Goal: Task Accomplishment & Management: Use online tool/utility

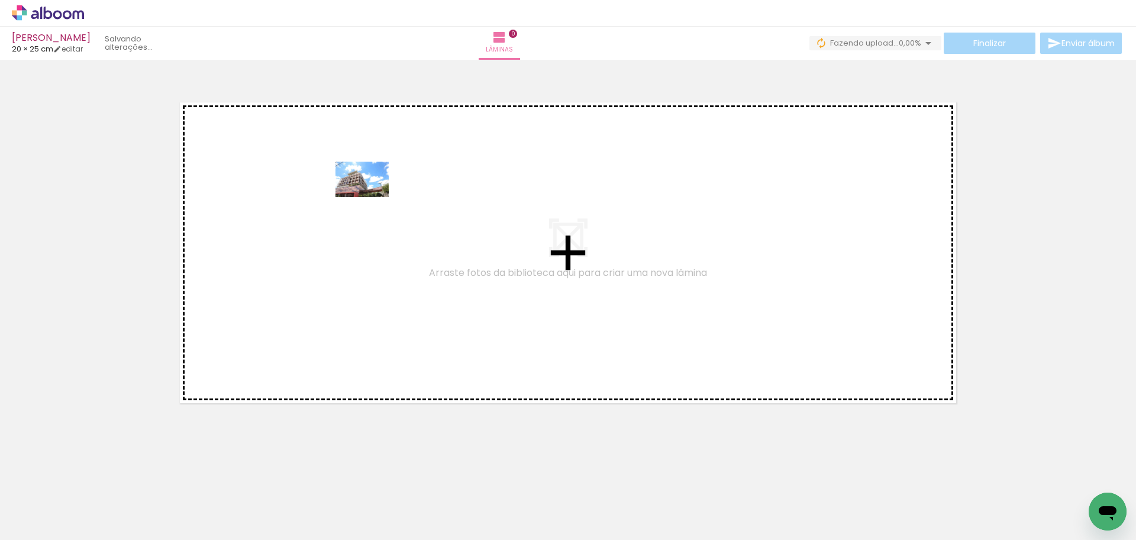
drag, startPoint x: 130, startPoint y: 507, endPoint x: 366, endPoint y: 193, distance: 392.8
click at [370, 196] on quentale-workspace at bounding box center [568, 270] width 1136 height 540
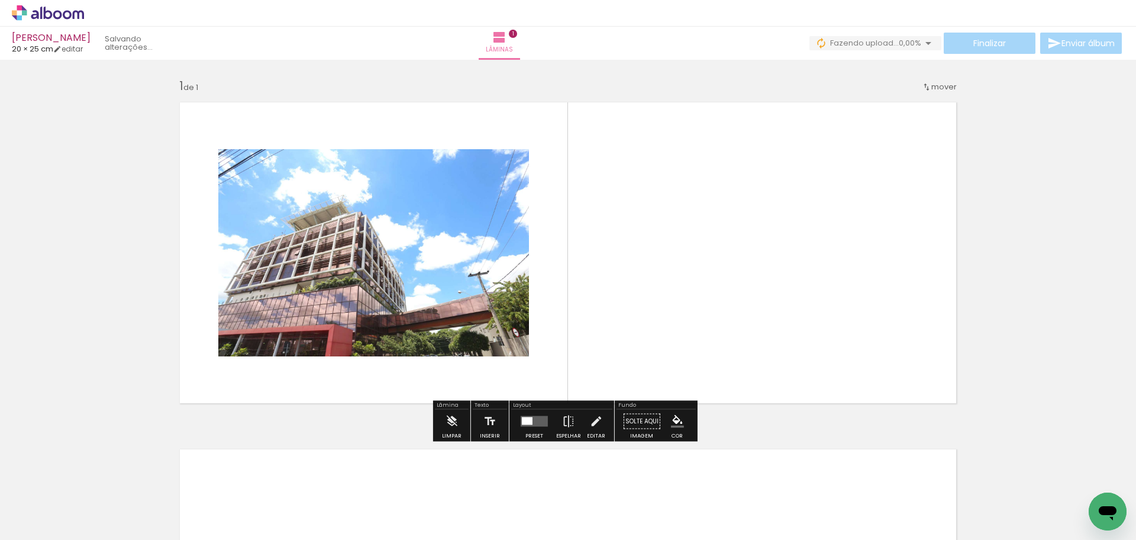
click at [493, 192] on quentale-photo at bounding box center [373, 252] width 311 height 207
click at [437, 205] on quentale-photo at bounding box center [373, 252] width 311 height 207
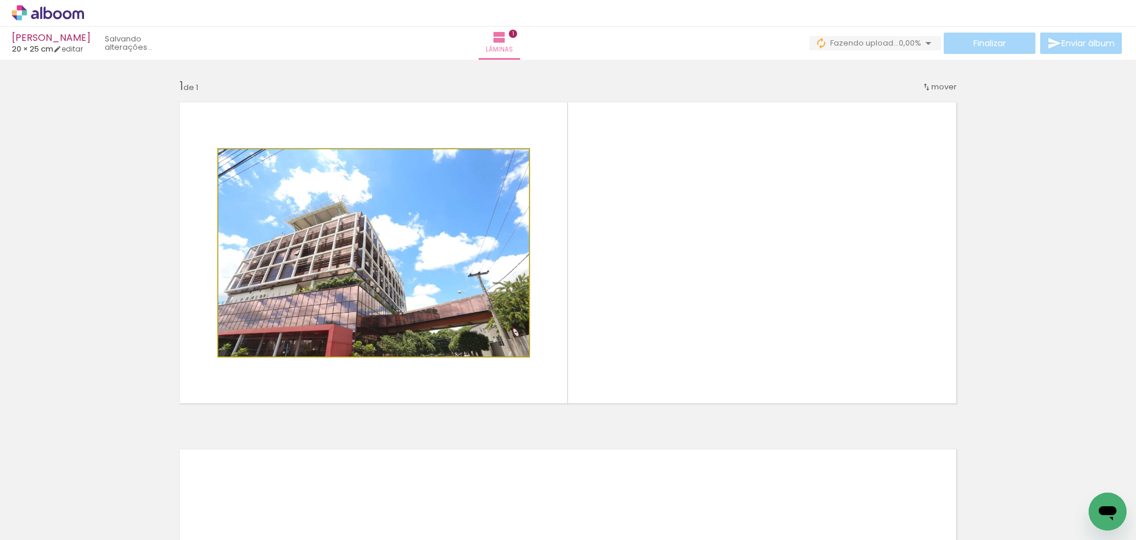
click at [437, 205] on quentale-photo at bounding box center [373, 252] width 311 height 207
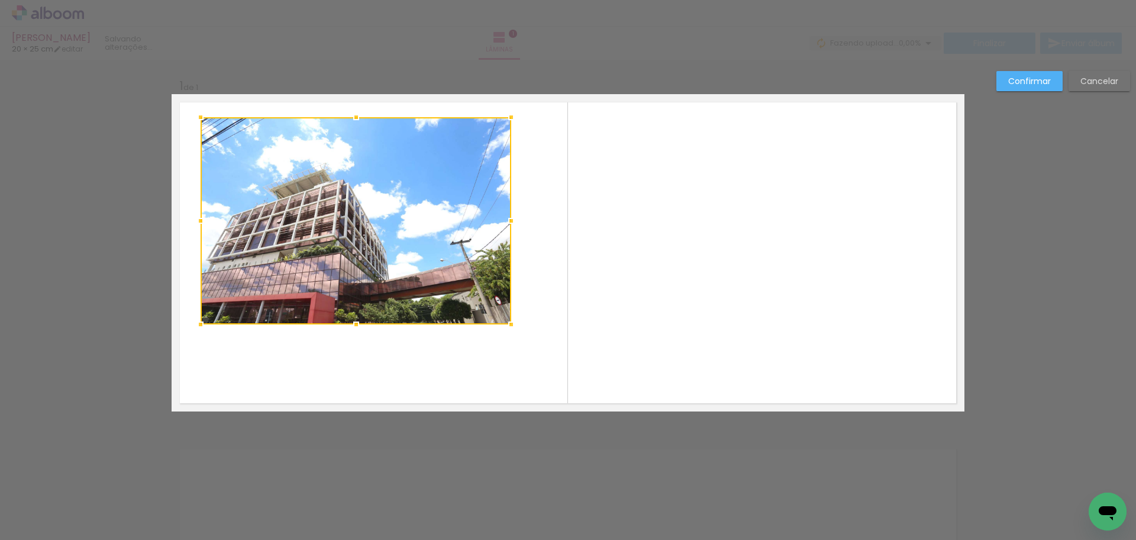
drag, startPoint x: 421, startPoint y: 205, endPoint x: 403, endPoint y: 173, distance: 36.5
click at [403, 173] on div at bounding box center [356, 220] width 311 height 207
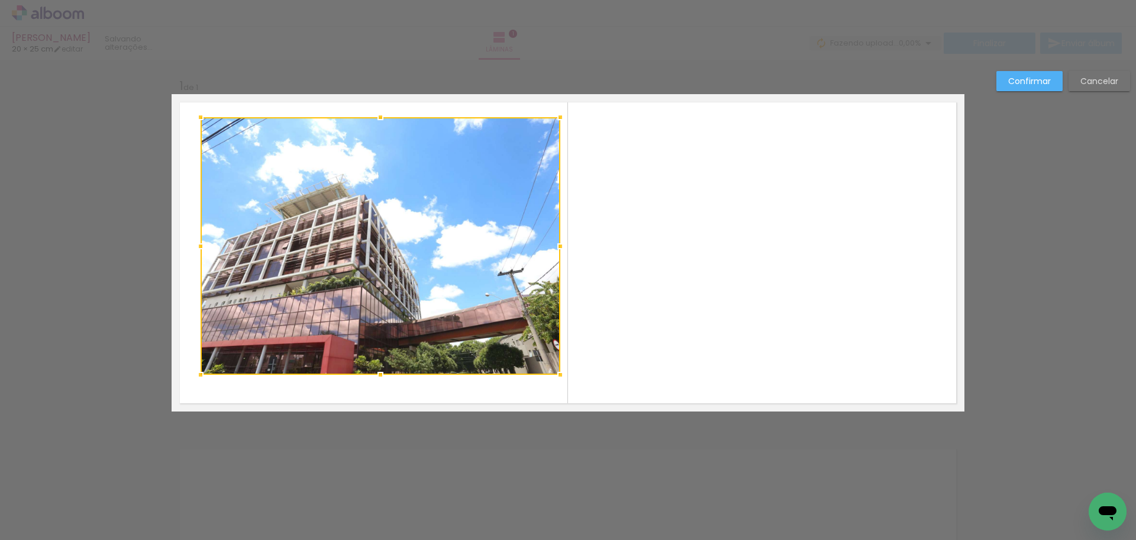
drag, startPoint x: 505, startPoint y: 328, endPoint x: 554, endPoint y: 378, distance: 70.7
click at [554, 378] on div at bounding box center [560, 375] width 24 height 24
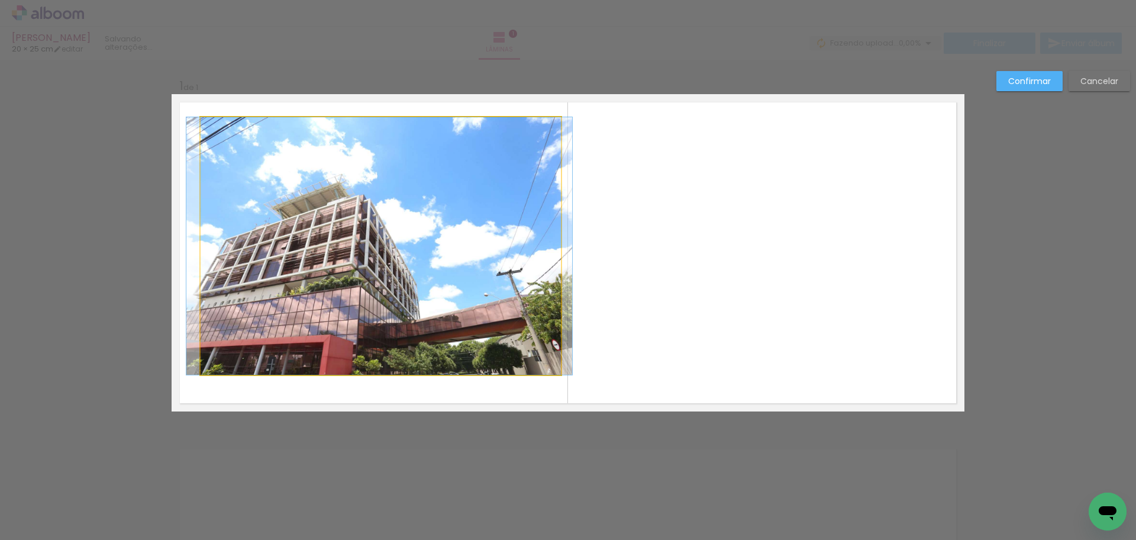
drag, startPoint x: 386, startPoint y: 264, endPoint x: 385, endPoint y: 285, distance: 20.2
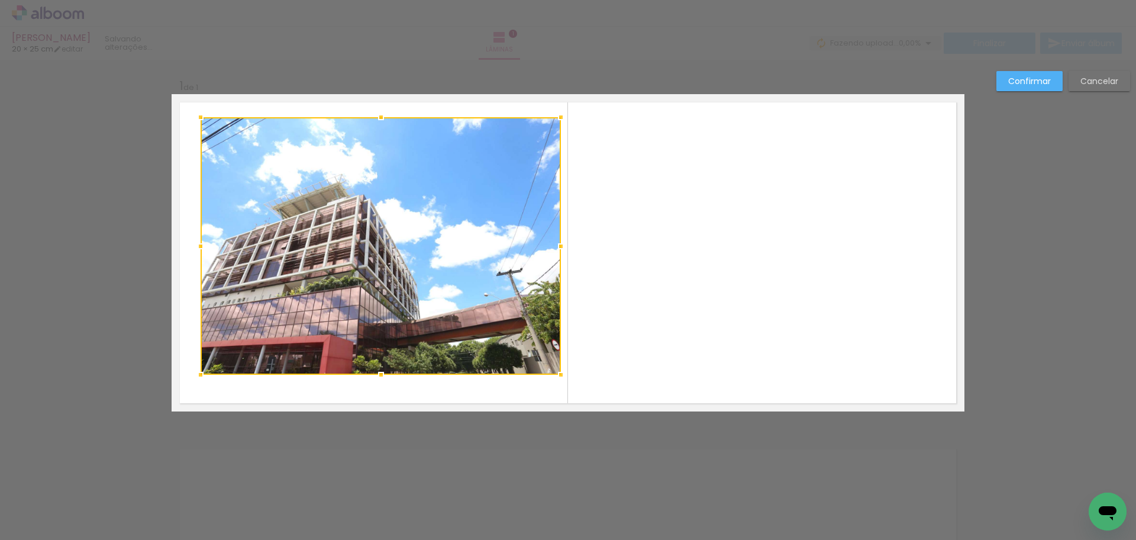
click at [384, 282] on div at bounding box center [381, 245] width 360 height 257
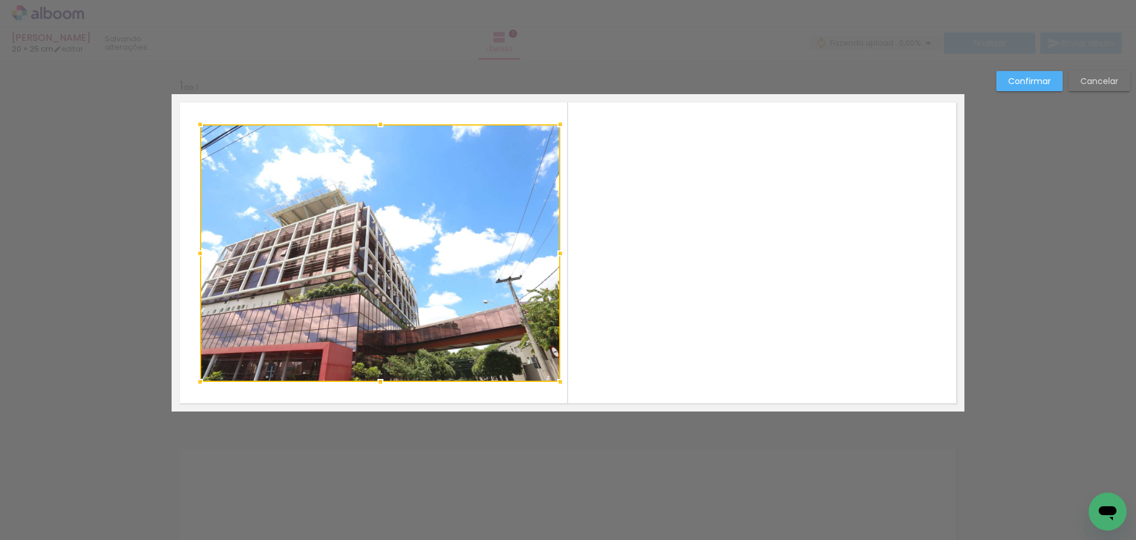
drag, startPoint x: 387, startPoint y: 276, endPoint x: 386, endPoint y: 282, distance: 6.5
click at [386, 282] on div at bounding box center [380, 252] width 360 height 257
click at [641, 251] on quentale-layouter at bounding box center [568, 252] width 793 height 317
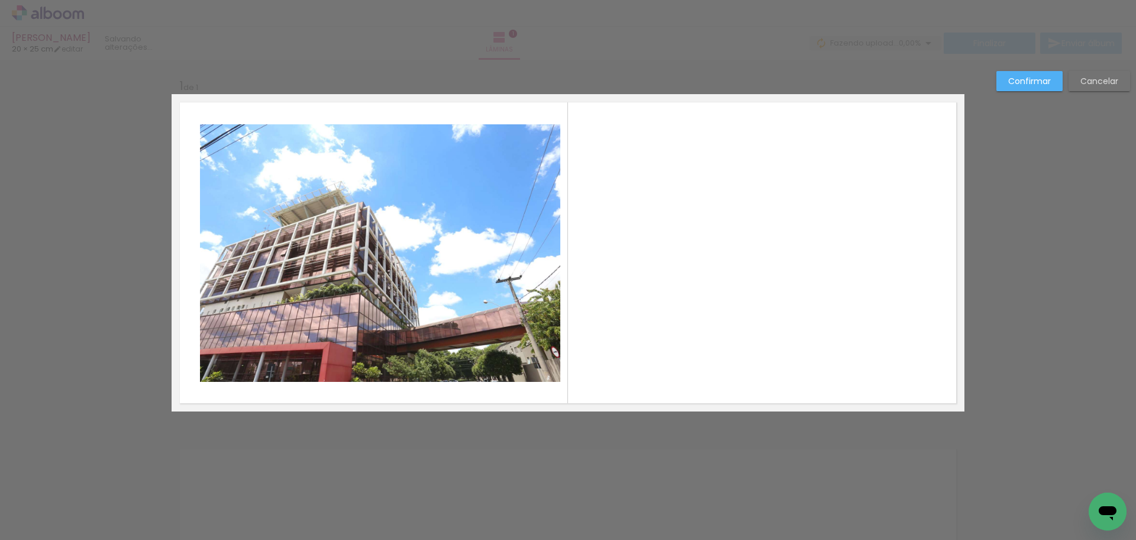
click at [0, 0] on slot "Confirmar" at bounding box center [0, 0] width 0 height 0
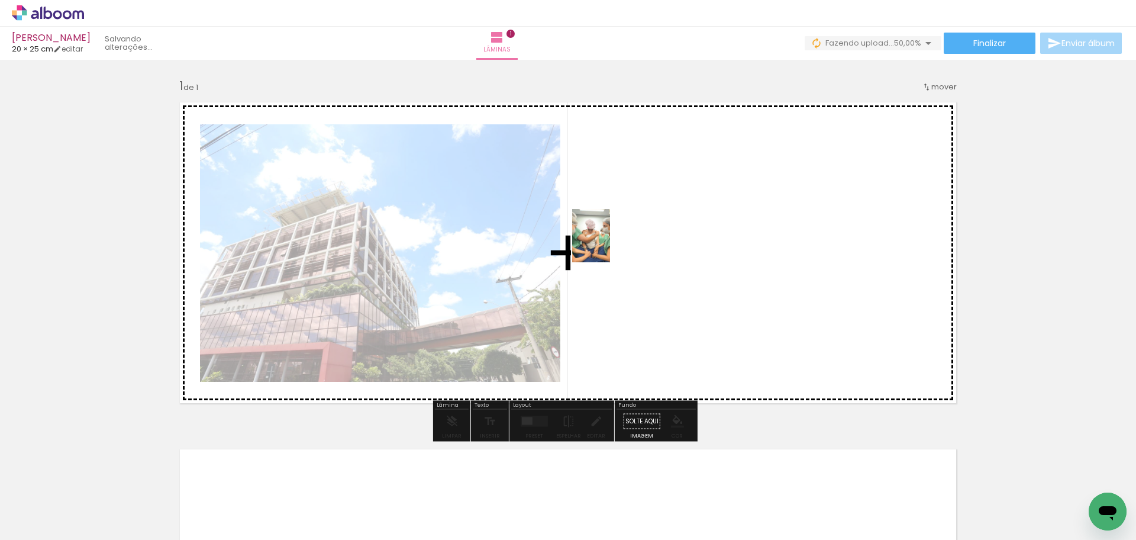
drag, startPoint x: 763, startPoint y: 154, endPoint x: 608, endPoint y: 244, distance: 178.7
click at [608, 244] on quentale-workspace at bounding box center [568, 270] width 1136 height 540
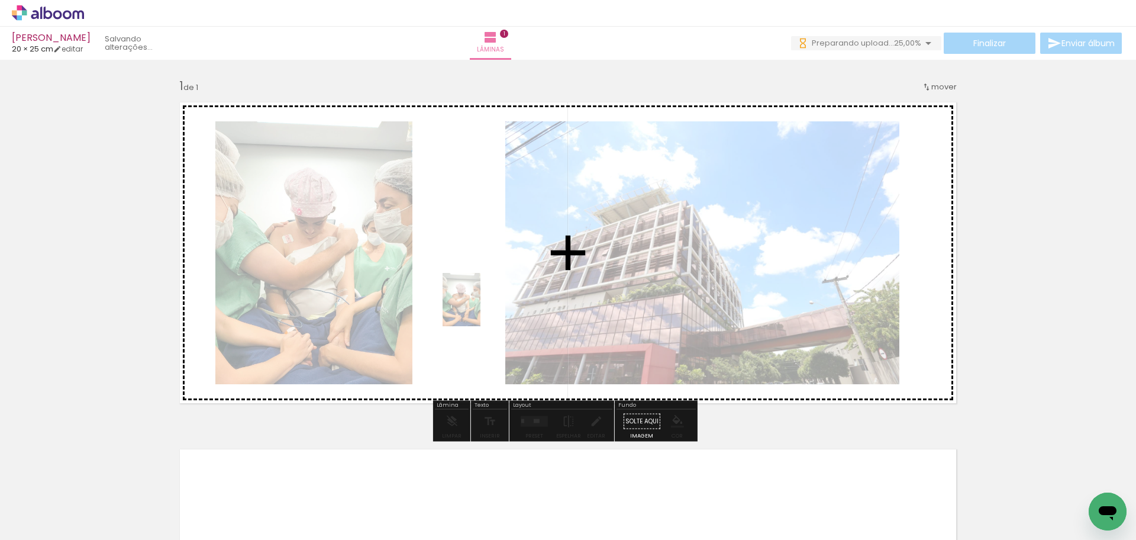
drag, startPoint x: 187, startPoint y: 509, endPoint x: 235, endPoint y: 517, distance: 48.6
click at [490, 293] on quentale-workspace at bounding box center [568, 270] width 1136 height 540
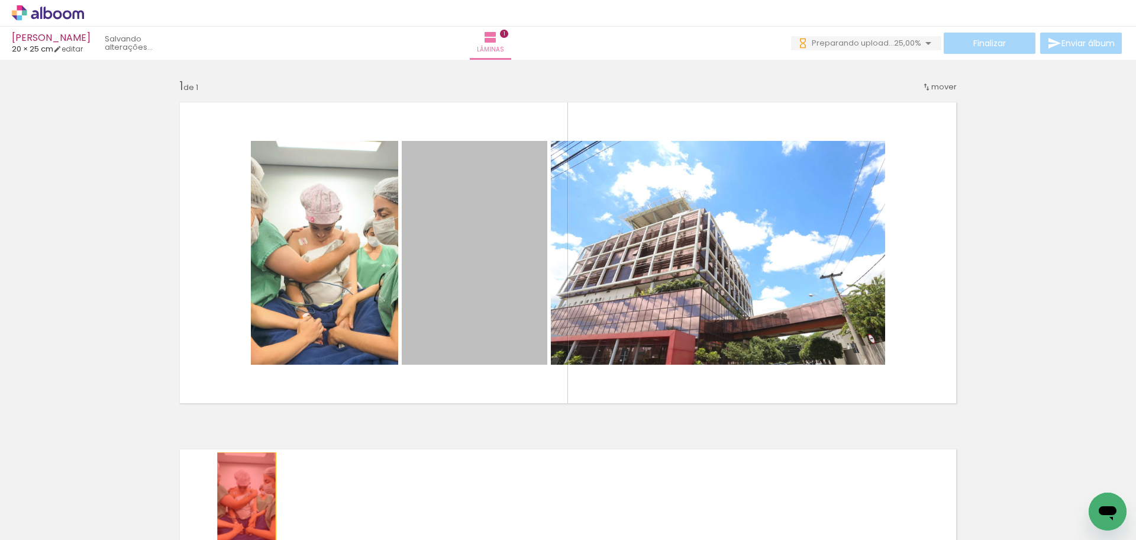
drag, startPoint x: 468, startPoint y: 311, endPoint x: 242, endPoint y: 497, distance: 292.6
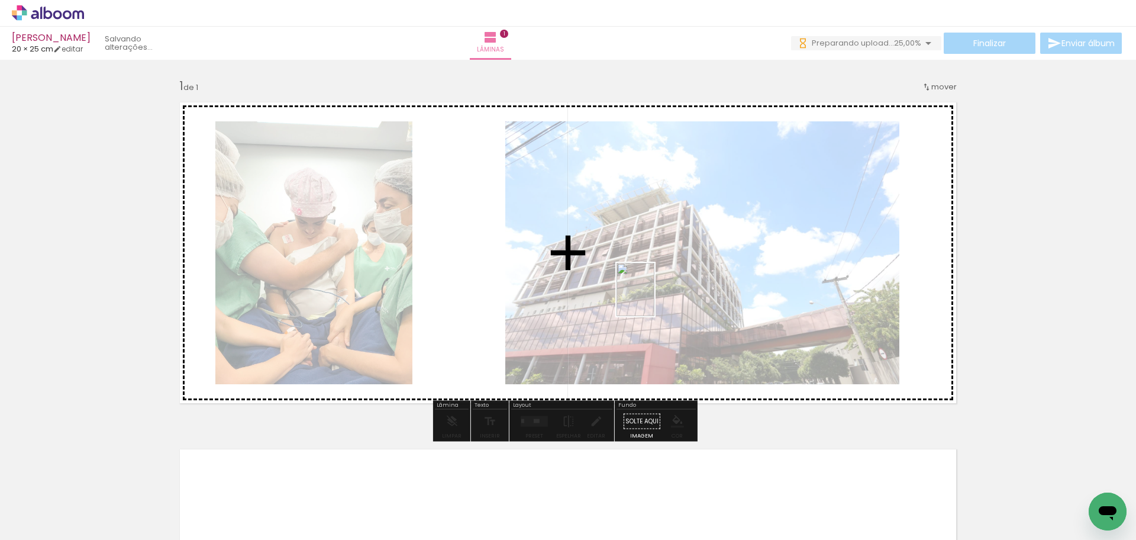
drag, startPoint x: 396, startPoint y: 418, endPoint x: 652, endPoint y: 298, distance: 282.7
click at [652, 298] on quentale-workspace at bounding box center [568, 270] width 1136 height 540
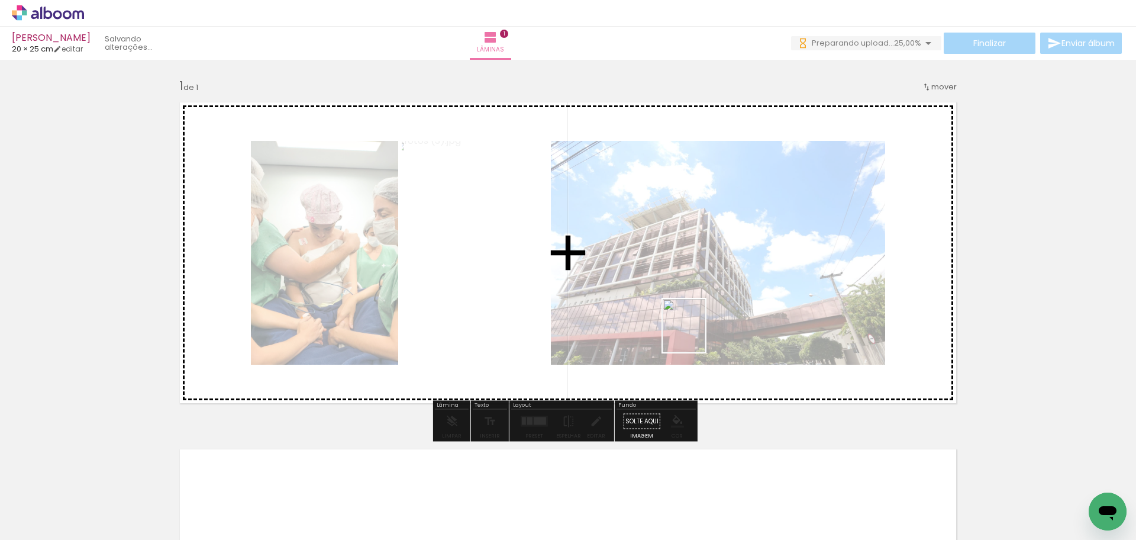
drag, startPoint x: 306, startPoint y: 502, endPoint x: 698, endPoint y: 334, distance: 426.5
click at [698, 334] on quentale-workspace at bounding box center [568, 270] width 1136 height 540
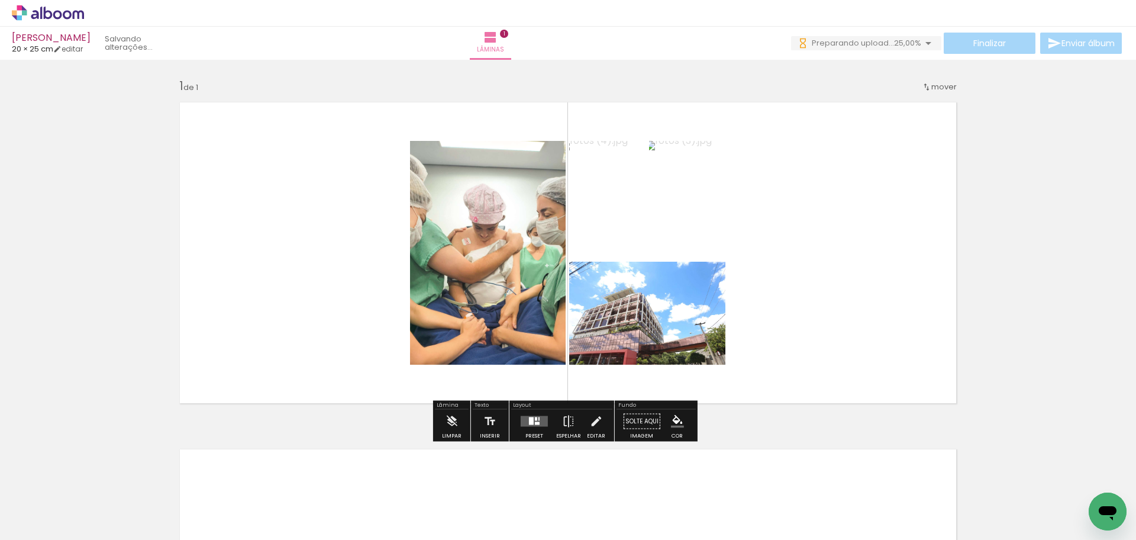
click at [538, 420] on div at bounding box center [538, 419] width 1 height 4
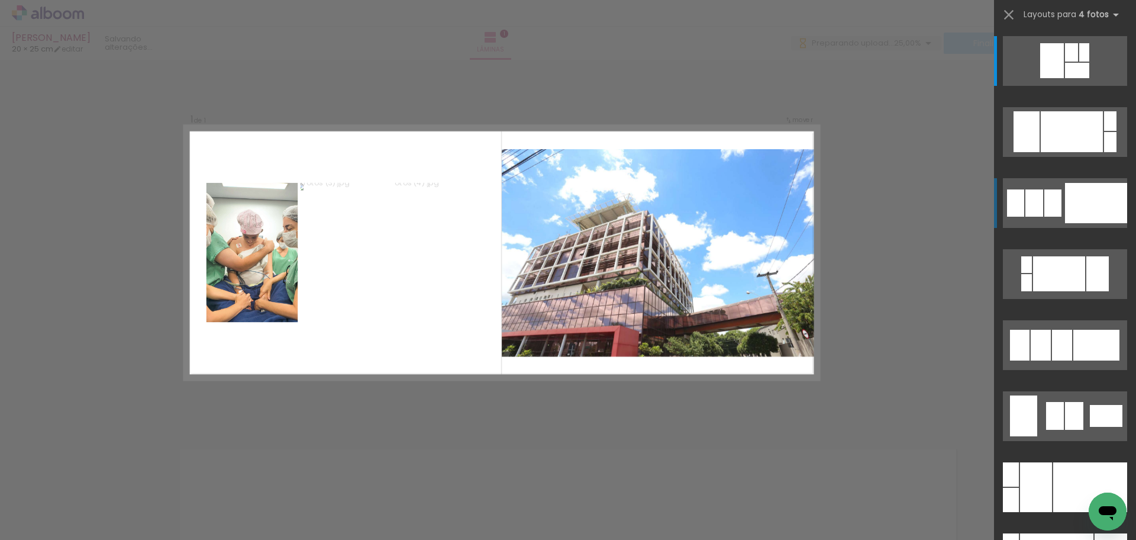
click at [1105, 214] on div at bounding box center [1096, 203] width 62 height 40
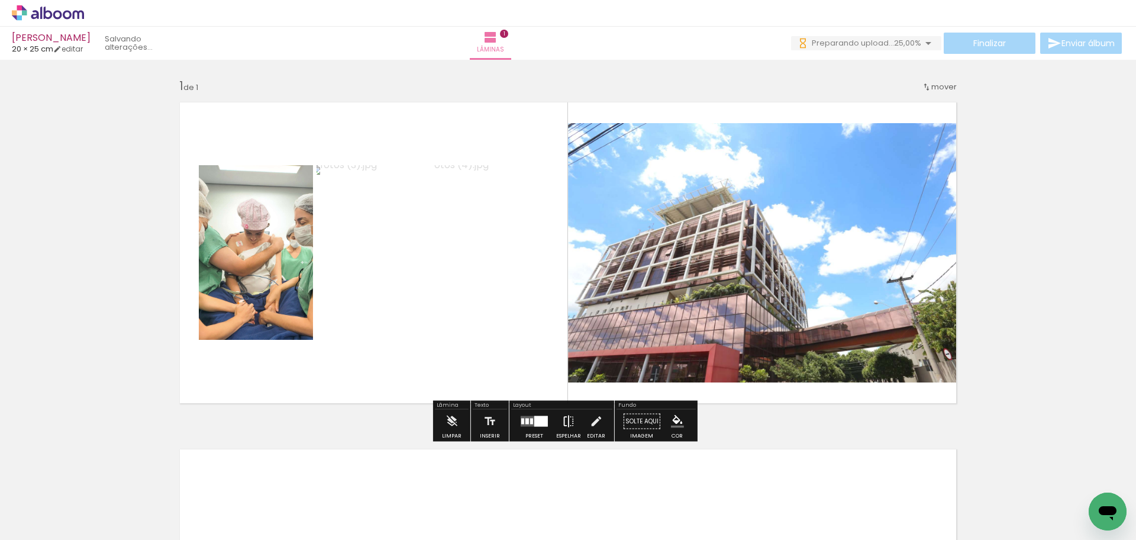
click at [568, 420] on iron-icon at bounding box center [568, 421] width 13 height 24
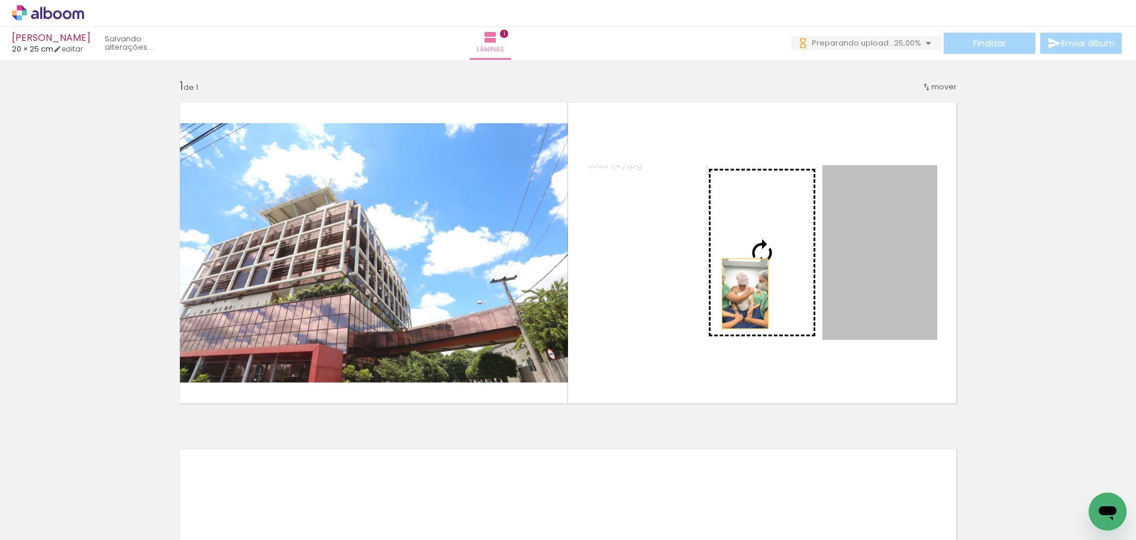
drag, startPoint x: 871, startPoint y: 293, endPoint x: 605, endPoint y: 293, distance: 266.2
click at [0, 0] on slot at bounding box center [0, 0] width 0 height 0
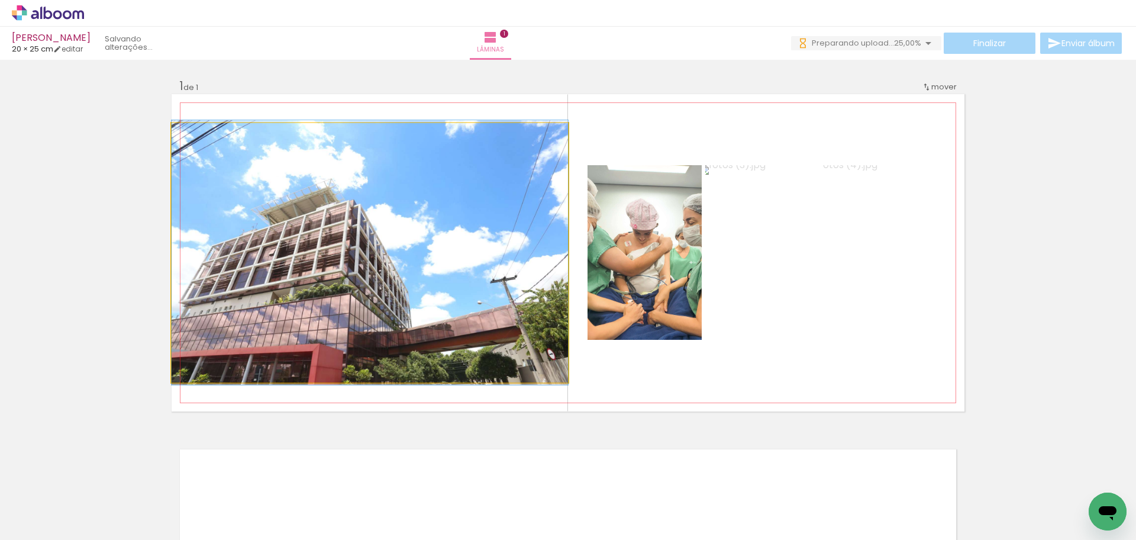
click at [422, 290] on quentale-photo at bounding box center [370, 252] width 396 height 259
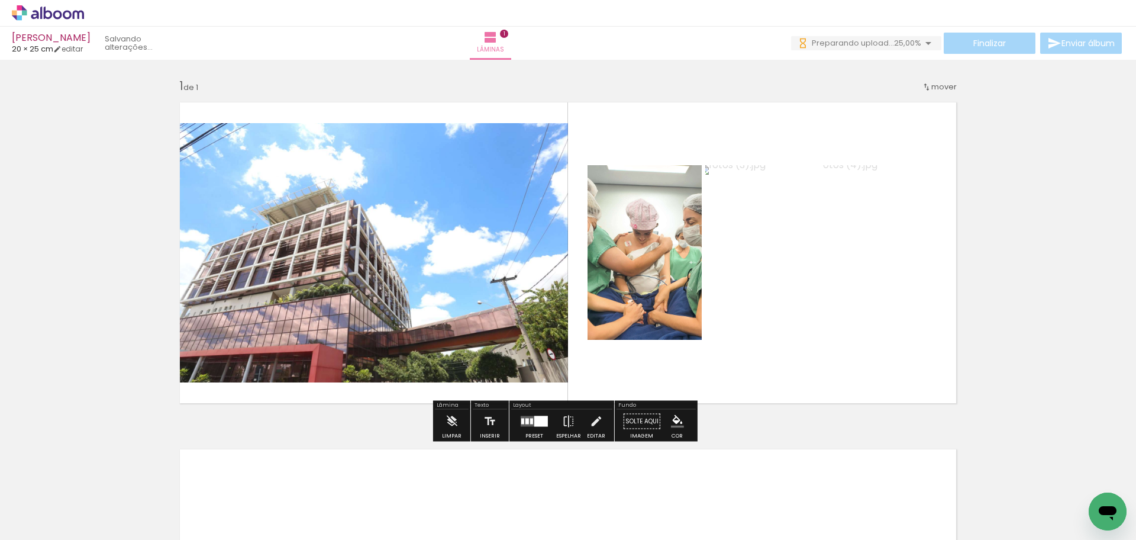
click at [422, 290] on quentale-photo at bounding box center [370, 252] width 396 height 259
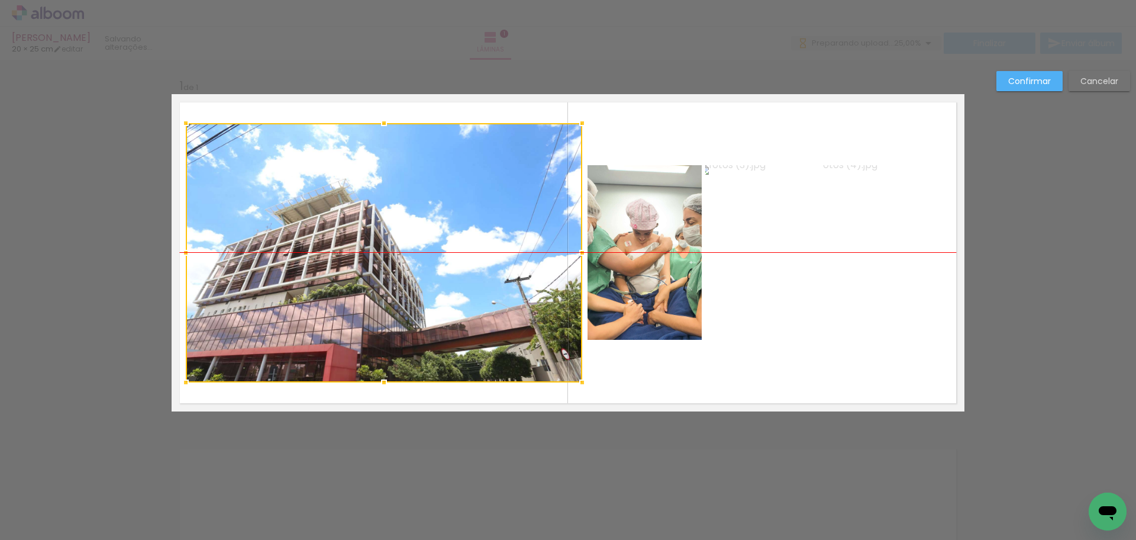
drag, startPoint x: 429, startPoint y: 290, endPoint x: 437, endPoint y: 291, distance: 8.3
click at [437, 291] on div at bounding box center [384, 252] width 396 height 259
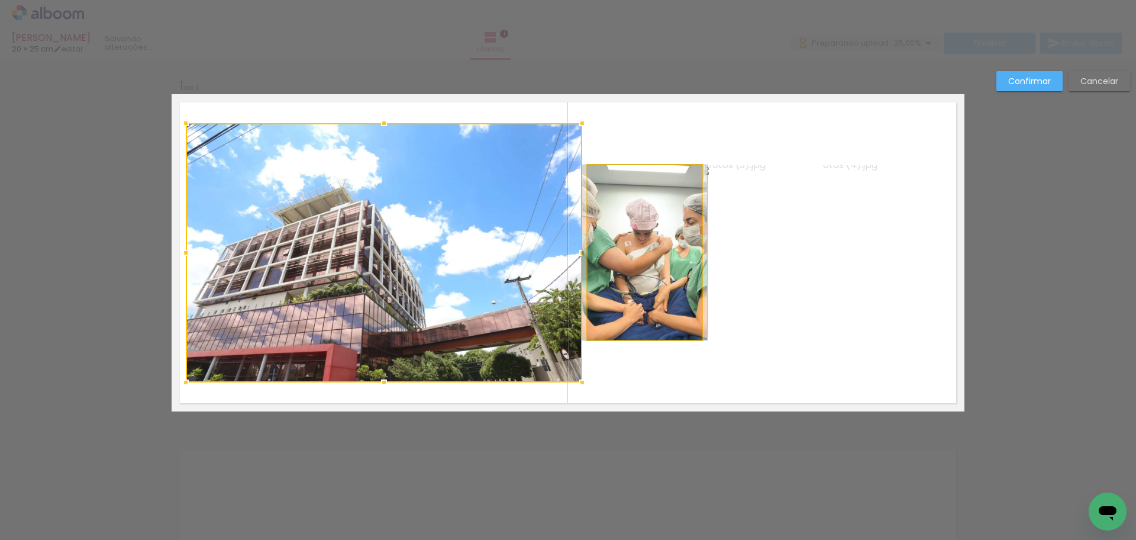
click at [654, 289] on quentale-photo at bounding box center [644, 252] width 114 height 175
click at [582, 289] on div at bounding box center [384, 252] width 396 height 259
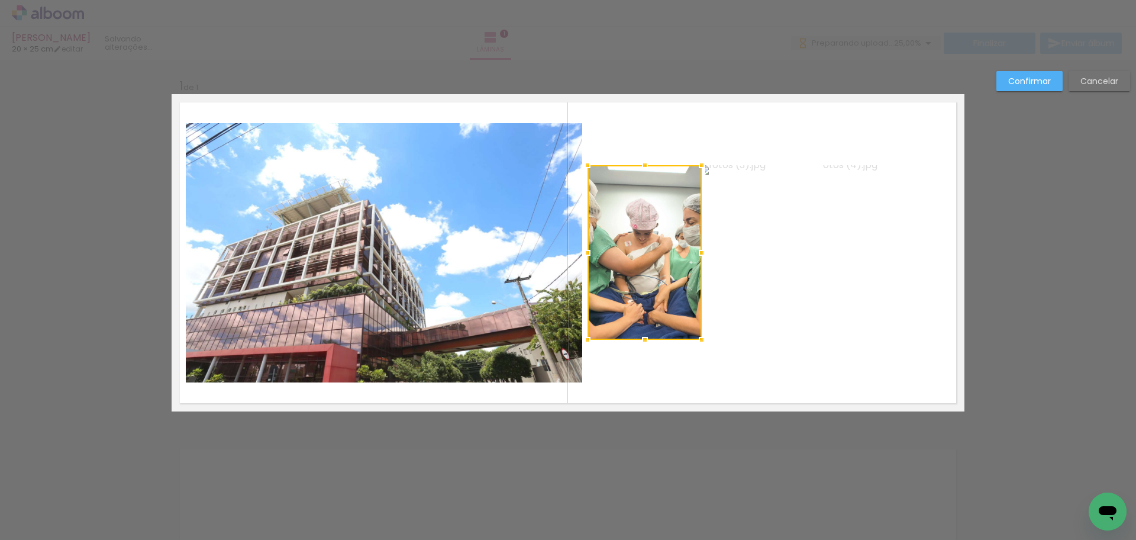
click at [771, 292] on quentale-photo at bounding box center [762, 252] width 114 height 175
click at [855, 293] on quentale-photo at bounding box center [879, 252] width 115 height 175
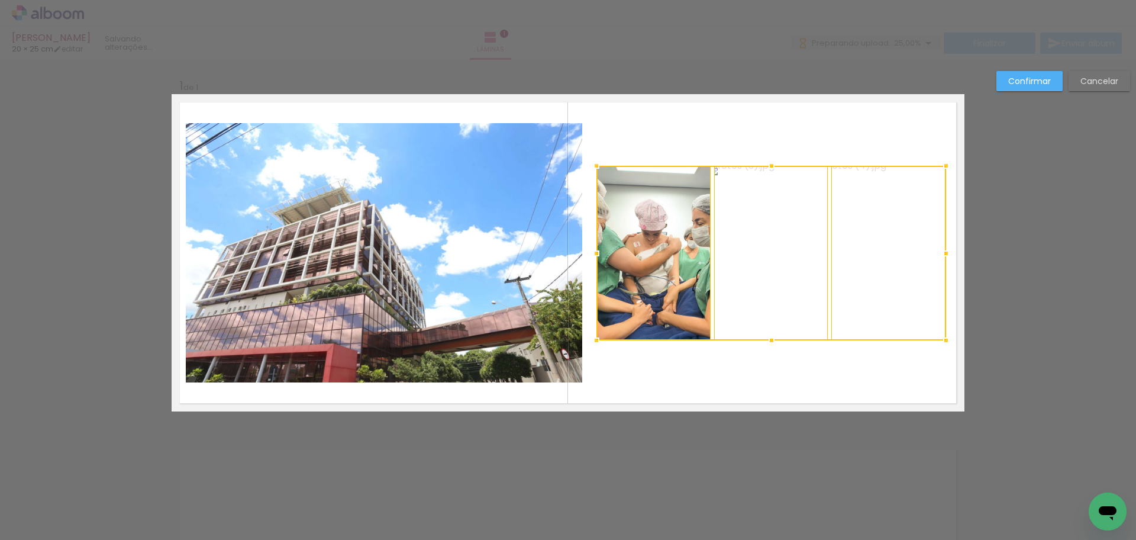
drag, startPoint x: 858, startPoint y: 296, endPoint x: 866, endPoint y: 296, distance: 8.3
click at [866, 296] on div at bounding box center [771, 253] width 350 height 175
click at [428, 293] on quentale-photo at bounding box center [384, 252] width 396 height 259
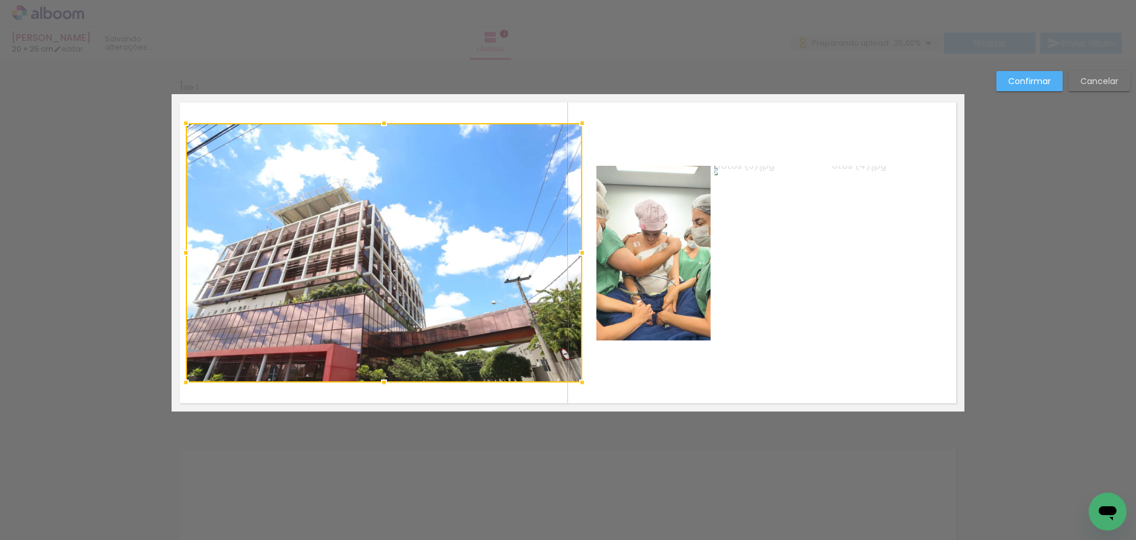
click at [428, 293] on div at bounding box center [384, 252] width 396 height 259
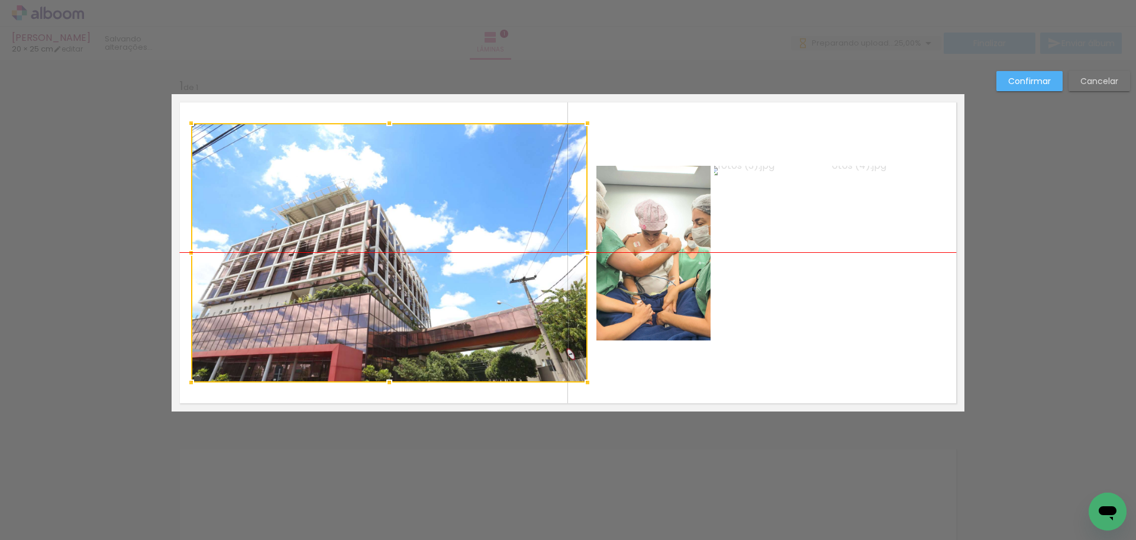
click at [434, 295] on div at bounding box center [389, 252] width 396 height 259
click at [612, 293] on quentale-photo at bounding box center [653, 253] width 114 height 175
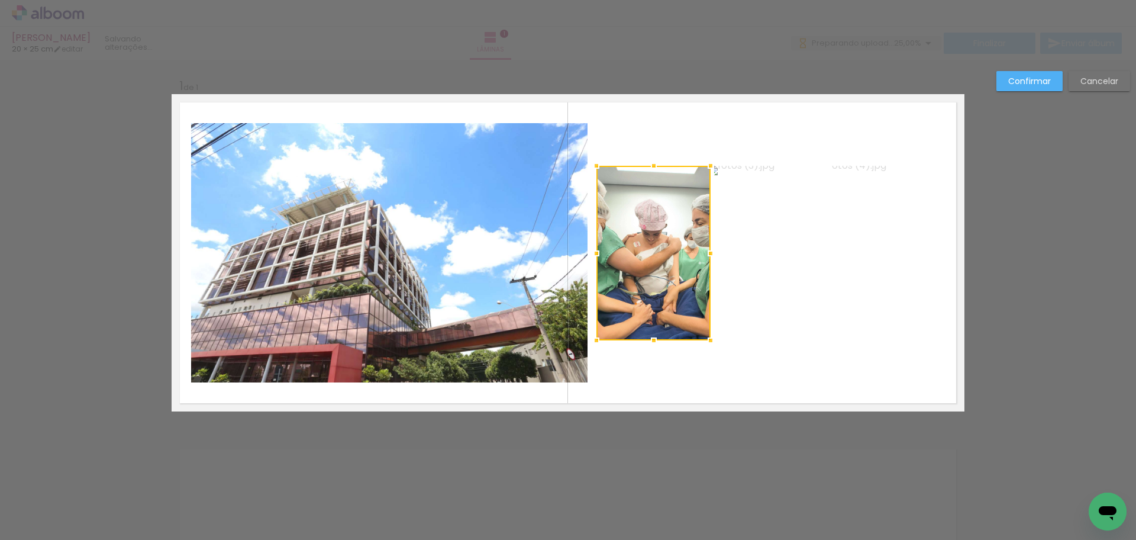
click at [612, 293] on div at bounding box center [653, 253] width 114 height 175
click at [733, 292] on quentale-photo at bounding box center [771, 253] width 114 height 175
click at [906, 301] on quentale-photo at bounding box center [888, 253] width 115 height 175
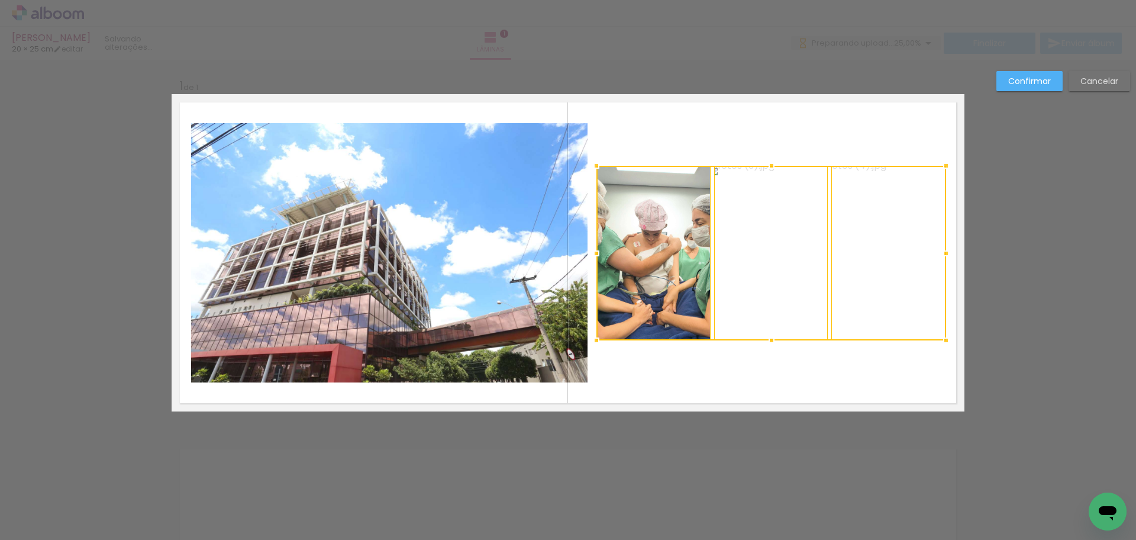
click at [0, 0] on slot "Confirmar" at bounding box center [0, 0] width 0 height 0
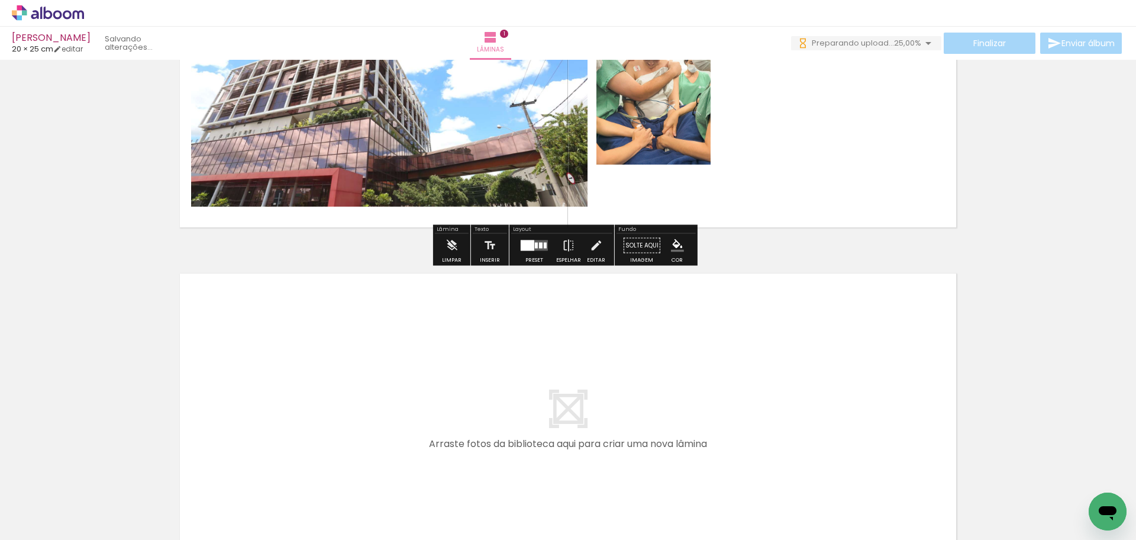
scroll to position [177, 0]
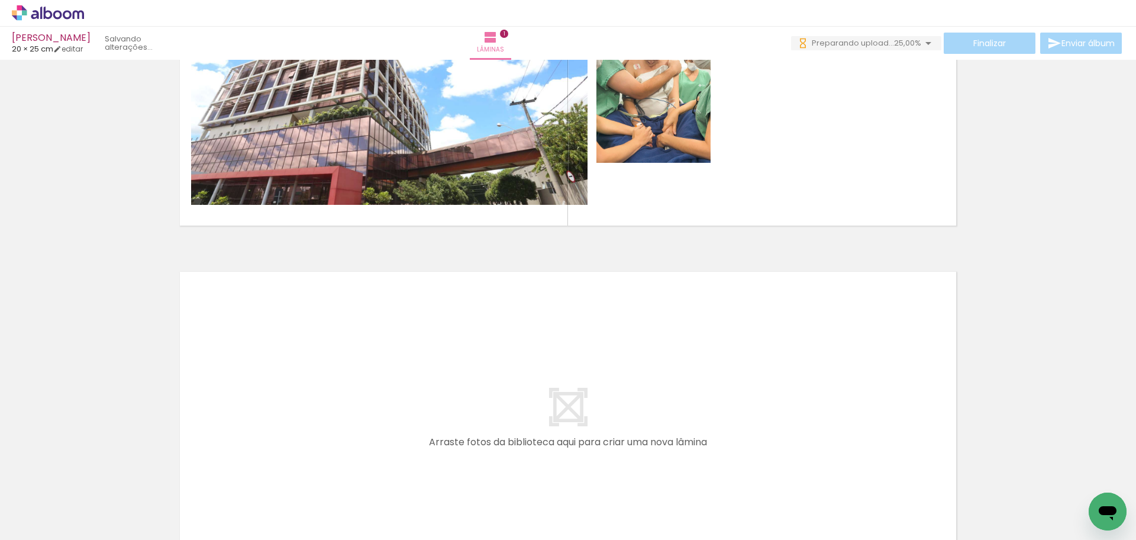
click at [35, 502] on input "Todas as fotos" at bounding box center [33, 504] width 45 height 10
click at [0, 0] on slot "Não utilizadas" at bounding box center [0, 0] width 0 height 0
type input "Não utilizadas"
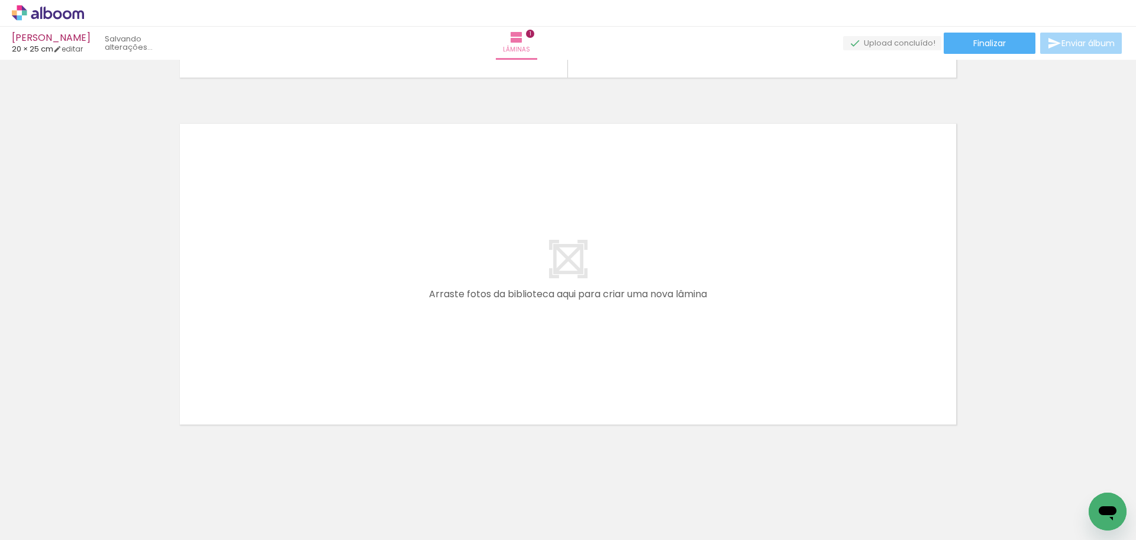
scroll to position [334, 0]
drag, startPoint x: 141, startPoint y: 492, endPoint x: 164, endPoint y: 462, distance: 37.2
click at [289, 269] on quentale-workspace at bounding box center [568, 270] width 1136 height 540
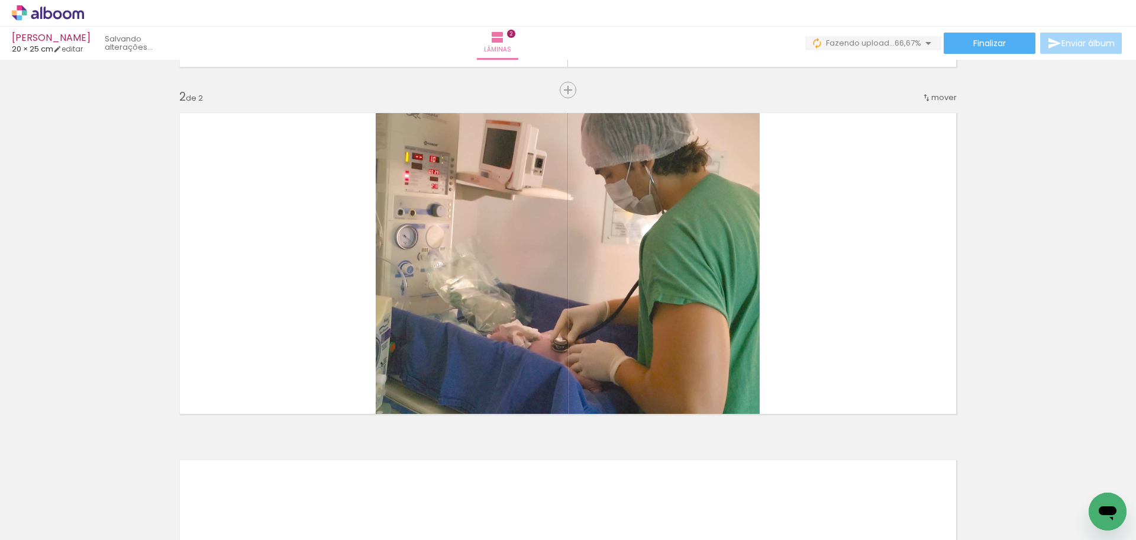
scroll to position [337, 0]
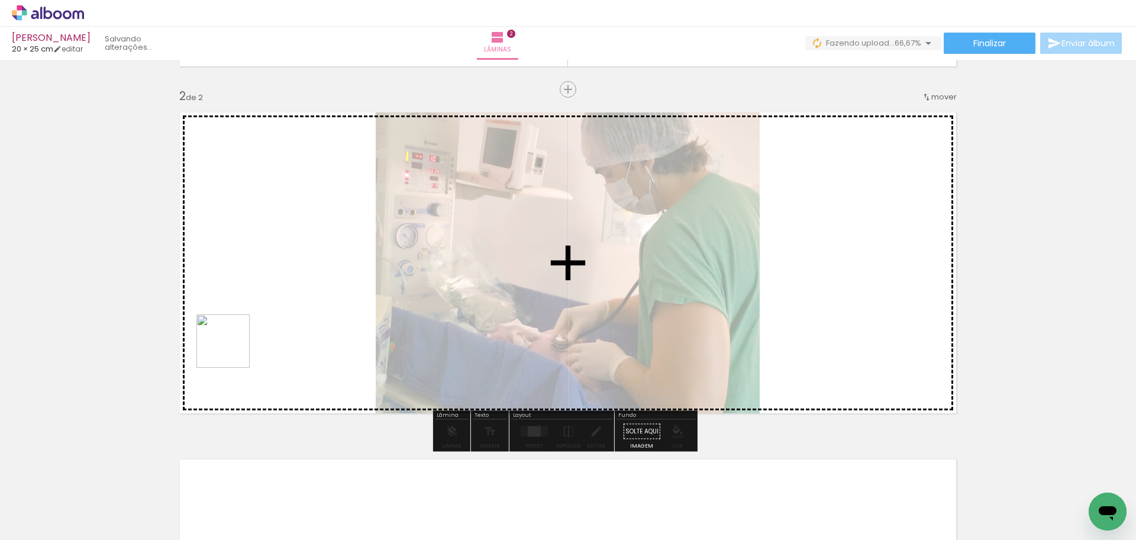
drag, startPoint x: 198, startPoint y: 403, endPoint x: 257, endPoint y: 318, distance: 103.2
click at [257, 318] on quentale-workspace at bounding box center [568, 270] width 1136 height 540
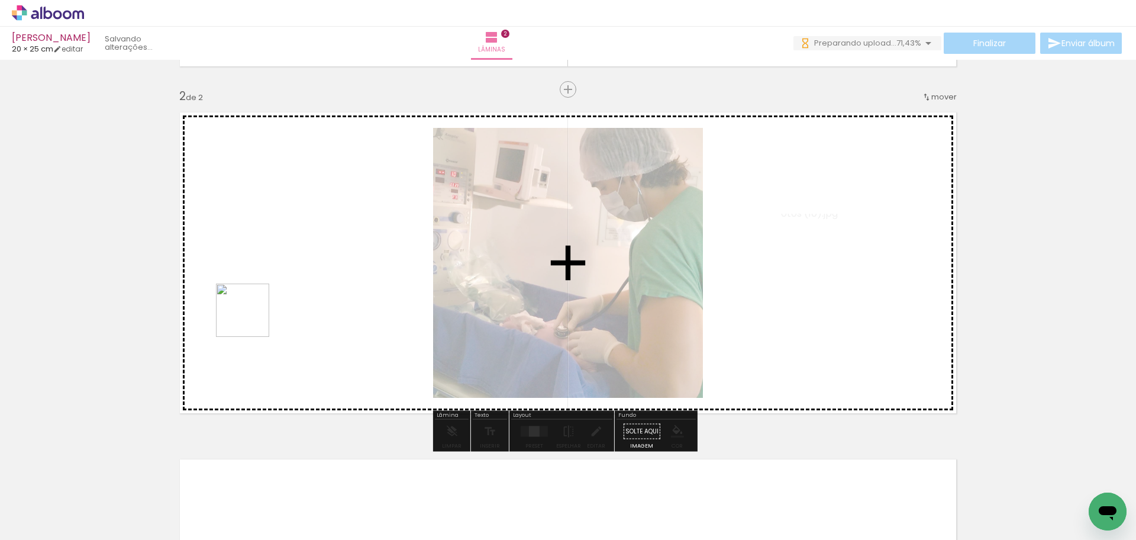
drag, startPoint x: 218, startPoint y: 367, endPoint x: 254, endPoint y: 314, distance: 64.7
click at [254, 314] on quentale-workspace at bounding box center [568, 270] width 1136 height 540
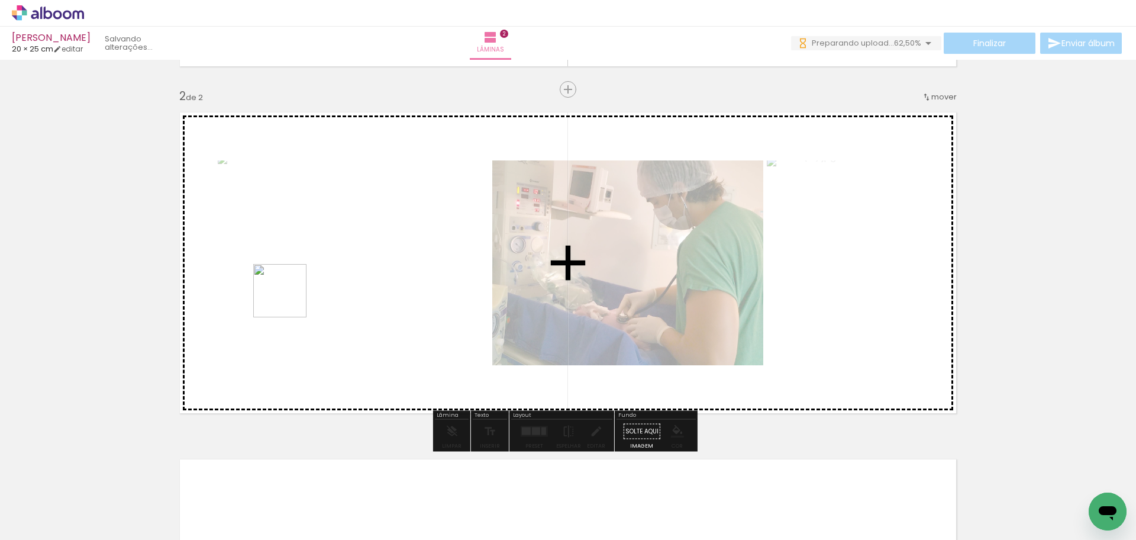
click at [289, 299] on quentale-workspace at bounding box center [568, 270] width 1136 height 540
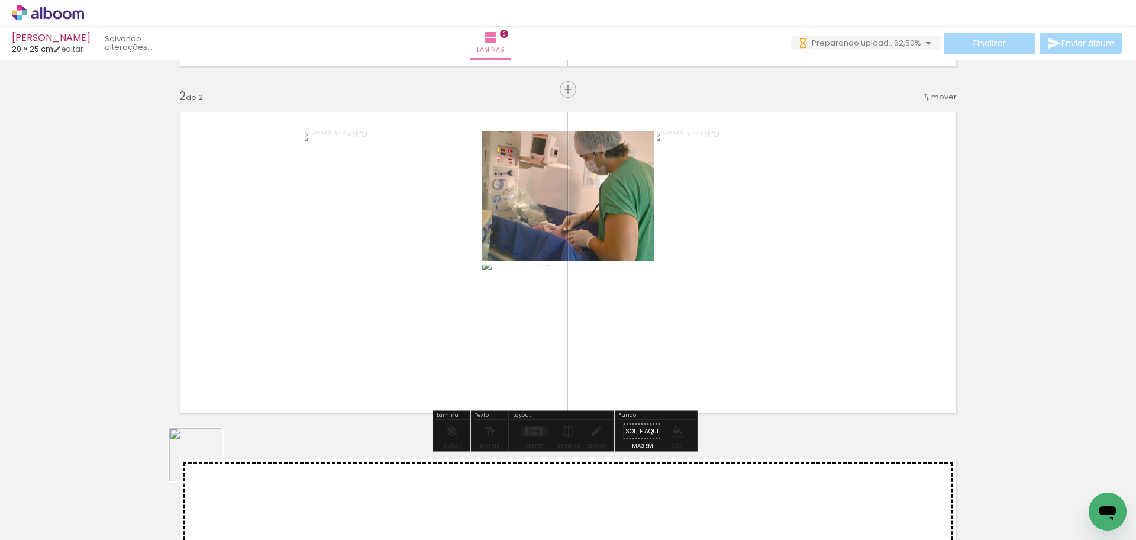
drag, startPoint x: 205, startPoint y: 463, endPoint x: 412, endPoint y: 314, distance: 255.5
click at [412, 314] on quentale-workspace at bounding box center [568, 270] width 1136 height 540
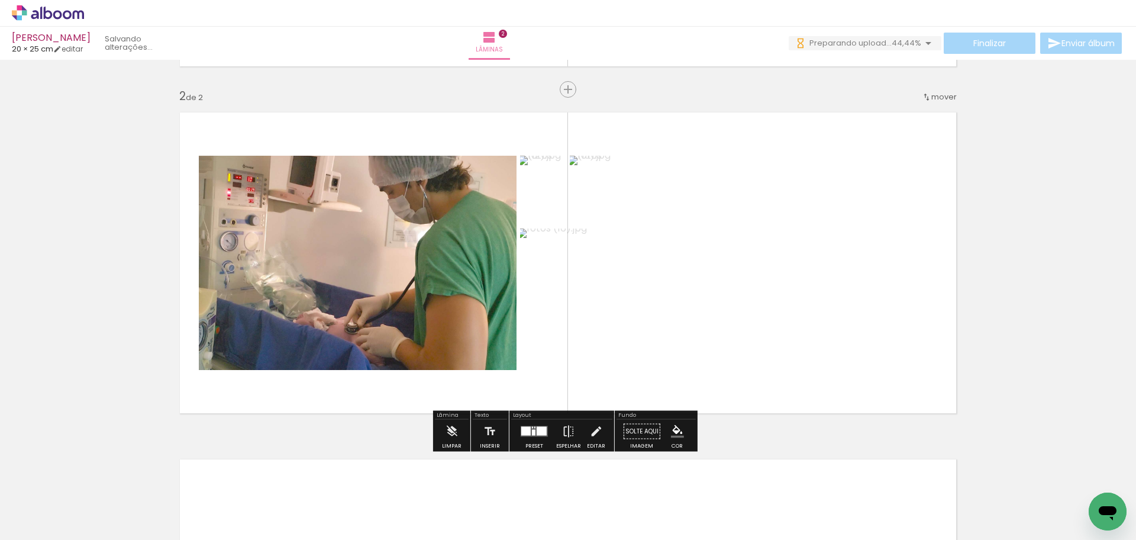
click at [537, 428] on div at bounding box center [542, 431] width 10 height 9
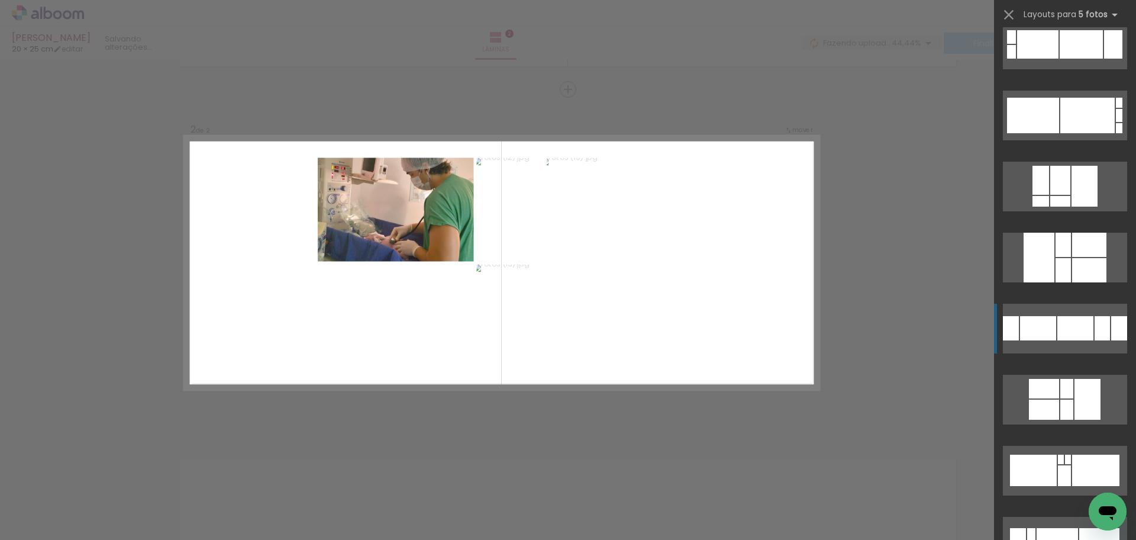
scroll to position [177, 0]
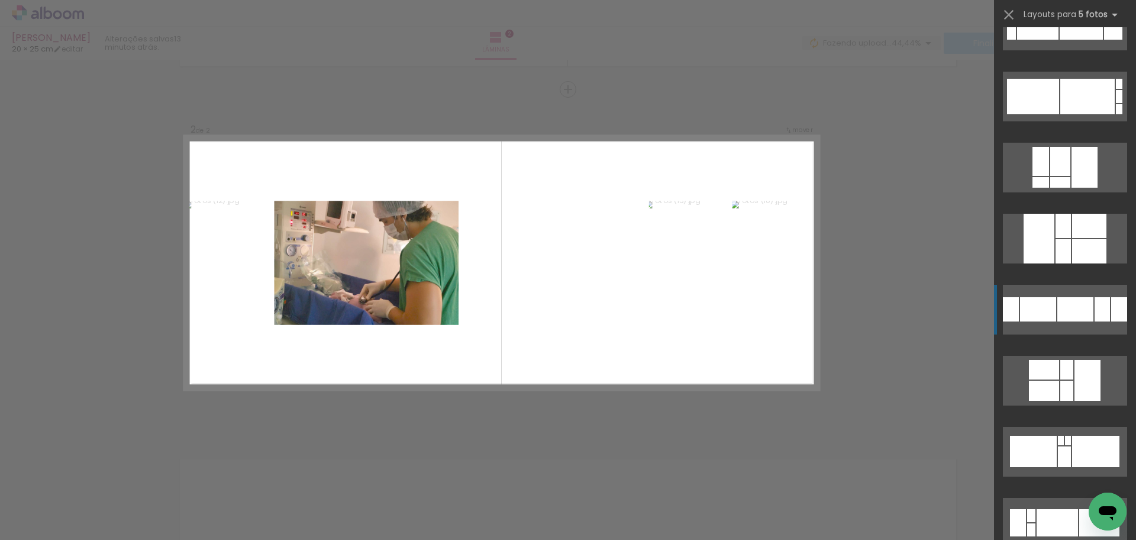
click at [1070, 176] on div at bounding box center [1060, 161] width 20 height 29
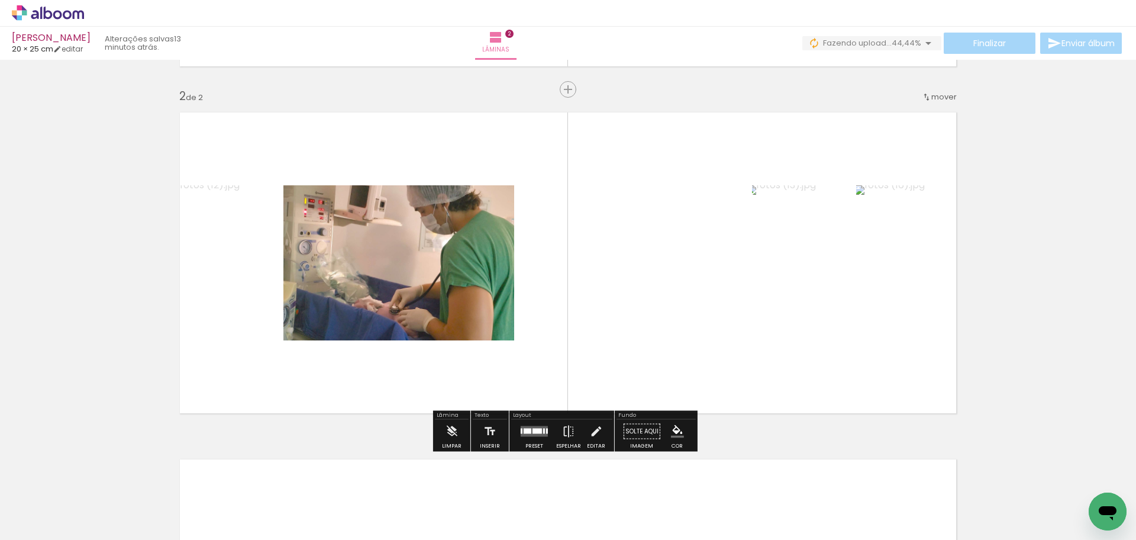
click at [222, 325] on quentale-photo at bounding box center [226, 262] width 108 height 155
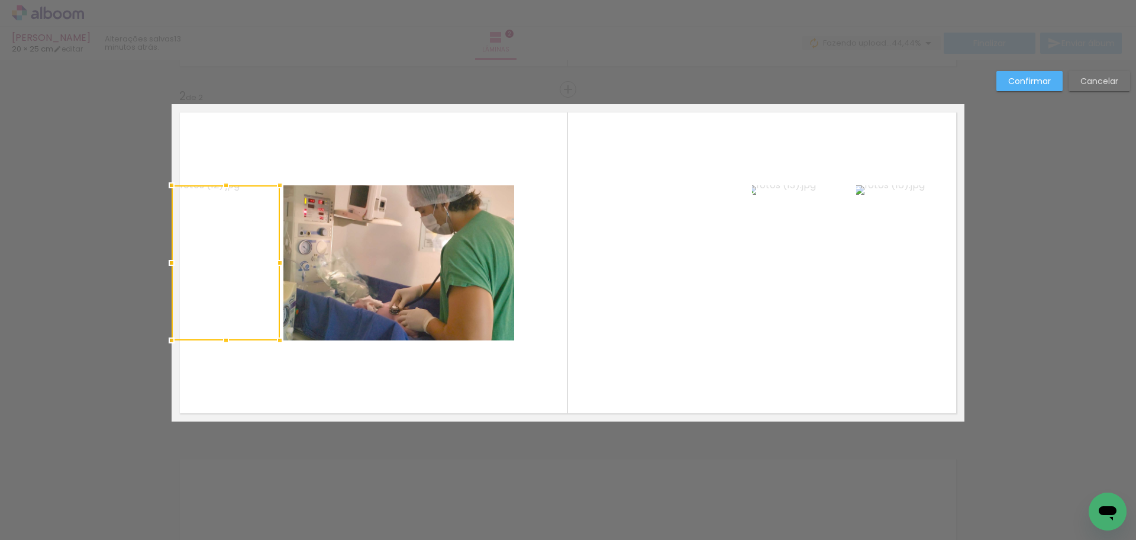
click at [635, 324] on quentale-photo at bounding box center [633, 262] width 231 height 155
click at [280, 324] on div at bounding box center [226, 262] width 108 height 155
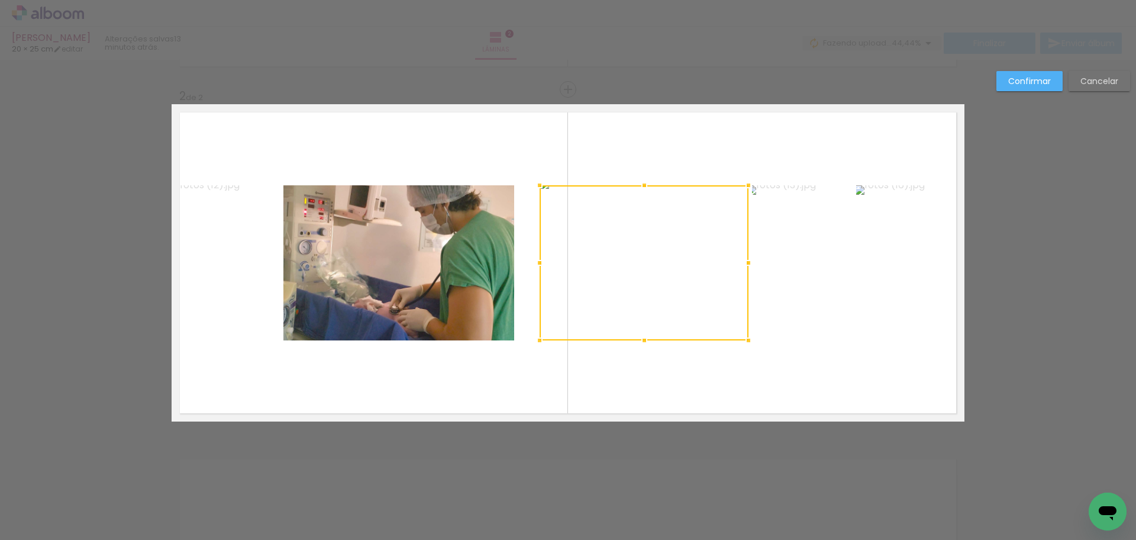
drag, startPoint x: 519, startPoint y: 267, endPoint x: 541, endPoint y: 270, distance: 22.0
click at [541, 270] on div at bounding box center [540, 263] width 24 height 24
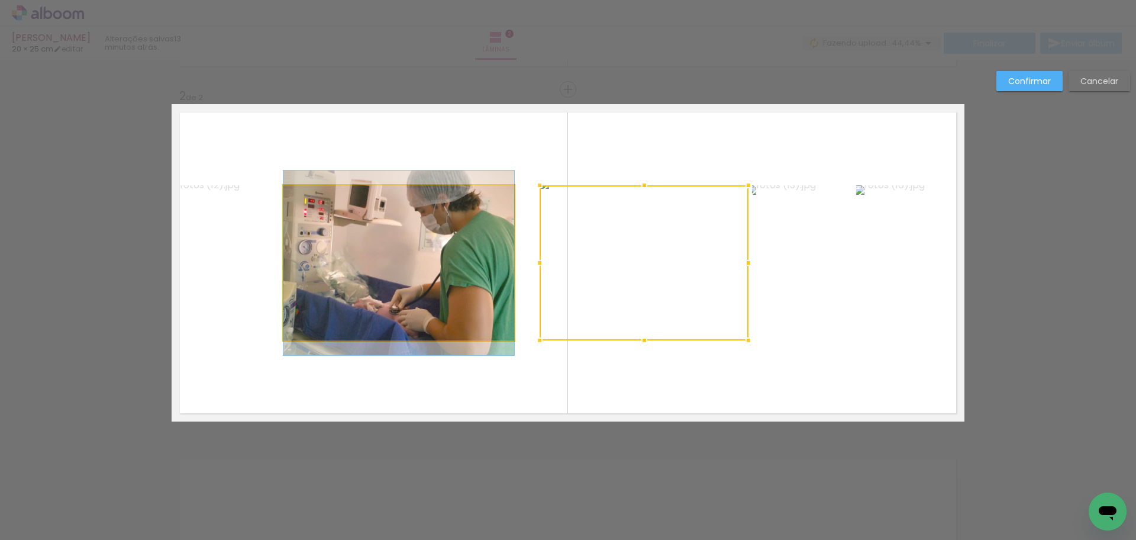
click at [372, 305] on quentale-photo at bounding box center [398, 262] width 231 height 155
click at [540, 305] on div at bounding box center [644, 262] width 209 height 155
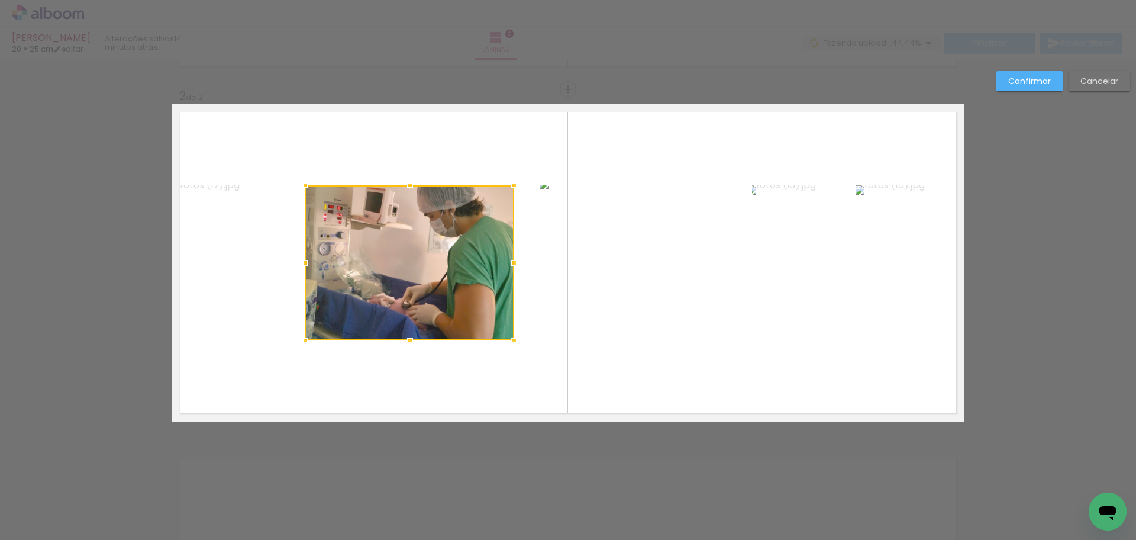
drag, startPoint x: 287, startPoint y: 264, endPoint x: 301, endPoint y: 268, distance: 14.6
click at [301, 268] on div at bounding box center [305, 263] width 24 height 24
click at [419, 293] on div at bounding box center [409, 262] width 209 height 155
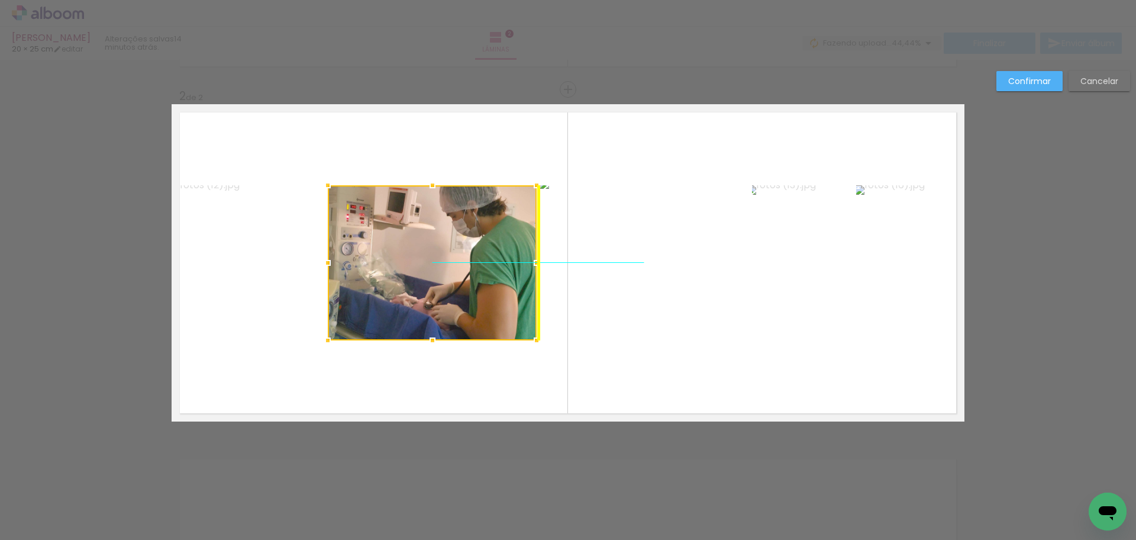
drag, startPoint x: 419, startPoint y: 293, endPoint x: 435, endPoint y: 298, distance: 17.2
click at [435, 298] on div at bounding box center [432, 262] width 209 height 155
click at [231, 297] on quentale-photo at bounding box center [226, 262] width 108 height 155
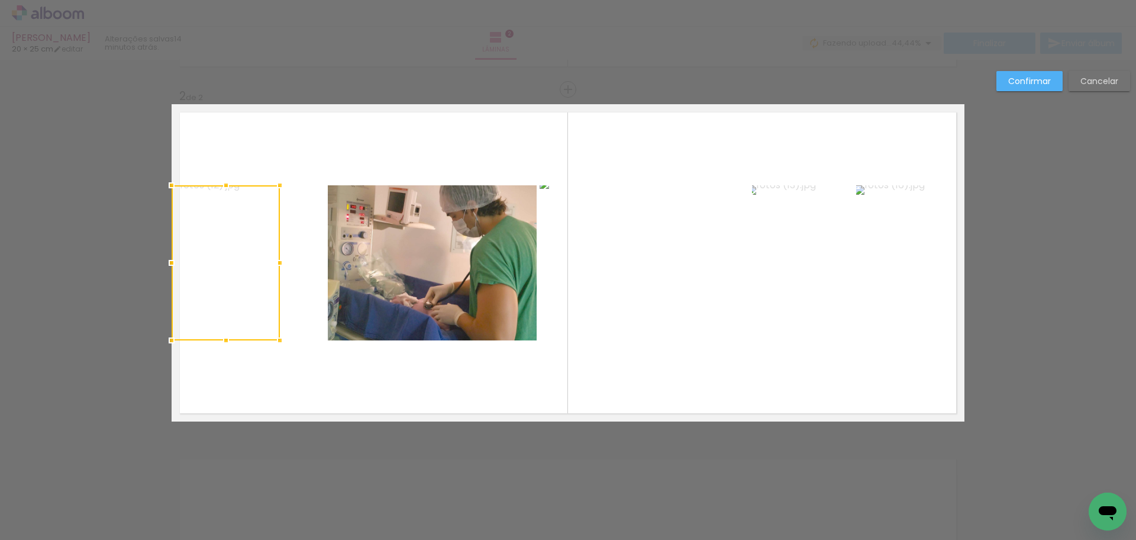
click at [231, 297] on div at bounding box center [226, 262] width 108 height 155
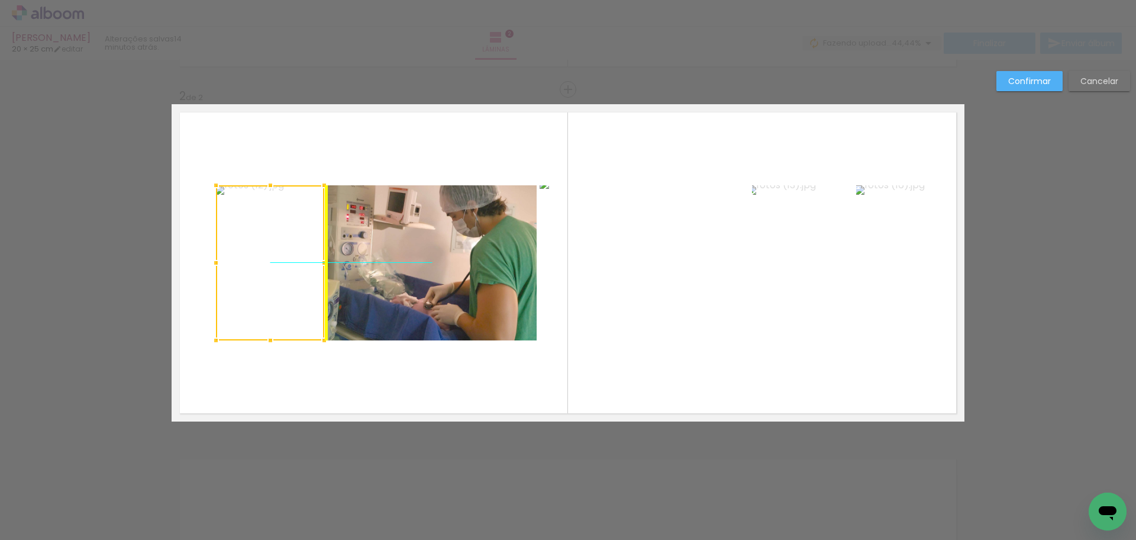
drag, startPoint x: 238, startPoint y: 299, endPoint x: 270, endPoint y: 305, distance: 33.0
click at [270, 305] on div at bounding box center [270, 262] width 108 height 155
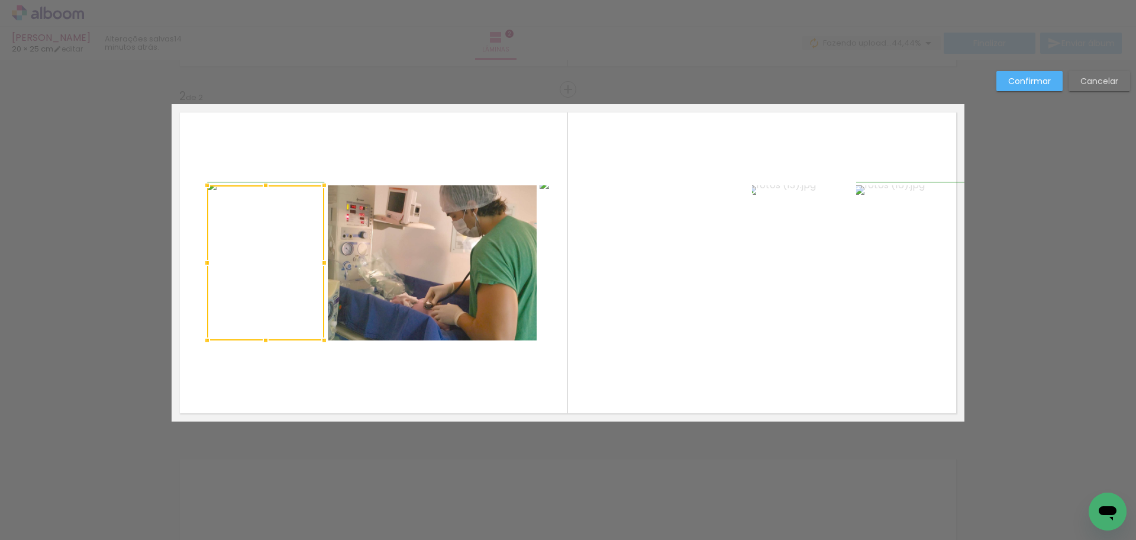
click at [205, 261] on div at bounding box center [207, 263] width 24 height 24
click at [360, 162] on quentale-layouter at bounding box center [568, 262] width 793 height 317
click at [259, 244] on quentale-photo at bounding box center [265, 262] width 117 height 155
click at [259, 244] on div at bounding box center [265, 262] width 117 height 155
click at [339, 134] on quentale-layouter at bounding box center [568, 262] width 793 height 317
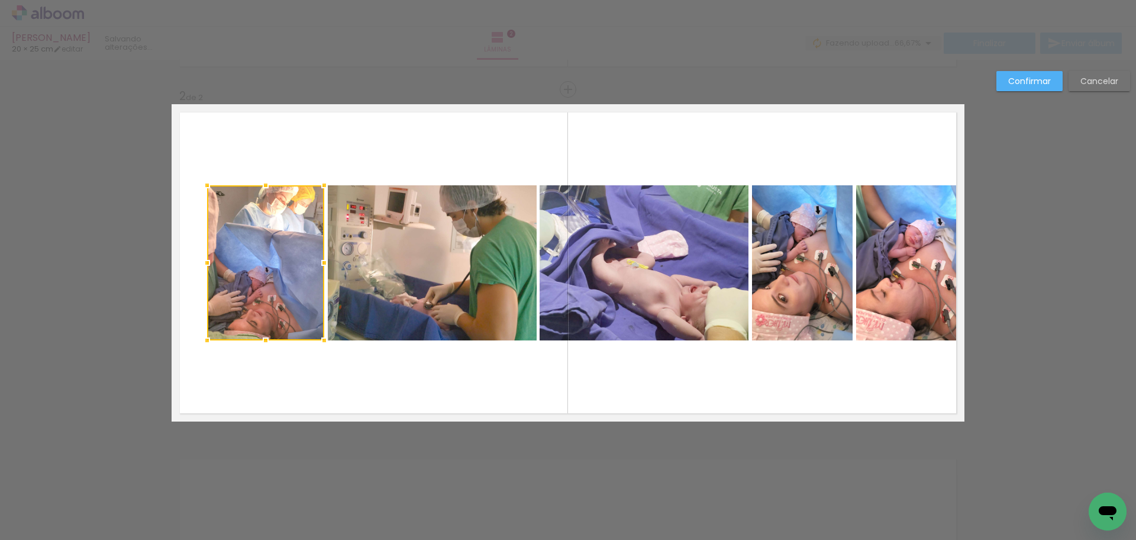
click at [366, 130] on quentale-layouter at bounding box center [568, 262] width 793 height 317
click at [276, 306] on quentale-photo at bounding box center [265, 262] width 117 height 155
click at [276, 306] on div at bounding box center [265, 262] width 117 height 155
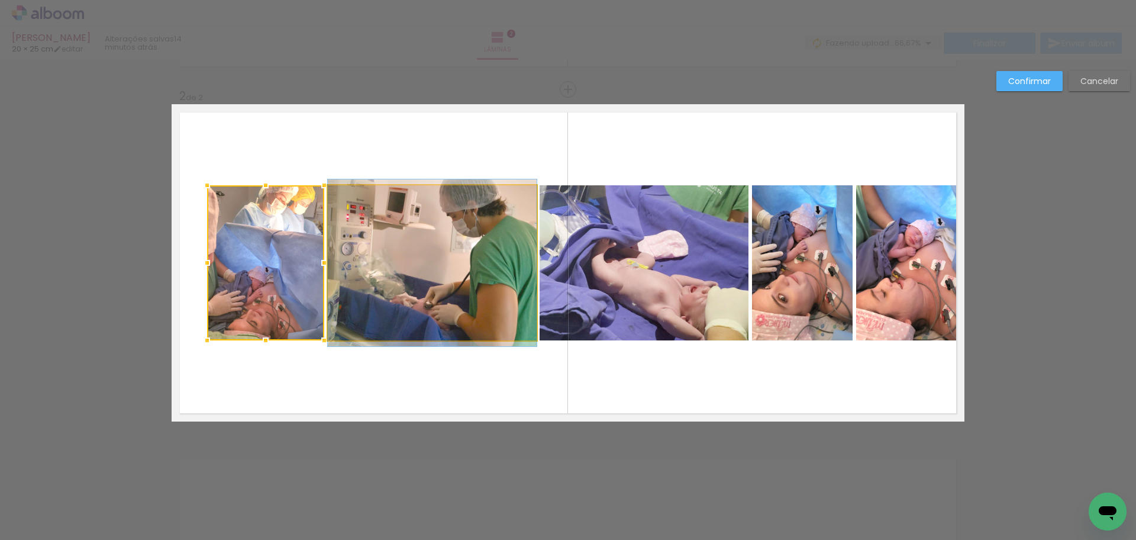
click at [398, 306] on quentale-photo at bounding box center [432, 262] width 209 height 155
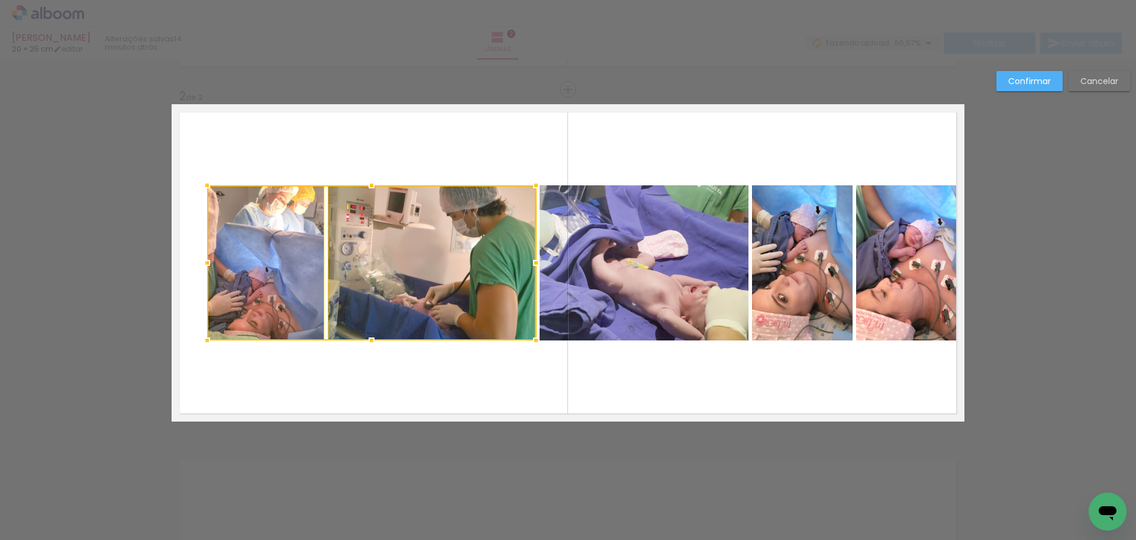
click at [603, 305] on quentale-photo at bounding box center [644, 262] width 209 height 155
click at [794, 306] on quentale-photo at bounding box center [802, 262] width 101 height 155
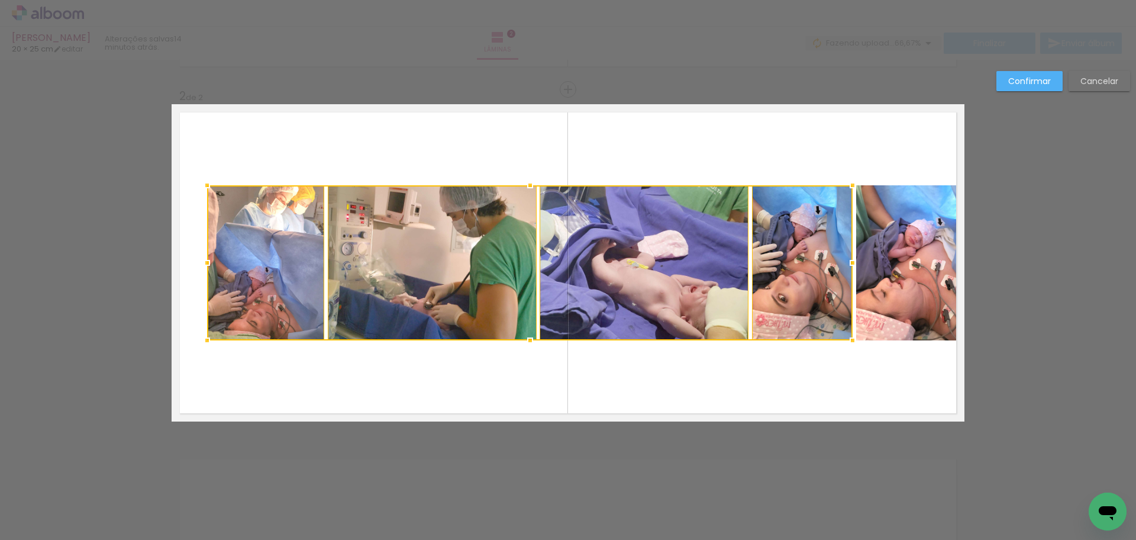
click at [891, 309] on quentale-photo at bounding box center [910, 262] width 108 height 155
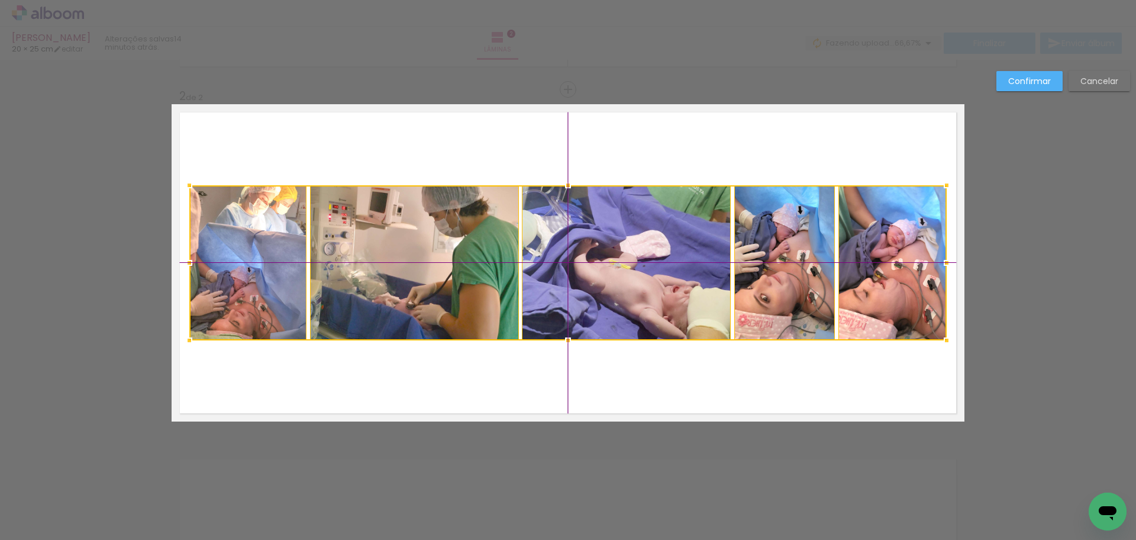
drag, startPoint x: 896, startPoint y: 312, endPoint x: 878, endPoint y: 311, distance: 18.3
click at [878, 311] on div at bounding box center [567, 262] width 757 height 155
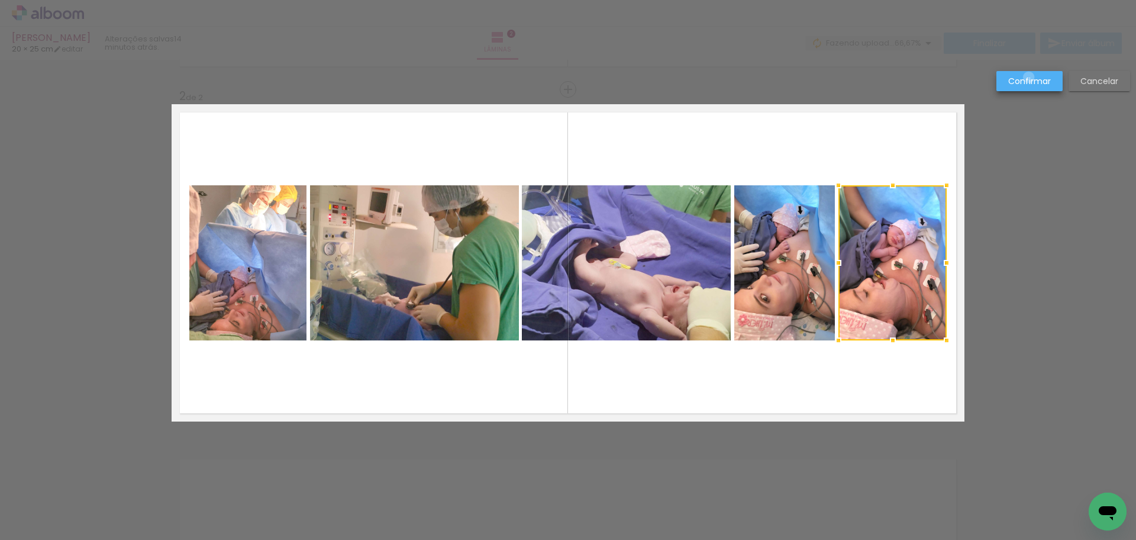
click at [0, 0] on slot "Confirmar" at bounding box center [0, 0] width 0 height 0
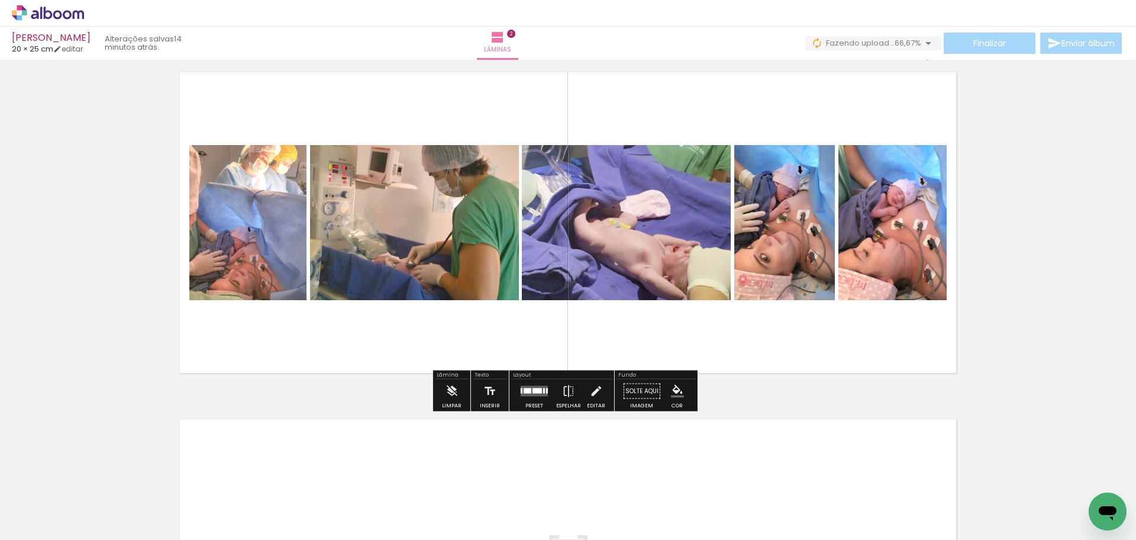
scroll to position [573, 0]
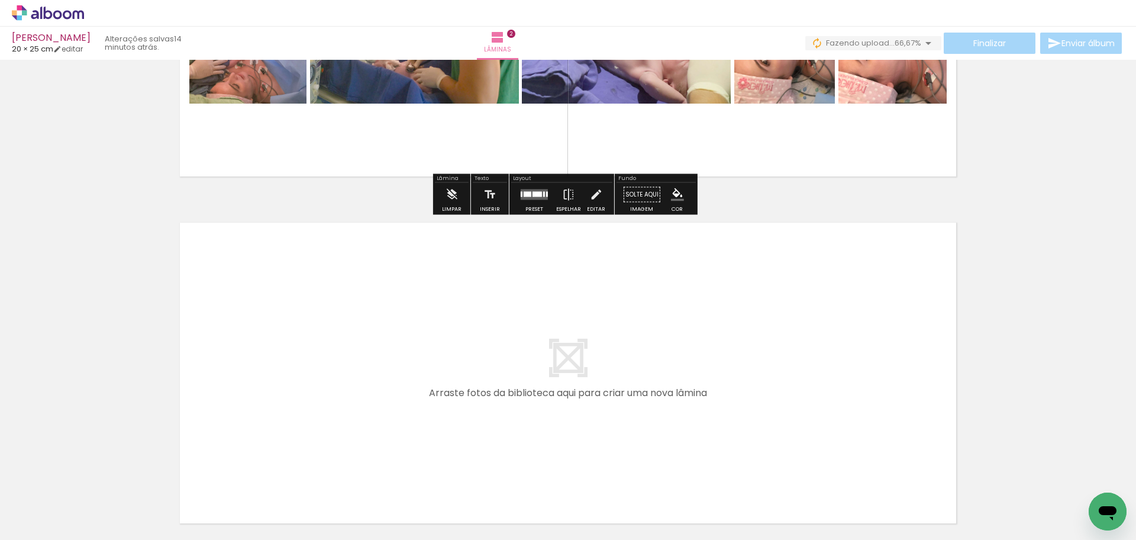
click at [453, 337] on quentale-layouter at bounding box center [568, 372] width 793 height 317
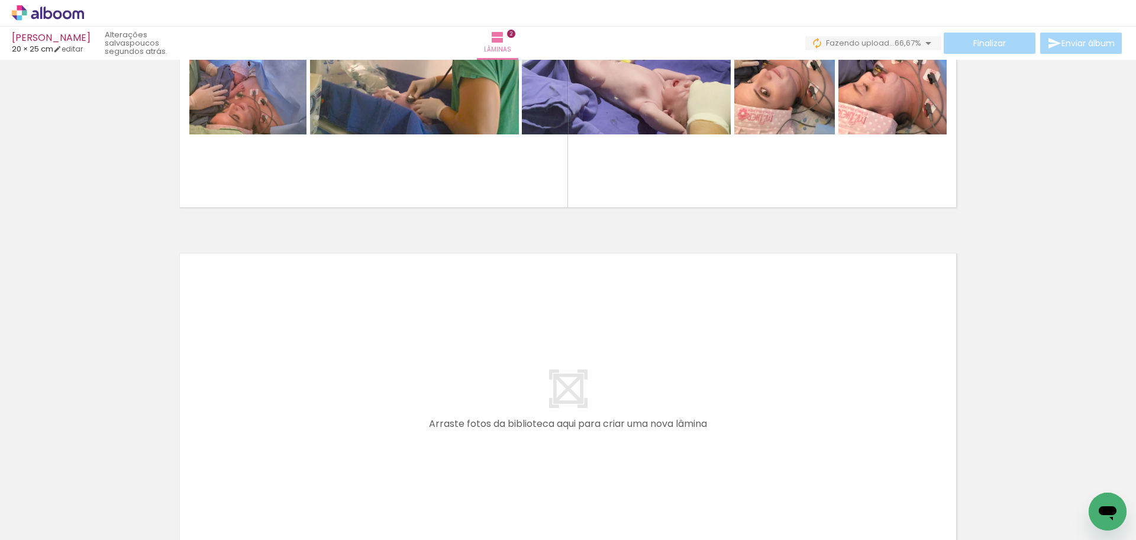
scroll to position [337, 0]
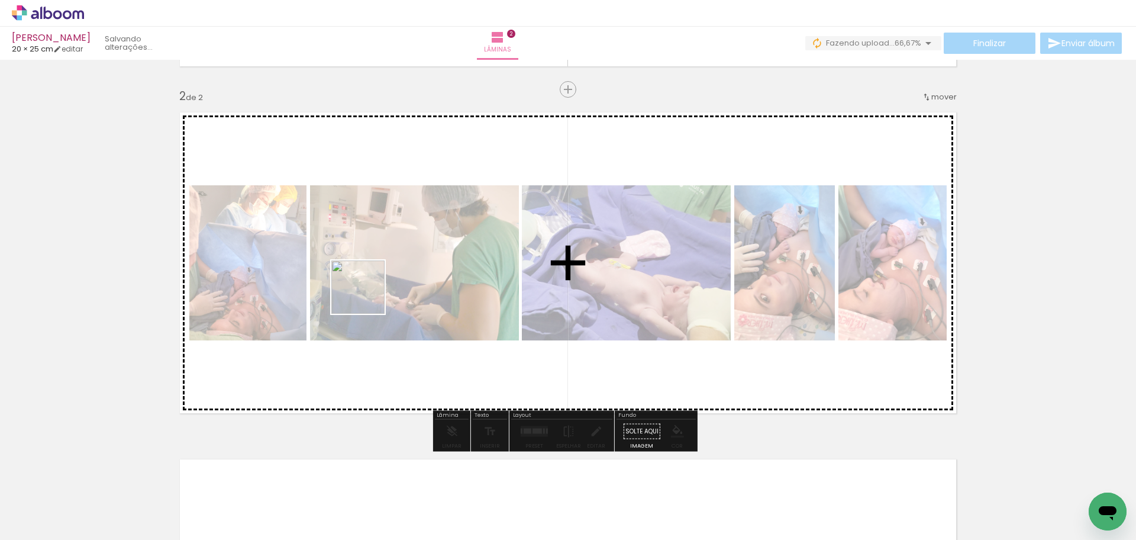
drag, startPoint x: 127, startPoint y: 502, endPoint x: 386, endPoint y: 277, distance: 342.7
click at [386, 277] on quentale-workspace at bounding box center [568, 270] width 1136 height 540
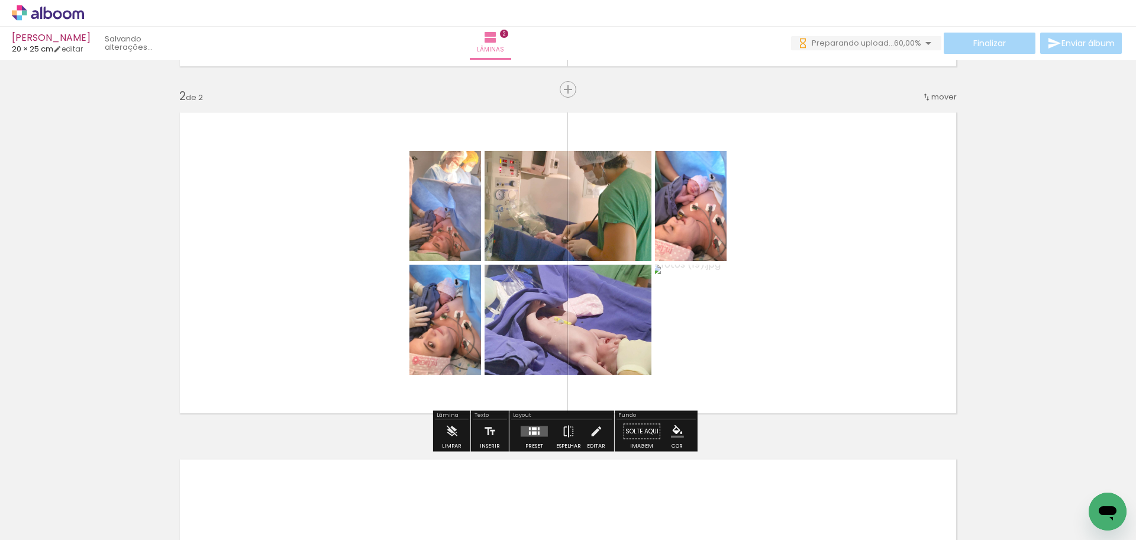
click at [532, 431] on div at bounding box center [534, 433] width 5 height 4
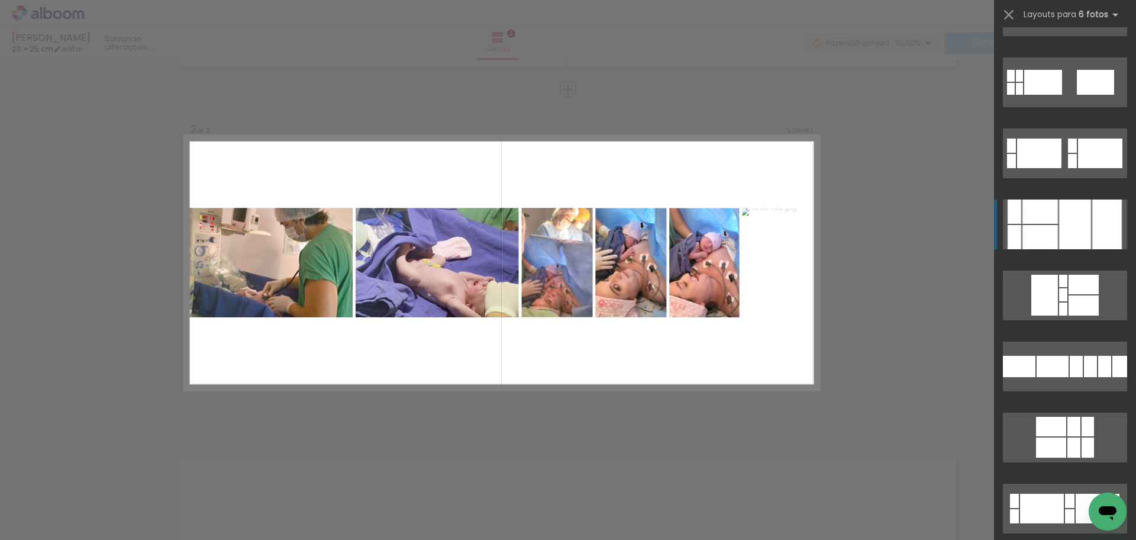
scroll to position [3136, 0]
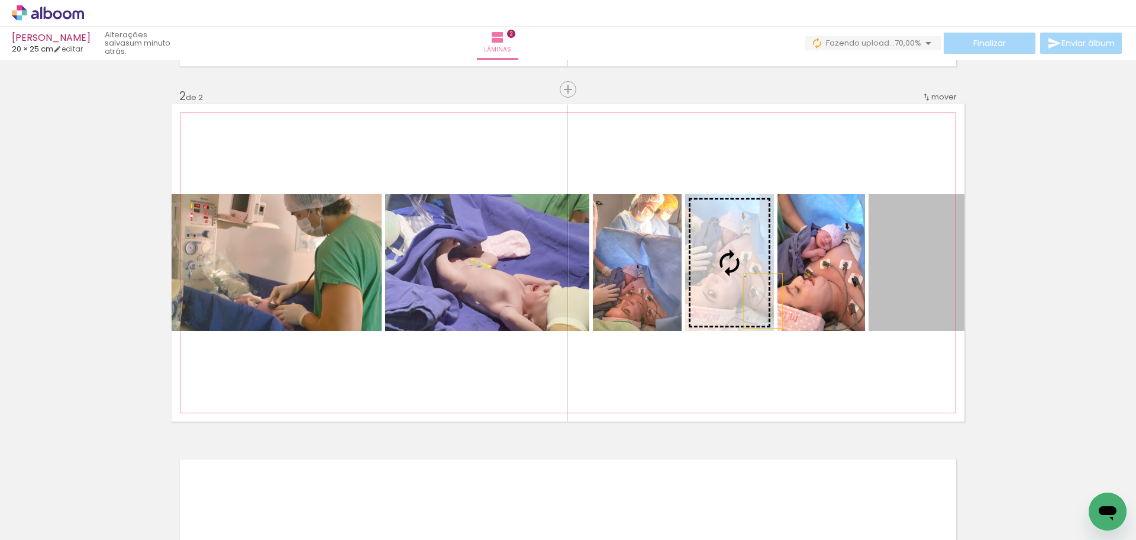
drag, startPoint x: 916, startPoint y: 301, endPoint x: 756, endPoint y: 301, distance: 160.3
click at [0, 0] on slot at bounding box center [0, 0] width 0 height 0
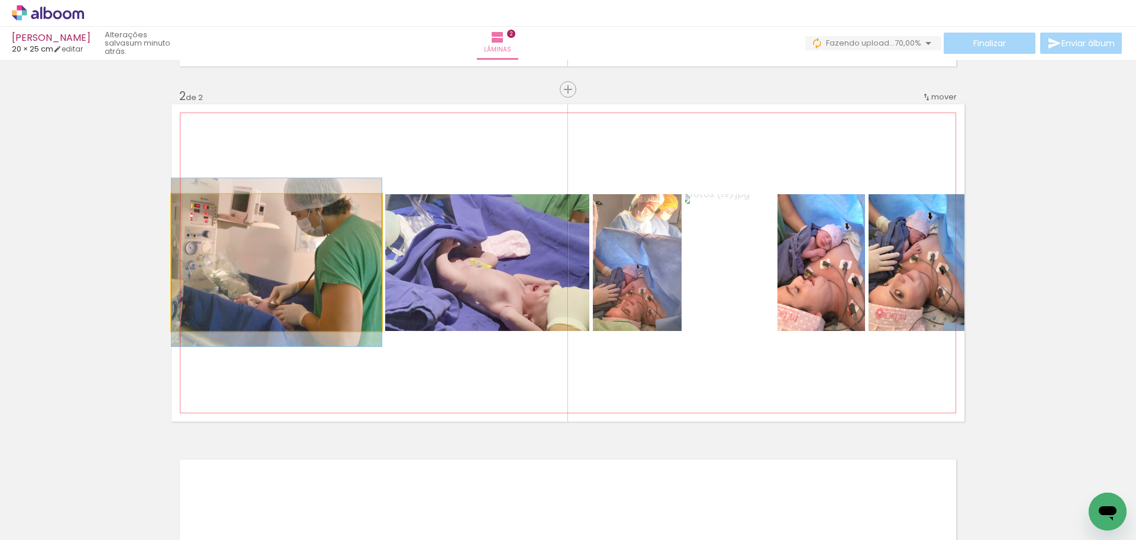
click at [240, 299] on quentale-photo at bounding box center [277, 262] width 210 height 137
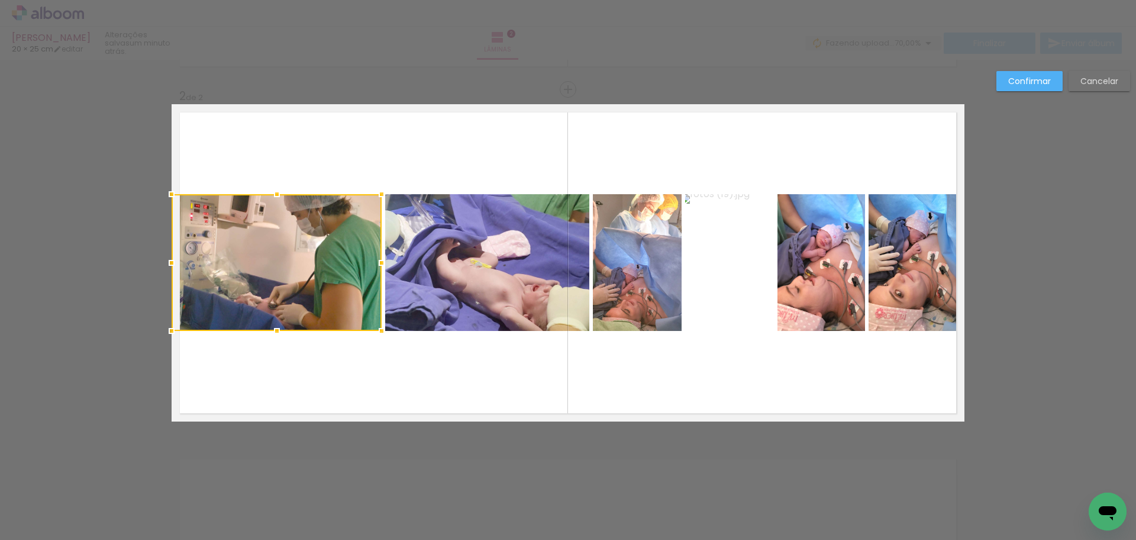
click at [426, 297] on quentale-photo at bounding box center [487, 262] width 204 height 137
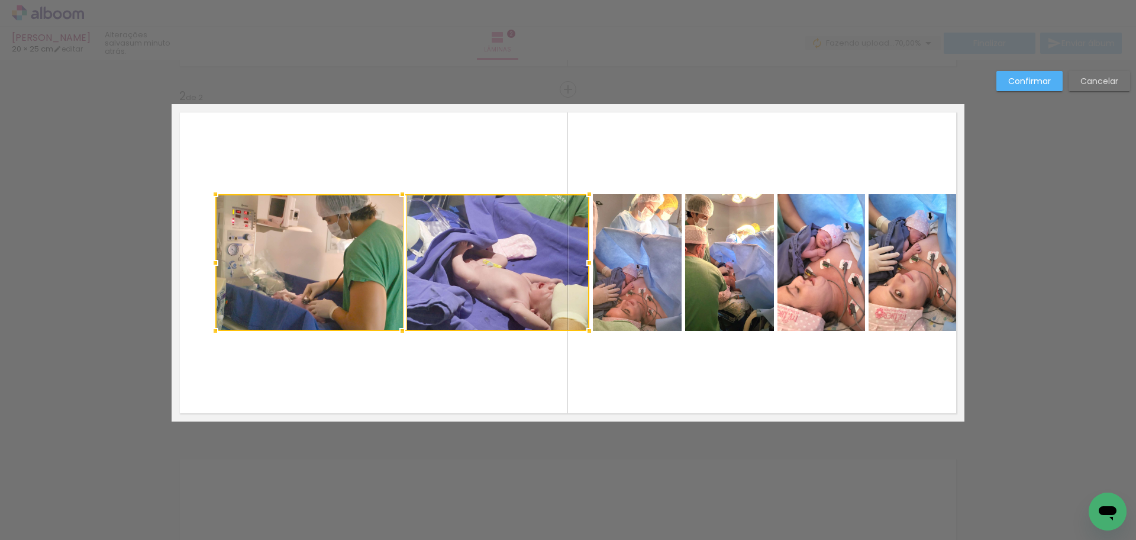
drag, startPoint x: 169, startPoint y: 261, endPoint x: 211, endPoint y: 266, distance: 42.9
click at [211, 266] on div at bounding box center [216, 263] width 24 height 24
click at [270, 285] on div at bounding box center [309, 262] width 188 height 137
drag, startPoint x: 459, startPoint y: 286, endPoint x: 488, endPoint y: 288, distance: 29.6
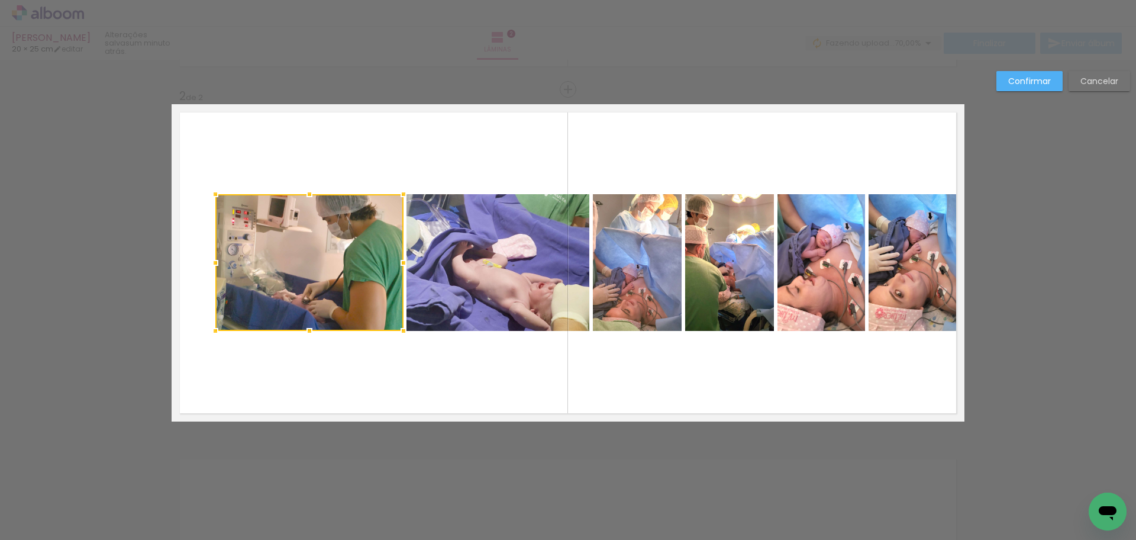
click at [459, 286] on quentale-photo at bounding box center [497, 262] width 183 height 137
click at [608, 290] on quentale-photo at bounding box center [637, 262] width 89 height 137
click at [708, 299] on quentale-photo at bounding box center [729, 262] width 89 height 137
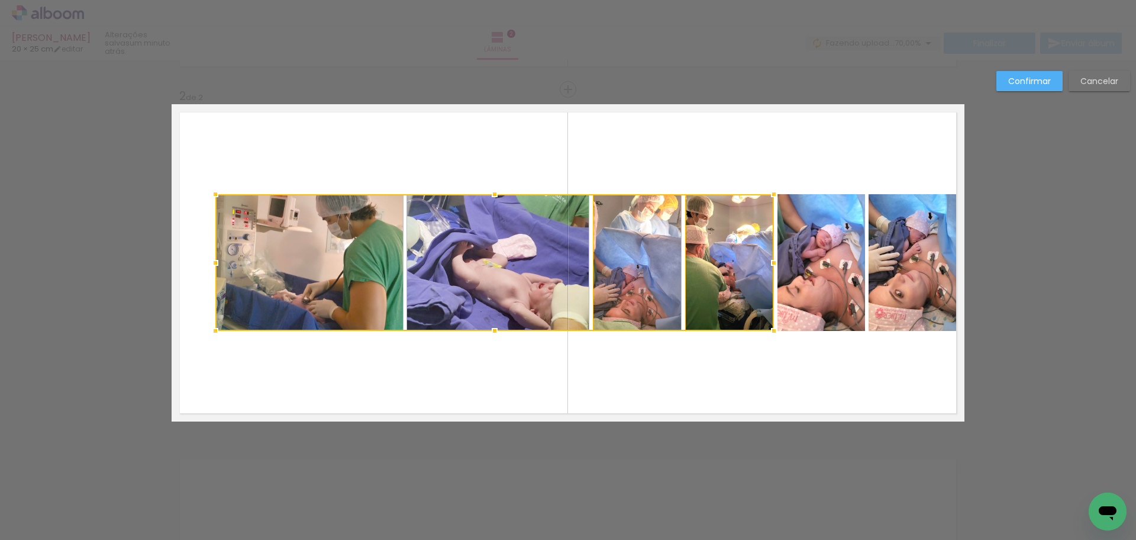
click at [811, 299] on quentale-photo at bounding box center [821, 262] width 88 height 137
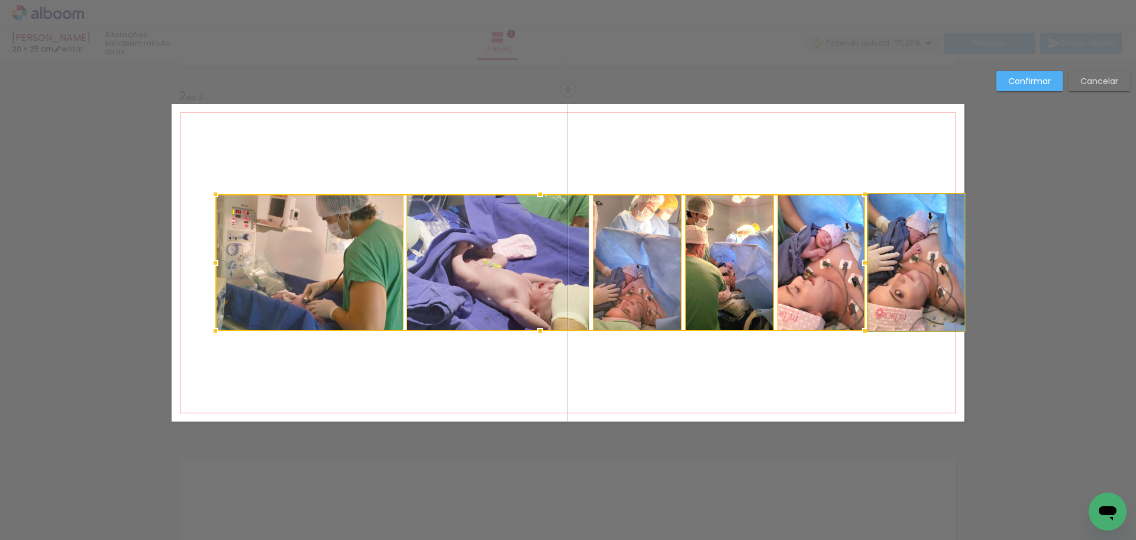
click at [912, 299] on quentale-photo at bounding box center [917, 262] width 96 height 137
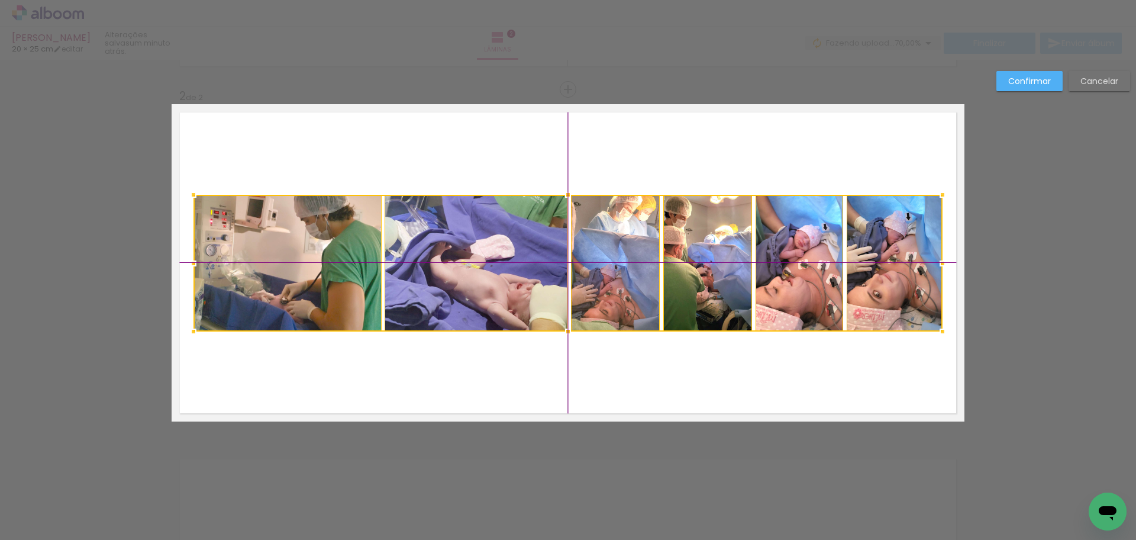
drag, startPoint x: 906, startPoint y: 297, endPoint x: 889, endPoint y: 295, distance: 17.2
click at [889, 295] on div at bounding box center [567, 263] width 749 height 137
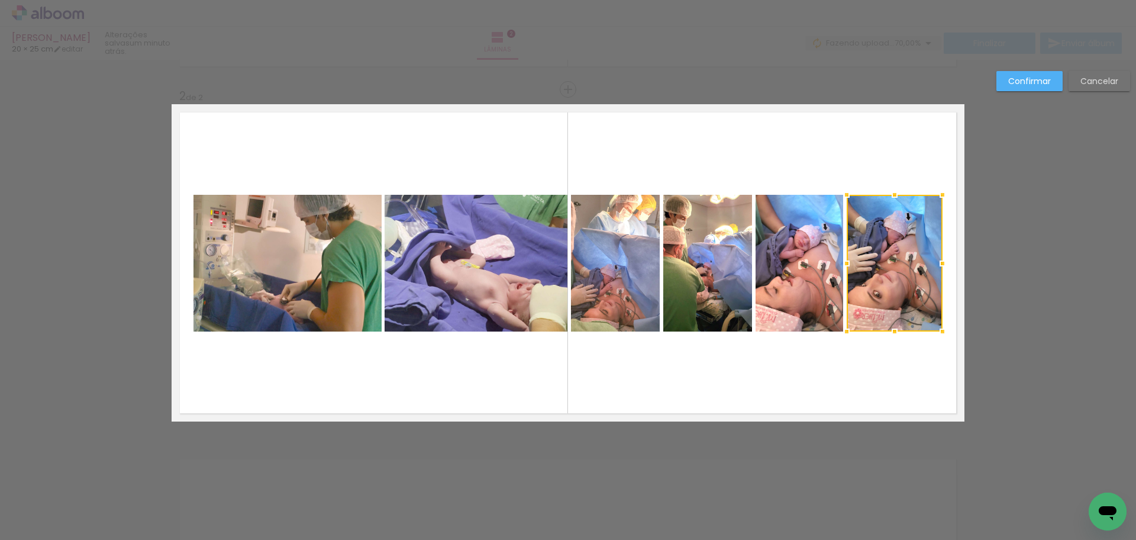
click at [0, 0] on slot "Confirmar" at bounding box center [0, 0] width 0 height 0
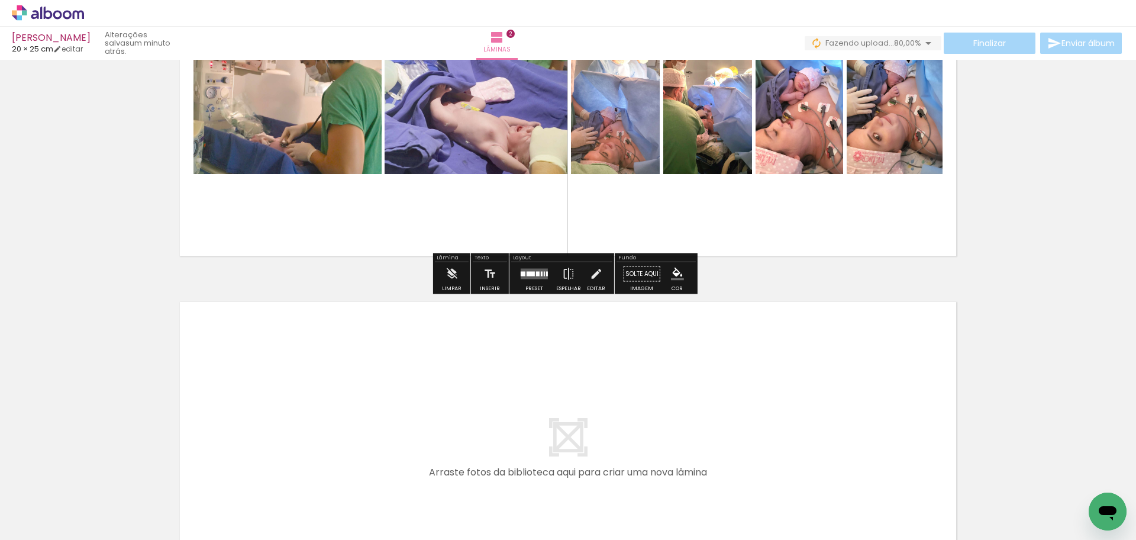
scroll to position [514, 0]
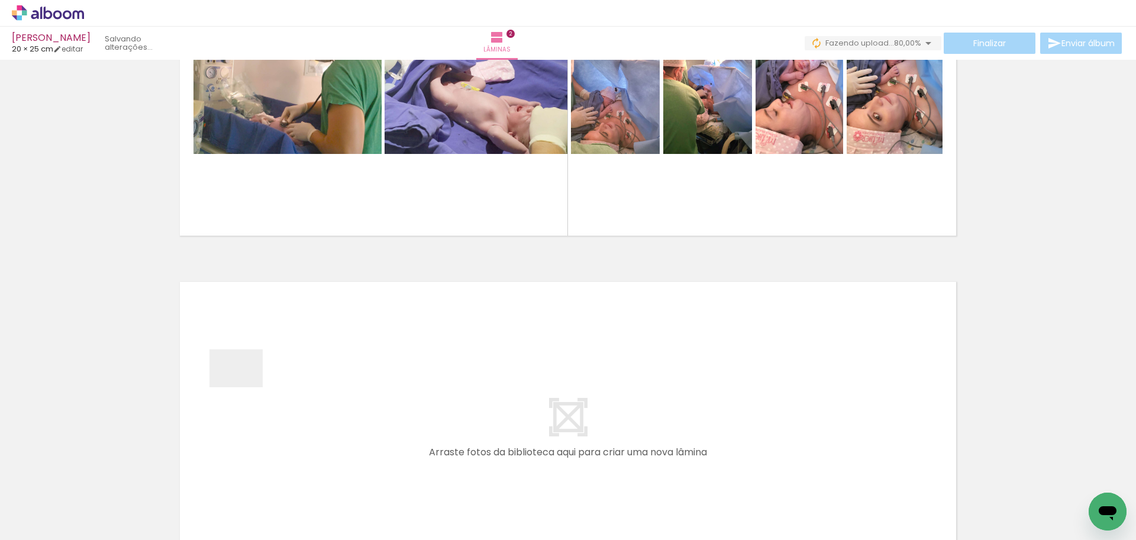
click at [245, 385] on quentale-workspace at bounding box center [568, 270] width 1136 height 540
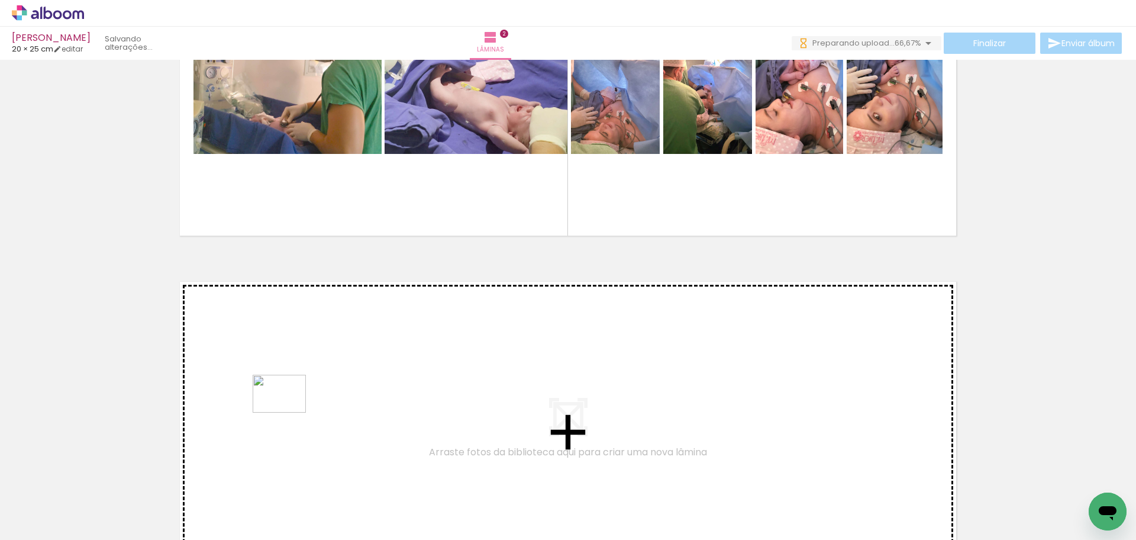
click at [288, 410] on quentale-workspace at bounding box center [568, 270] width 1136 height 540
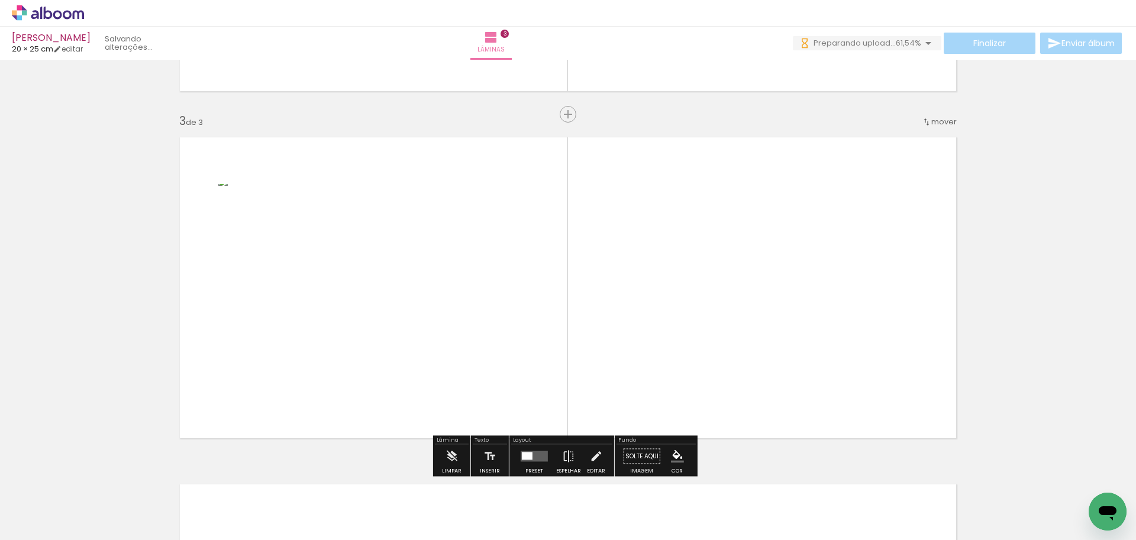
scroll to position [683, 0]
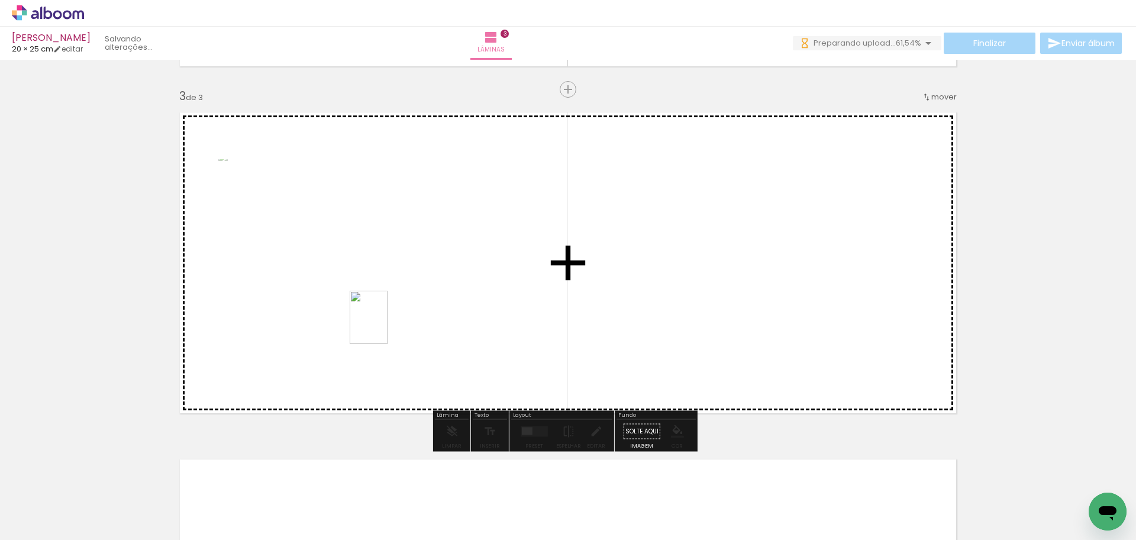
drag, startPoint x: 212, startPoint y: 442, endPoint x: 385, endPoint y: 326, distance: 208.1
click at [385, 326] on quentale-workspace at bounding box center [568, 270] width 1136 height 540
drag, startPoint x: 133, startPoint y: 492, endPoint x: 409, endPoint y: 334, distance: 318.8
click at [409, 334] on quentale-workspace at bounding box center [568, 270] width 1136 height 540
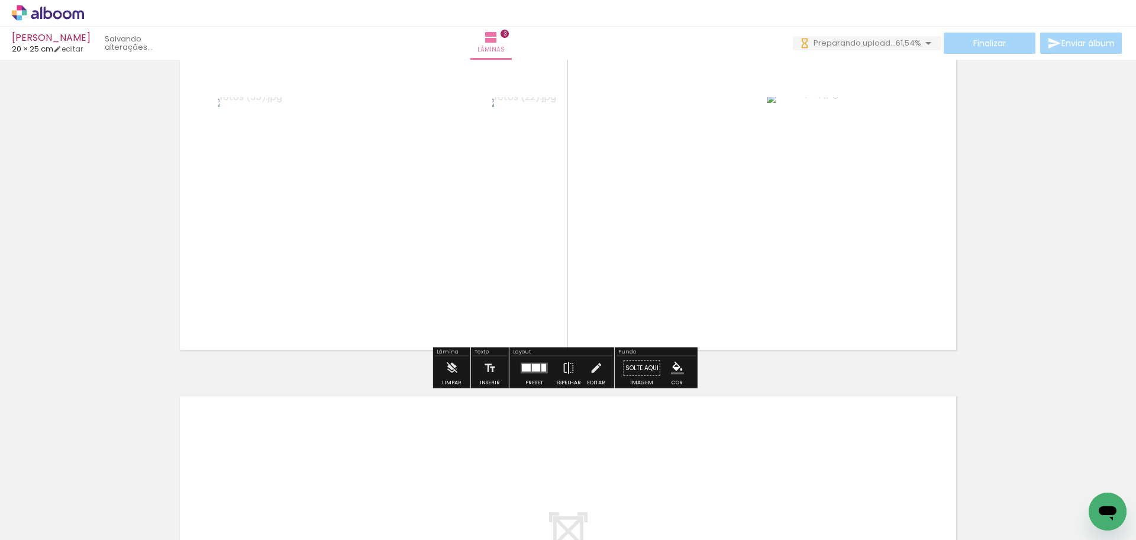
scroll to position [979, 0]
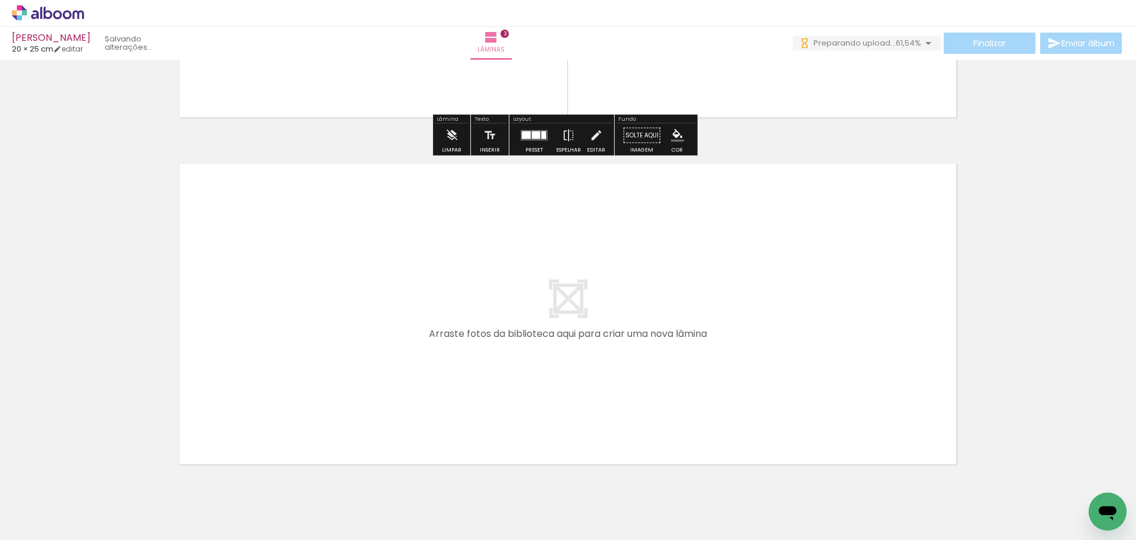
click at [610, 394] on quentale-layouter at bounding box center [568, 313] width 793 height 317
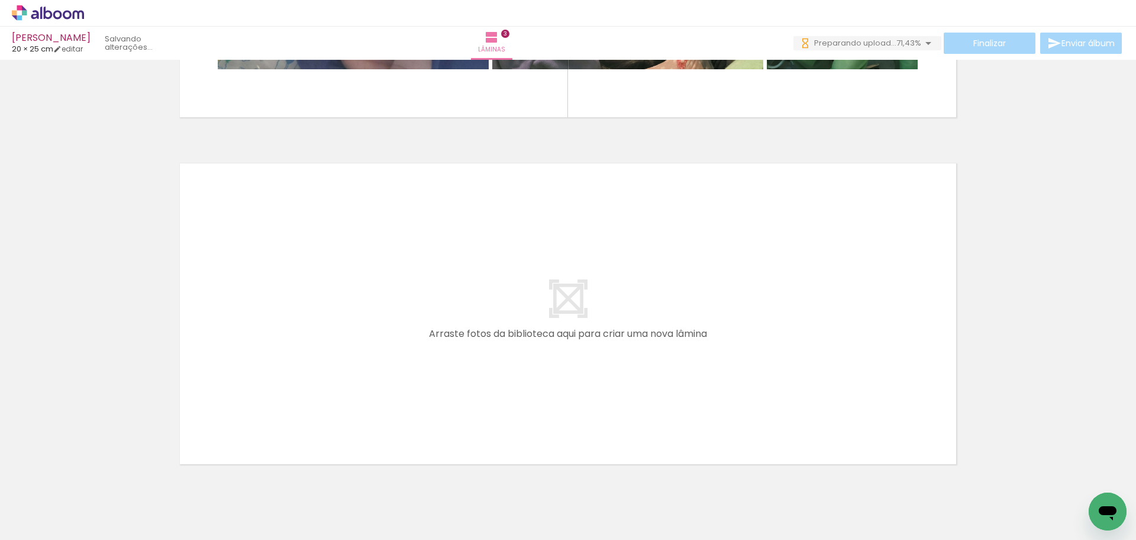
drag, startPoint x: 118, startPoint y: 509, endPoint x: 166, endPoint y: 477, distance: 57.9
click at [254, 312] on quentale-workspace at bounding box center [568, 270] width 1136 height 540
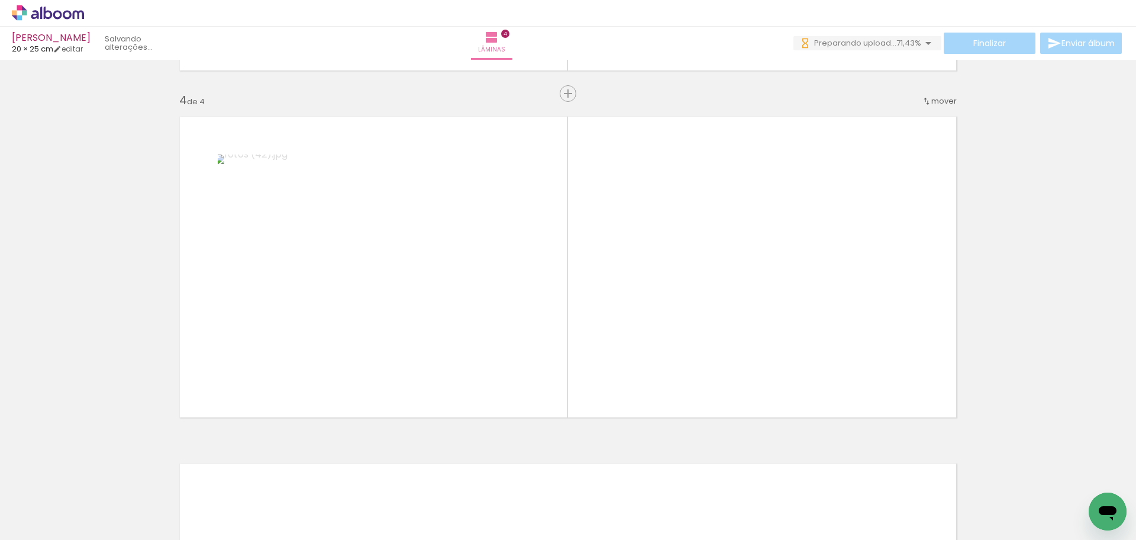
scroll to position [1030, 0]
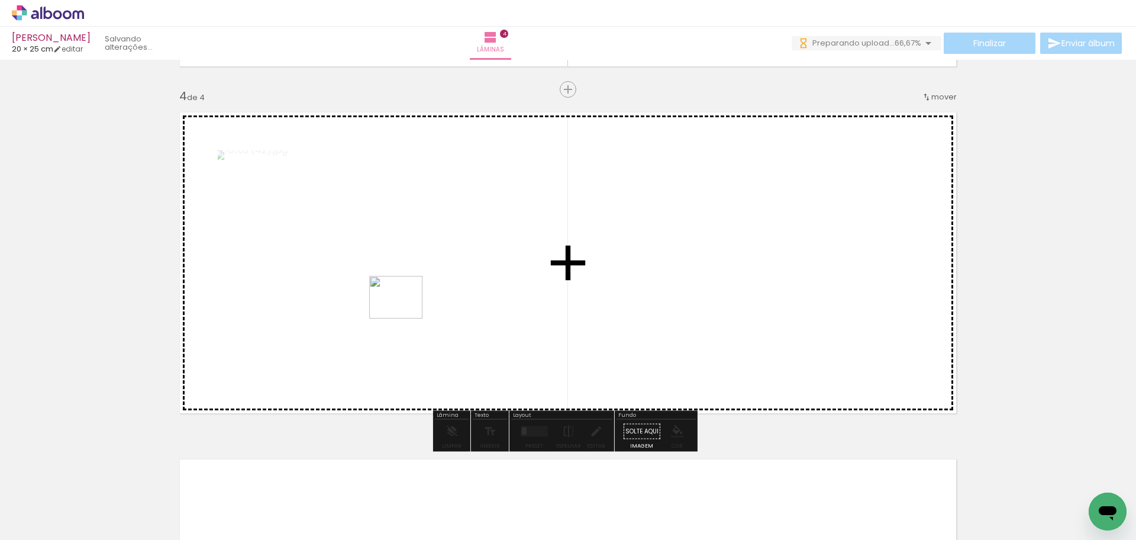
drag, startPoint x: 240, startPoint y: 439, endPoint x: 405, endPoint y: 311, distance: 208.3
click at [405, 311] on quentale-workspace at bounding box center [568, 270] width 1136 height 540
drag, startPoint x: 154, startPoint y: 492, endPoint x: 473, endPoint y: 298, distance: 373.3
click at [473, 298] on quentale-workspace at bounding box center [568, 270] width 1136 height 540
drag, startPoint x: 138, startPoint y: 498, endPoint x: 501, endPoint y: 339, distance: 395.3
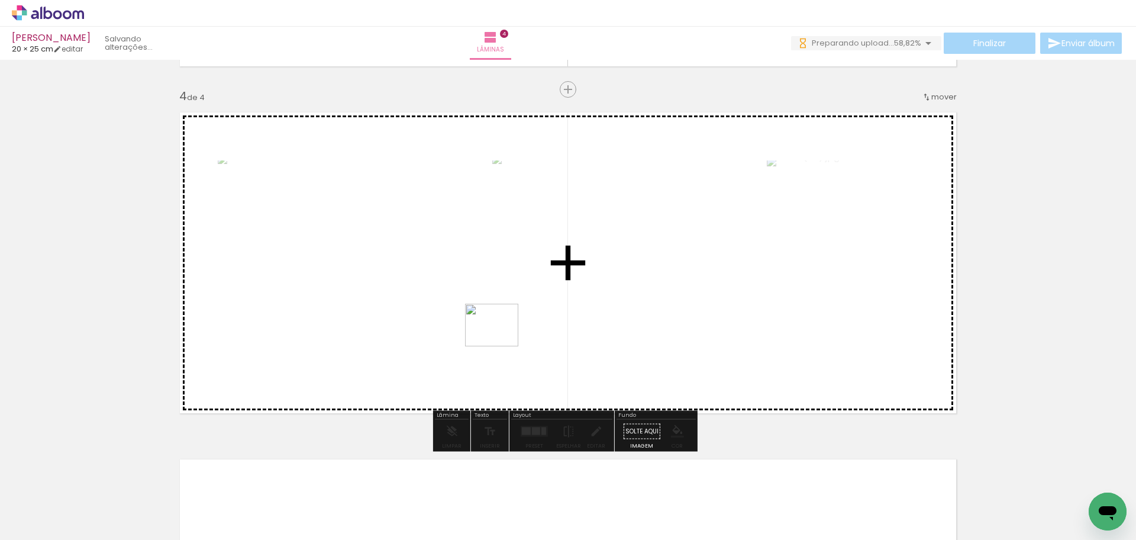
click at [501, 339] on quentale-workspace at bounding box center [568, 270] width 1136 height 540
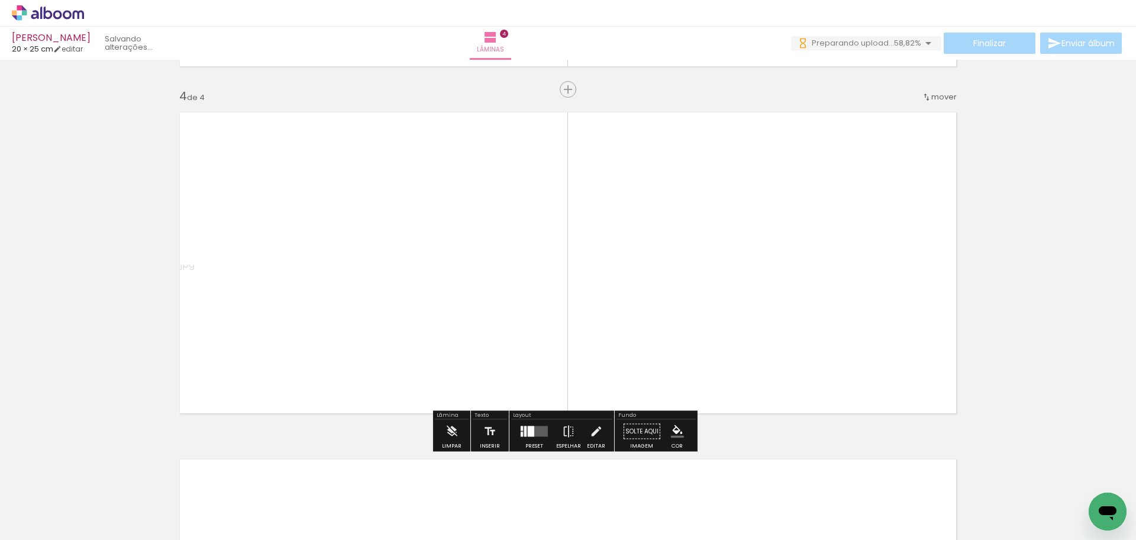
click at [530, 428] on div at bounding box center [531, 431] width 7 height 11
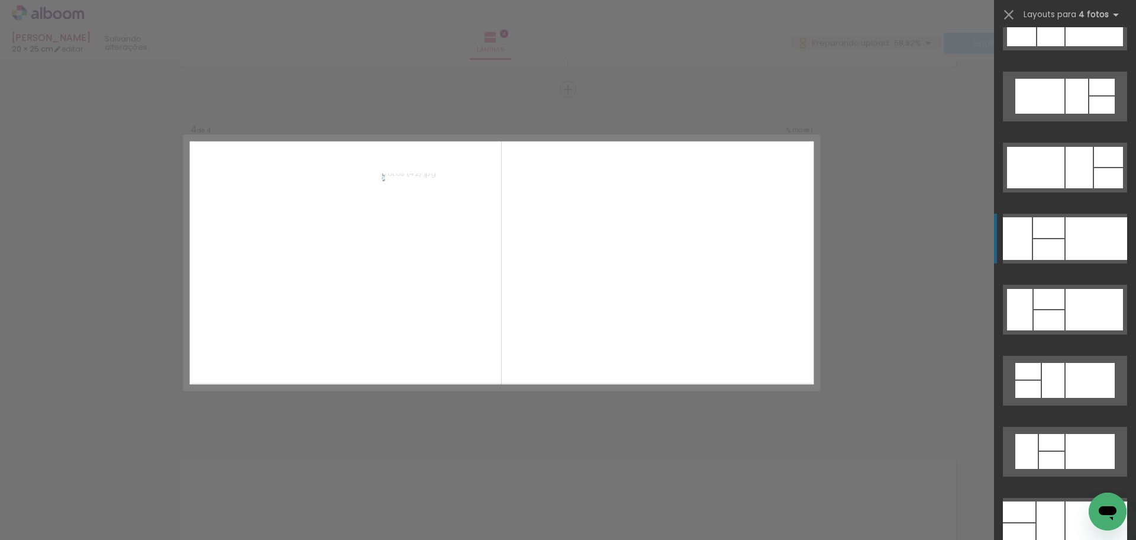
scroll to position [296, 0]
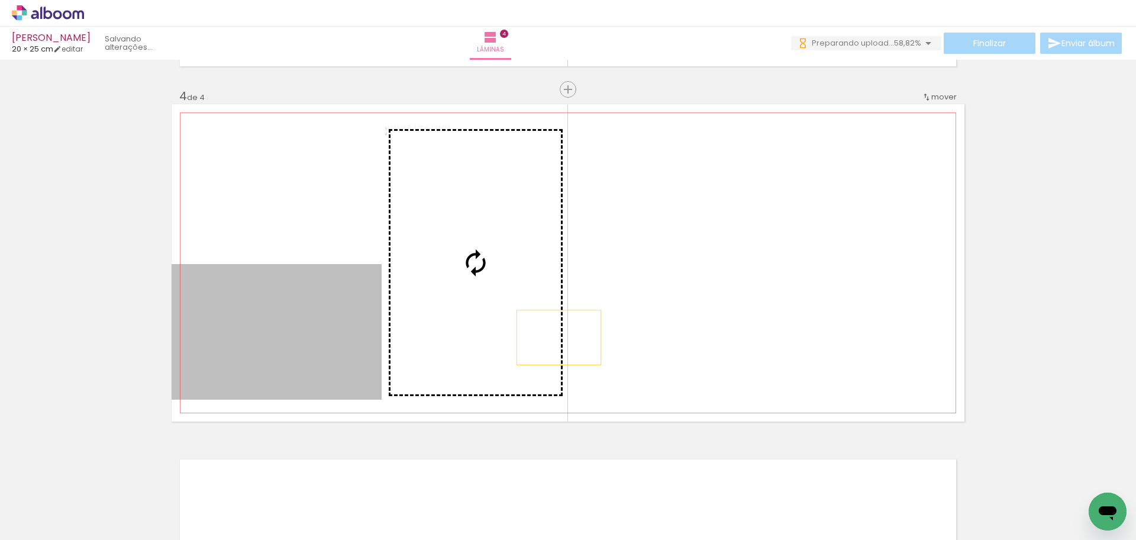
drag, startPoint x: 450, startPoint y: 344, endPoint x: 714, endPoint y: 337, distance: 264.6
click at [0, 0] on slot at bounding box center [0, 0] width 0 height 0
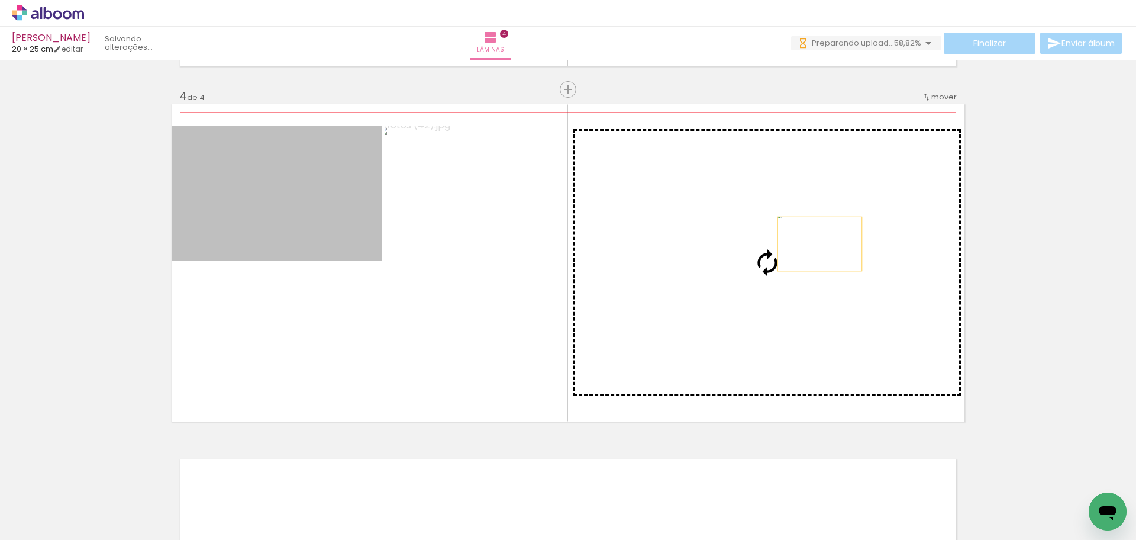
drag, startPoint x: 280, startPoint y: 219, endPoint x: 815, endPoint y: 244, distance: 536.0
click at [0, 0] on slot at bounding box center [0, 0] width 0 height 0
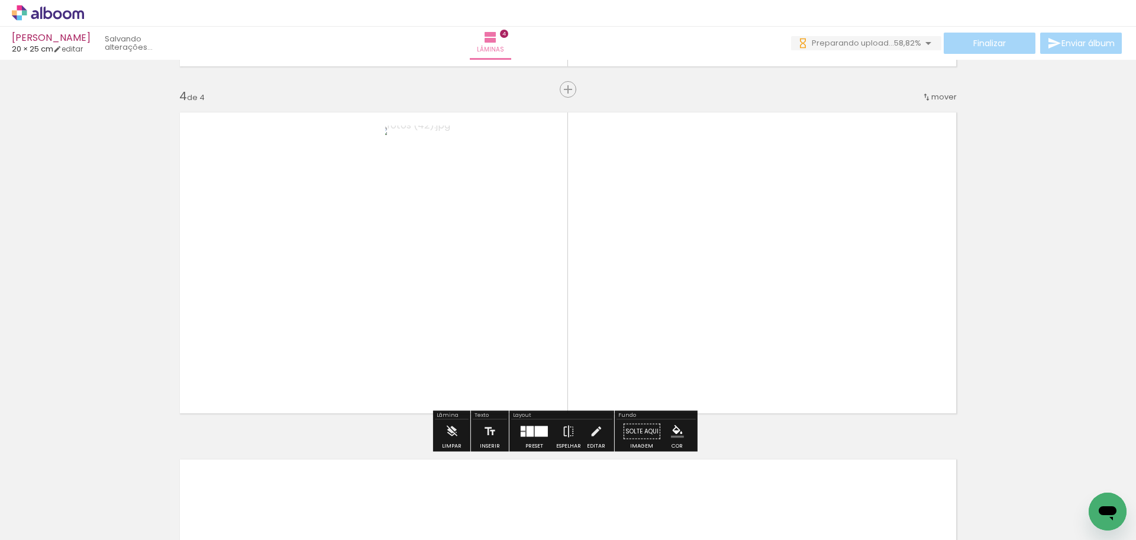
click at [663, 281] on quentale-photo at bounding box center [767, 262] width 395 height 274
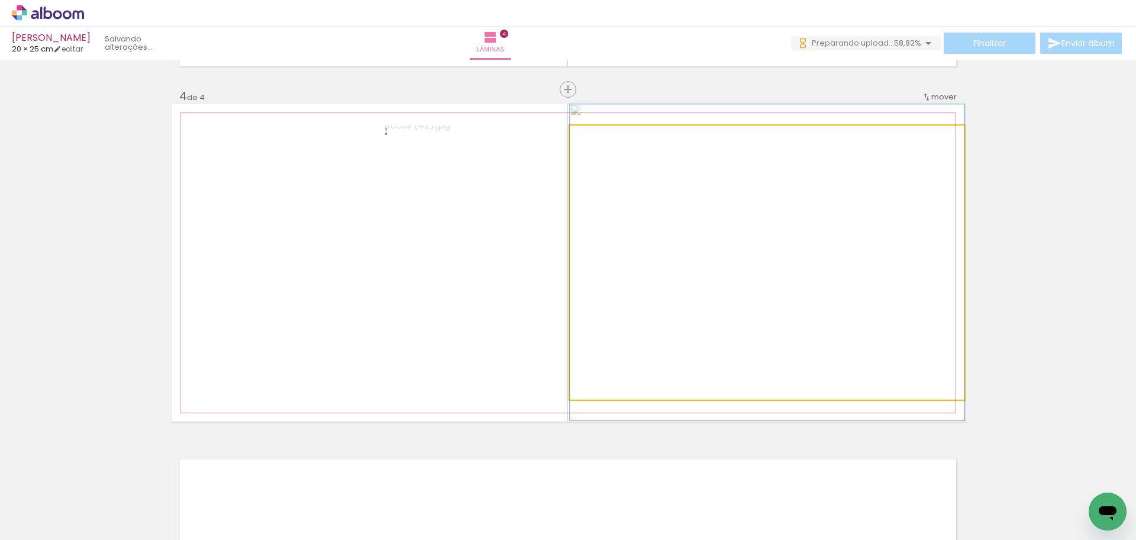
click at [663, 281] on quentale-photo at bounding box center [767, 262] width 395 height 274
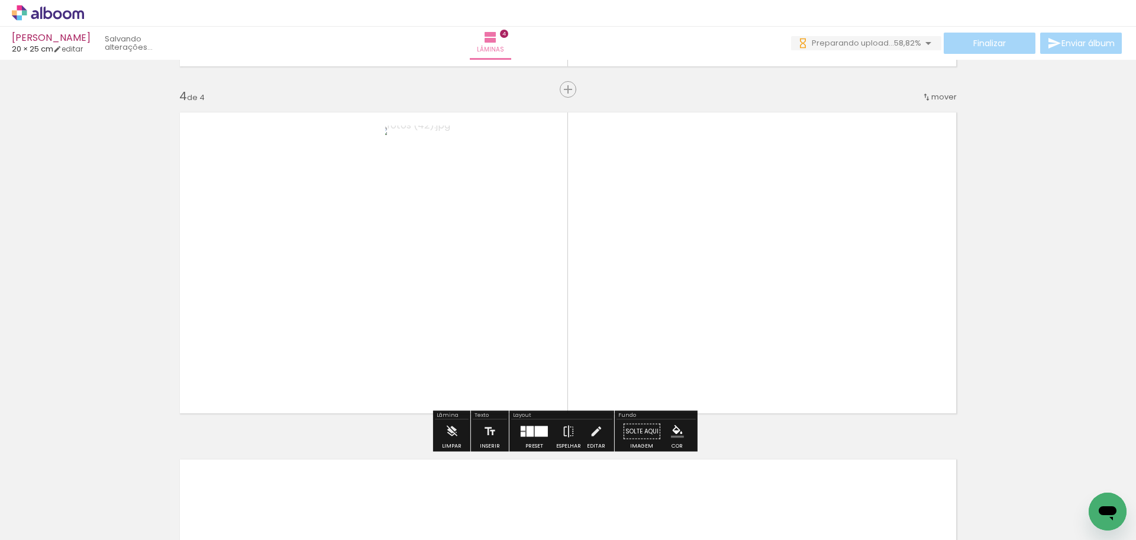
click at [651, 280] on quentale-photo at bounding box center [767, 262] width 395 height 274
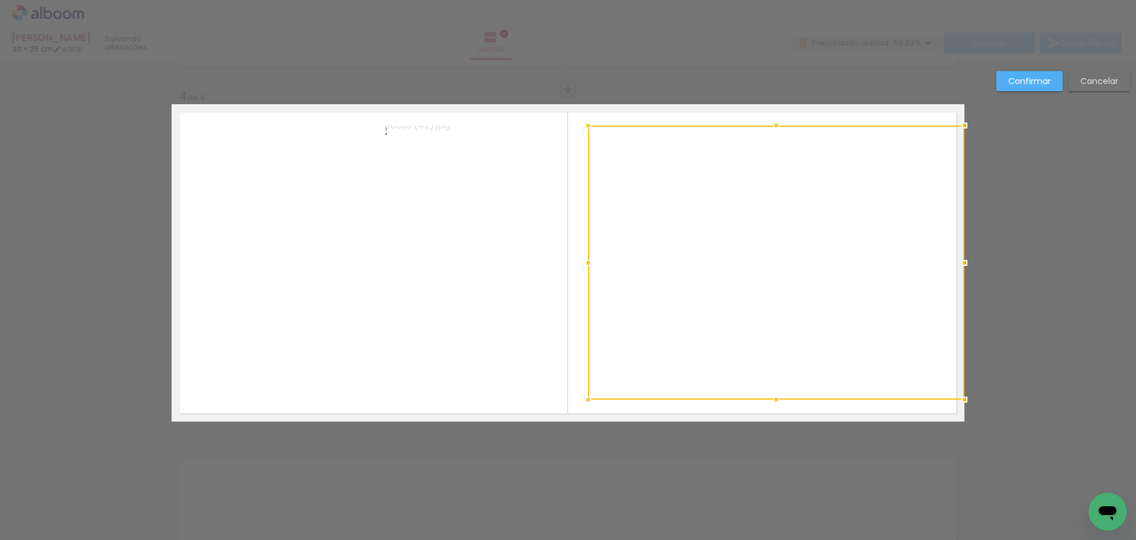
click at [590, 266] on div at bounding box center [588, 263] width 24 height 24
click at [501, 286] on quentale-photo at bounding box center [475, 262] width 181 height 274
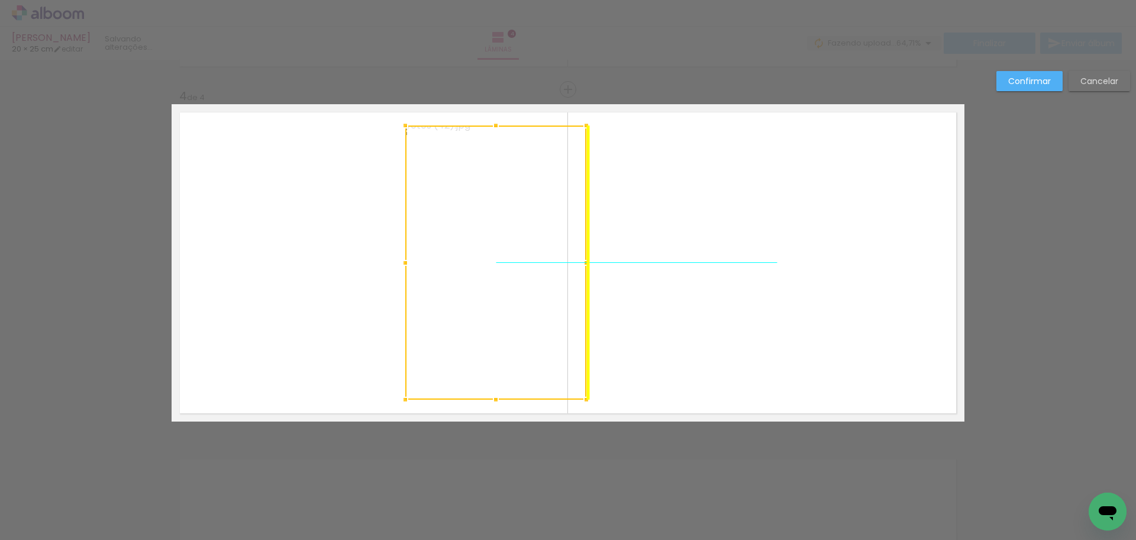
drag, startPoint x: 501, startPoint y: 286, endPoint x: 516, endPoint y: 289, distance: 15.7
click at [516, 289] on div at bounding box center [495, 262] width 181 height 274
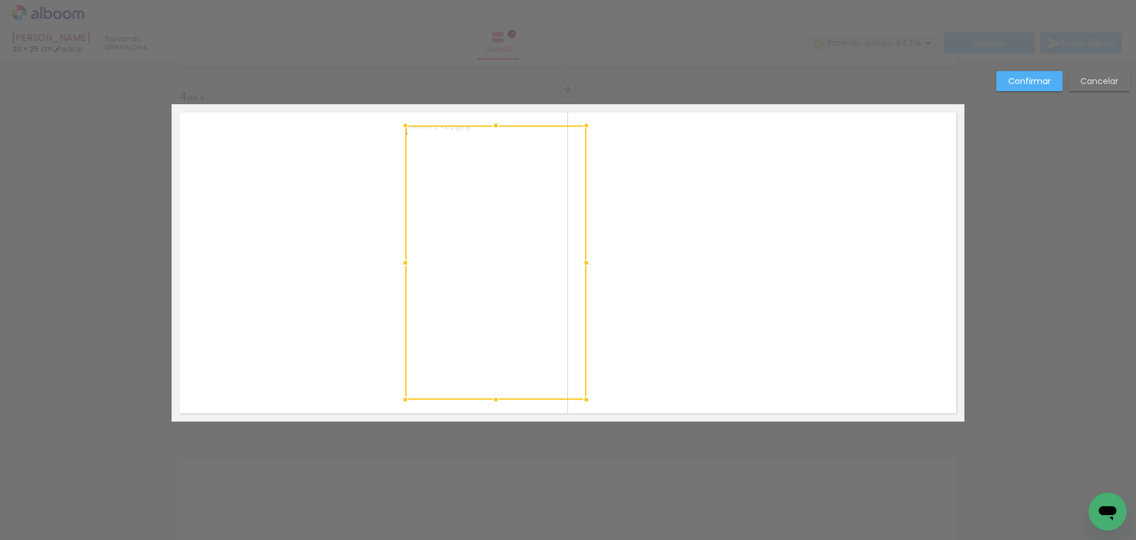
click at [327, 227] on quentale-photo at bounding box center [277, 192] width 210 height 135
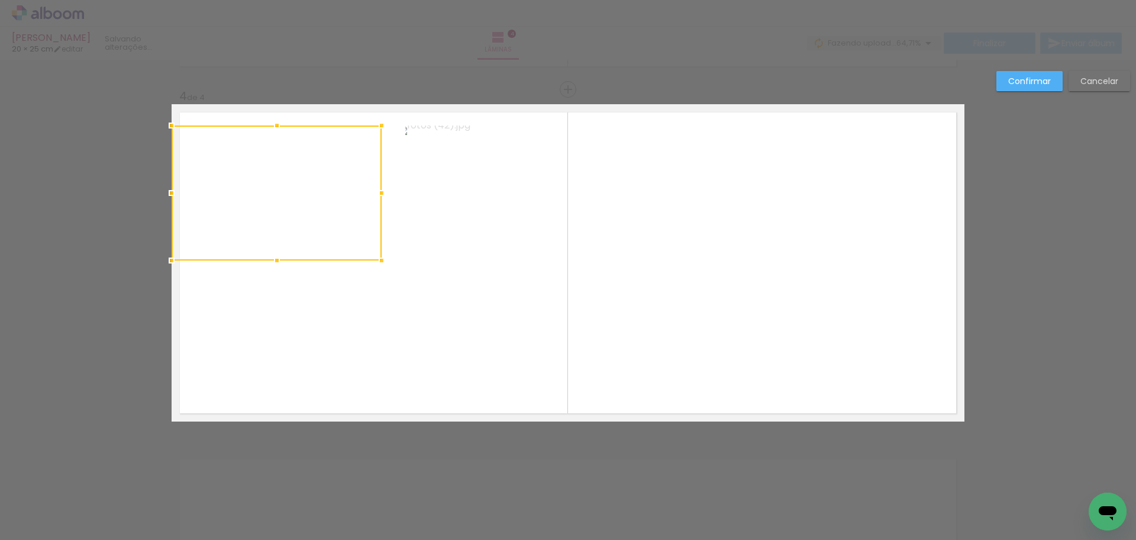
click at [344, 324] on quentale-photo at bounding box center [277, 331] width 210 height 135
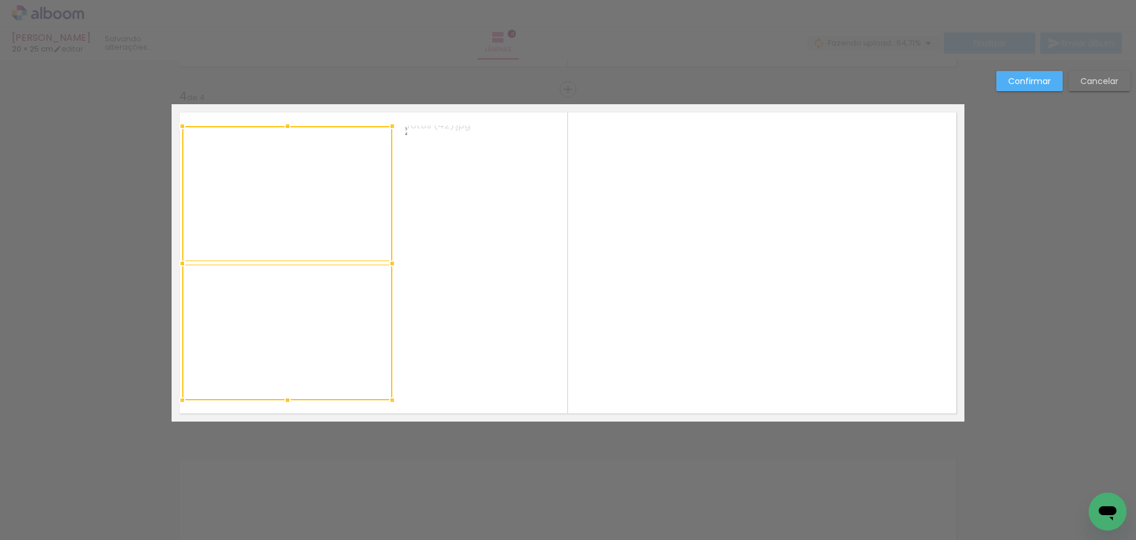
drag, startPoint x: 335, startPoint y: 334, endPoint x: 344, endPoint y: 338, distance: 10.1
click at [344, 338] on div at bounding box center [287, 263] width 210 height 274
click at [453, 315] on quentale-photo at bounding box center [495, 262] width 181 height 274
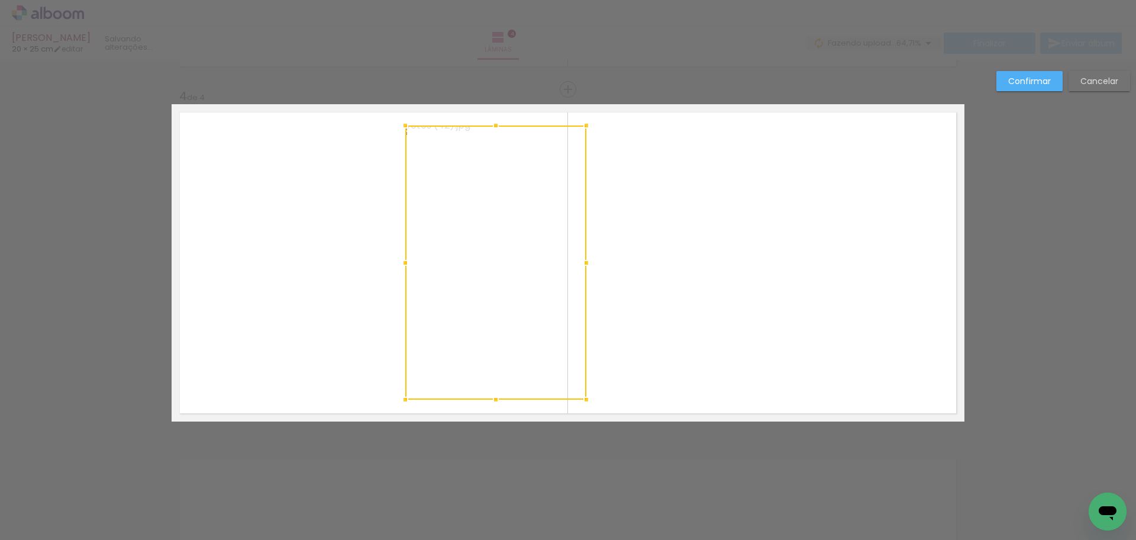
click at [453, 315] on div at bounding box center [495, 262] width 181 height 274
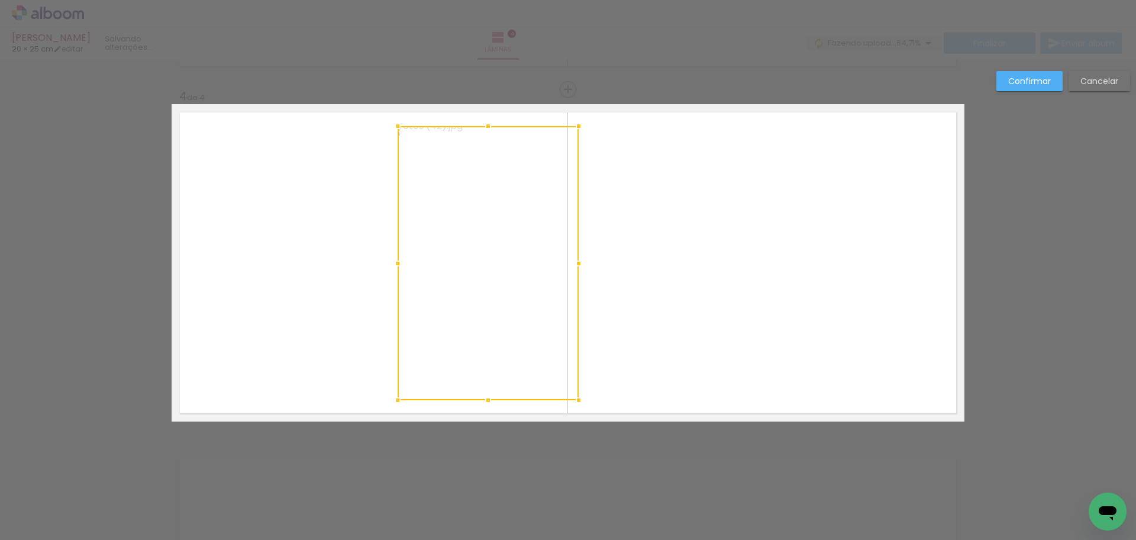
drag, startPoint x: 453, startPoint y: 315, endPoint x: 445, endPoint y: 314, distance: 7.8
click at [445, 314] on div at bounding box center [488, 263] width 181 height 274
click at [696, 287] on quentale-photo at bounding box center [776, 262] width 375 height 274
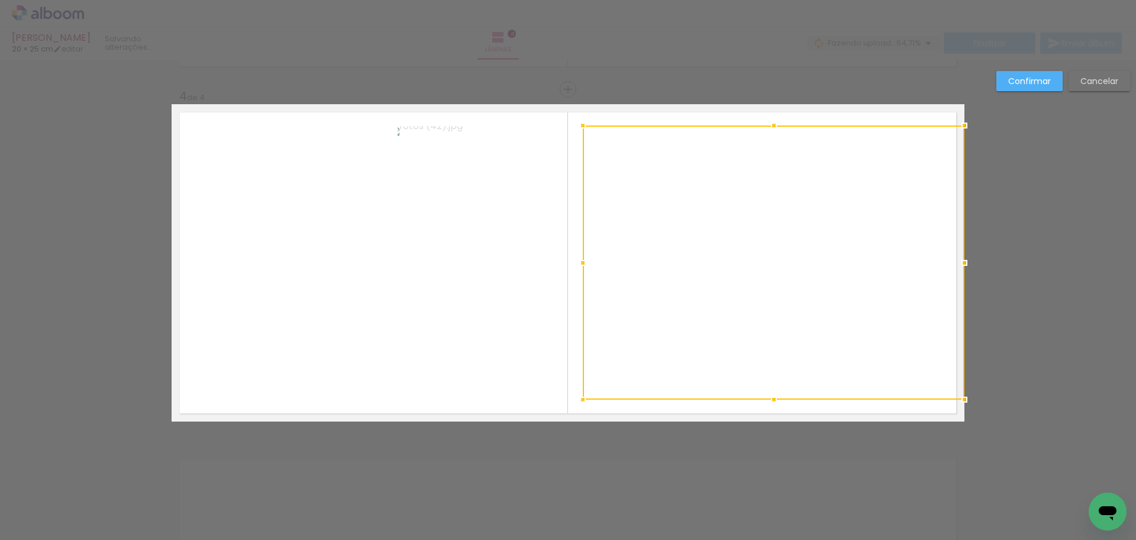
drag, startPoint x: 583, startPoint y: 265, endPoint x: 577, endPoint y: 264, distance: 5.9
click at [577, 264] on div at bounding box center [583, 263] width 24 height 24
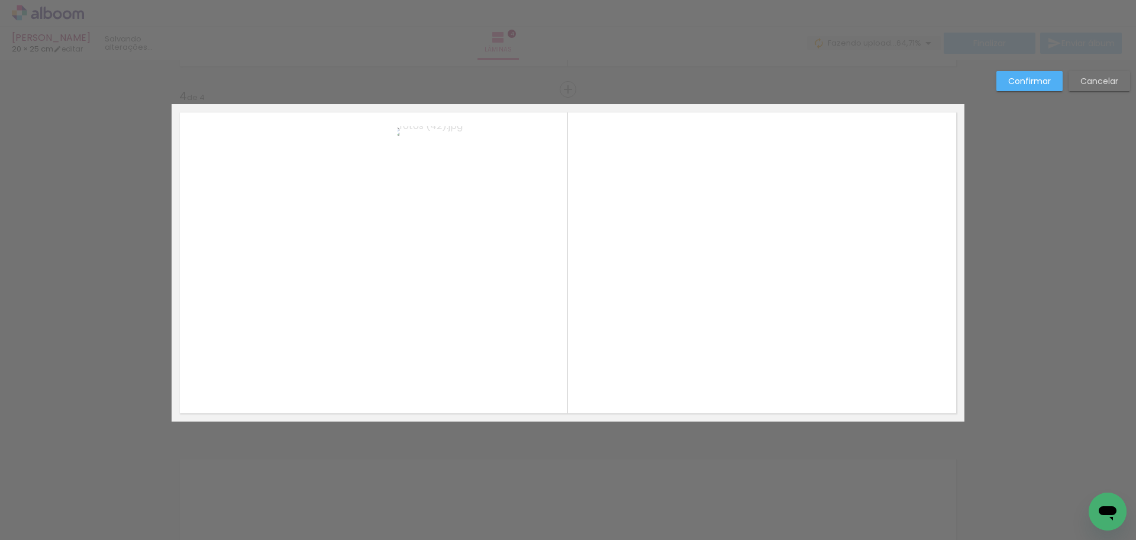
click at [926, 251] on quentale-photo at bounding box center [774, 262] width 382 height 274
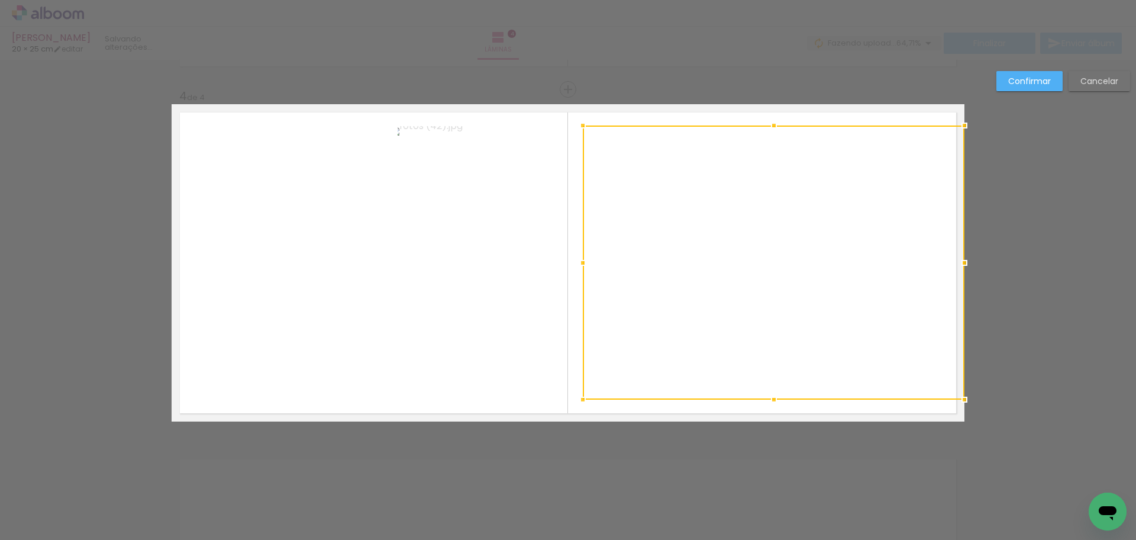
click at [926, 251] on div at bounding box center [774, 262] width 382 height 274
drag, startPoint x: 959, startPoint y: 265, endPoint x: 942, endPoint y: 264, distance: 17.2
click at [942, 264] on div at bounding box center [947, 263] width 24 height 24
click at [0, 0] on slot "Confirmar" at bounding box center [0, 0] width 0 height 0
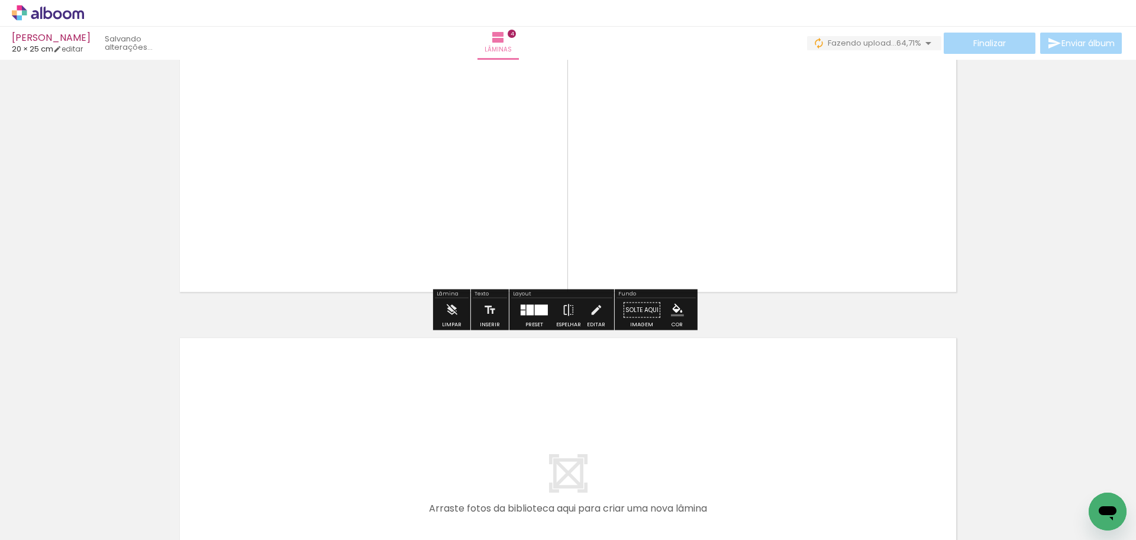
scroll to position [1208, 0]
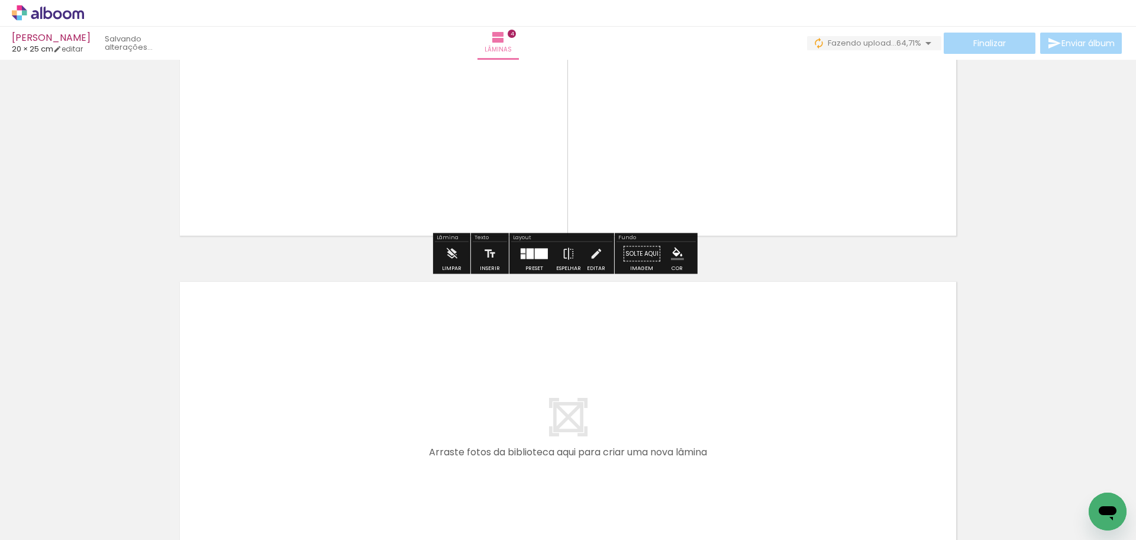
click at [486, 399] on quentale-layouter at bounding box center [568, 431] width 793 height 317
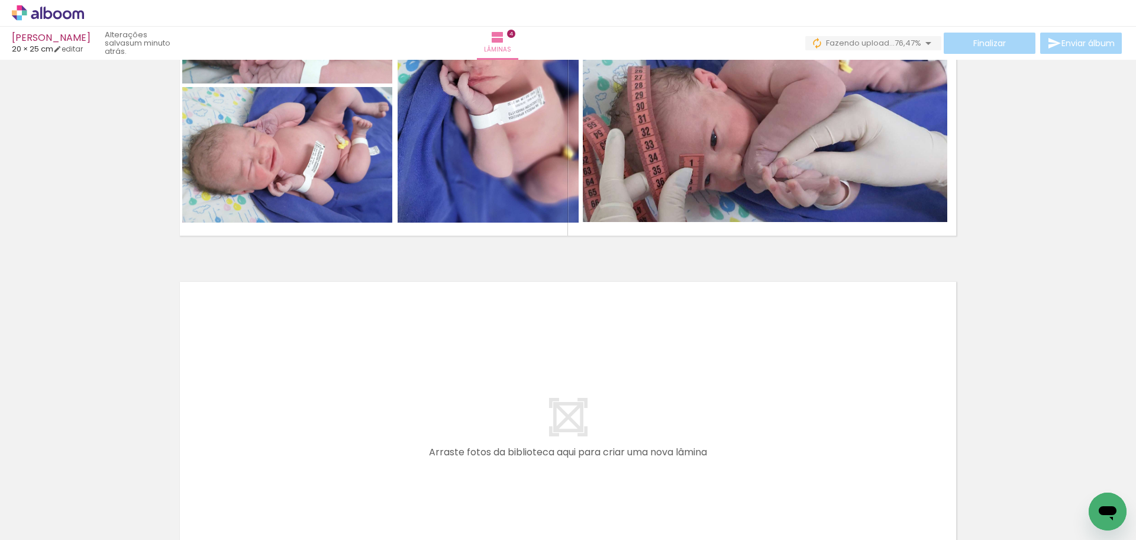
scroll to position [1374, 0]
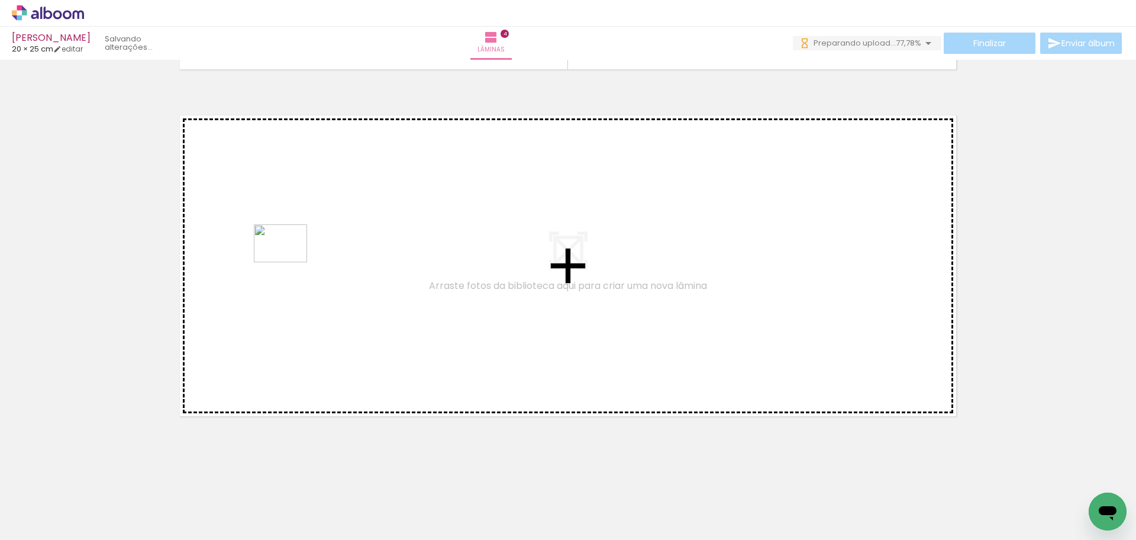
drag, startPoint x: 260, startPoint y: 302, endPoint x: 289, endPoint y: 260, distance: 51.4
click at [289, 260] on quentale-workspace at bounding box center [568, 270] width 1136 height 540
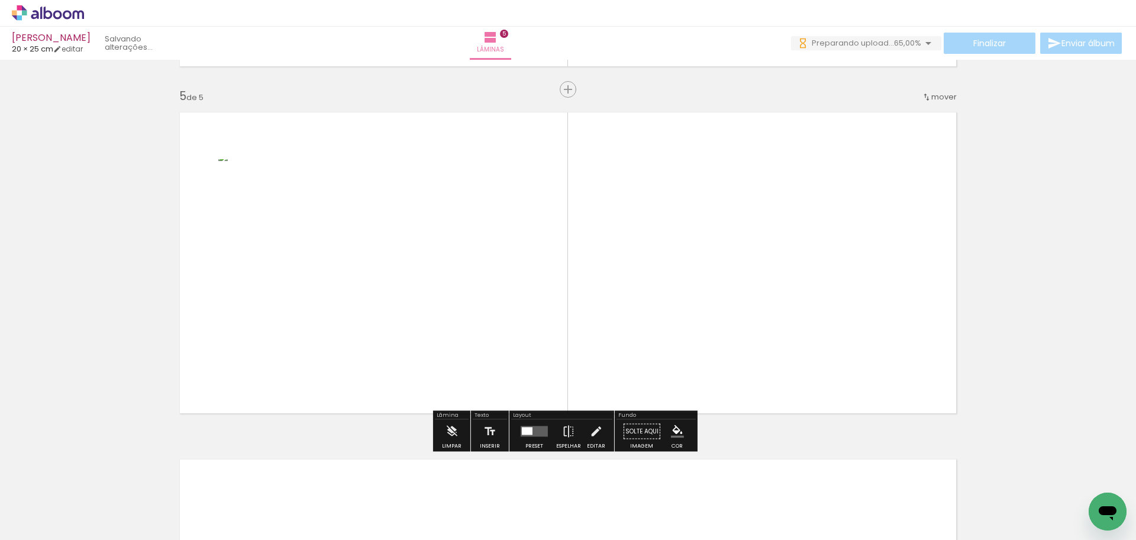
scroll to position [1377, 0]
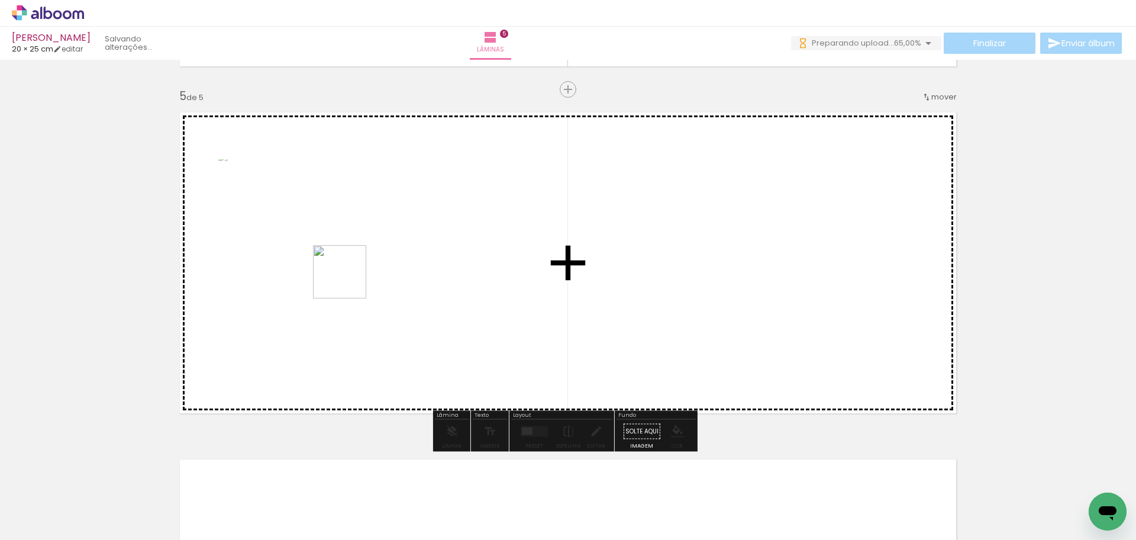
drag, startPoint x: 129, startPoint y: 503, endPoint x: 348, endPoint y: 280, distance: 312.5
click at [348, 280] on quentale-workspace at bounding box center [568, 270] width 1136 height 540
drag, startPoint x: 127, startPoint y: 503, endPoint x: 573, endPoint y: 341, distance: 474.4
click at [573, 341] on quentale-workspace at bounding box center [568, 270] width 1136 height 540
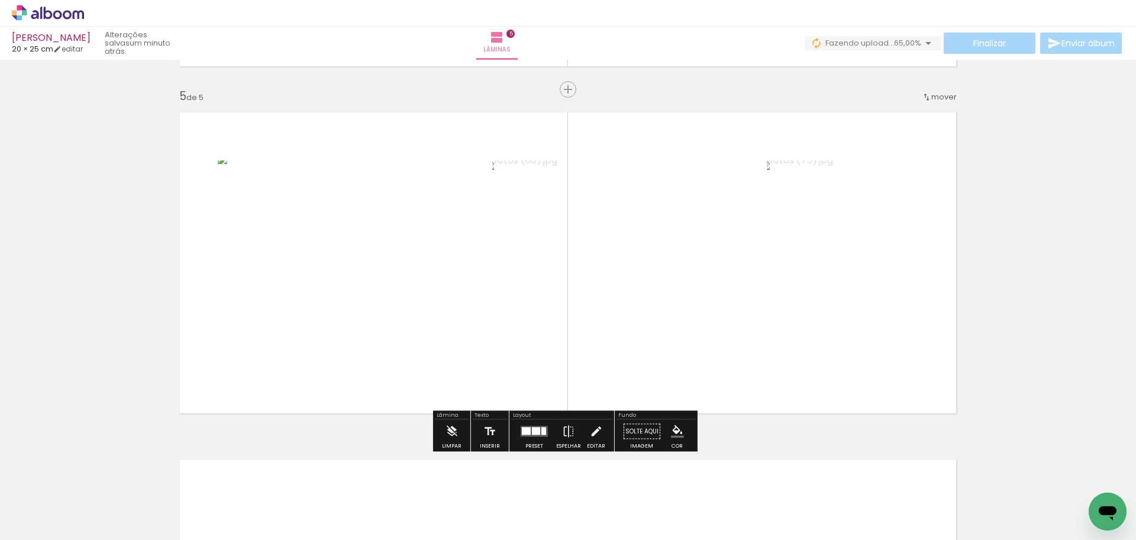
click at [369, 282] on quentale-photo at bounding box center [353, 262] width 271 height 205
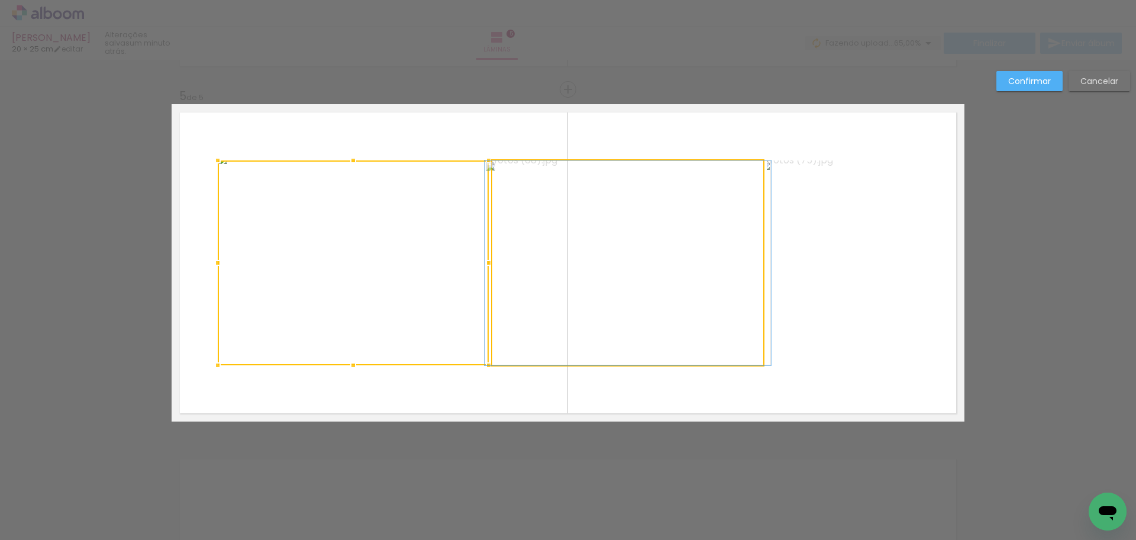
click at [631, 287] on quentale-photo at bounding box center [627, 262] width 271 height 205
click at [864, 286] on quentale-photo at bounding box center [842, 262] width 151 height 205
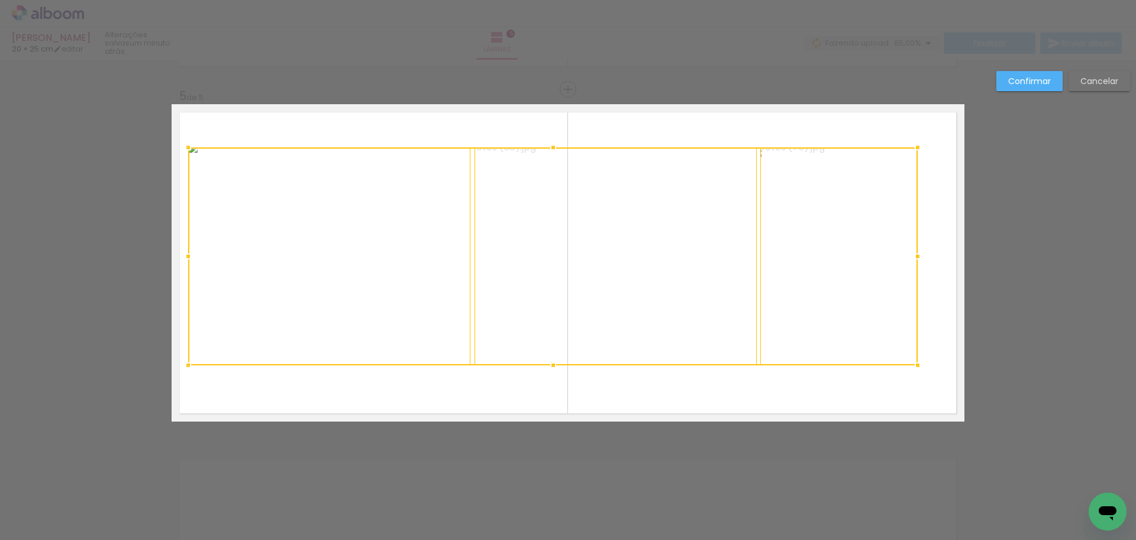
drag, startPoint x: 210, startPoint y: 159, endPoint x: 180, endPoint y: 146, distance: 32.3
click at [180, 146] on div at bounding box center [188, 147] width 24 height 24
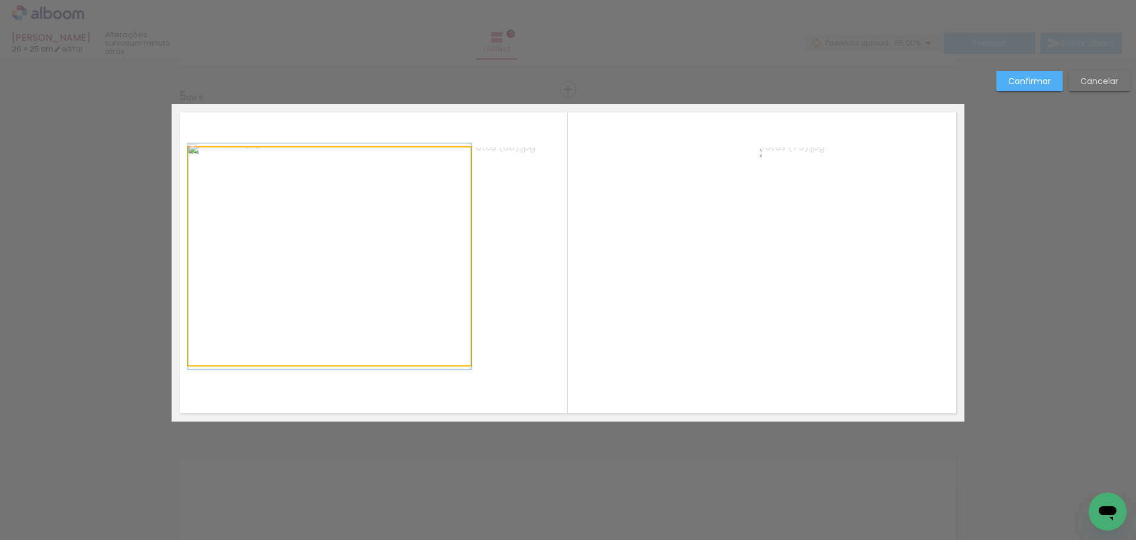
click at [311, 285] on quentale-photo at bounding box center [329, 256] width 283 height 218
click at [536, 290] on quentale-photo at bounding box center [615, 256] width 283 height 218
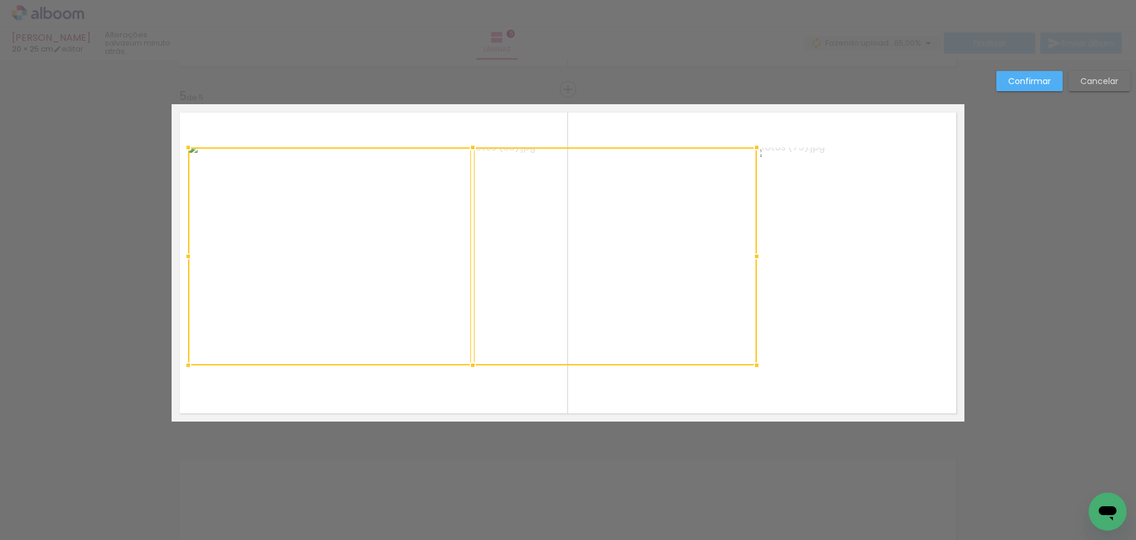
click at [789, 292] on quentale-photo at bounding box center [838, 256] width 157 height 218
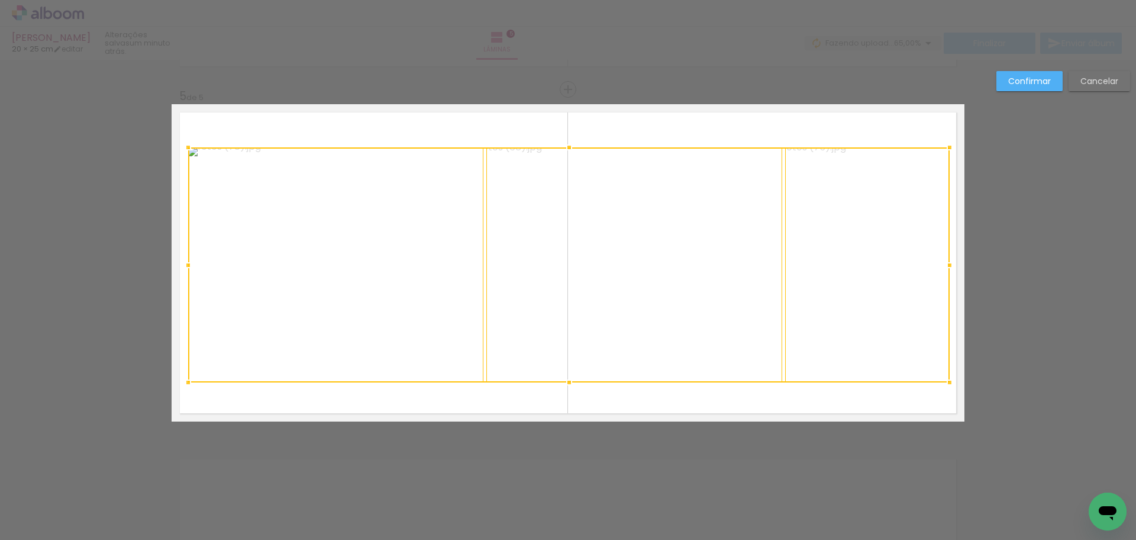
drag, startPoint x: 917, startPoint y: 366, endPoint x: 946, endPoint y: 383, distance: 33.4
click at [946, 383] on div at bounding box center [950, 382] width 24 height 24
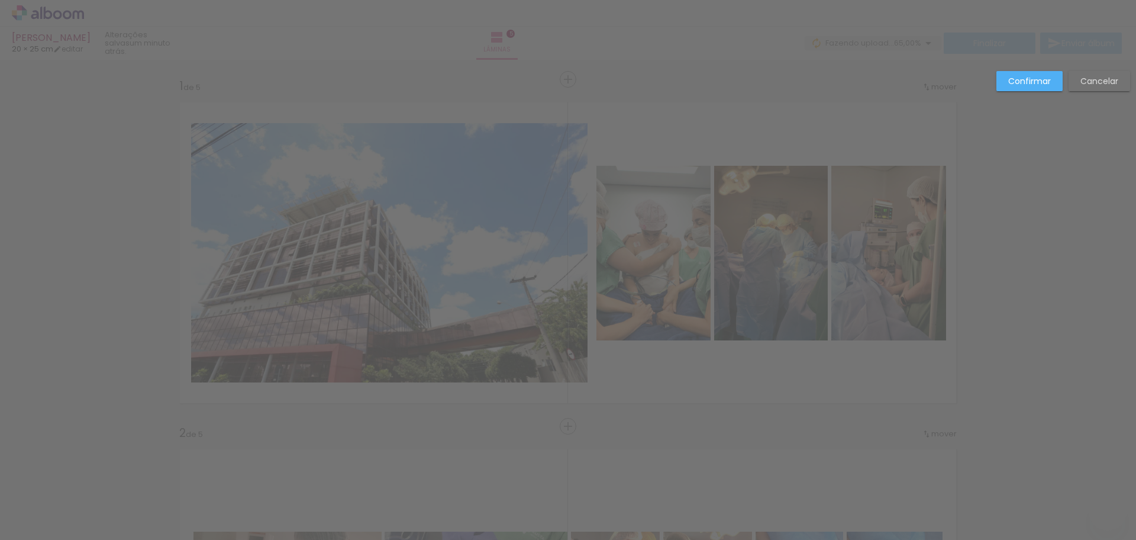
click at [0, 0] on slot "Confirmar" at bounding box center [0, 0] width 0 height 0
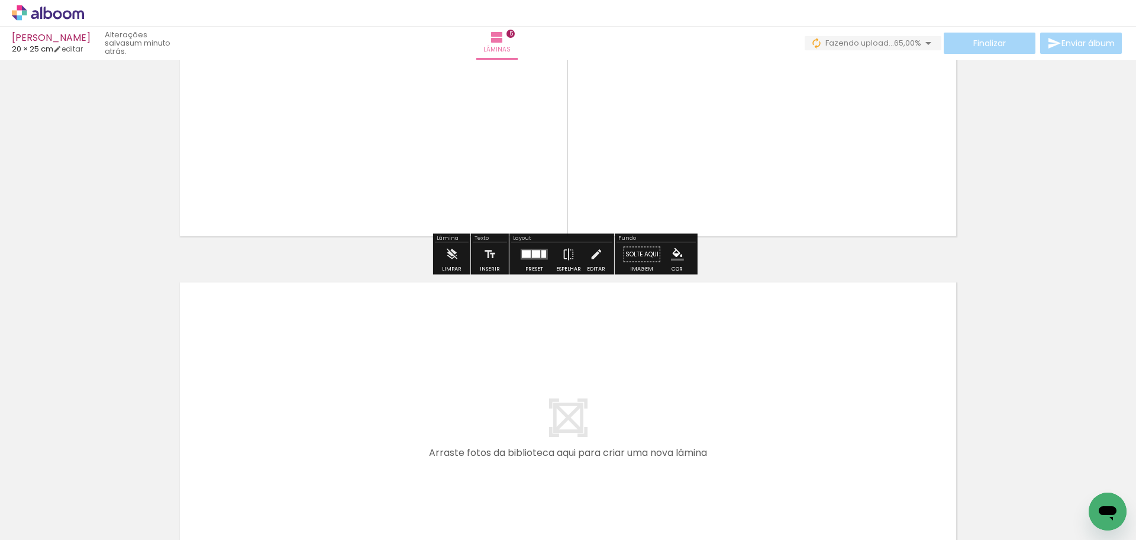
scroll to position [1554, 0]
click at [554, 390] on quentale-layouter at bounding box center [568, 431] width 793 height 317
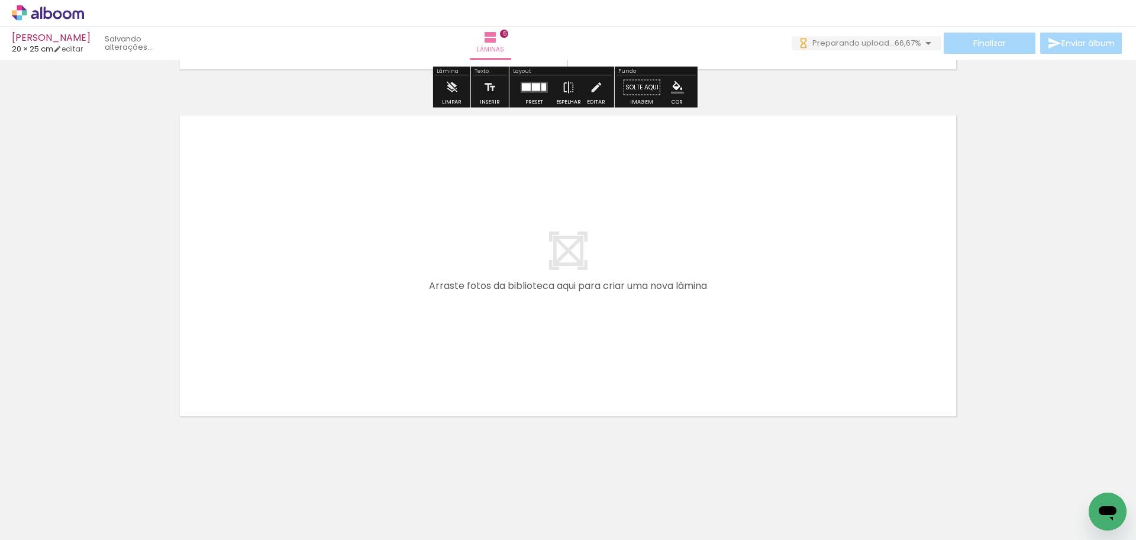
scroll to position [0, 0]
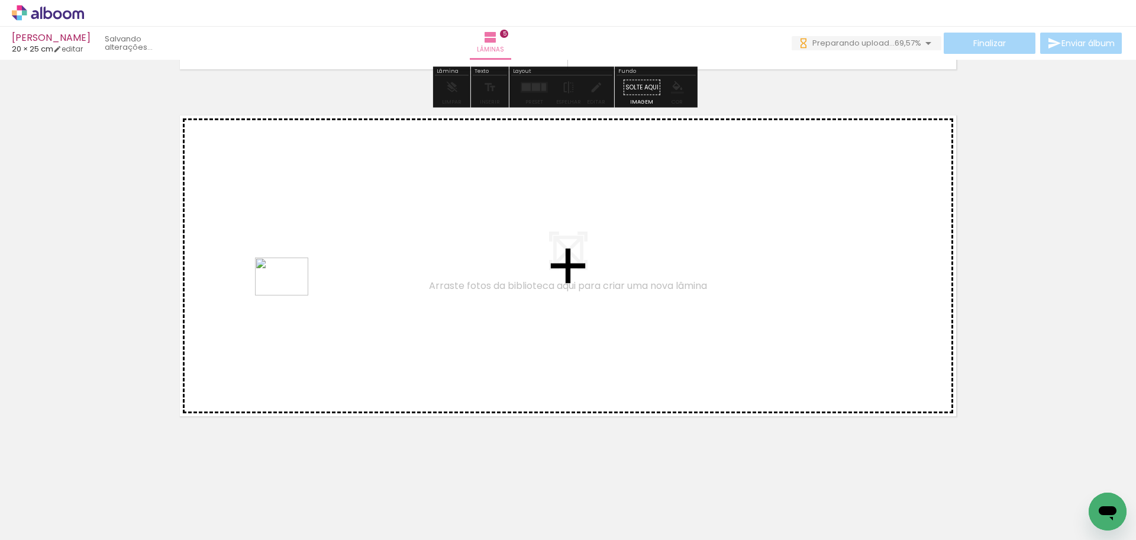
drag, startPoint x: 162, startPoint y: 465, endPoint x: 290, endPoint y: 293, distance: 214.8
click at [290, 293] on quentale-workspace at bounding box center [568, 270] width 1136 height 540
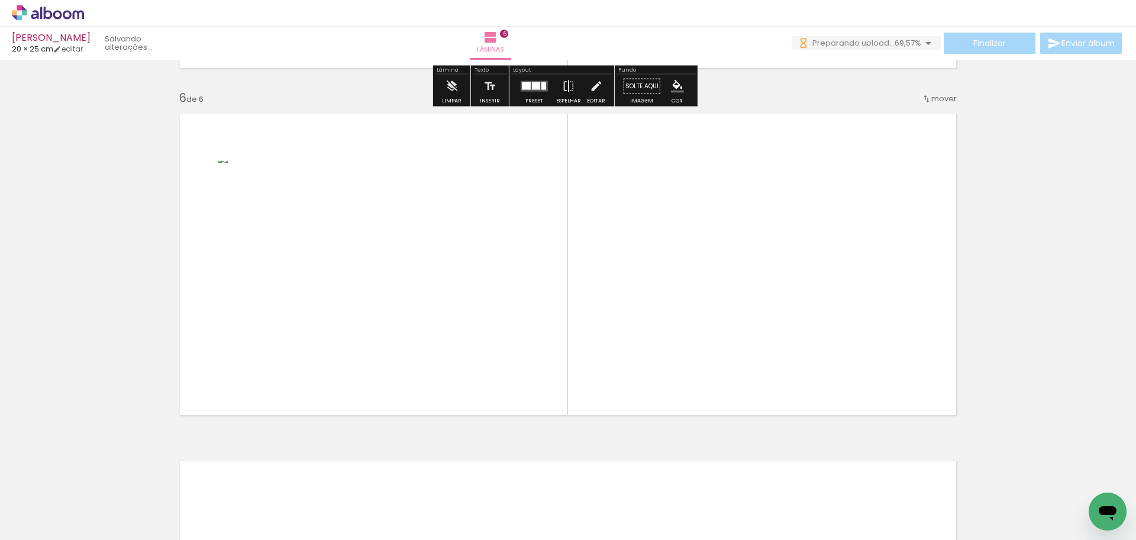
scroll to position [1723, 0]
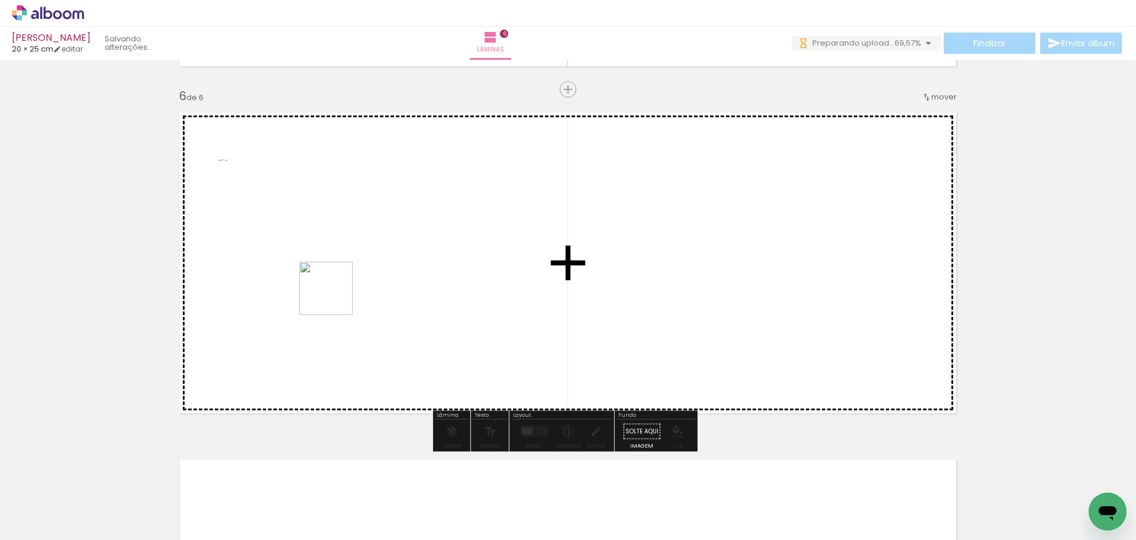
drag, startPoint x: 203, startPoint y: 414, endPoint x: 335, endPoint y: 297, distance: 176.4
click at [335, 297] on quentale-workspace at bounding box center [568, 270] width 1136 height 540
drag, startPoint x: 135, startPoint y: 512, endPoint x: 391, endPoint y: 313, distance: 324.2
click at [391, 313] on quentale-workspace at bounding box center [568, 270] width 1136 height 540
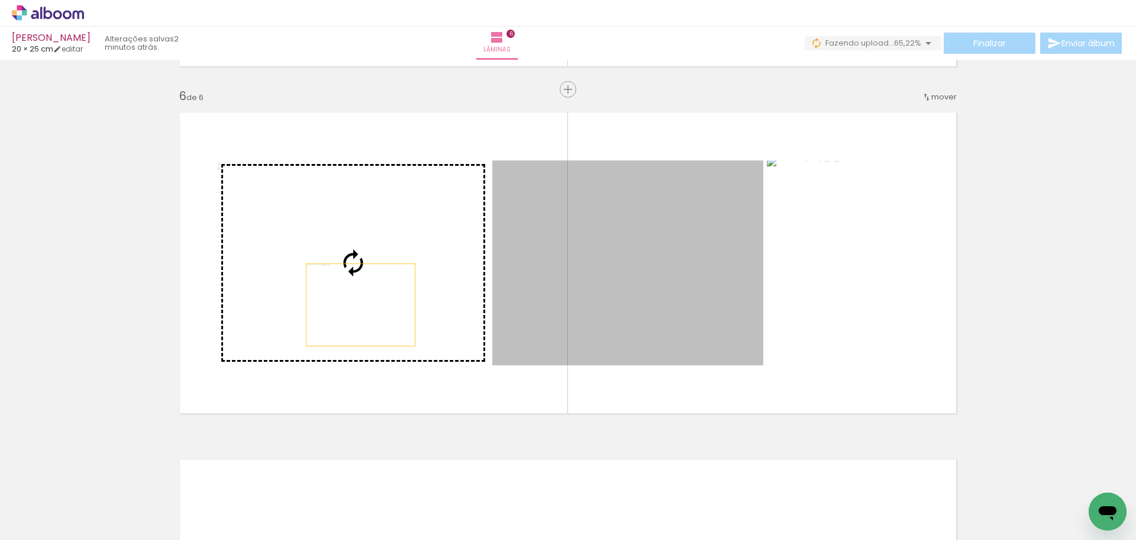
drag, startPoint x: 593, startPoint y: 305, endPoint x: 356, endPoint y: 305, distance: 237.2
click at [0, 0] on slot at bounding box center [0, 0] width 0 height 0
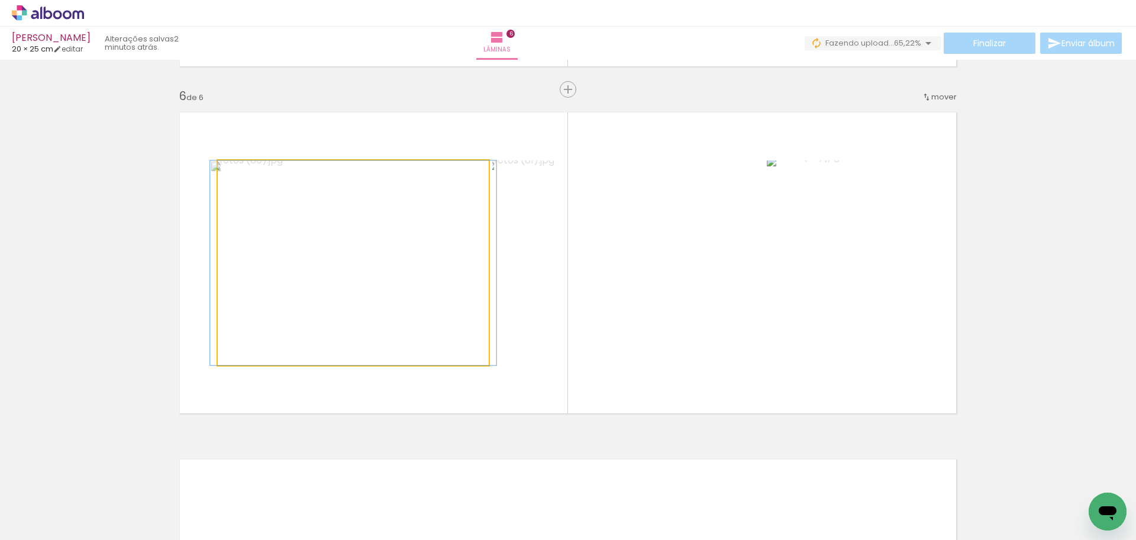
click at [284, 269] on quentale-photo at bounding box center [353, 262] width 271 height 205
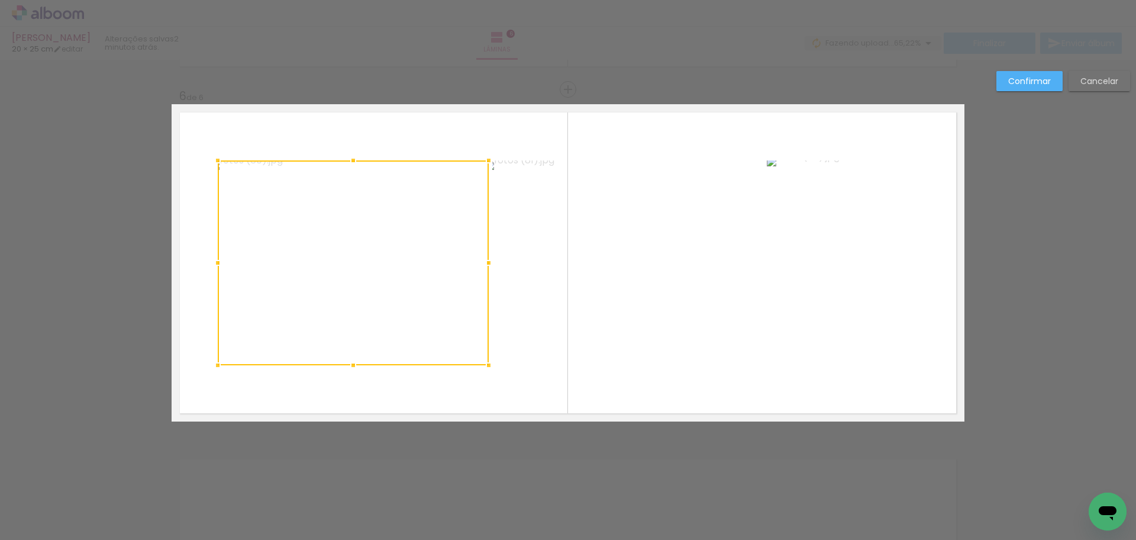
click at [0, 0] on slot "Confirmar" at bounding box center [0, 0] width 0 height 0
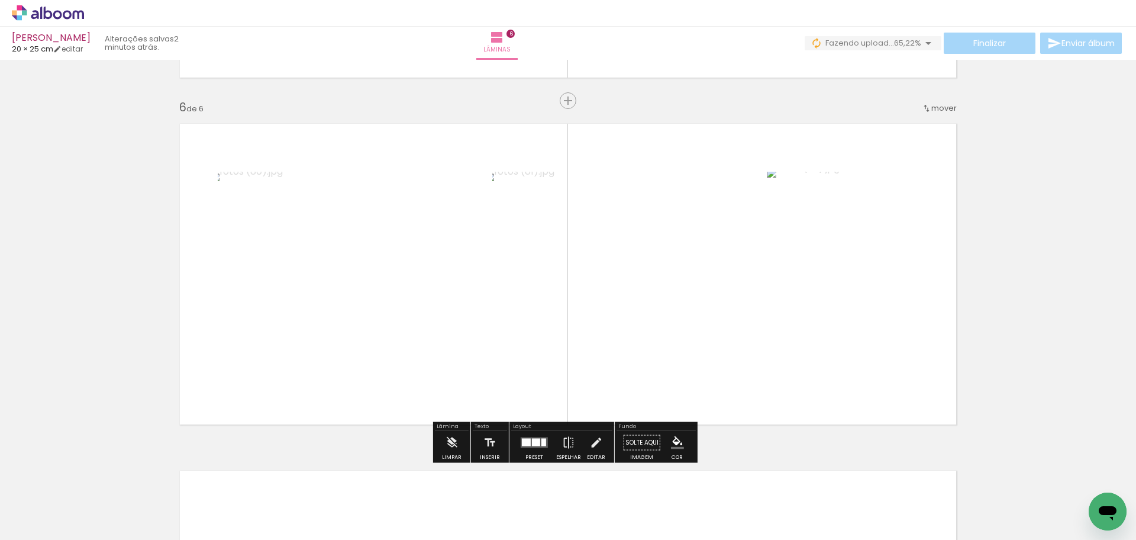
scroll to position [1783, 0]
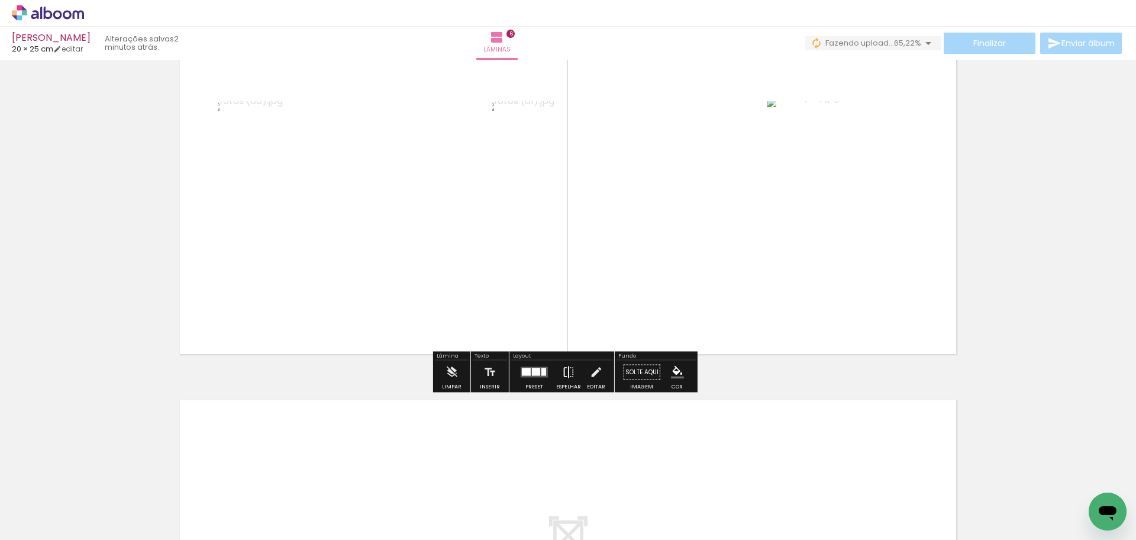
click at [567, 374] on iron-icon at bounding box center [568, 372] width 13 height 24
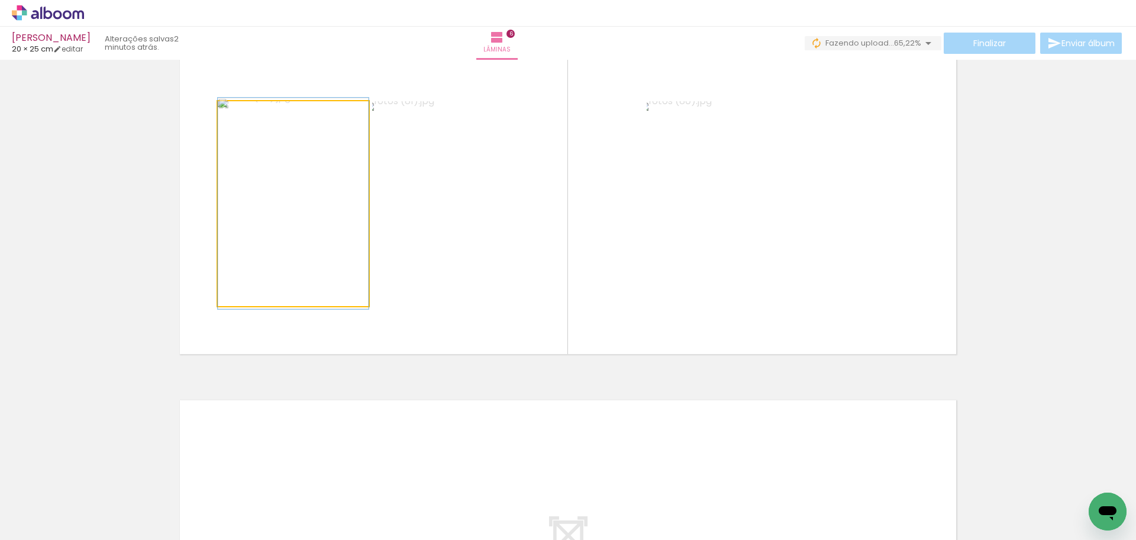
click at [300, 246] on quentale-photo at bounding box center [293, 203] width 151 height 205
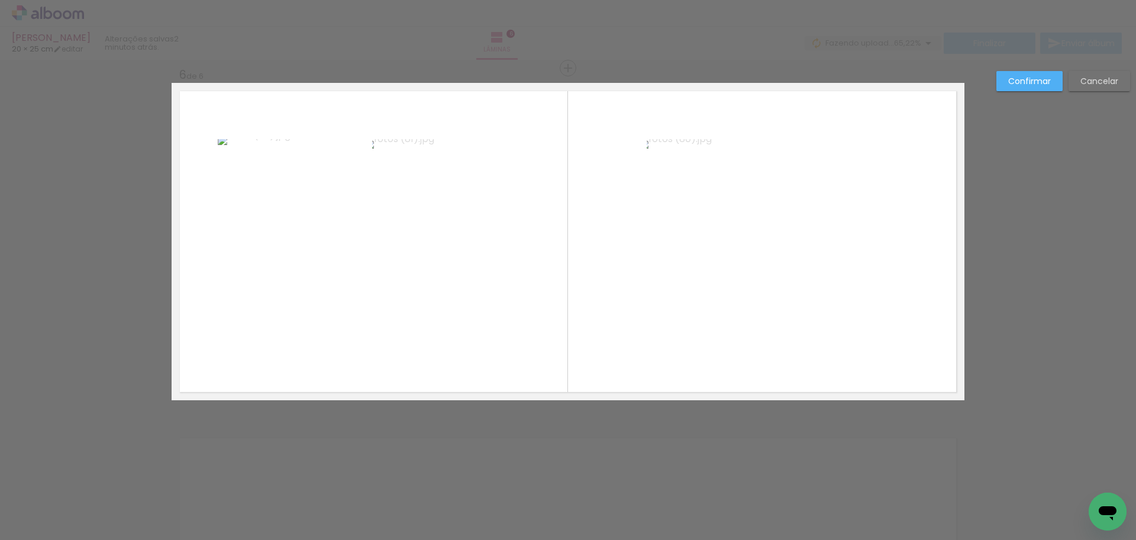
scroll to position [1723, 0]
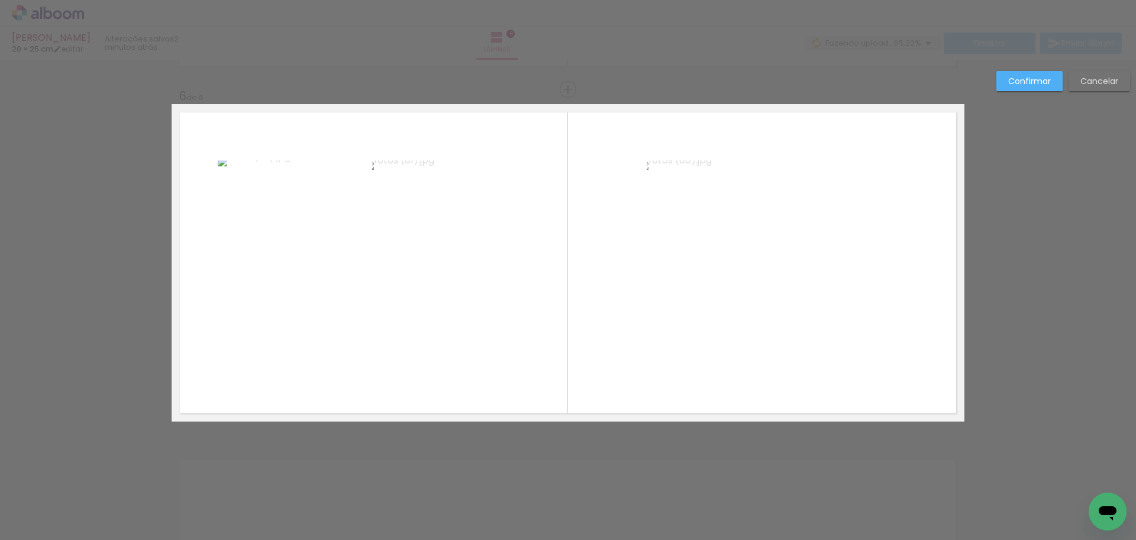
click at [300, 246] on quentale-photo at bounding box center [293, 262] width 151 height 205
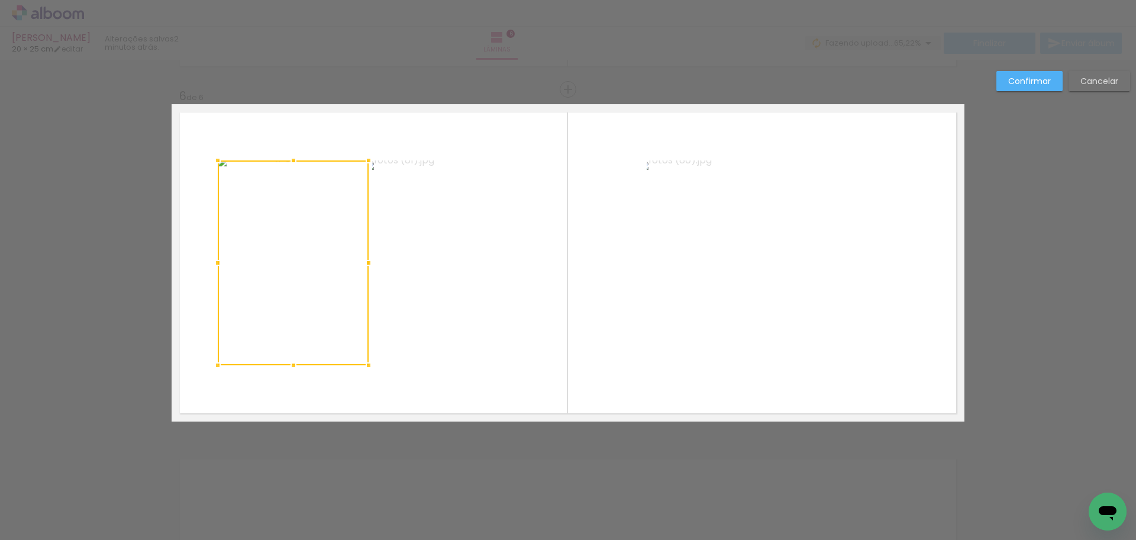
click at [300, 246] on div at bounding box center [293, 262] width 151 height 205
click at [541, 310] on quentale-photo at bounding box center [507, 262] width 271 height 205
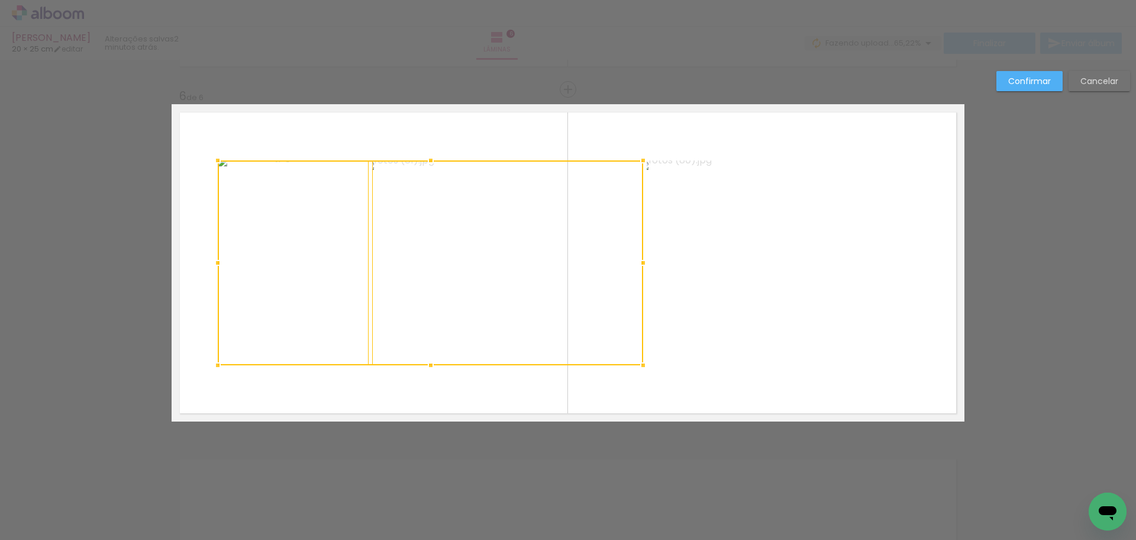
click at [793, 310] on quentale-photo at bounding box center [782, 262] width 271 height 205
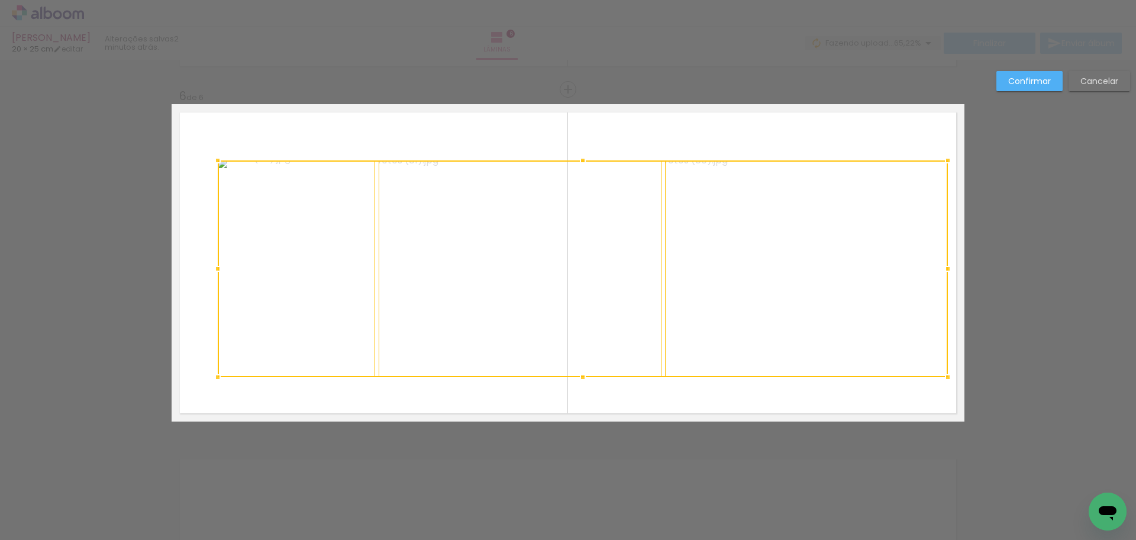
drag, startPoint x: 916, startPoint y: 370, endPoint x: 944, endPoint y: 382, distance: 30.8
click at [944, 382] on div at bounding box center [948, 377] width 24 height 24
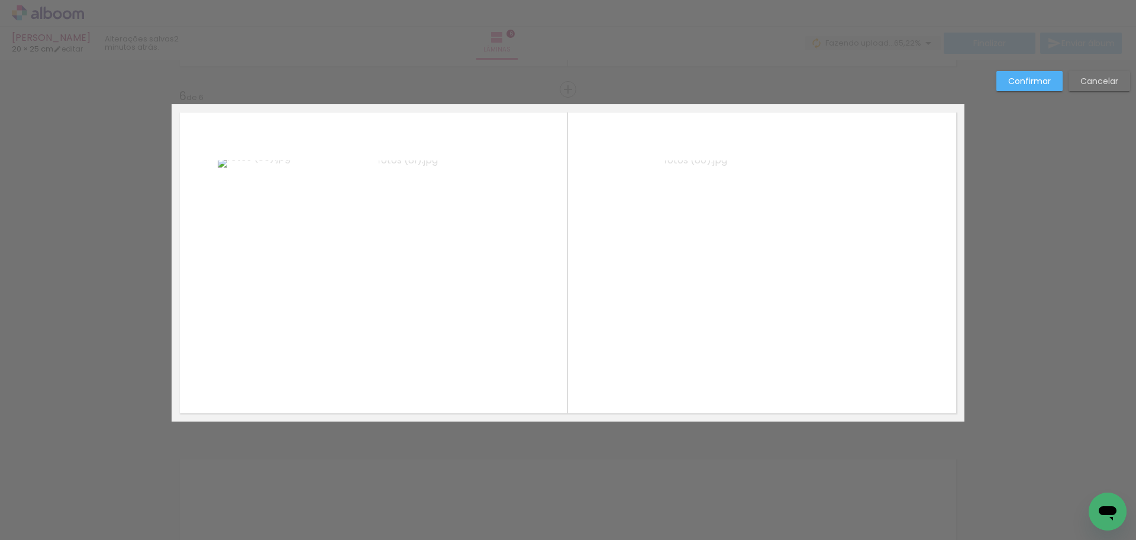
click at [818, 348] on quentale-photo at bounding box center [806, 268] width 283 height 217
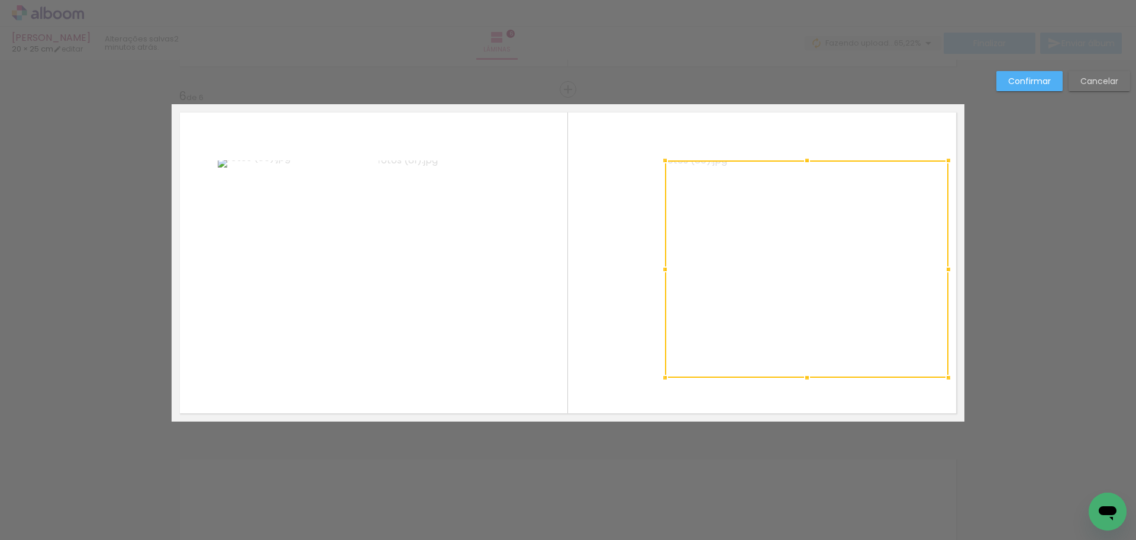
click at [468, 304] on quentale-photo at bounding box center [520, 268] width 283 height 217
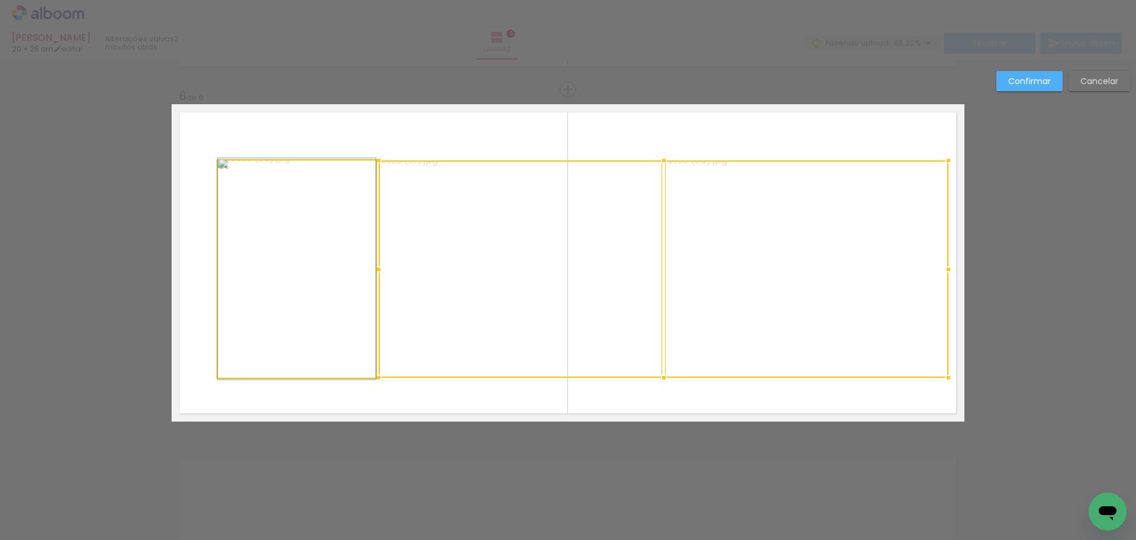
click at [237, 301] on quentale-photo at bounding box center [297, 268] width 158 height 217
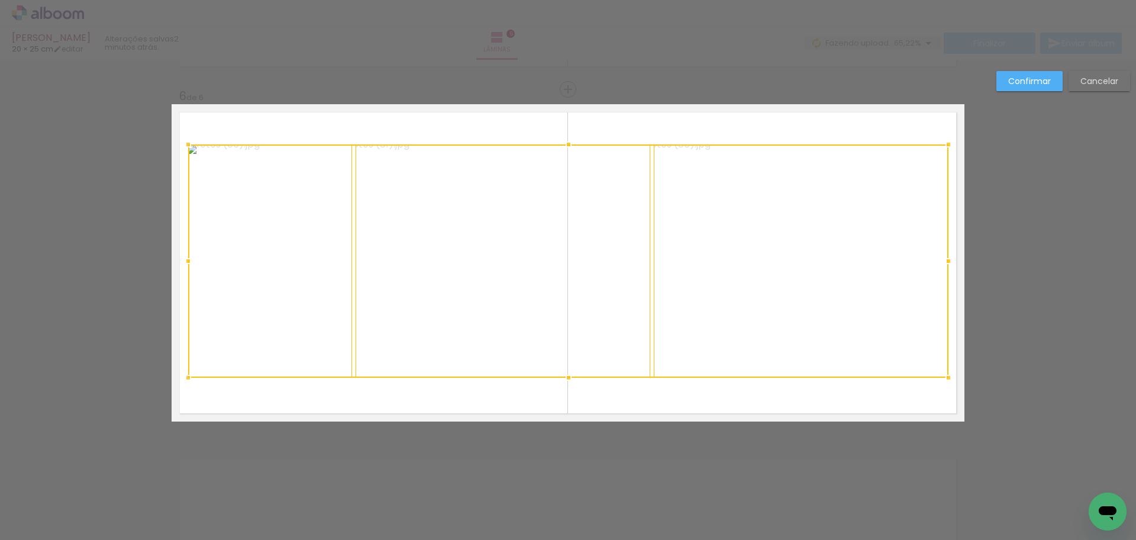
drag, startPoint x: 210, startPoint y: 159, endPoint x: 180, endPoint y: 143, distance: 33.6
click at [180, 143] on div at bounding box center [188, 145] width 24 height 24
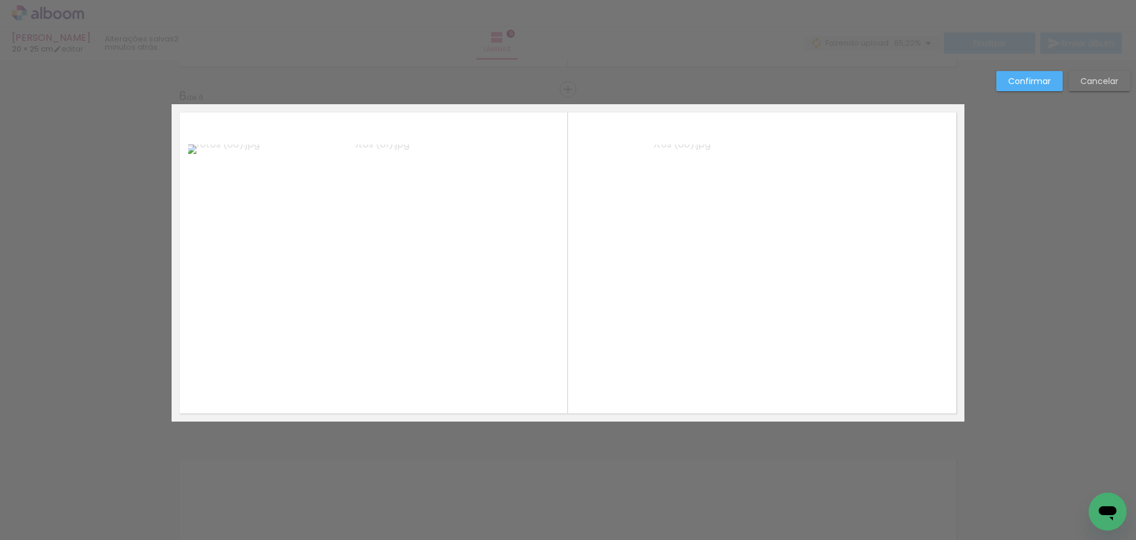
click at [0, 0] on slot "Confirmar" at bounding box center [0, 0] width 0 height 0
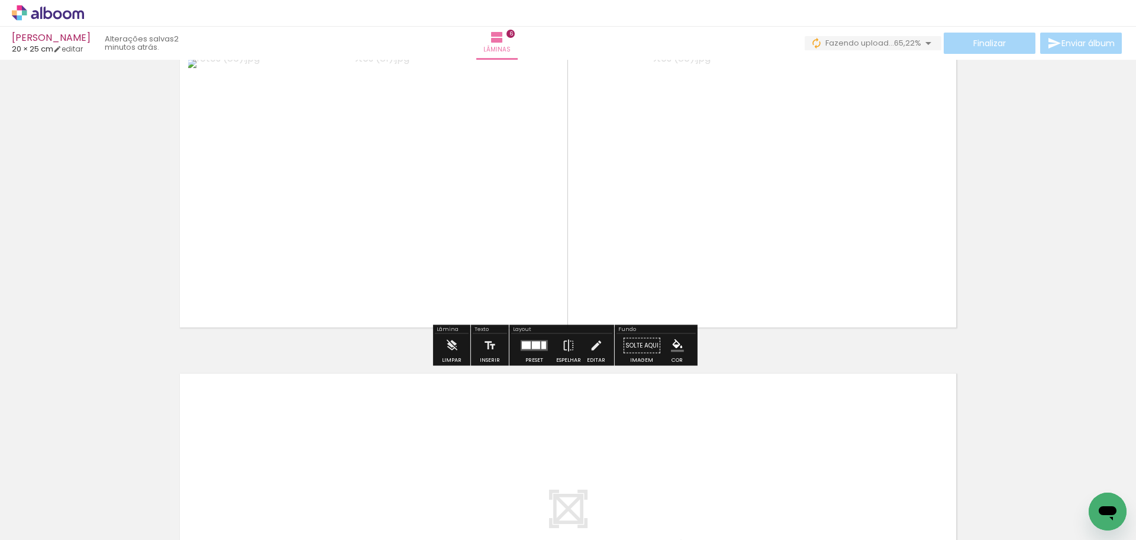
scroll to position [1960, 0]
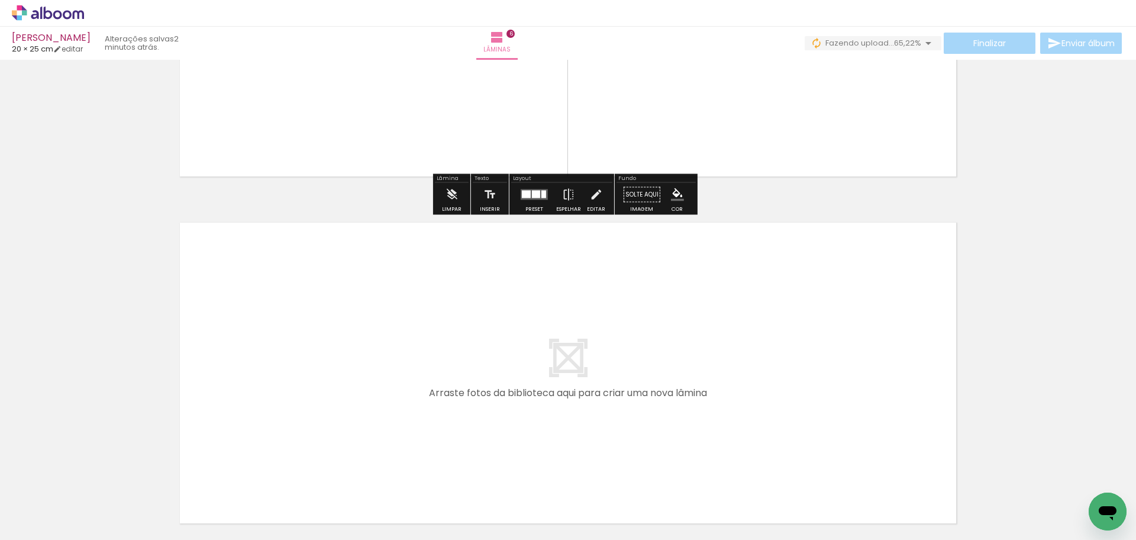
click at [463, 392] on quentale-layouter at bounding box center [568, 372] width 793 height 317
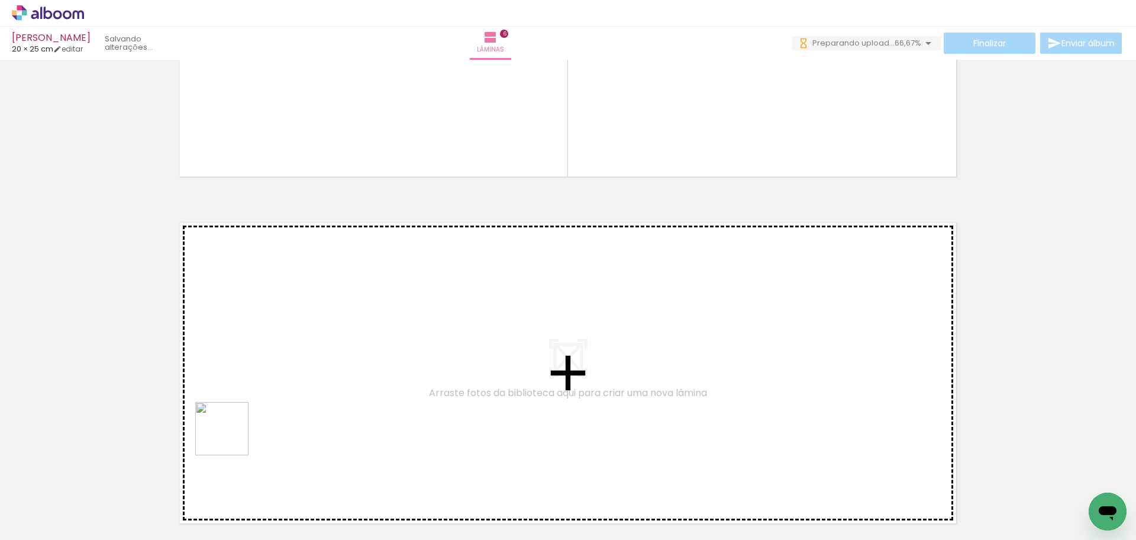
scroll to position [0, 0]
drag, startPoint x: 231, startPoint y: 437, endPoint x: 175, endPoint y: 494, distance: 79.5
click at [246, 421] on quentale-workspace at bounding box center [568, 270] width 1136 height 540
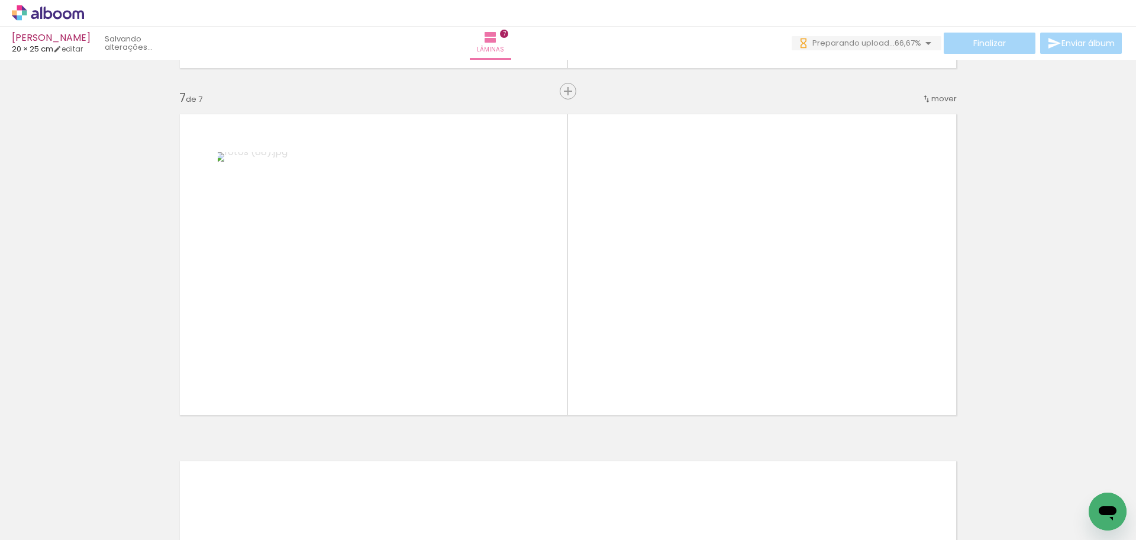
scroll to position [2070, 0]
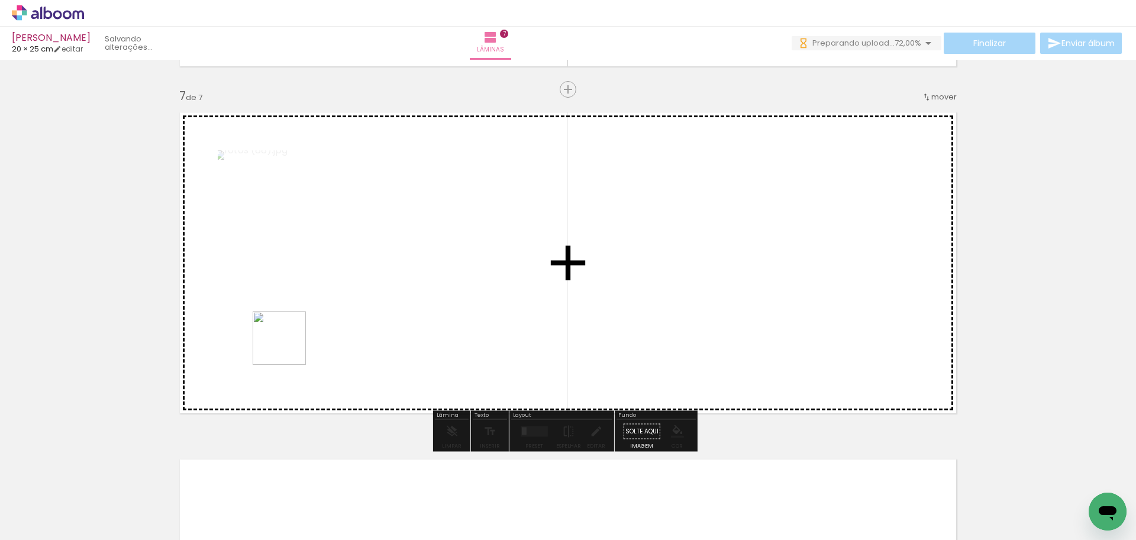
drag, startPoint x: 279, startPoint y: 361, endPoint x: 288, endPoint y: 347, distance: 16.7
click at [288, 347] on quentale-workspace at bounding box center [568, 270] width 1136 height 540
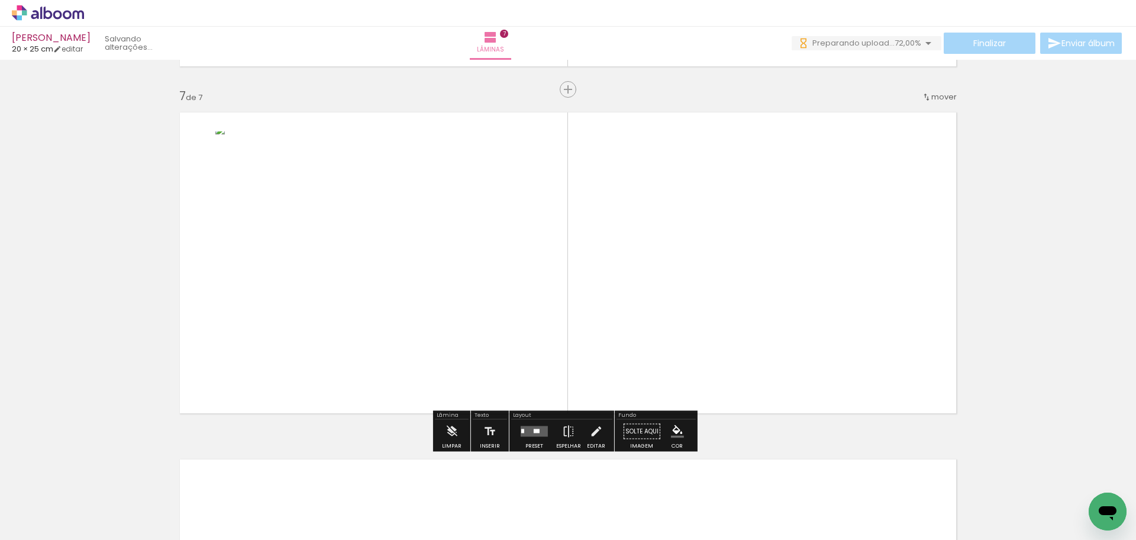
scroll to position [0, 0]
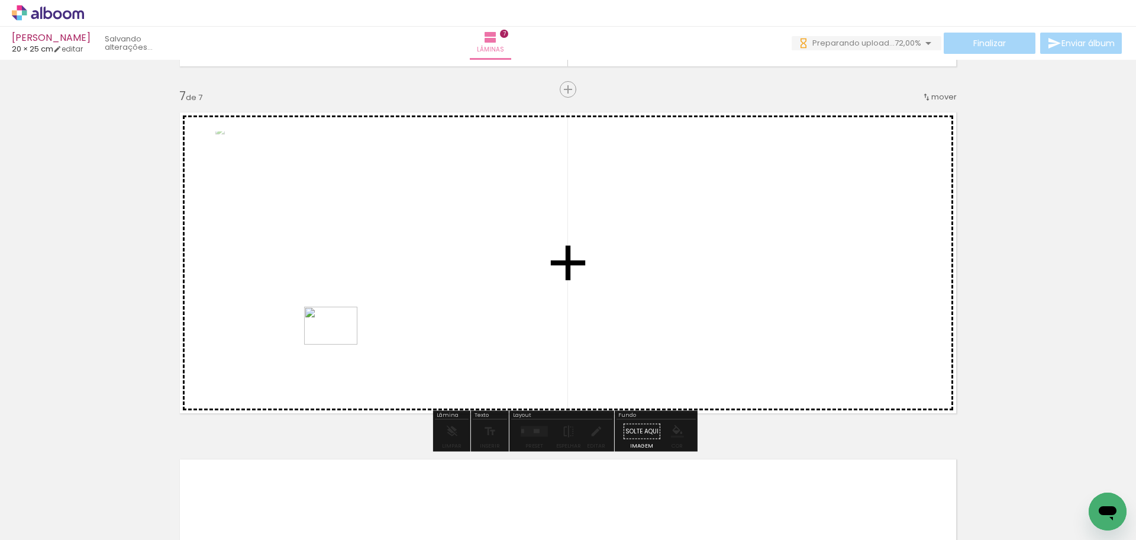
drag, startPoint x: 273, startPoint y: 398, endPoint x: 340, endPoint y: 342, distance: 87.0
click at [340, 342] on quentale-workspace at bounding box center [568, 270] width 1136 height 540
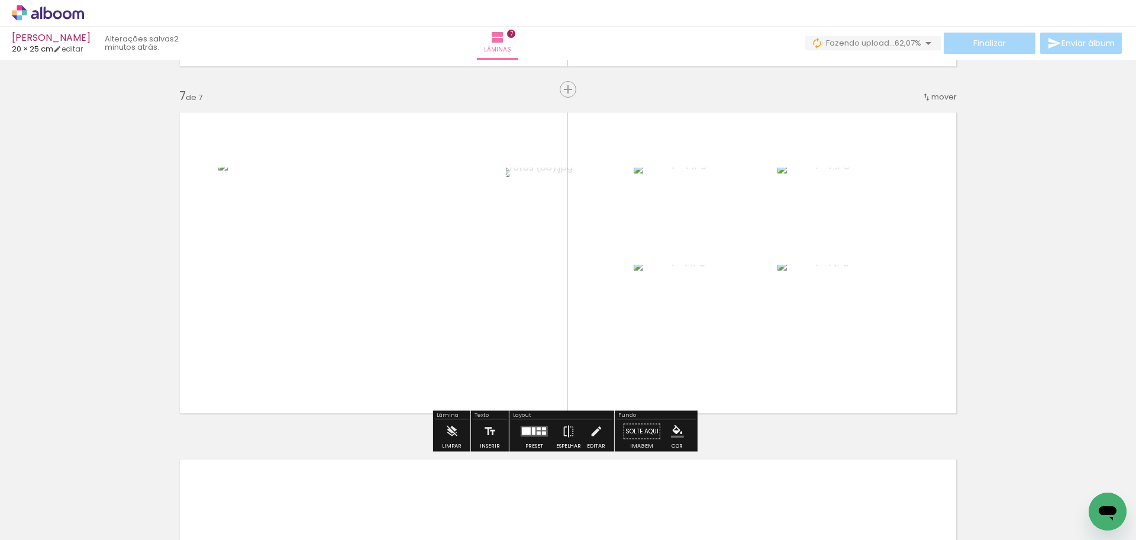
scroll to position [177, 0]
click at [369, 261] on quentale-photo at bounding box center [360, 262] width 284 height 191
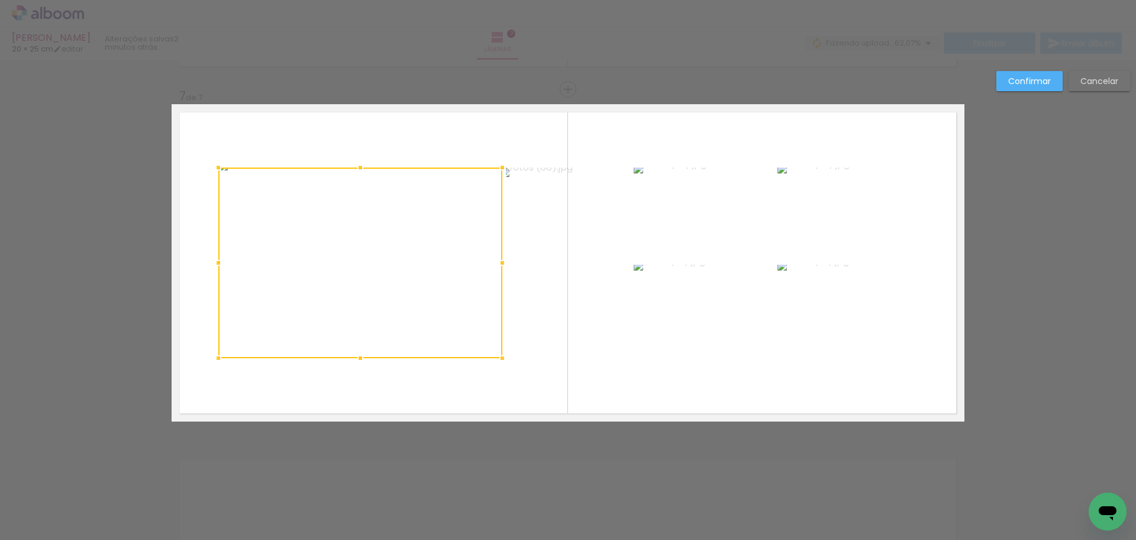
click at [585, 263] on quentale-photo at bounding box center [568, 262] width 124 height 191
click at [708, 219] on quentale-photo at bounding box center [704, 213] width 140 height 93
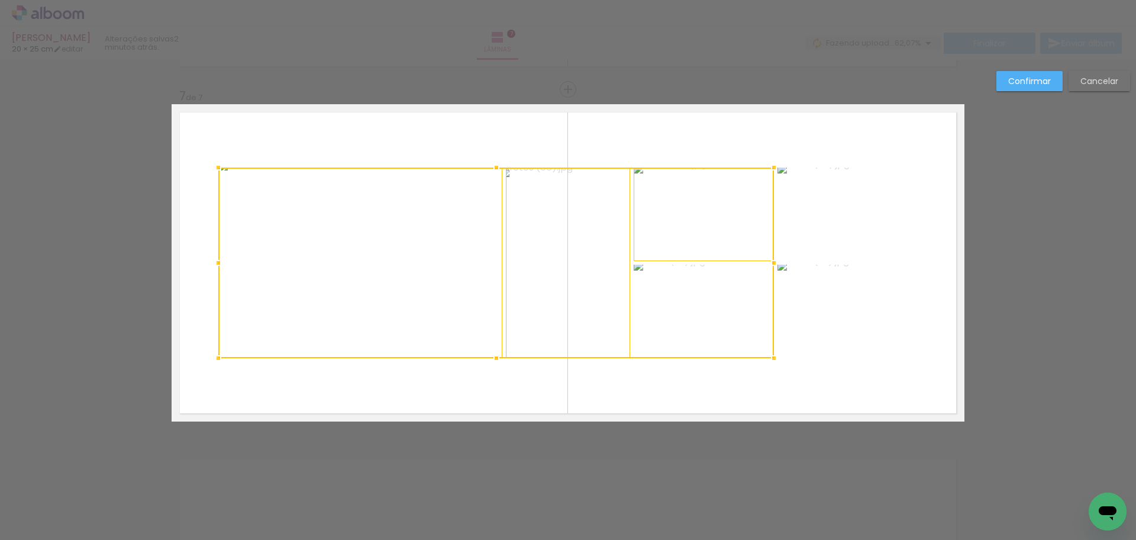
click at [711, 335] on div at bounding box center [496, 262] width 556 height 191
click at [855, 228] on quentale-photo at bounding box center [847, 213] width 140 height 93
click at [853, 310] on div at bounding box center [567, 262] width 699 height 191
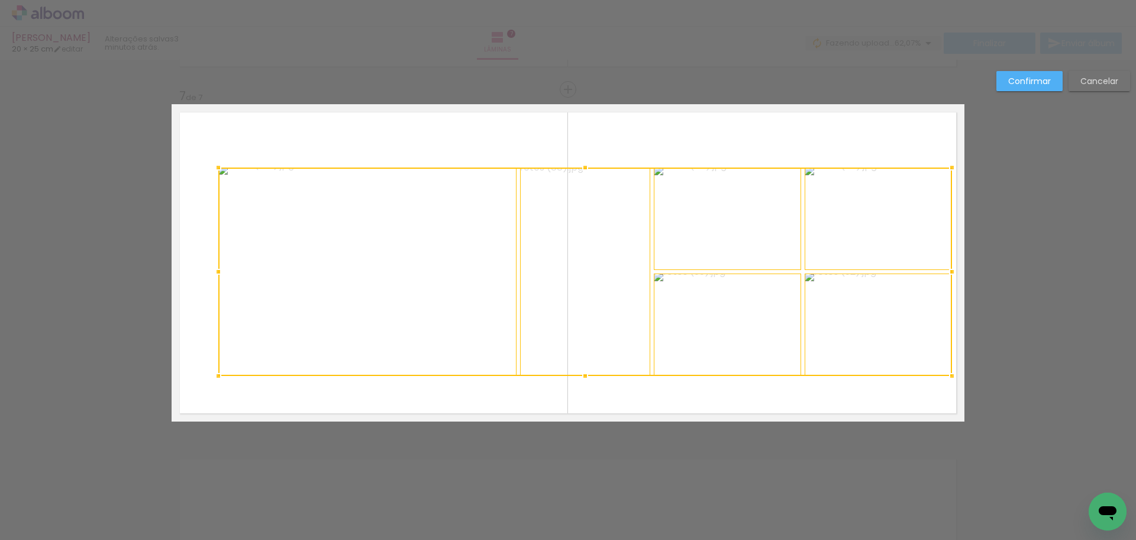
drag, startPoint x: 924, startPoint y: 365, endPoint x: 950, endPoint y: 379, distance: 29.1
click at [950, 379] on div at bounding box center [952, 376] width 24 height 24
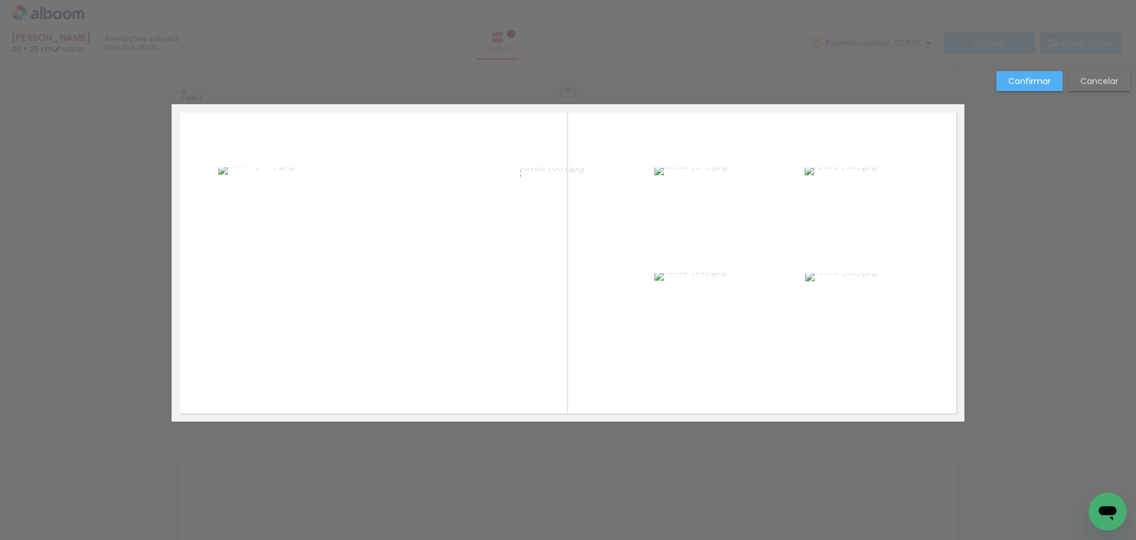
click at [258, 239] on quentale-photo at bounding box center [367, 271] width 298 height 208
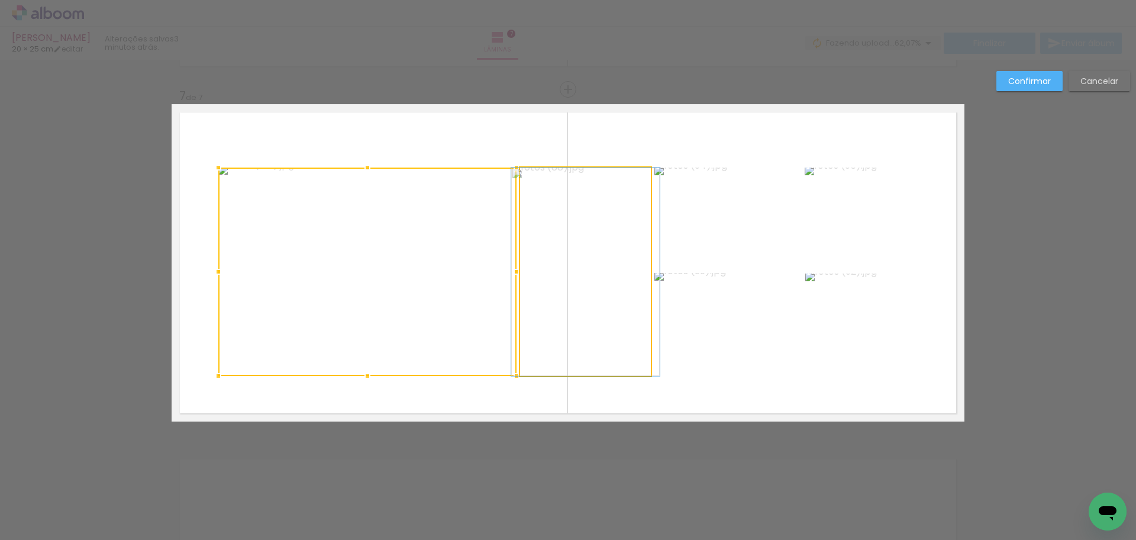
click at [567, 260] on quentale-photo at bounding box center [585, 271] width 131 height 208
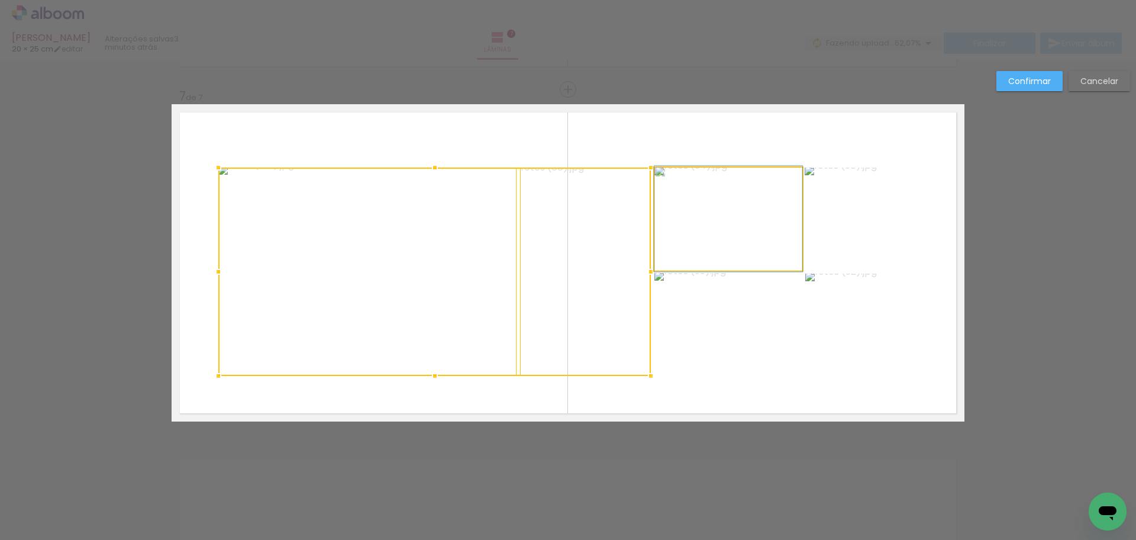
click at [714, 225] on quentale-photo at bounding box center [728, 218] width 148 height 103
click at [737, 323] on div at bounding box center [510, 271] width 584 height 208
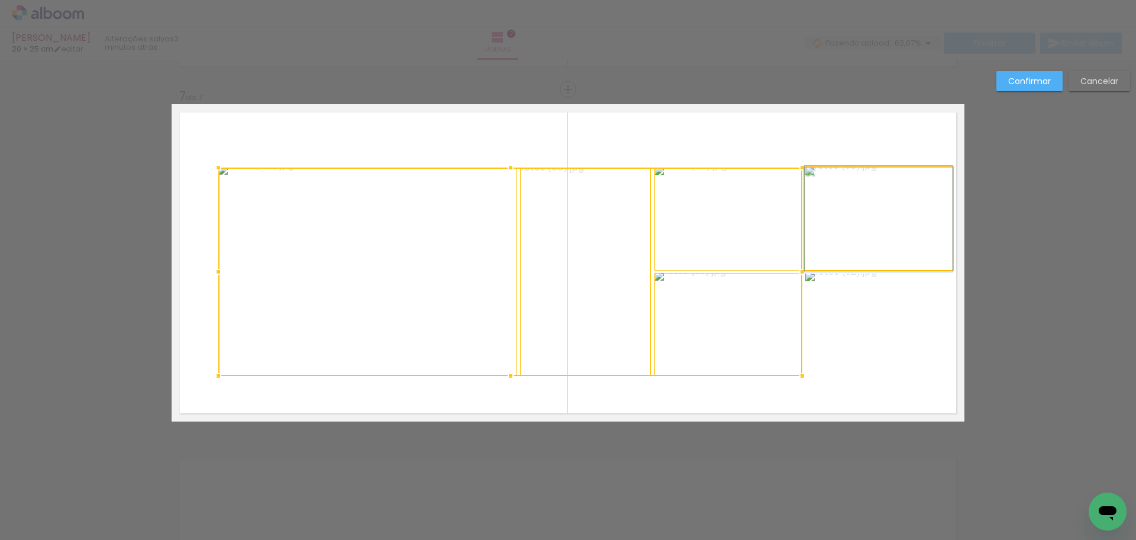
click at [870, 241] on quentale-photo at bounding box center [879, 218] width 148 height 102
click at [866, 325] on div at bounding box center [585, 271] width 734 height 208
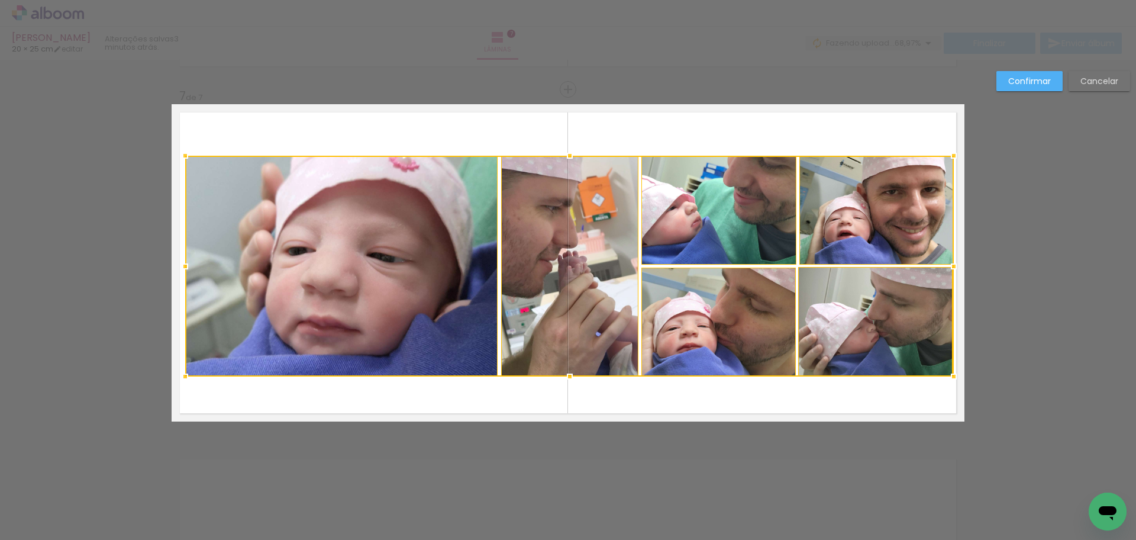
drag, startPoint x: 207, startPoint y: 165, endPoint x: 180, endPoint y: 155, distance: 29.0
click at [180, 155] on div at bounding box center [185, 156] width 24 height 24
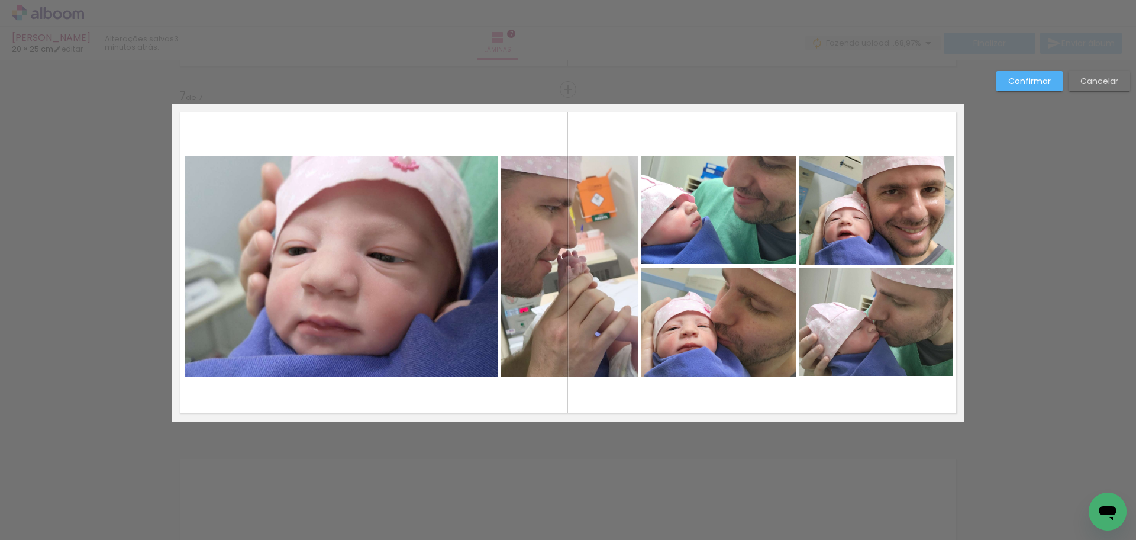
click at [902, 237] on quentale-photo at bounding box center [876, 210] width 154 height 109
click at [903, 318] on quentale-photo at bounding box center [876, 321] width 154 height 108
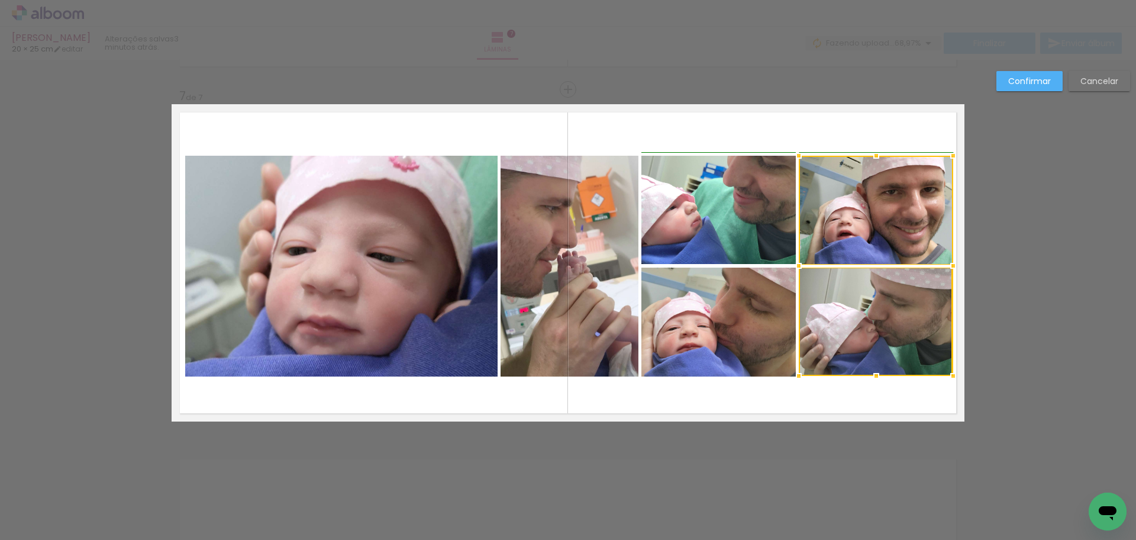
click at [943, 266] on div at bounding box center [953, 266] width 24 height 24
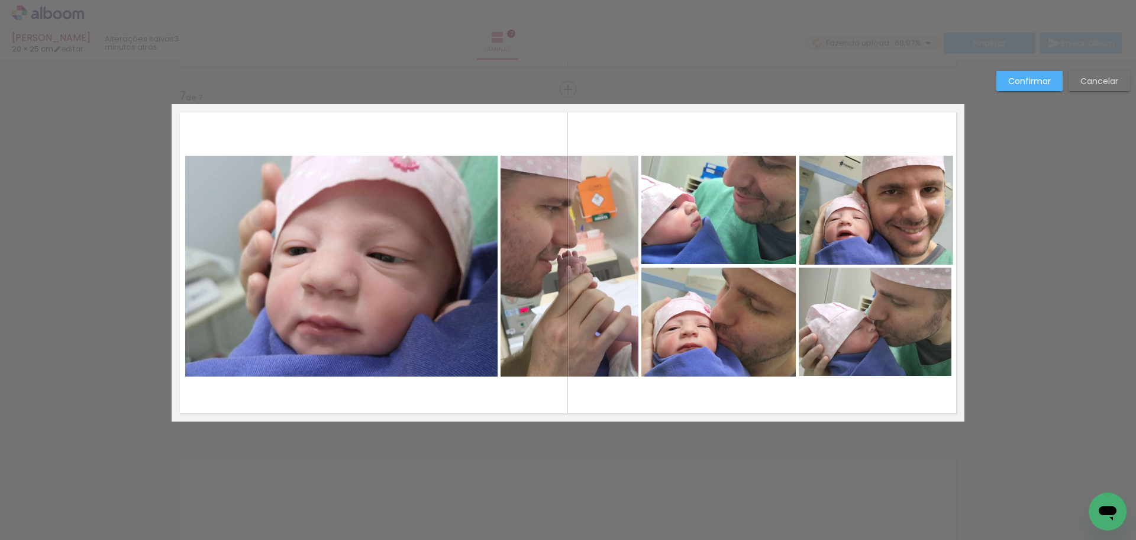
click at [689, 133] on quentale-layouter at bounding box center [568, 262] width 793 height 317
click at [0, 0] on slot "Confirmar" at bounding box center [0, 0] width 0 height 0
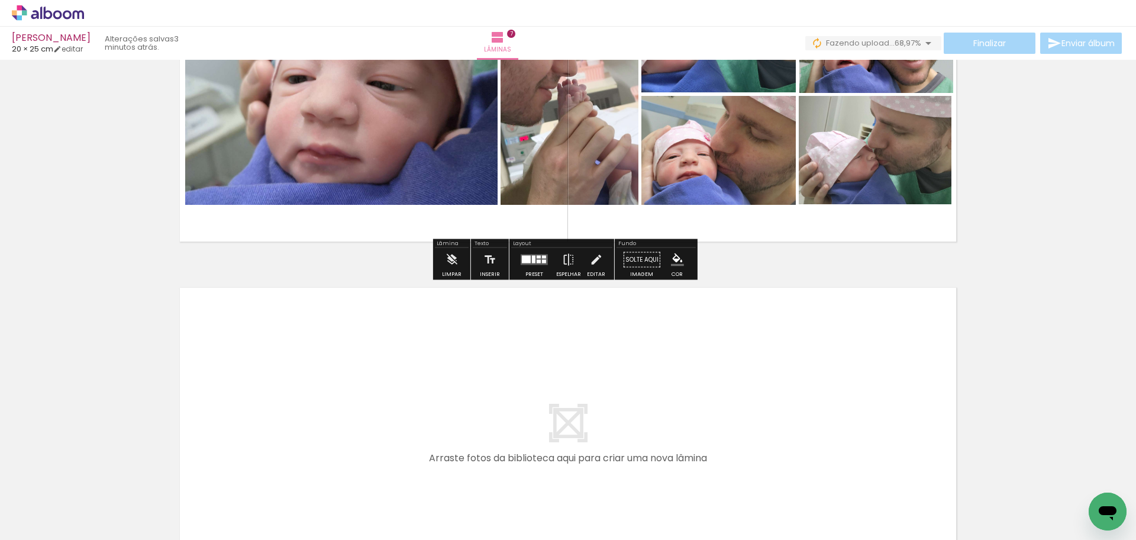
scroll to position [2248, 0]
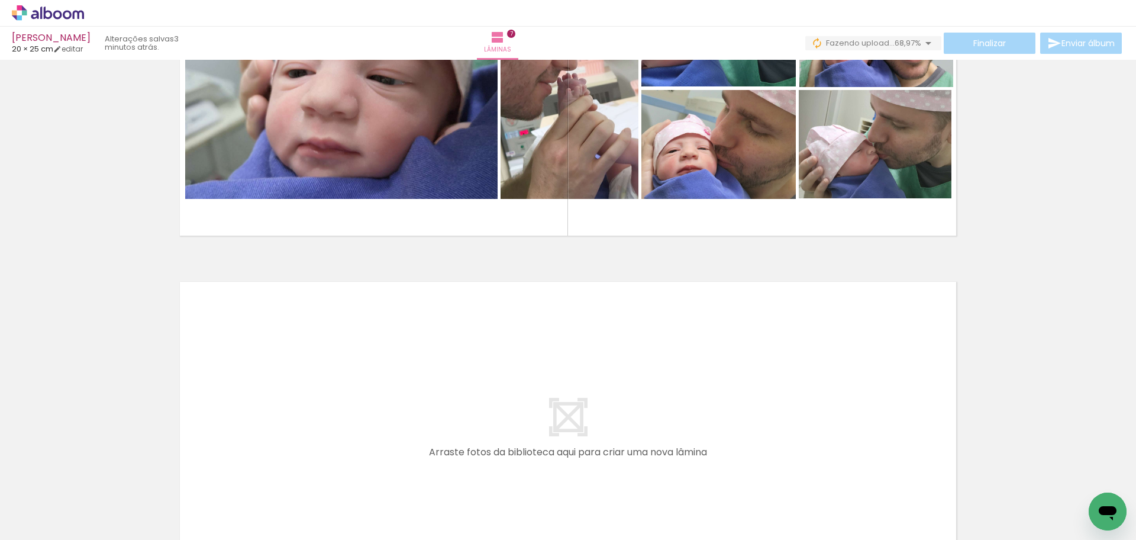
click at [363, 393] on quentale-layouter at bounding box center [568, 431] width 793 height 317
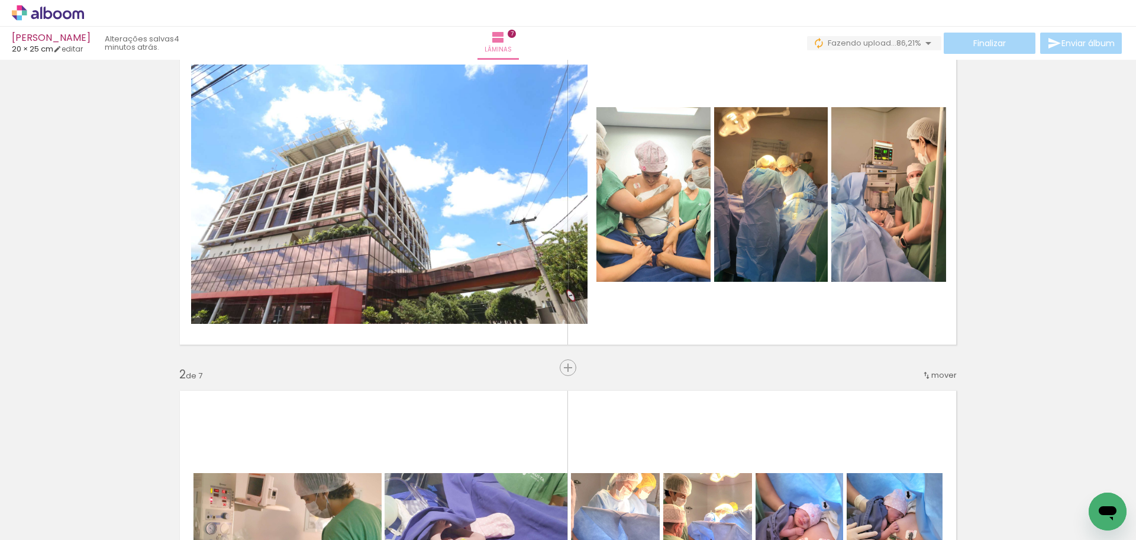
scroll to position [0, 0]
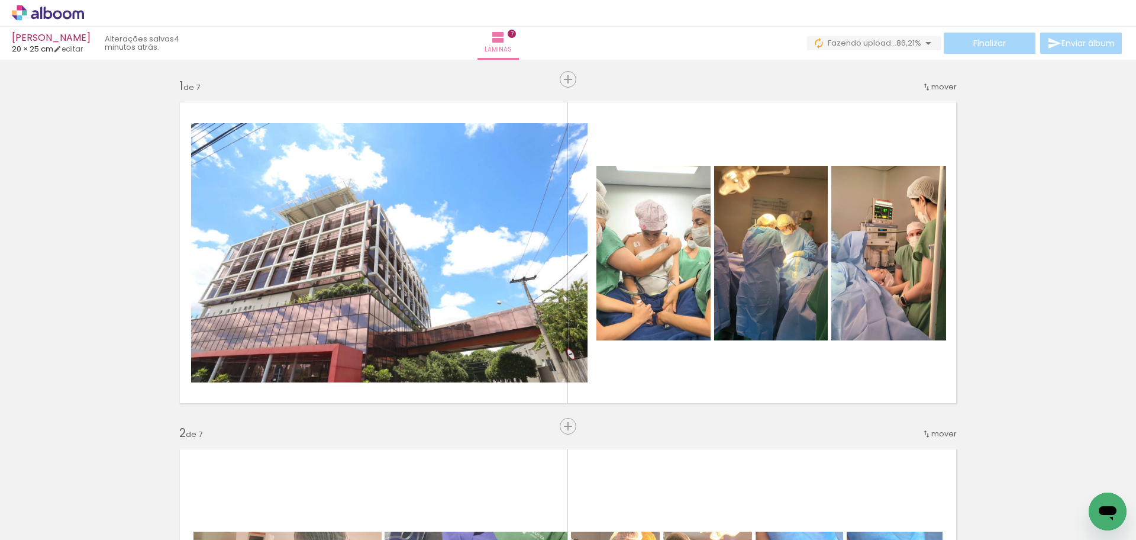
scroll to position [177, 0]
click at [51, 14] on icon at bounding box center [48, 13] width 9 height 12
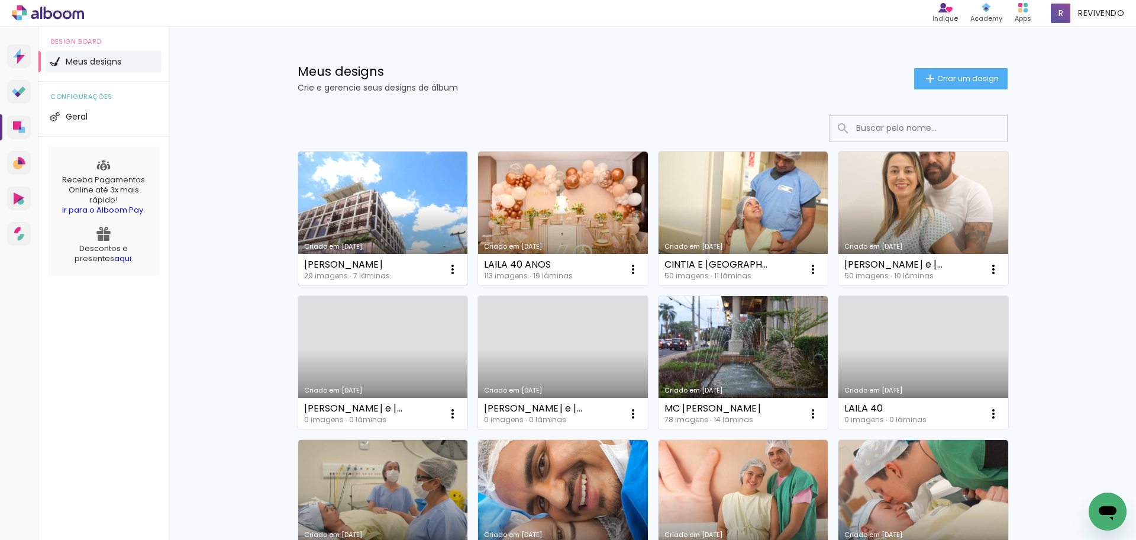
click at [396, 220] on link "Criado em [DATE]" at bounding box center [383, 218] width 170 height 134
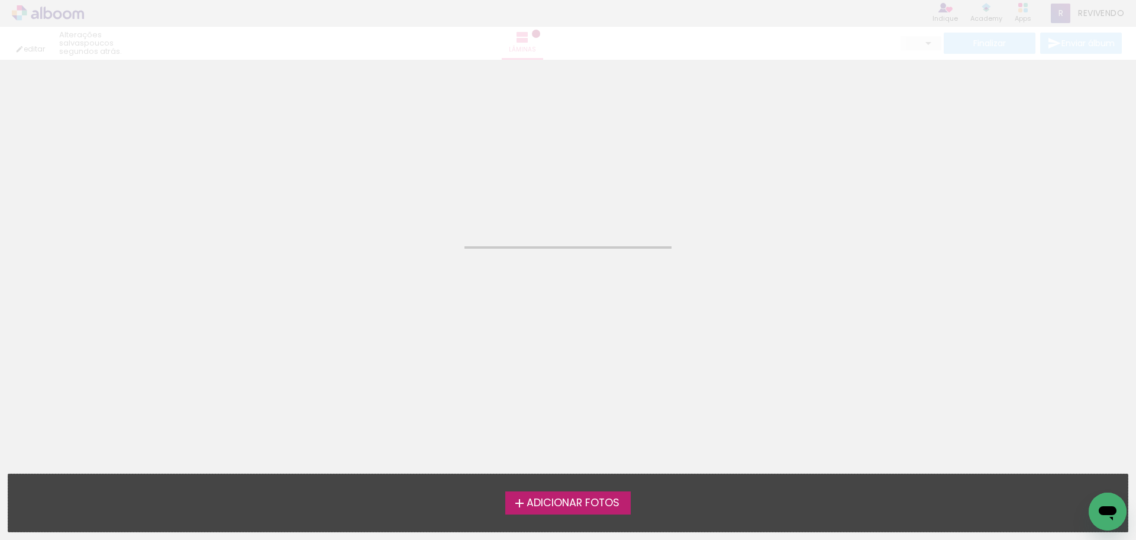
click at [105, 496] on div "Adicionar Fotos" at bounding box center [568, 502] width 1100 height 22
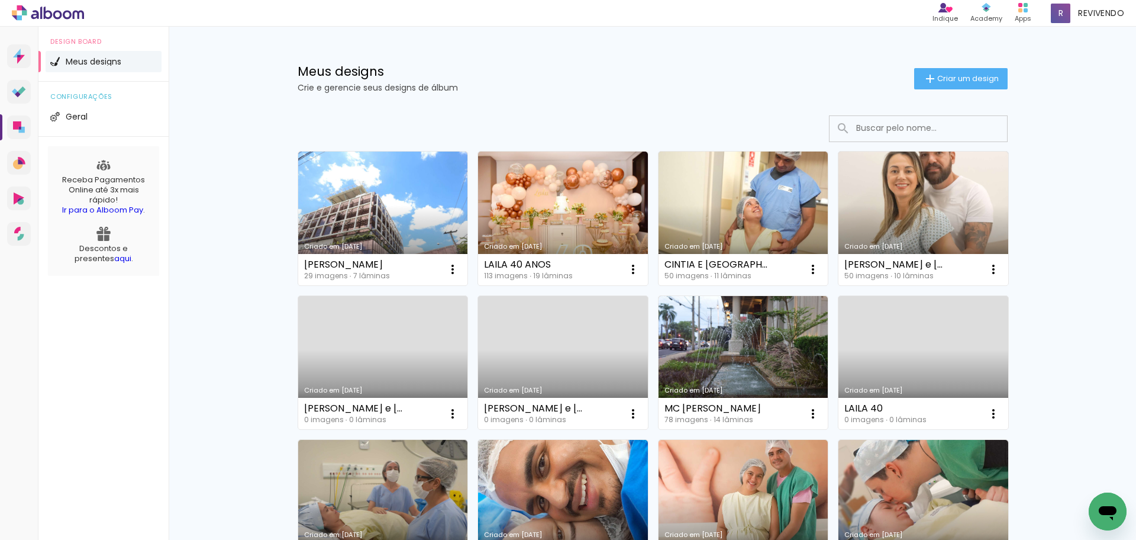
click at [373, 237] on link "Criado em [DATE]" at bounding box center [383, 218] width 170 height 134
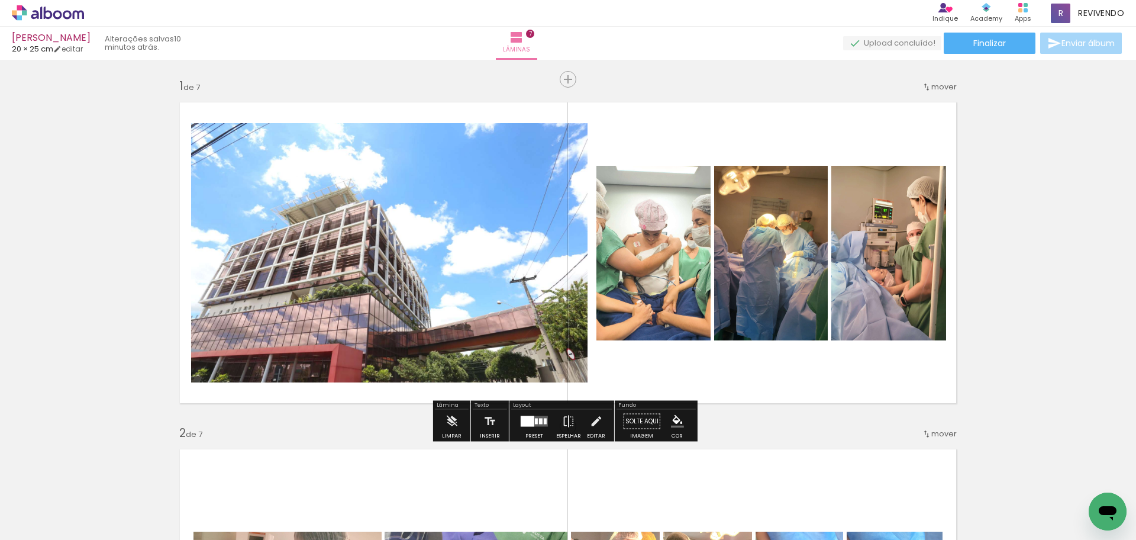
click at [44, 500] on input "Todas as fotos" at bounding box center [33, 504] width 45 height 10
click at [0, 0] on slot "Não utilizadas" at bounding box center [0, 0] width 0 height 0
type input "Não utilizadas"
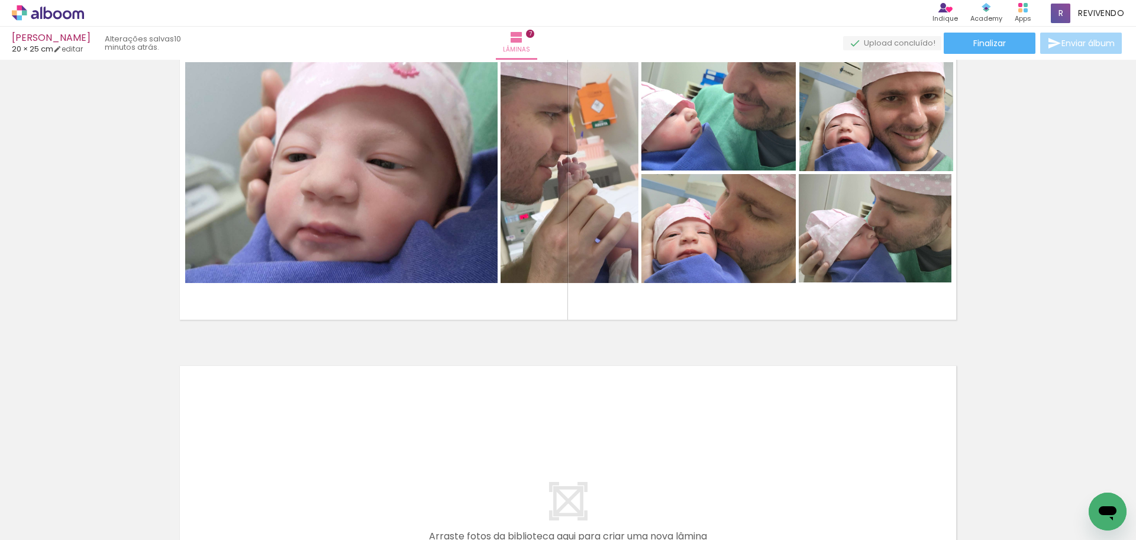
scroll to position [2307, 0]
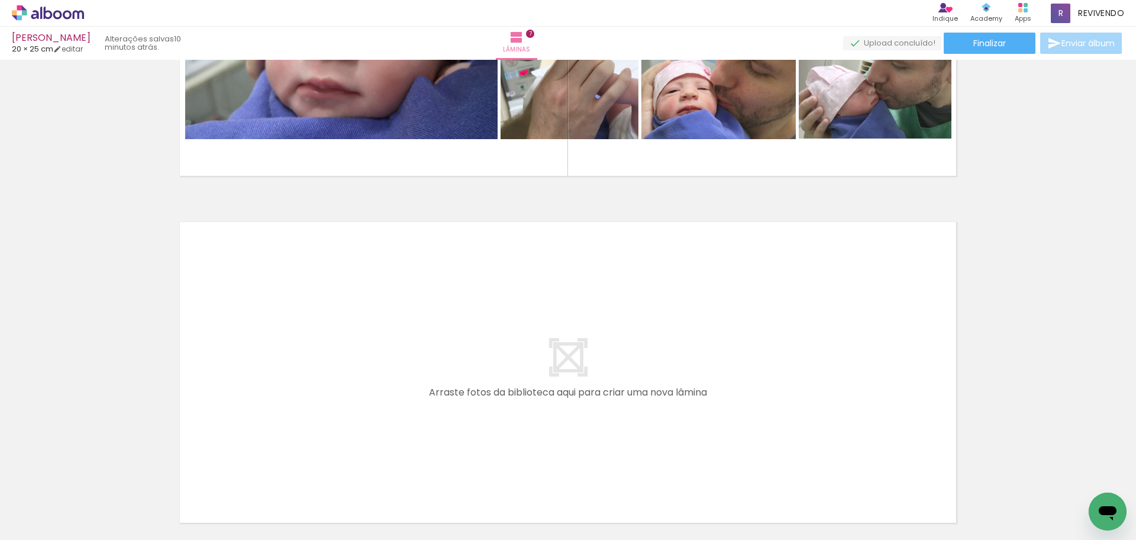
click at [563, 360] on quentale-layouter at bounding box center [568, 372] width 793 height 317
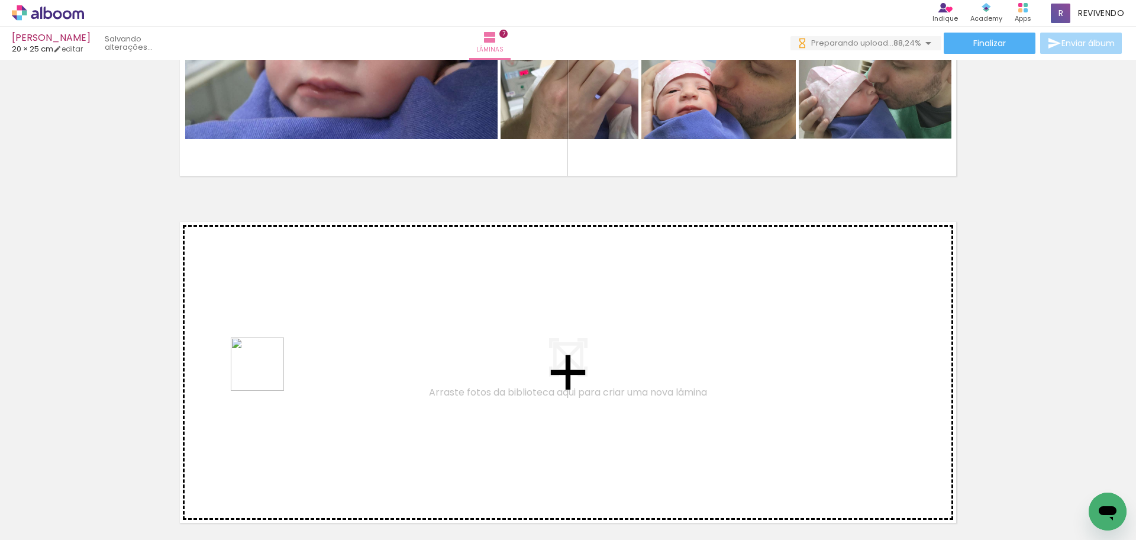
drag, startPoint x: 196, startPoint y: 485, endPoint x: 266, endPoint y: 373, distance: 131.8
click at [266, 373] on quentale-workspace at bounding box center [568, 270] width 1136 height 540
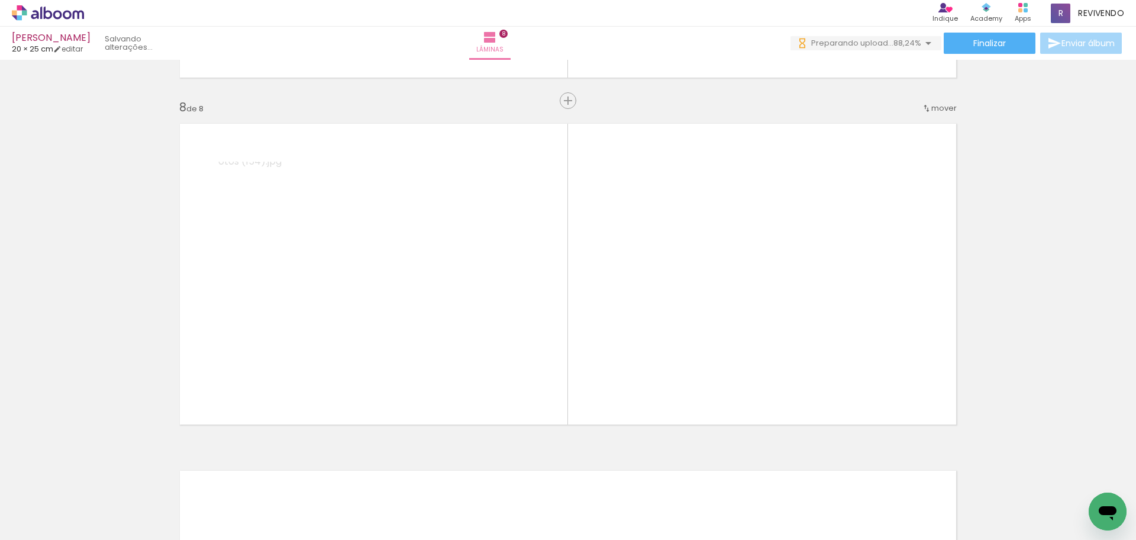
scroll to position [2417, 0]
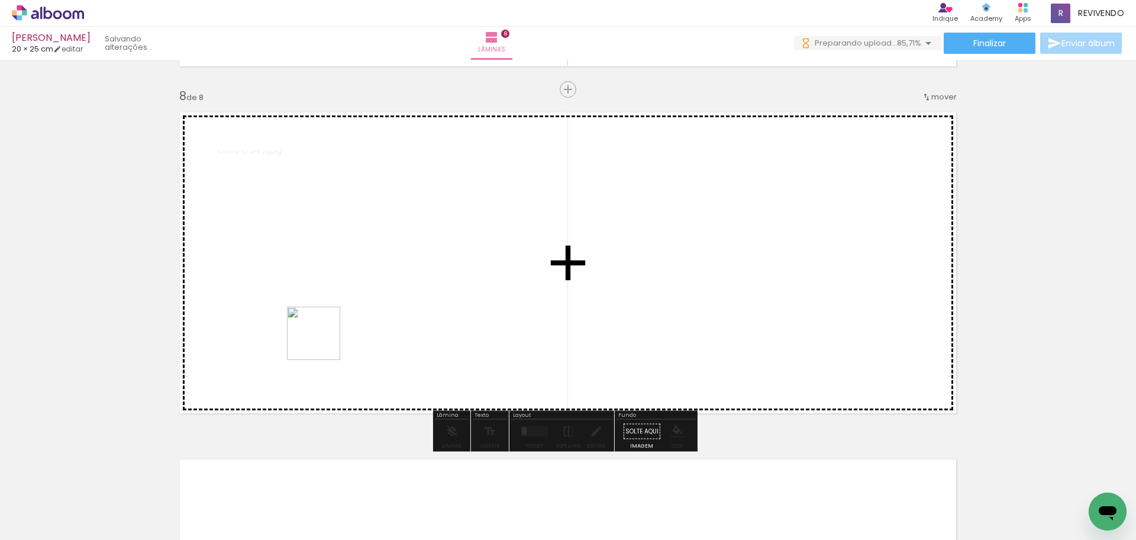
drag, startPoint x: 266, startPoint y: 414, endPoint x: 327, endPoint y: 334, distance: 100.9
click at [327, 334] on quentale-workspace at bounding box center [568, 270] width 1136 height 540
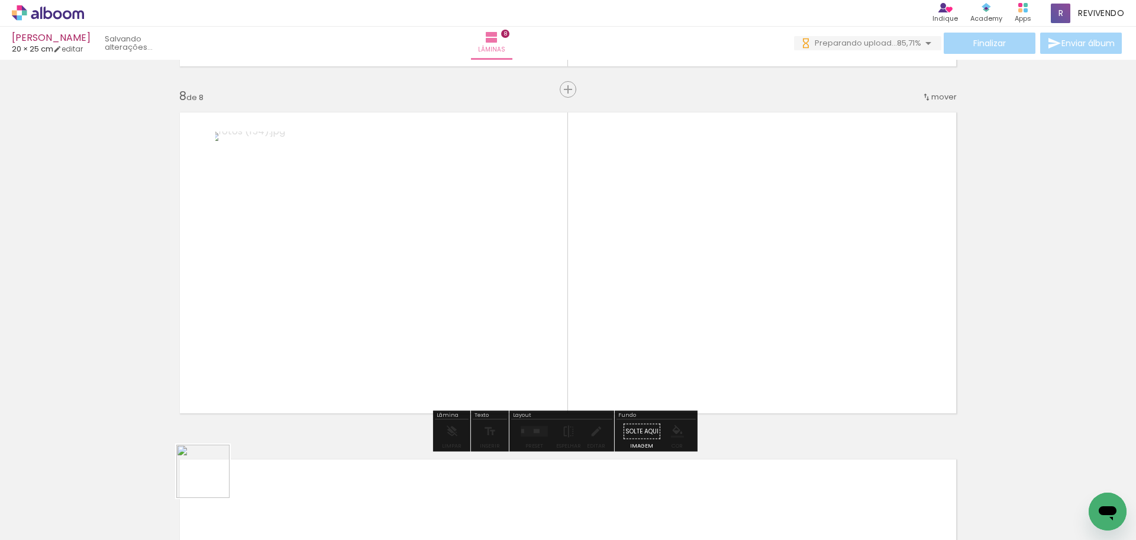
drag, startPoint x: 212, startPoint y: 480, endPoint x: 296, endPoint y: 361, distance: 145.5
click at [296, 361] on quentale-workspace at bounding box center [568, 270] width 1136 height 540
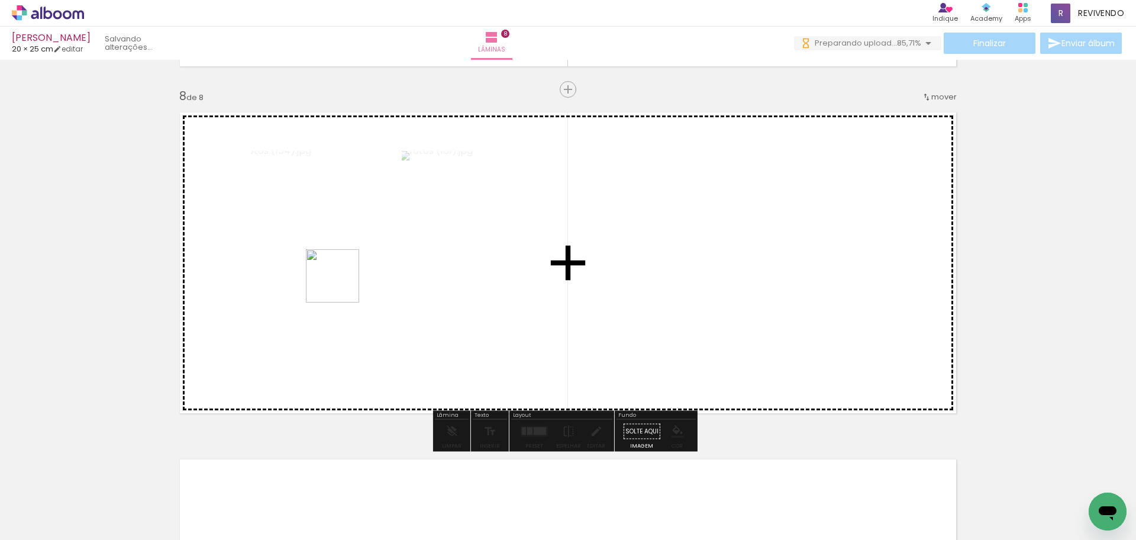
drag, startPoint x: 197, startPoint y: 496, endPoint x: 341, endPoint y: 285, distance: 256.3
click at [341, 285] on quentale-workspace at bounding box center [568, 270] width 1136 height 540
drag, startPoint x: 354, startPoint y: 357, endPoint x: 408, endPoint y: 291, distance: 84.5
click at [408, 291] on quentale-workspace at bounding box center [568, 270] width 1136 height 540
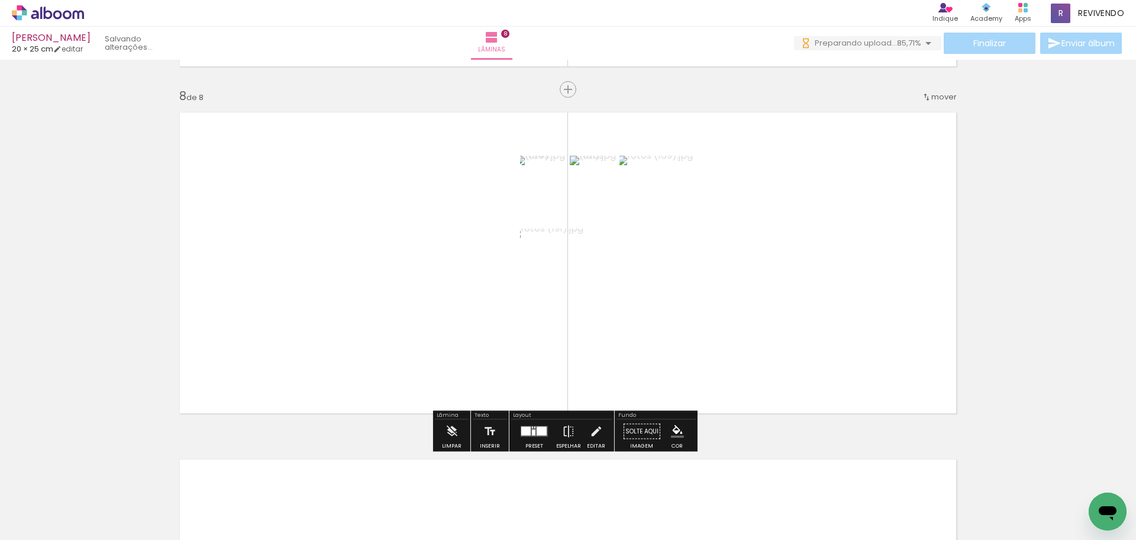
click at [531, 435] on quentale-layouter at bounding box center [534, 431] width 27 height 11
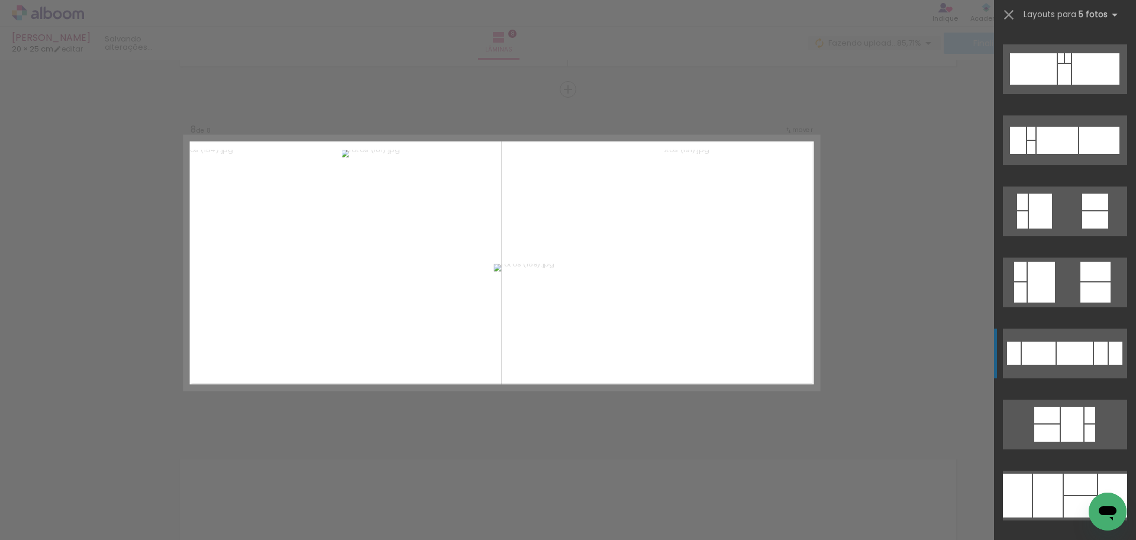
scroll to position [651, 0]
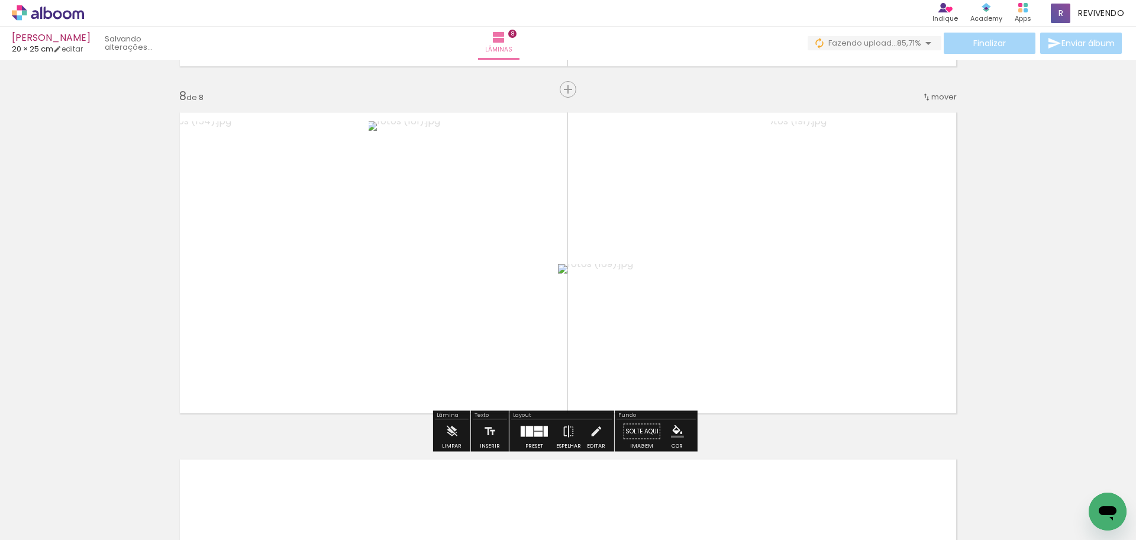
scroll to position [651, 0]
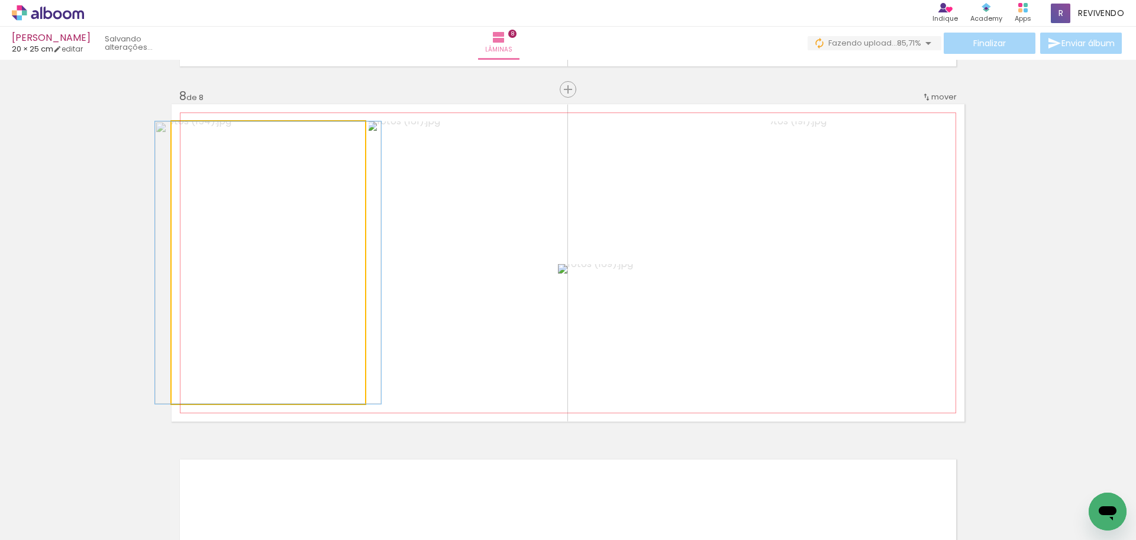
click at [299, 250] on quentale-photo at bounding box center [268, 262] width 193 height 282
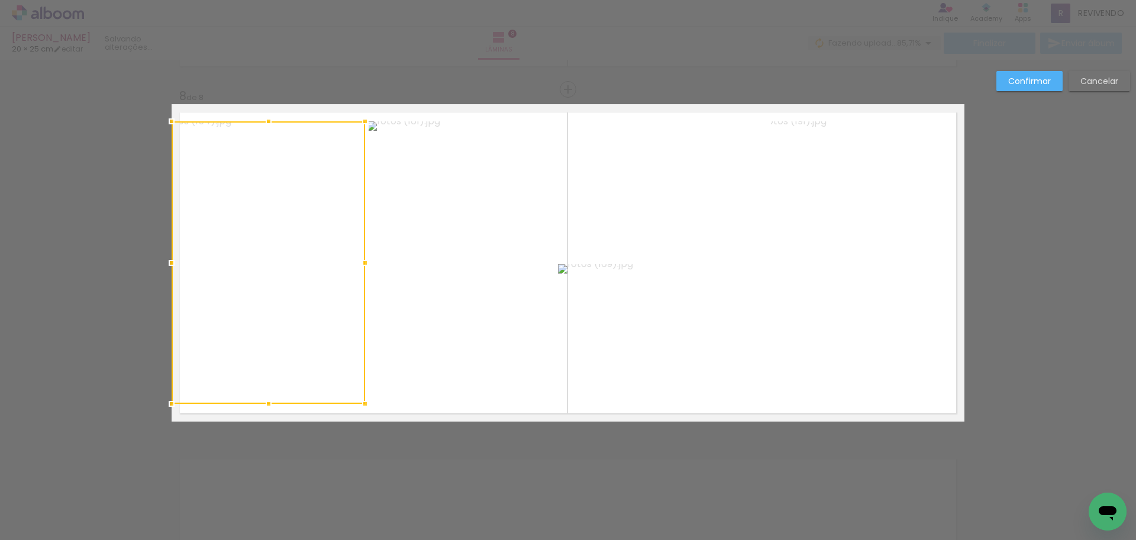
click at [299, 250] on div at bounding box center [268, 262] width 193 height 282
click at [477, 257] on quentale-photo at bounding box center [462, 262] width 186 height 282
click at [719, 194] on quentale-photo at bounding box center [662, 190] width 209 height 139
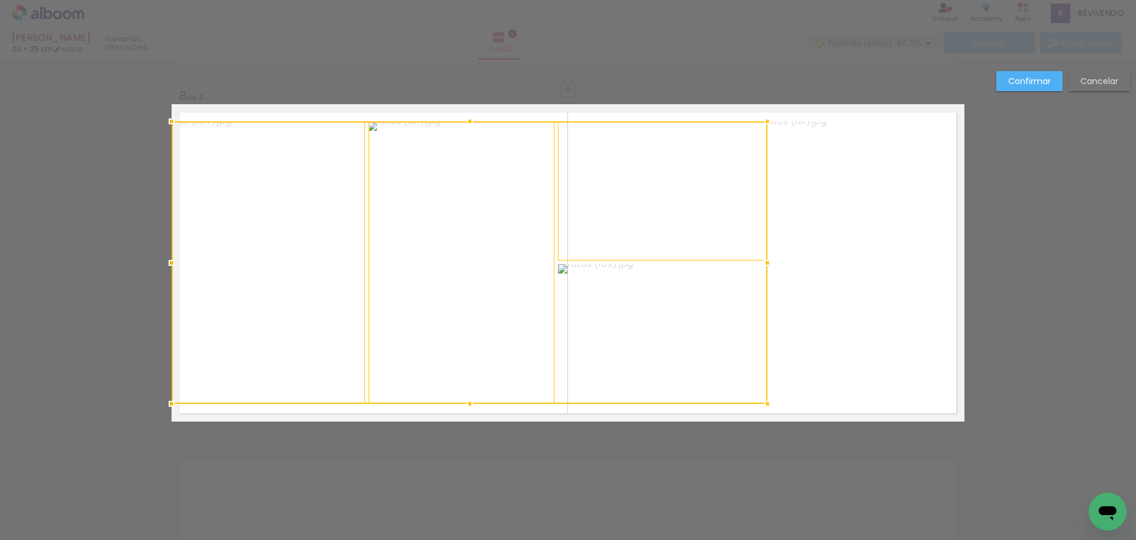
click at [706, 317] on div at bounding box center [470, 262] width 596 height 282
click at [919, 315] on quentale-photo at bounding box center [867, 262] width 193 height 282
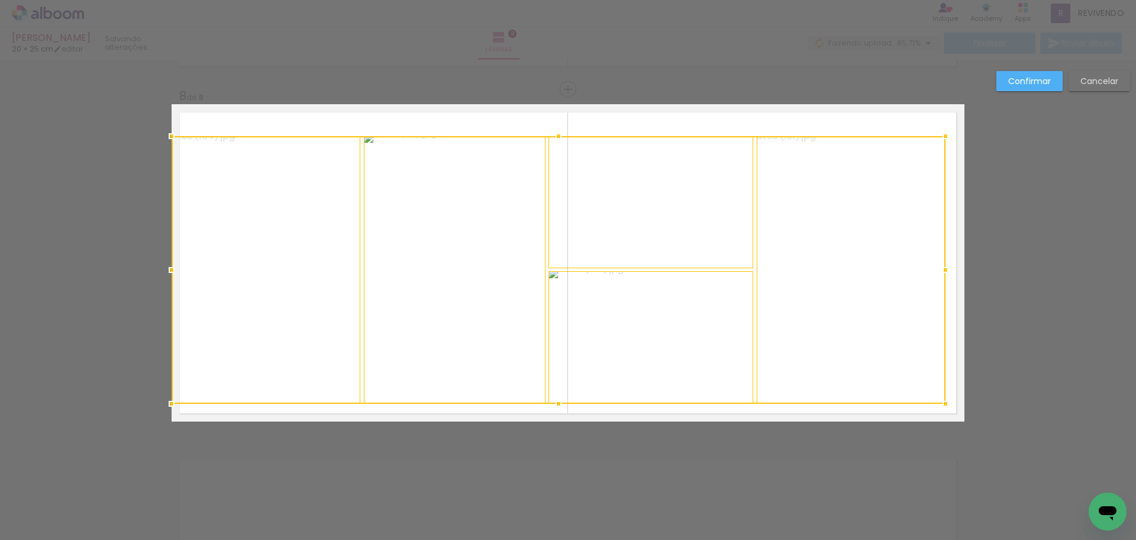
drag, startPoint x: 961, startPoint y: 121, endPoint x: 942, endPoint y: 135, distance: 24.0
click at [942, 135] on div at bounding box center [946, 136] width 24 height 24
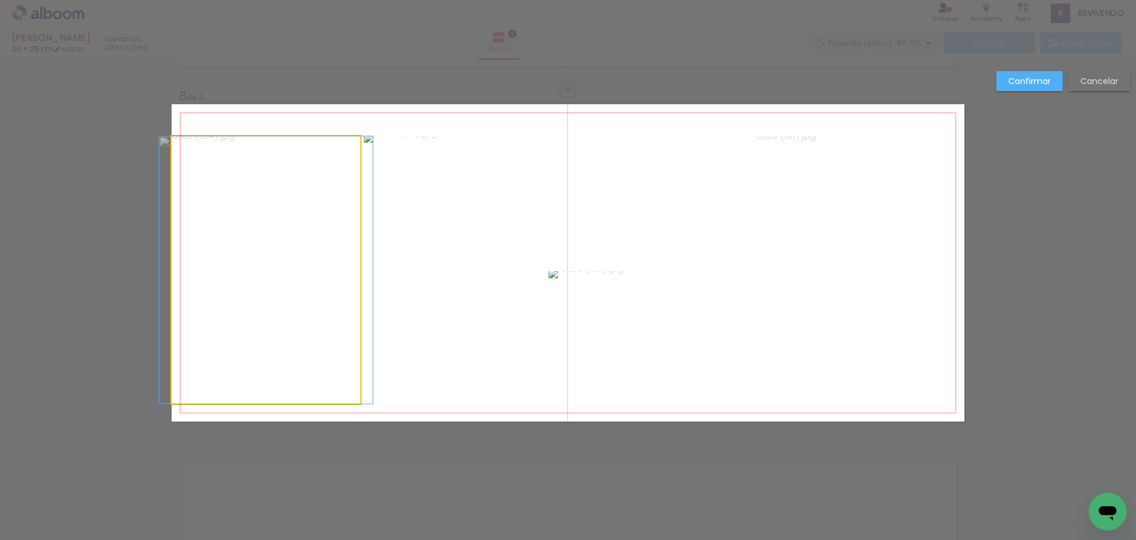
click at [260, 288] on quentale-photo at bounding box center [266, 269] width 189 height 267
click at [421, 289] on quentale-photo at bounding box center [455, 269] width 182 height 267
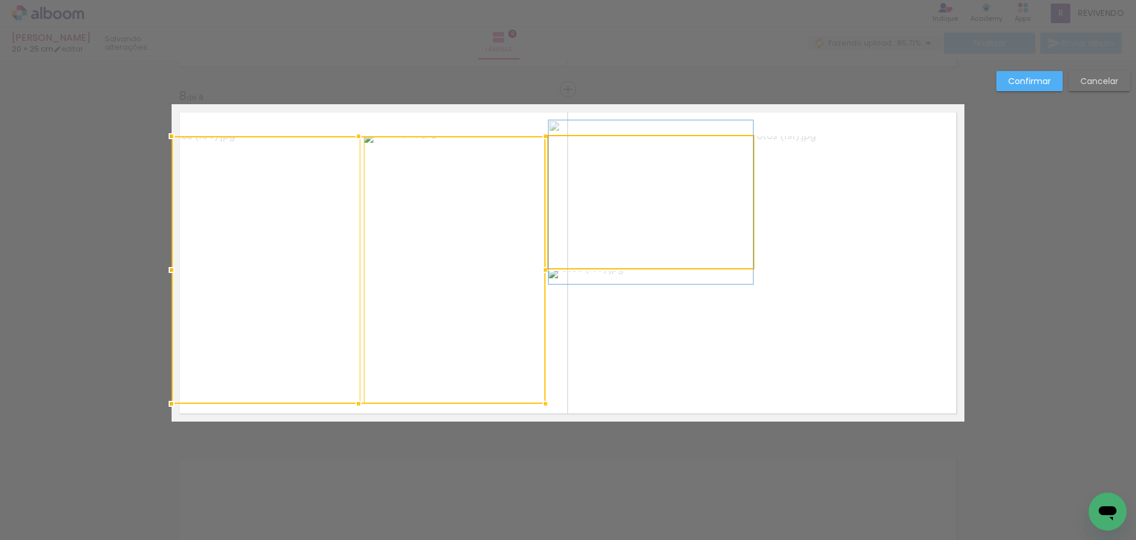
click at [666, 239] on quentale-photo at bounding box center [650, 202] width 205 height 132
click at [676, 337] on div at bounding box center [463, 269] width 582 height 267
click at [829, 340] on quentale-photo at bounding box center [850, 269] width 189 height 267
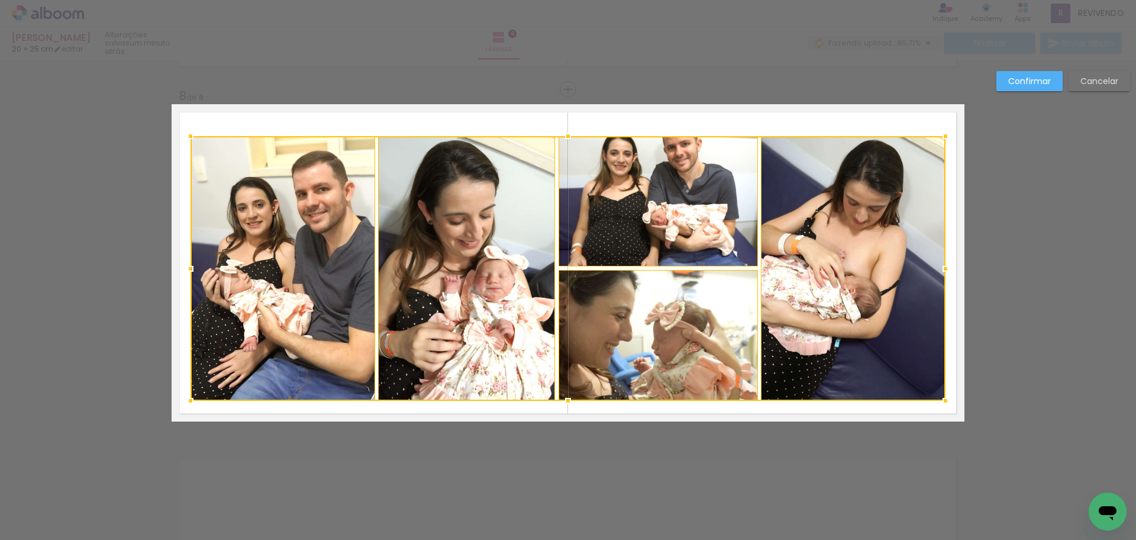
drag, startPoint x: 167, startPoint y: 401, endPoint x: 185, endPoint y: 398, distance: 17.4
click at [185, 398] on div at bounding box center [191, 401] width 24 height 24
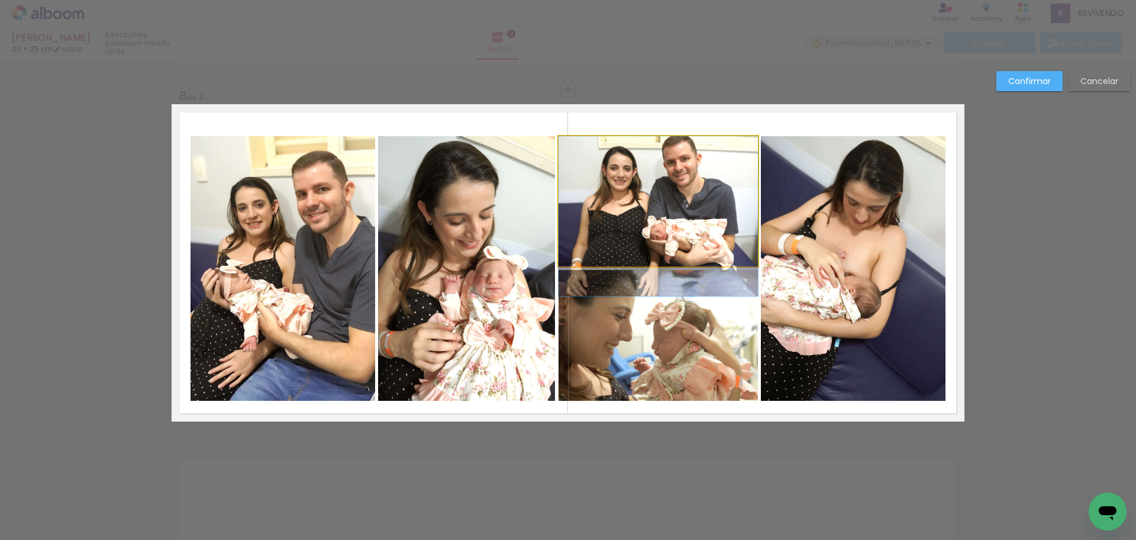
drag, startPoint x: 712, startPoint y: 211, endPoint x: 714, endPoint y: 230, distance: 19.1
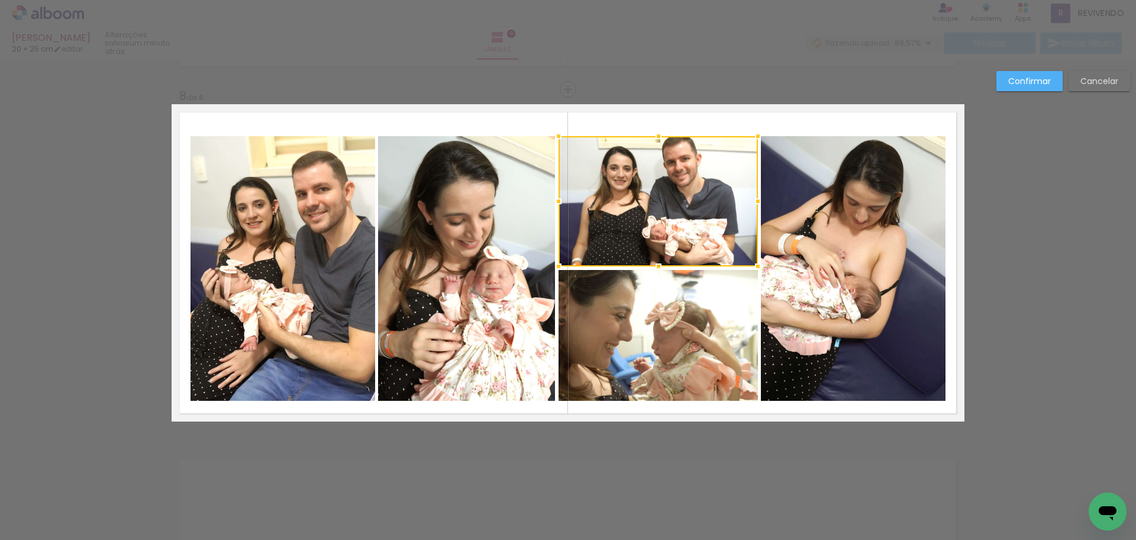
click at [259, 234] on quentale-photo at bounding box center [283, 268] width 185 height 264
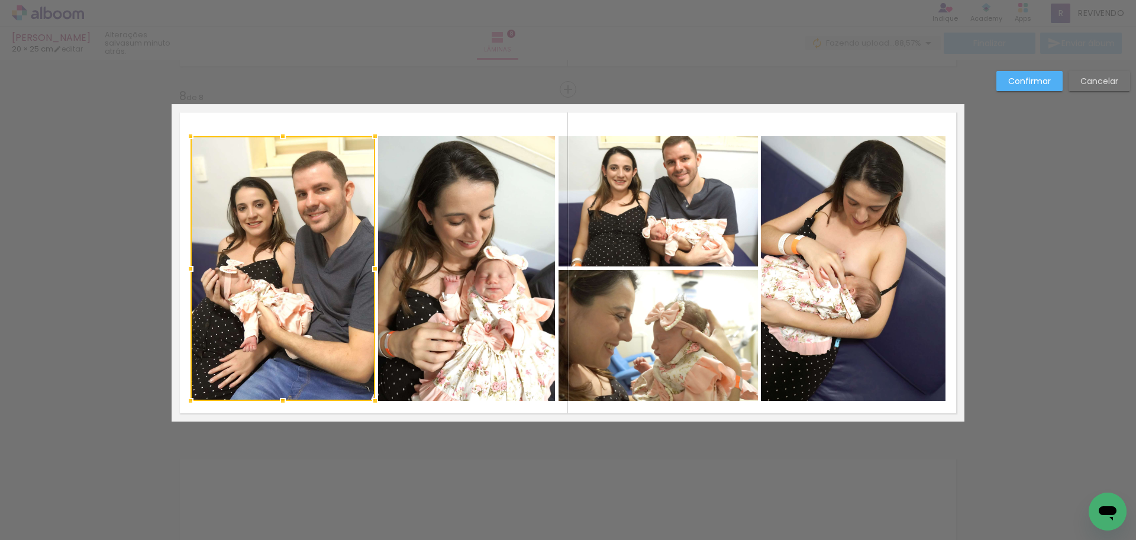
click at [259, 234] on div at bounding box center [283, 268] width 185 height 264
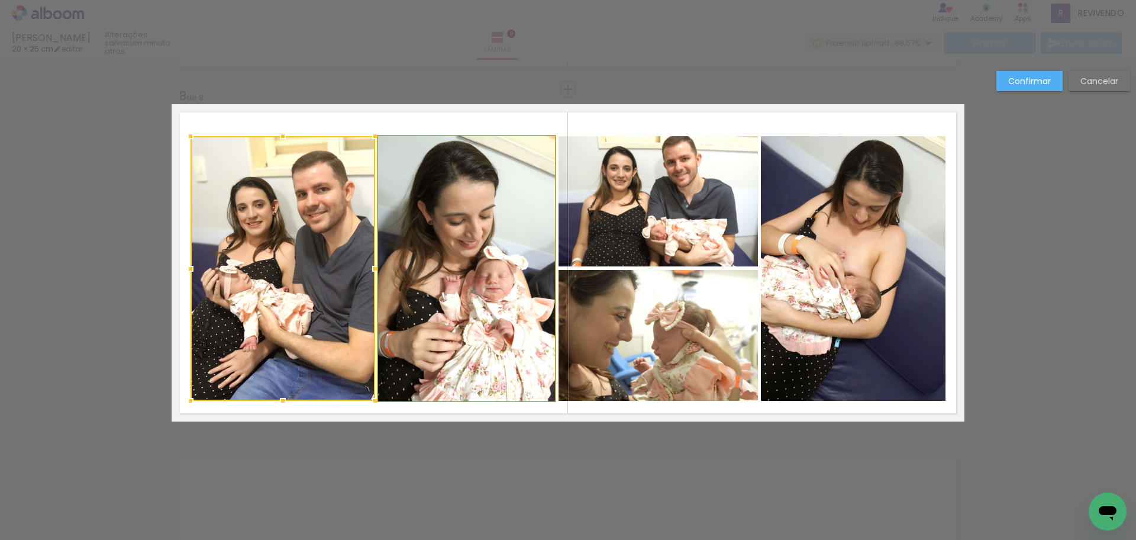
click at [494, 234] on quentale-photo at bounding box center [466, 268] width 177 height 264
click at [659, 201] on quentale-photo at bounding box center [657, 201] width 199 height 130
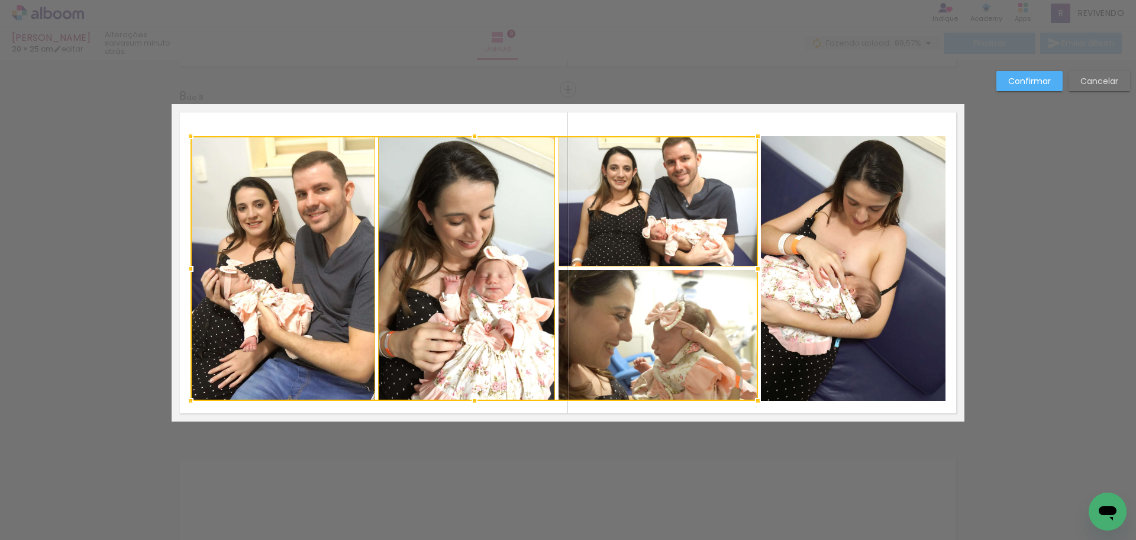
click at [645, 315] on div at bounding box center [474, 268] width 567 height 264
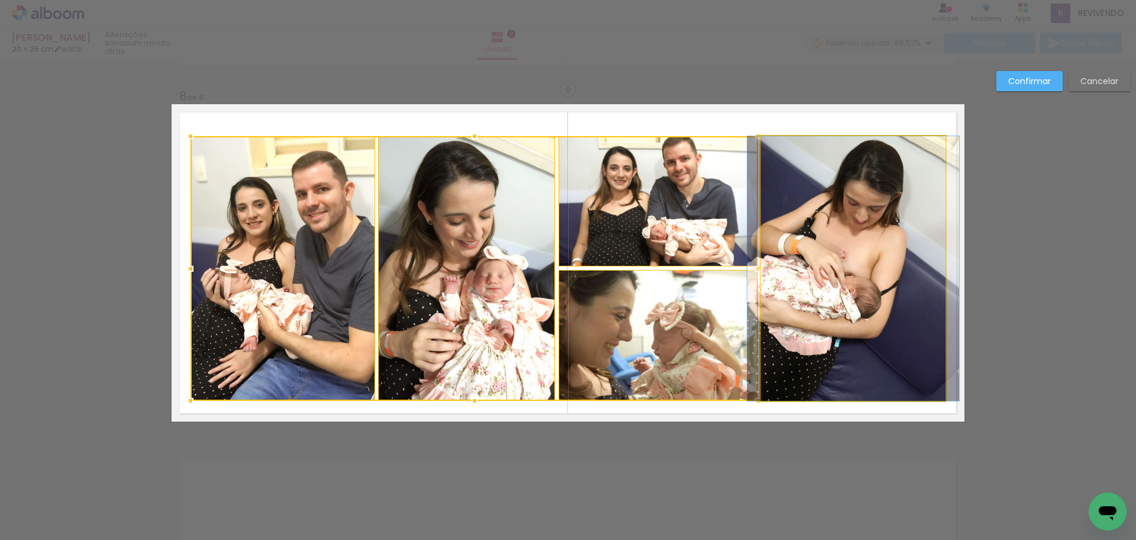
click at [882, 314] on quentale-photo at bounding box center [853, 268] width 185 height 264
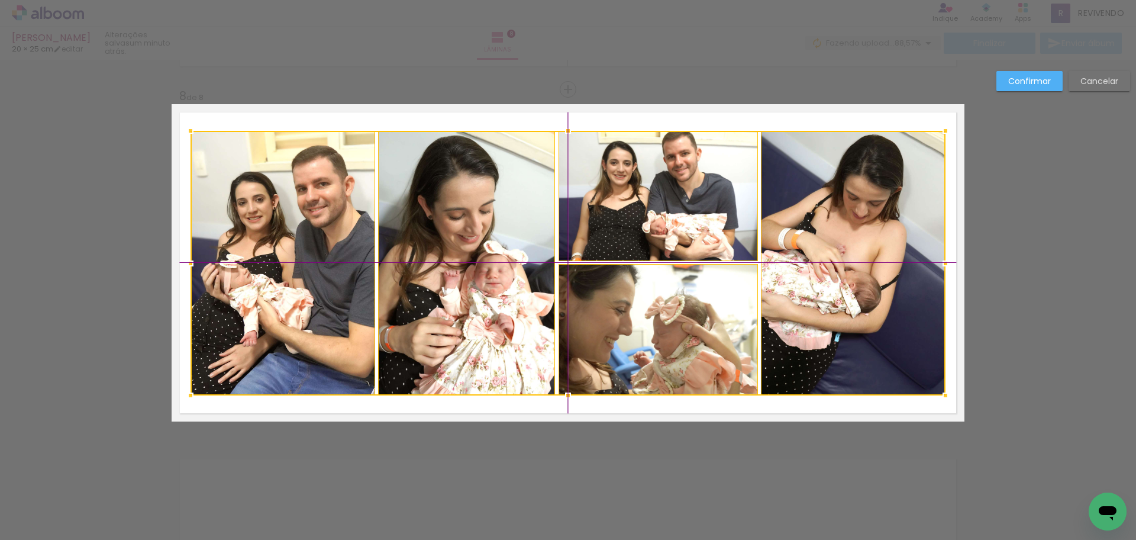
drag, startPoint x: 832, startPoint y: 321, endPoint x: 832, endPoint y: 315, distance: 5.9
click at [832, 315] on div at bounding box center [568, 263] width 755 height 264
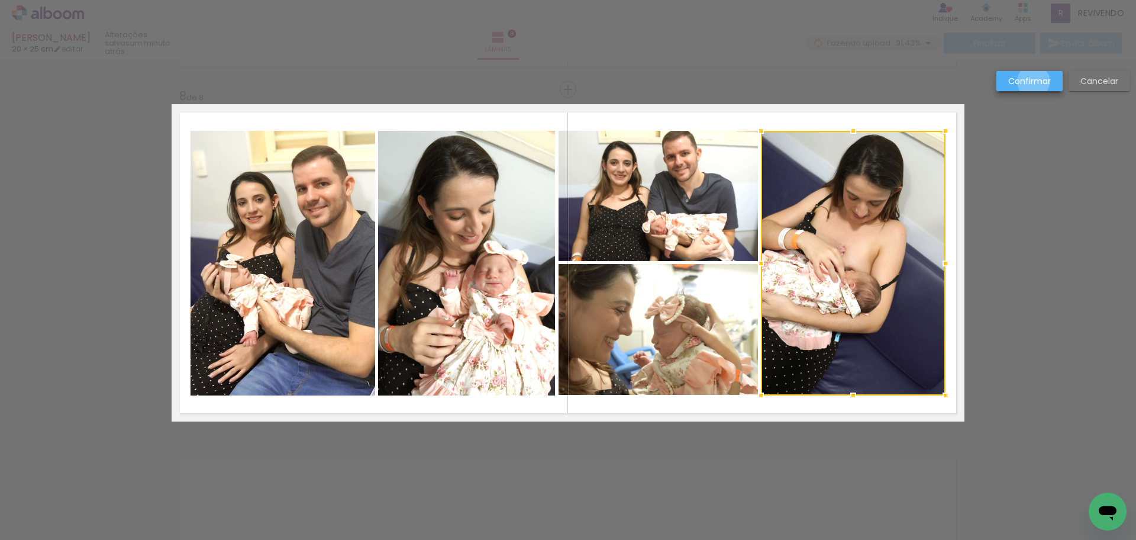
click at [0, 0] on slot "Confirmar" at bounding box center [0, 0] width 0 height 0
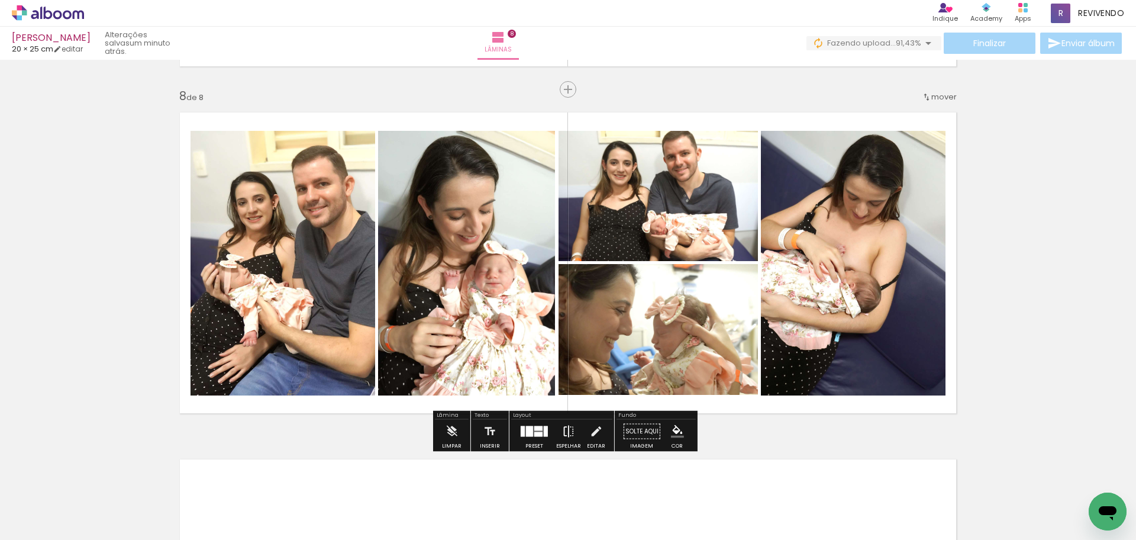
click at [564, 433] on iron-icon at bounding box center [568, 431] width 13 height 24
click at [563, 427] on iron-icon at bounding box center [568, 431] width 13 height 24
click at [568, 428] on iron-icon at bounding box center [568, 431] width 13 height 24
click at [565, 428] on iron-icon at bounding box center [568, 431] width 13 height 24
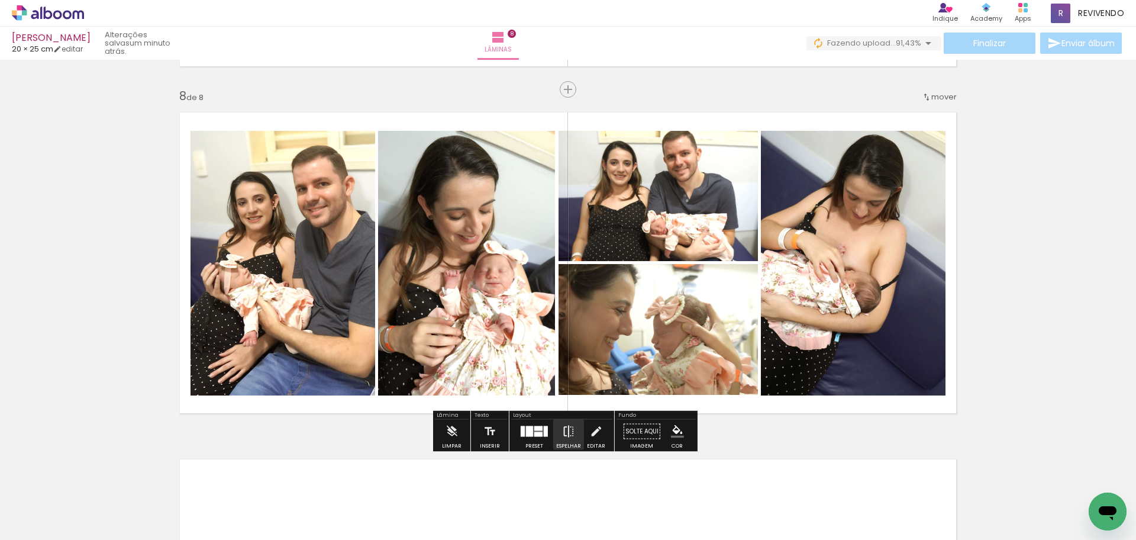
click at [565, 428] on iron-icon at bounding box center [568, 431] width 13 height 24
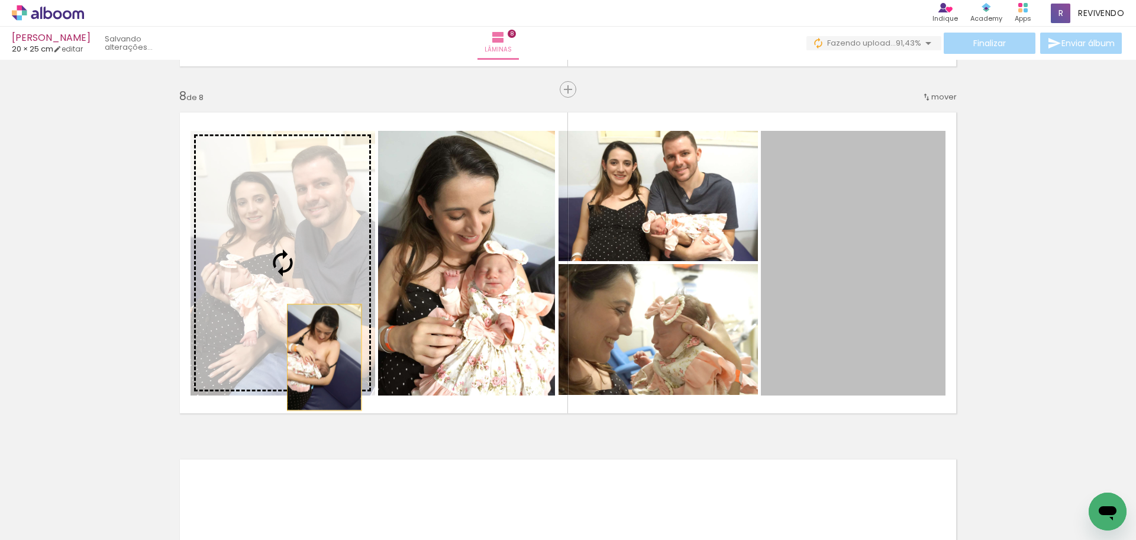
drag, startPoint x: 830, startPoint y: 359, endPoint x: 311, endPoint y: 354, distance: 518.9
click at [0, 0] on slot at bounding box center [0, 0] width 0 height 0
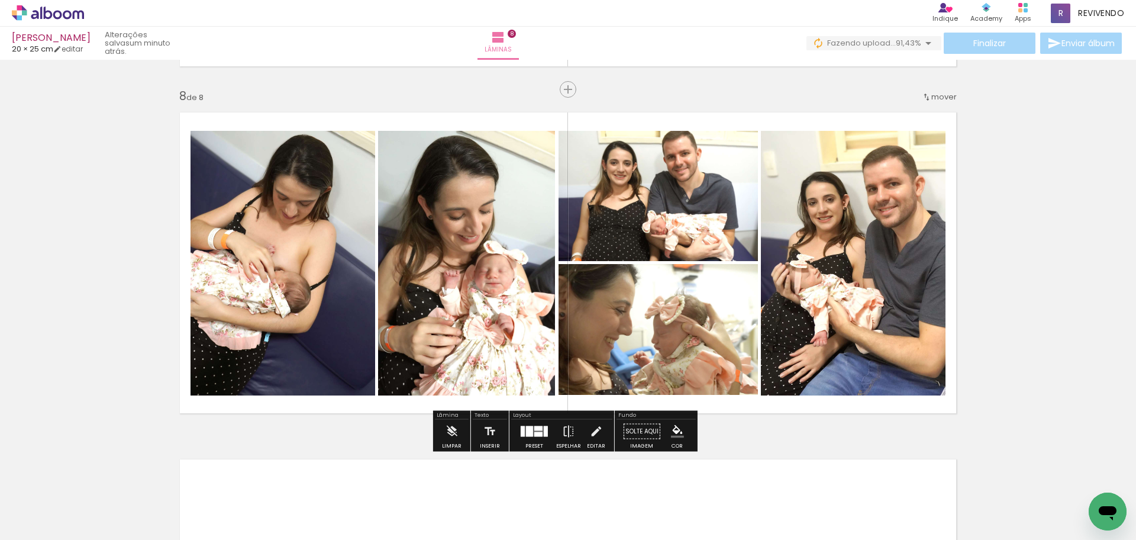
scroll to position [2535, 0]
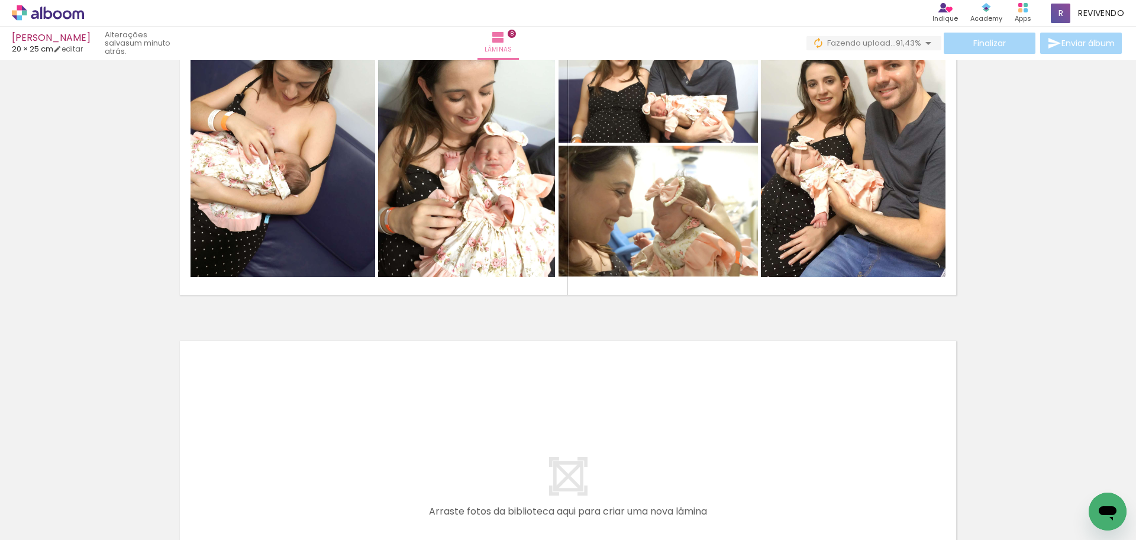
click at [470, 437] on quentale-layouter at bounding box center [568, 490] width 793 height 317
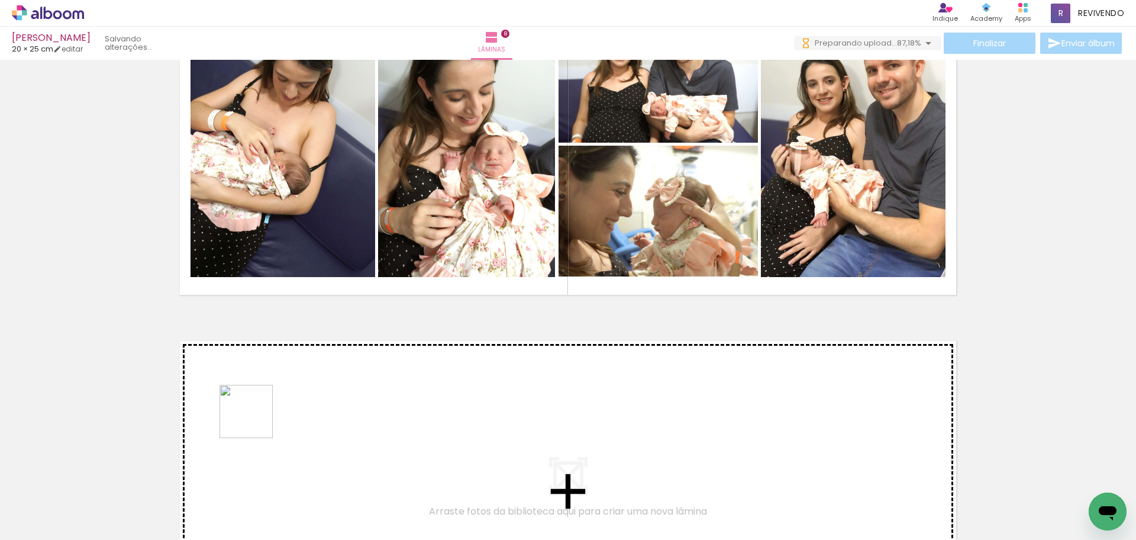
drag, startPoint x: 251, startPoint y: 434, endPoint x: 257, endPoint y: 408, distance: 26.8
click at [257, 408] on quentale-workspace at bounding box center [568, 270] width 1136 height 540
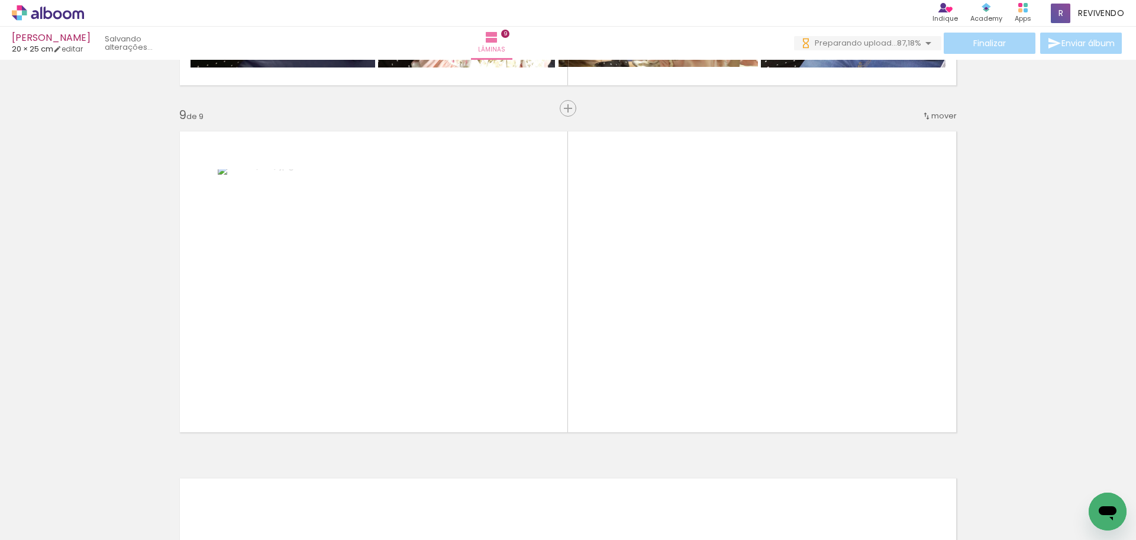
scroll to position [2763, 0]
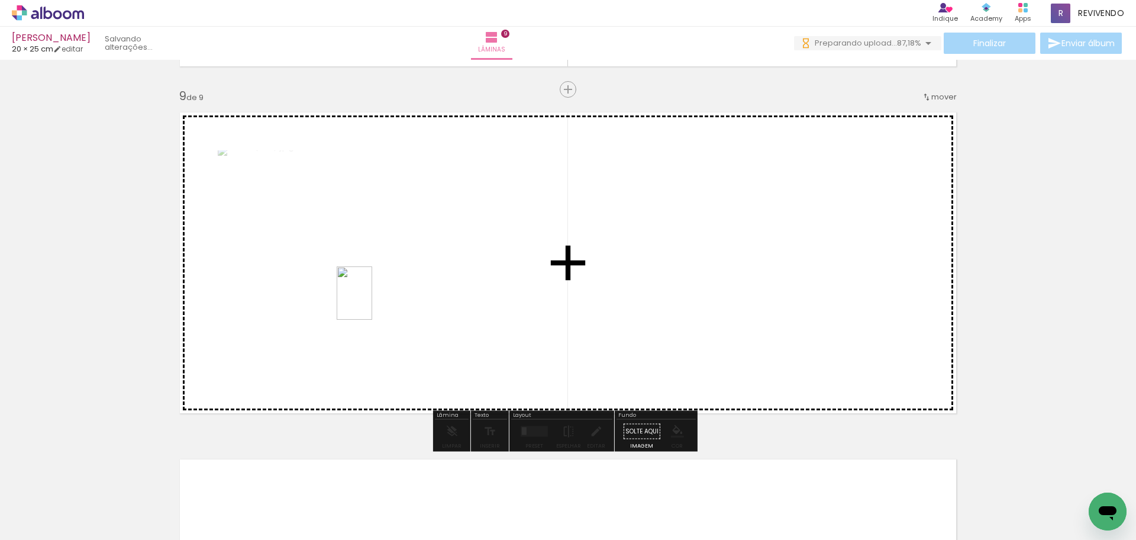
drag, startPoint x: 299, startPoint y: 363, endPoint x: 372, endPoint y: 302, distance: 95.3
click at [372, 302] on quentale-workspace at bounding box center [568, 270] width 1136 height 540
drag, startPoint x: 224, startPoint y: 476, endPoint x: 600, endPoint y: 287, distance: 420.4
click at [600, 287] on quentale-workspace at bounding box center [568, 270] width 1136 height 540
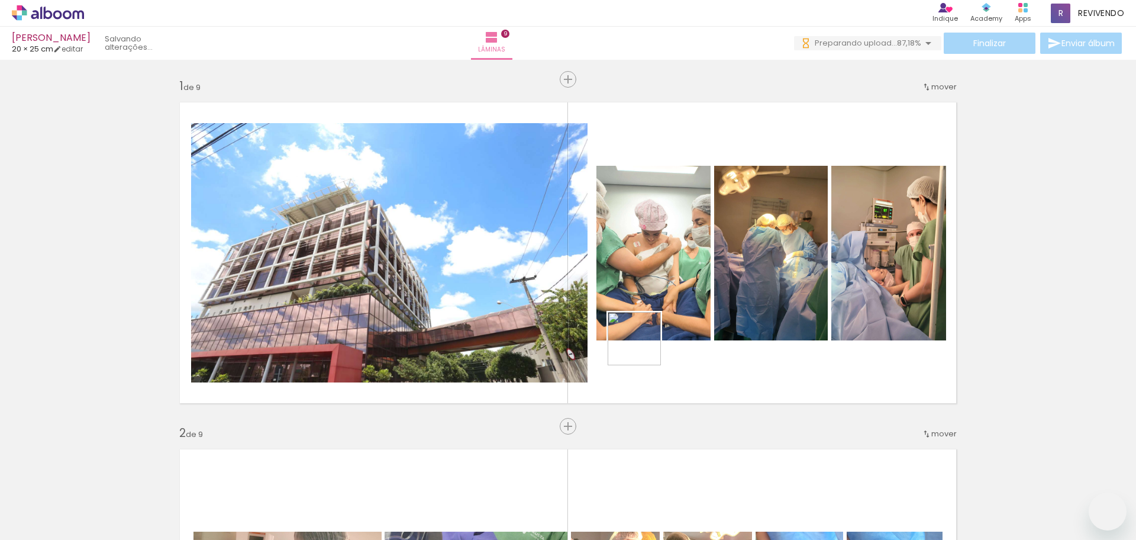
click at [663, 344] on quentale-workspace at bounding box center [568, 270] width 1136 height 540
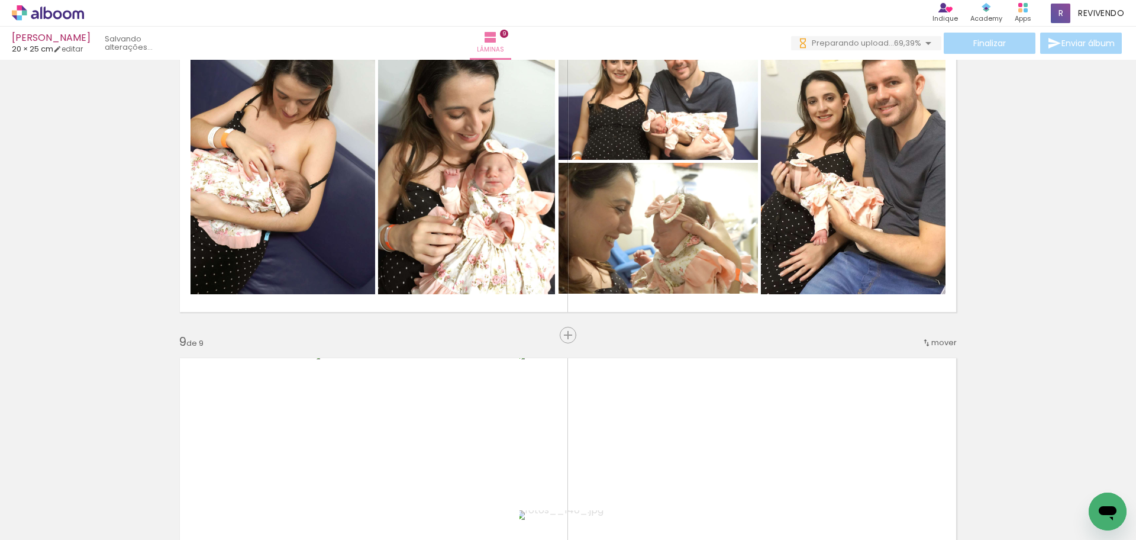
scroll to position [2527, 0]
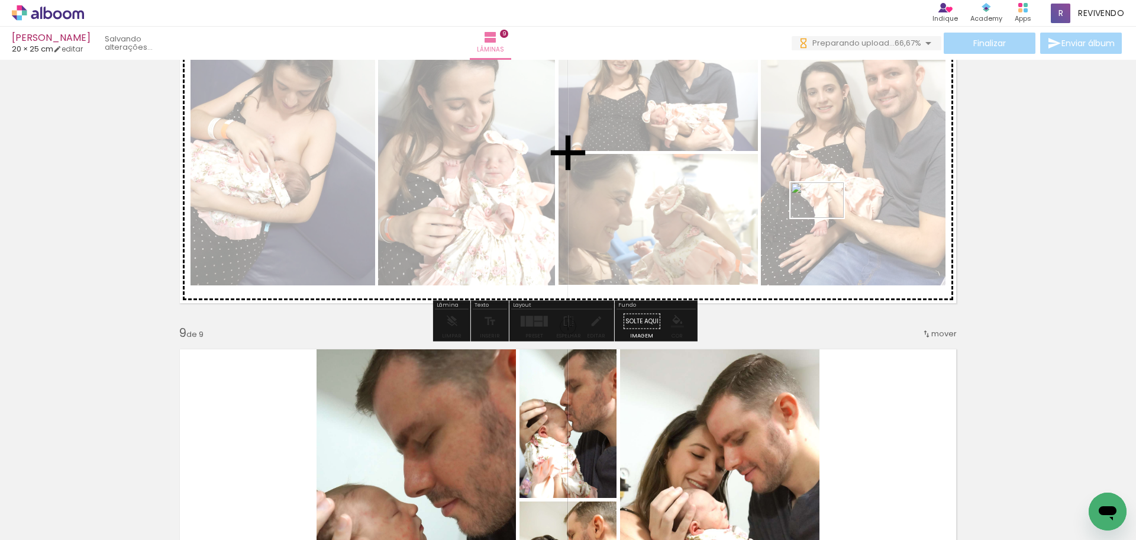
drag, startPoint x: 828, startPoint y: 314, endPoint x: 826, endPoint y: 218, distance: 95.9
click at [826, 218] on quentale-workspace at bounding box center [568, 270] width 1136 height 540
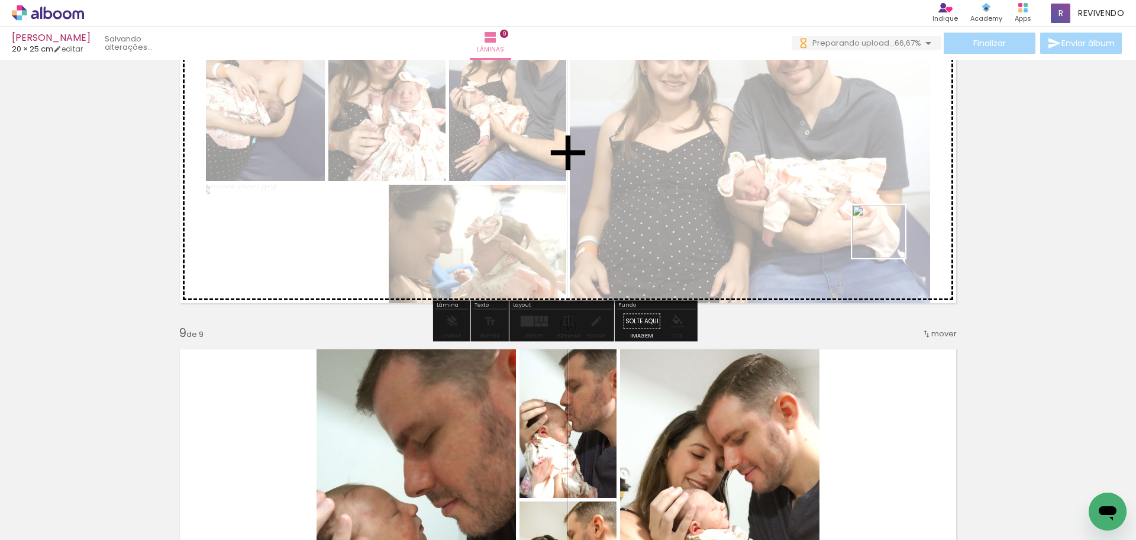
drag, startPoint x: 863, startPoint y: 342, endPoint x: 886, endPoint y: 230, distance: 114.2
click at [886, 230] on quentale-workspace at bounding box center [568, 270] width 1136 height 540
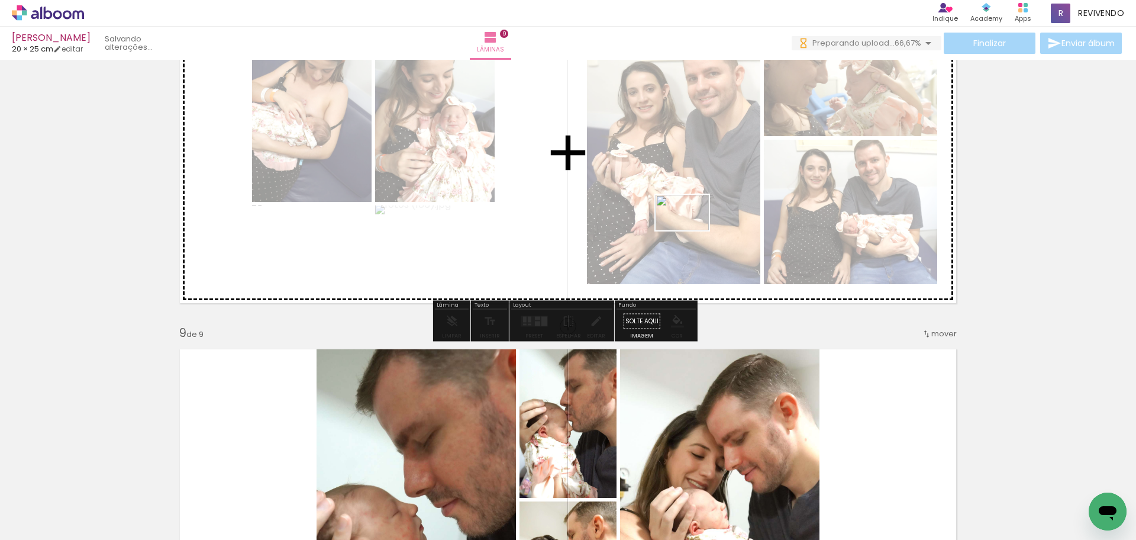
drag, startPoint x: 675, startPoint y: 417, endPoint x: 691, endPoint y: 230, distance: 187.6
click at [691, 230] on quentale-workspace at bounding box center [568, 270] width 1136 height 540
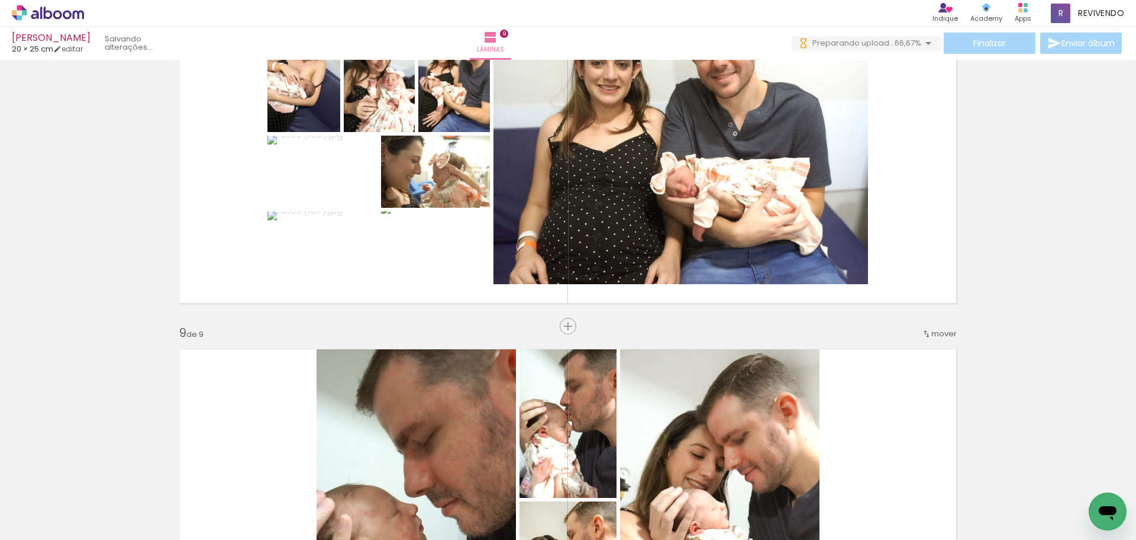
scroll to position [2409, 0]
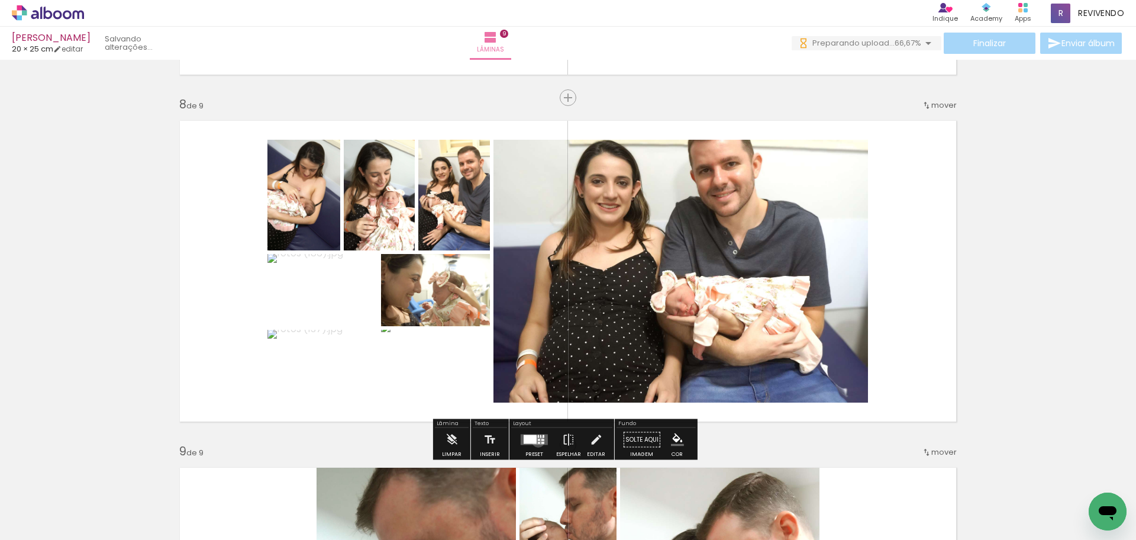
click at [535, 441] on quentale-layouter at bounding box center [534, 439] width 27 height 11
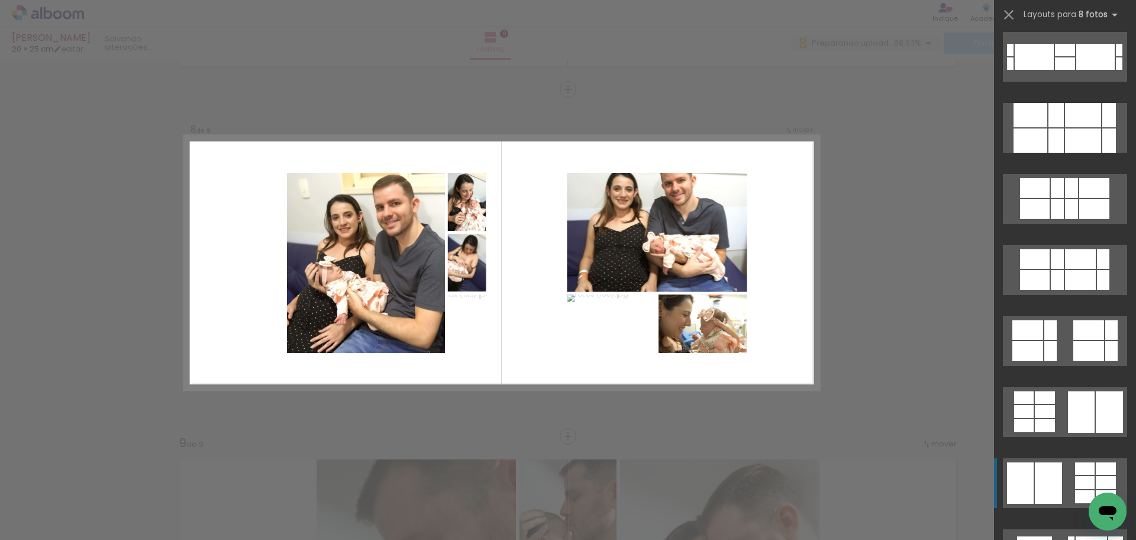
scroll to position [0, 0]
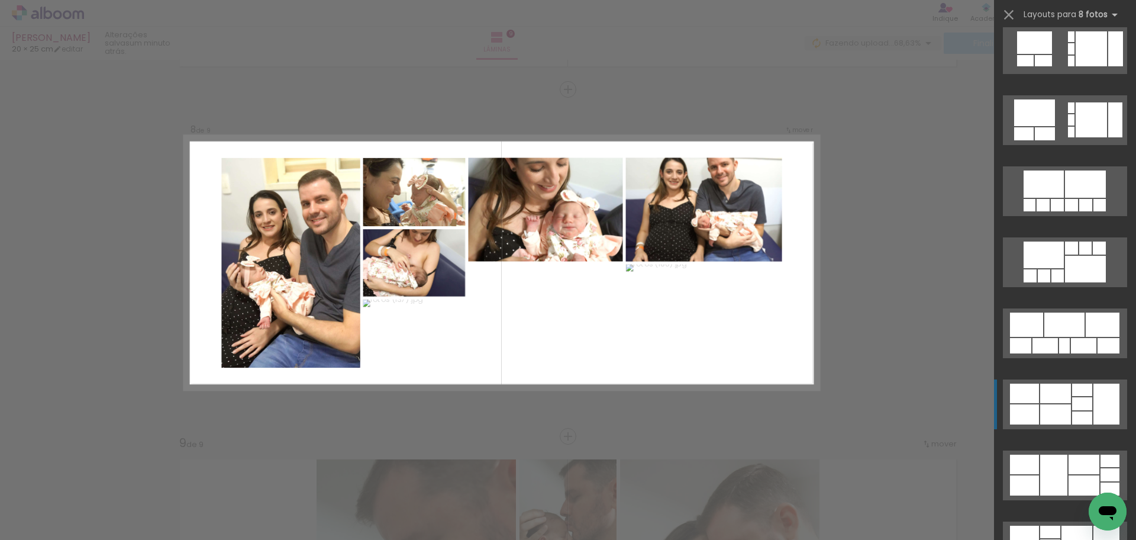
click at [1086, 66] on div at bounding box center [1091, 48] width 31 height 35
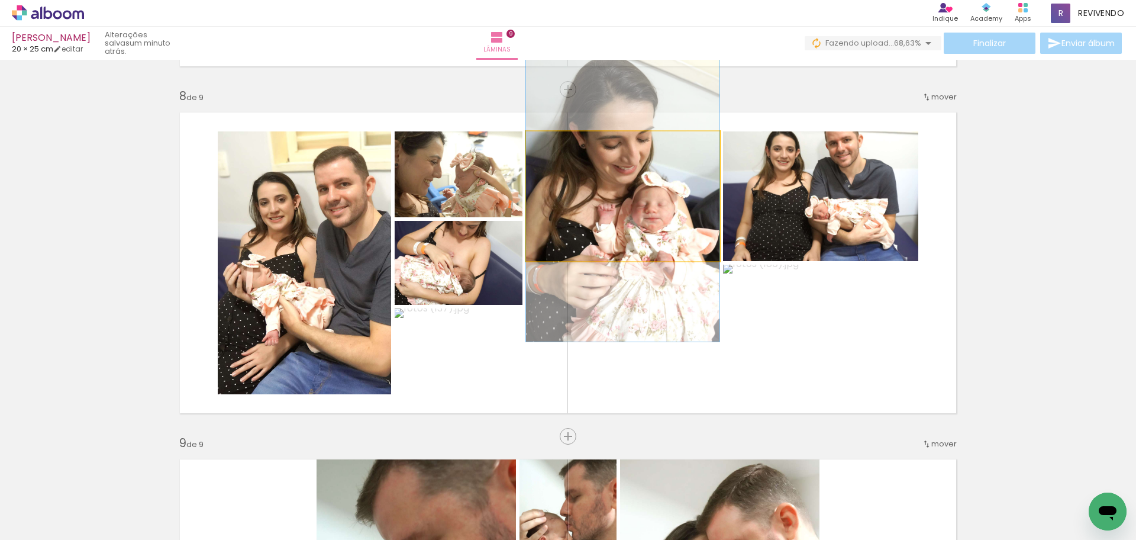
click at [631, 232] on quentale-photo at bounding box center [622, 196] width 193 height 130
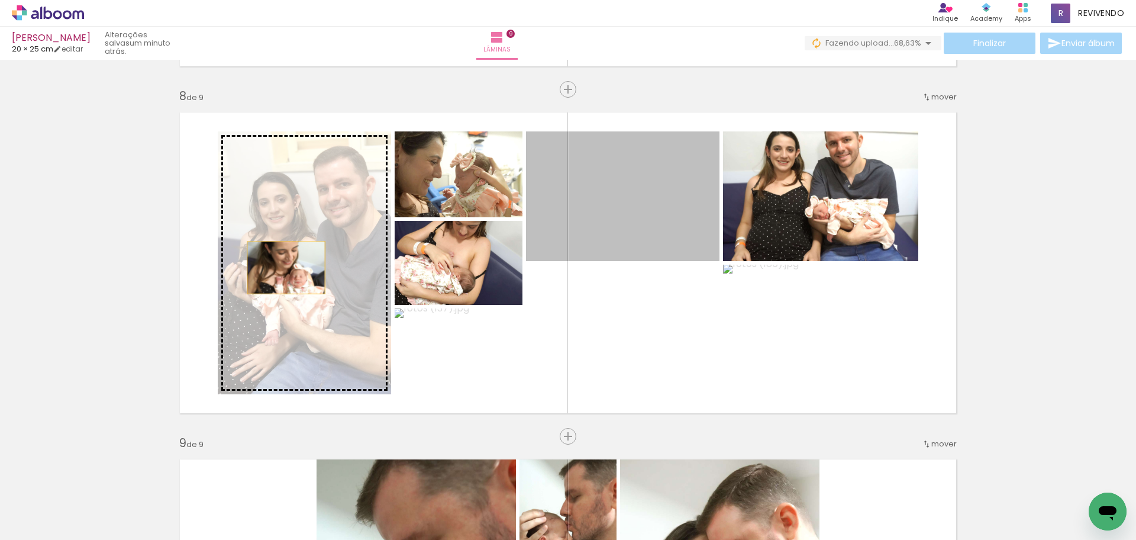
drag, startPoint x: 635, startPoint y: 227, endPoint x: 282, endPoint y: 267, distance: 356.1
click at [0, 0] on slot at bounding box center [0, 0] width 0 height 0
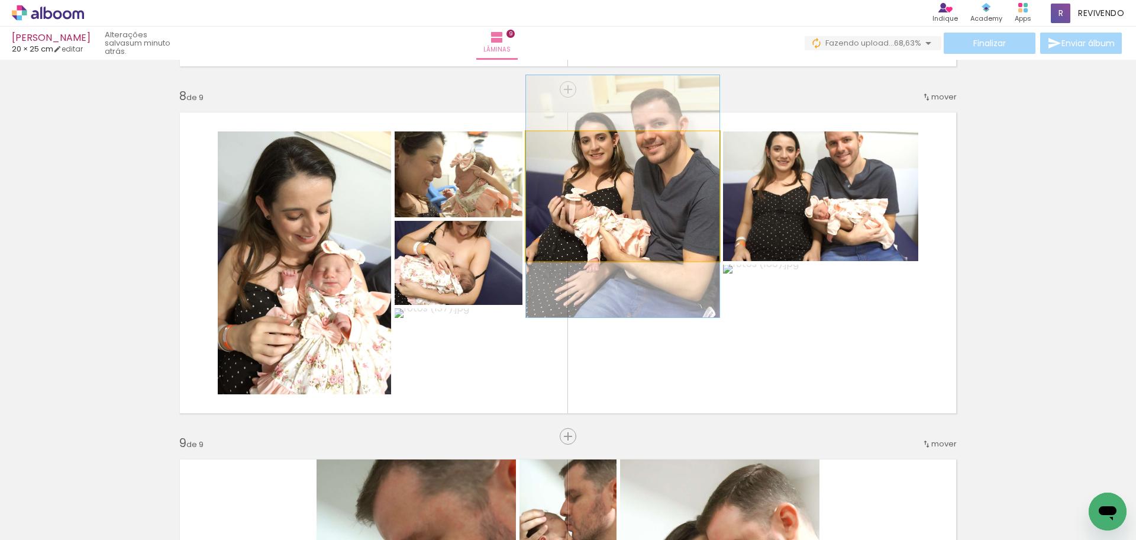
click at [662, 237] on quentale-photo at bounding box center [622, 196] width 193 height 130
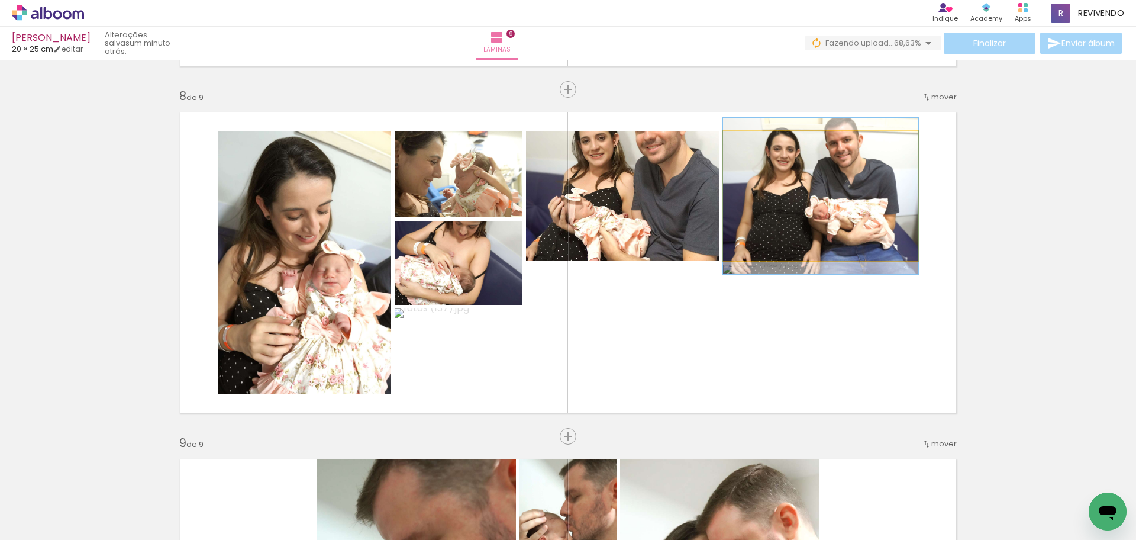
click at [816, 237] on quentale-photo at bounding box center [820, 196] width 195 height 130
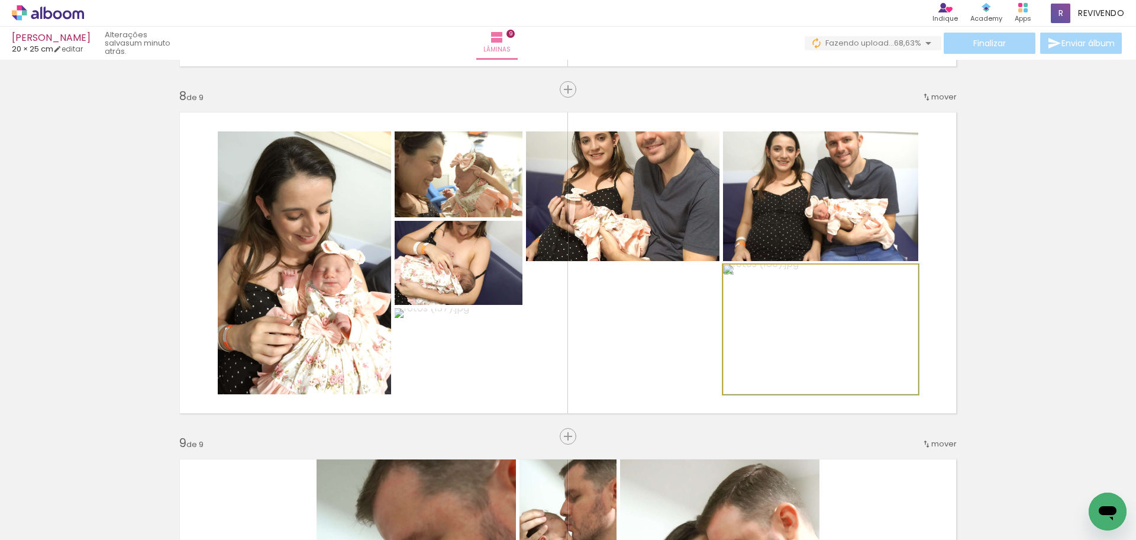
click at [844, 356] on quentale-photo at bounding box center [820, 329] width 195 height 130
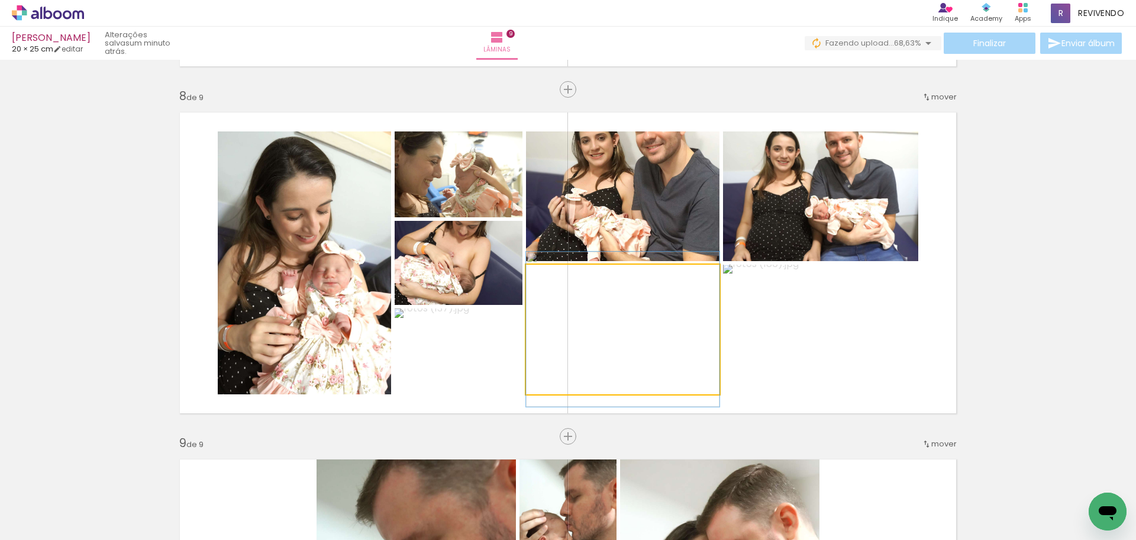
click at [638, 364] on quentale-photo at bounding box center [622, 329] width 193 height 130
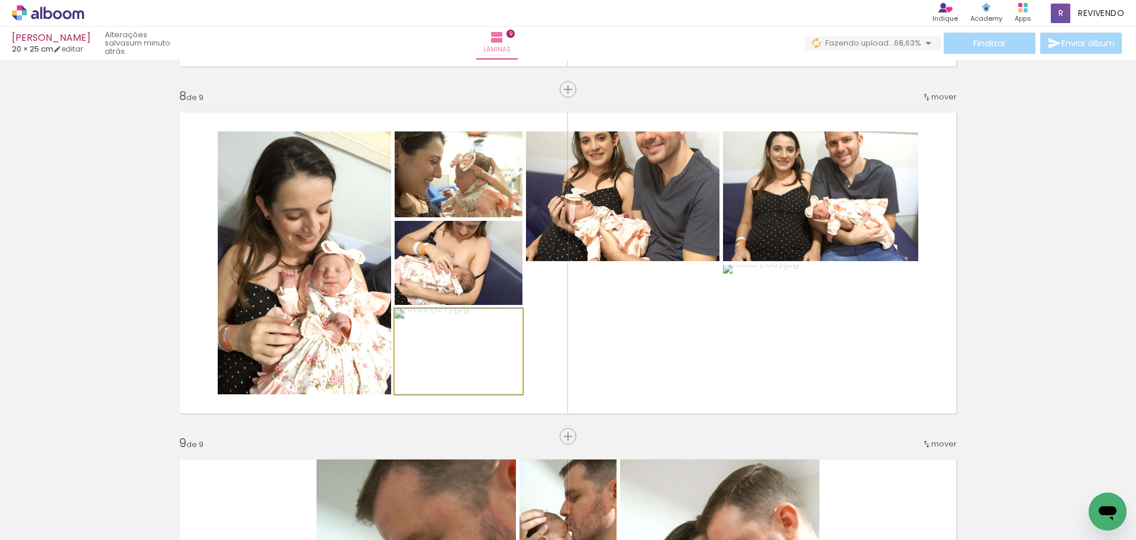
click at [421, 366] on quentale-photo at bounding box center [459, 351] width 128 height 86
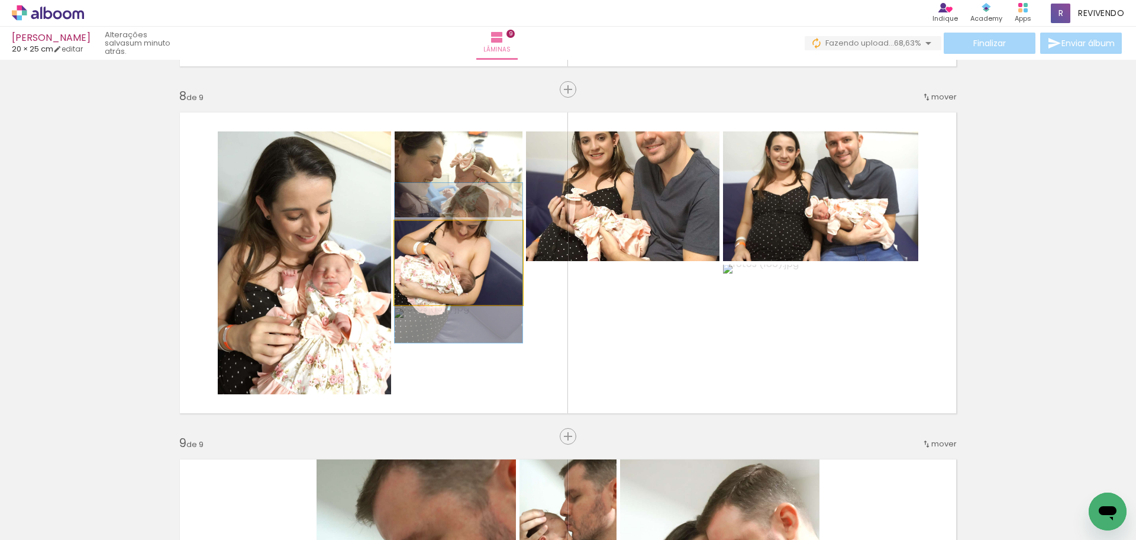
click at [448, 286] on quentale-photo at bounding box center [459, 263] width 128 height 84
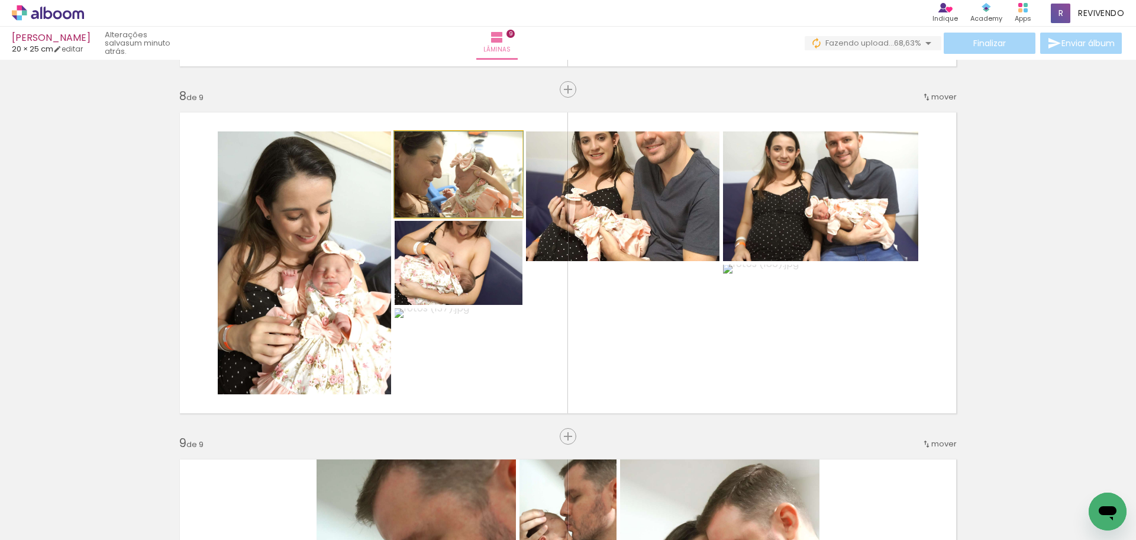
click at [473, 186] on quentale-photo at bounding box center [459, 174] width 128 height 86
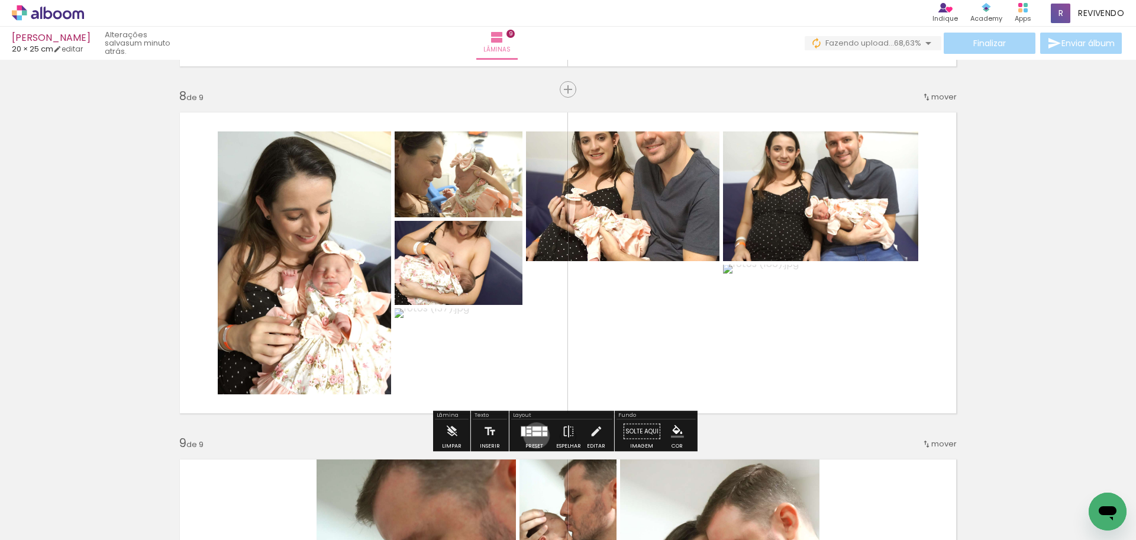
click at [534, 435] on div at bounding box center [536, 434] width 9 height 4
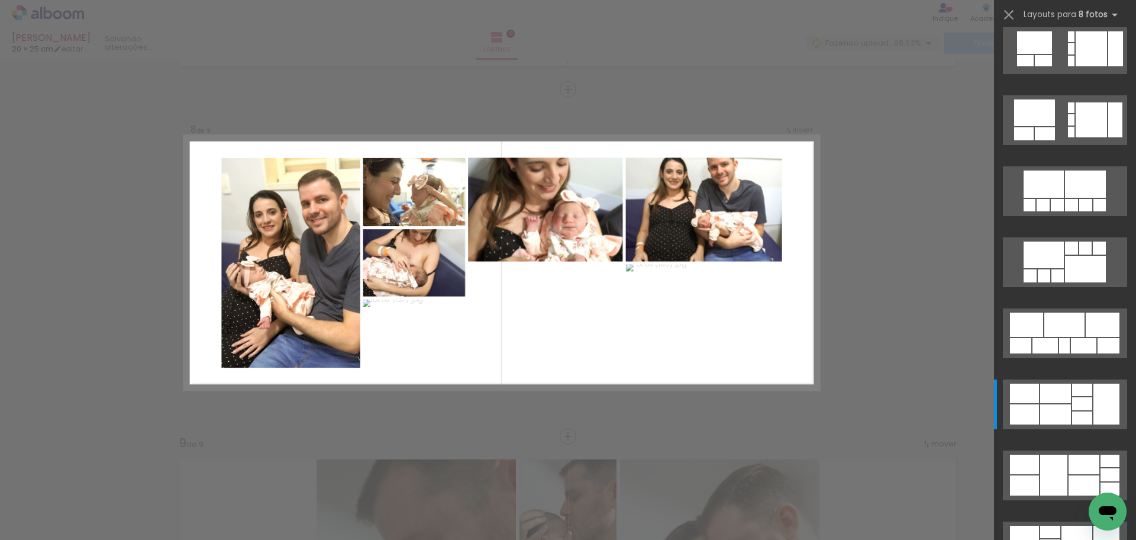
scroll to position [1704, 0]
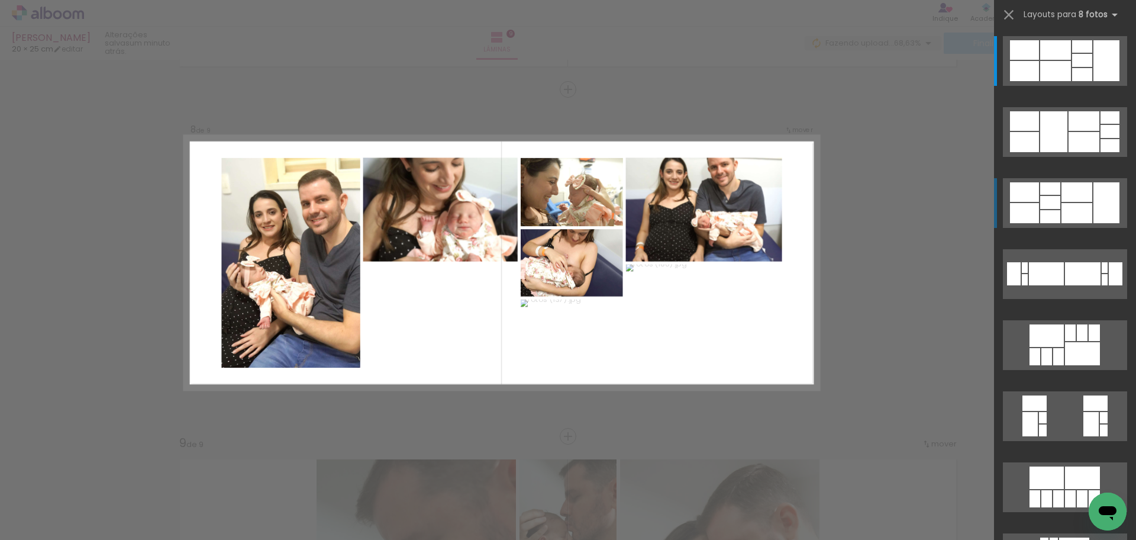
click at [1052, 348] on div at bounding box center [1046, 356] width 11 height 17
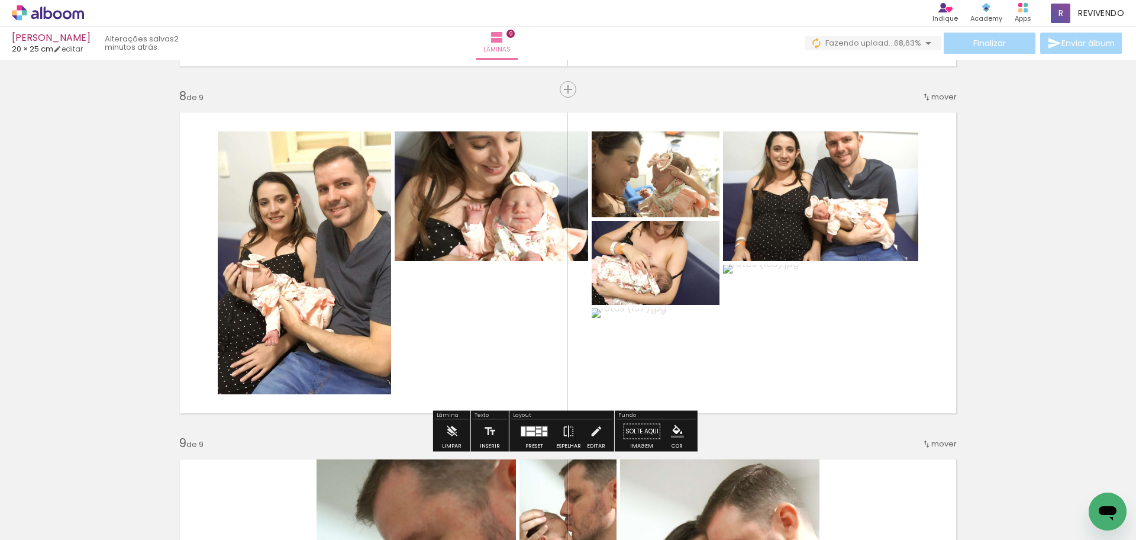
click at [536, 427] on div at bounding box center [538, 428] width 5 height 2
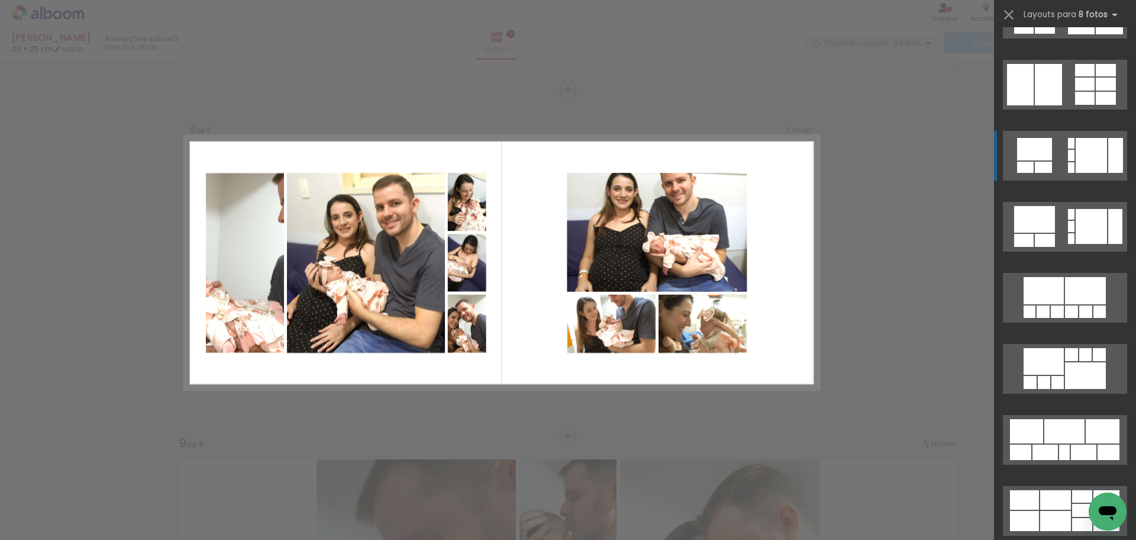
scroll to position [1196, 0]
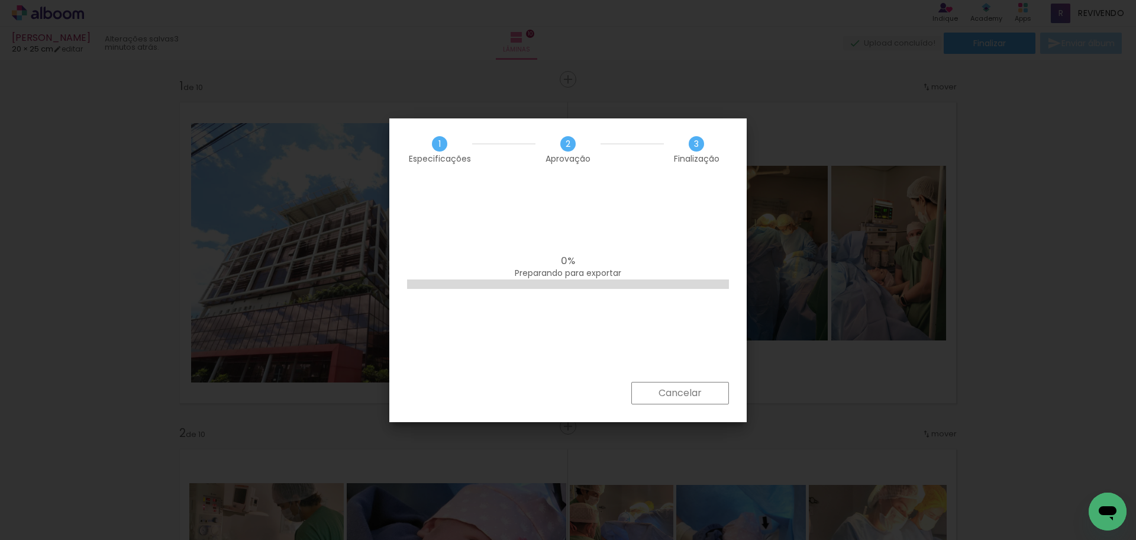
scroll to position [1420, 0]
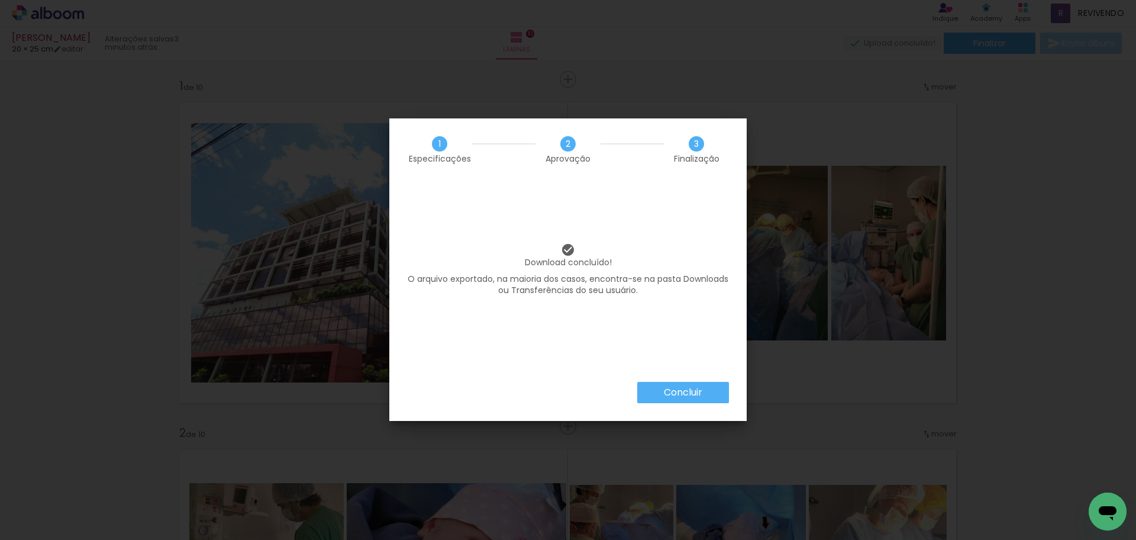
scroll to position [1420, 0]
click at [663, 389] on paper-button "Concluir" at bounding box center [683, 392] width 92 height 21
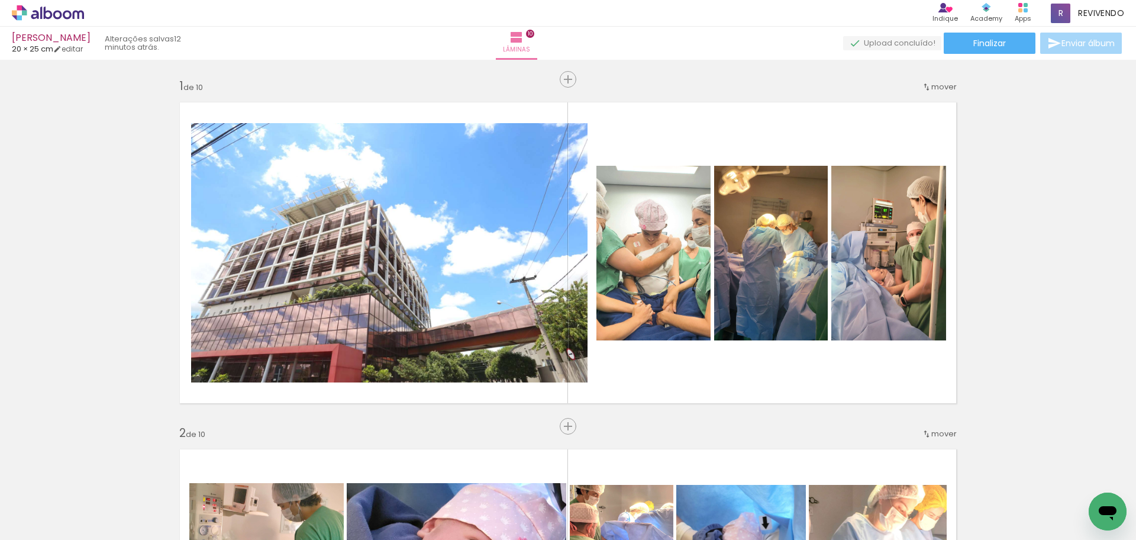
scroll to position [1420, 0]
